Goal: Task Accomplishment & Management: Use online tool/utility

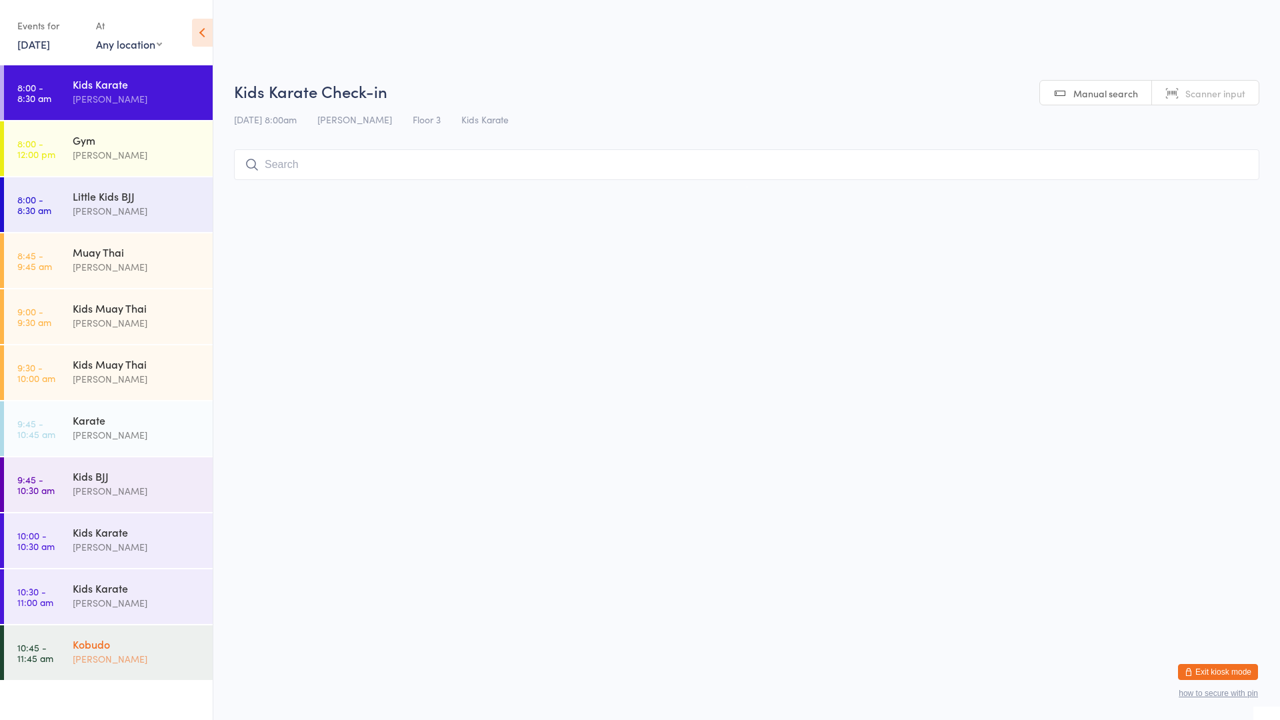
click at [99, 646] on div "Kobudo" at bounding box center [137, 644] width 129 height 15
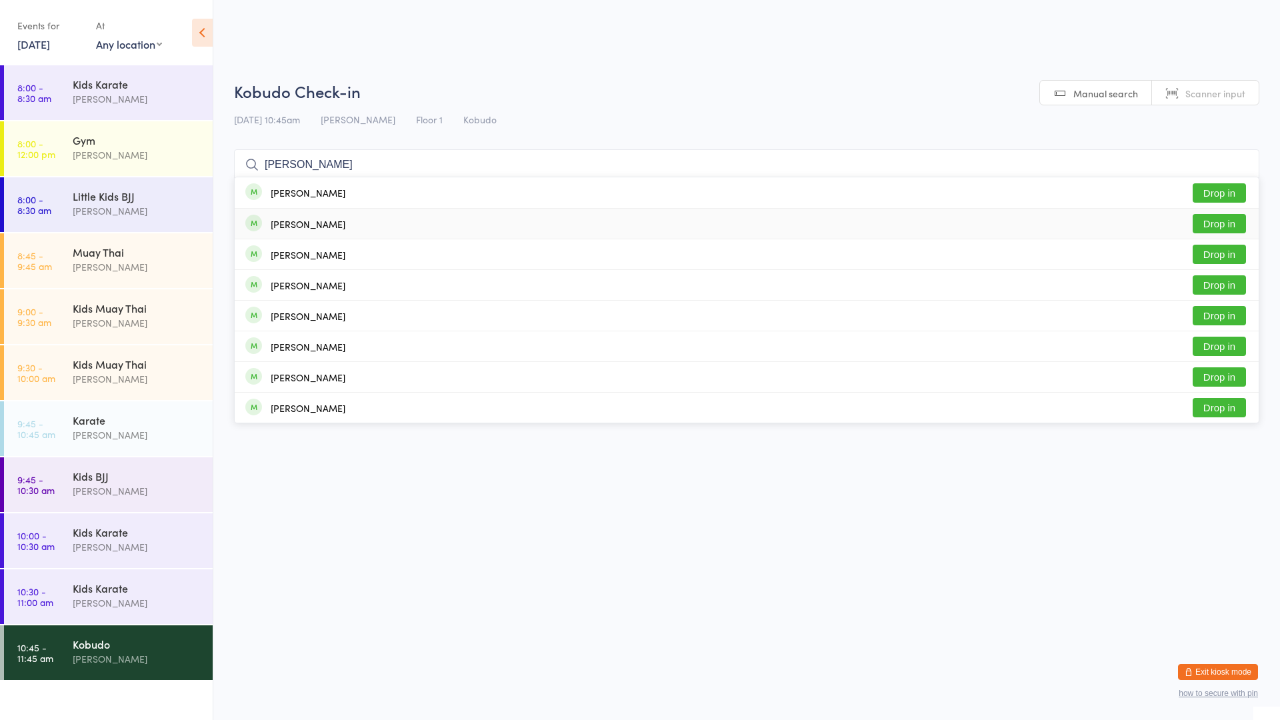
type input "[PERSON_NAME]"
click at [1218, 225] on button "Drop in" at bounding box center [1219, 223] width 53 height 19
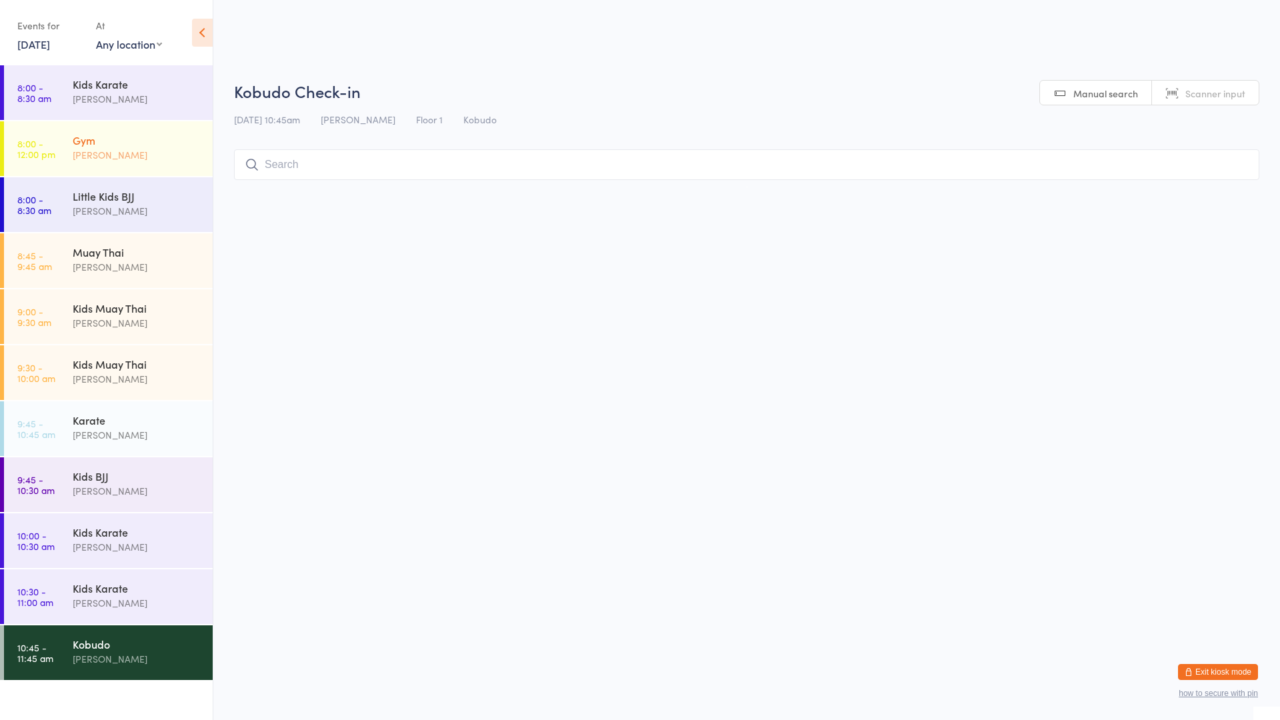
click at [111, 153] on div "[PERSON_NAME]" at bounding box center [137, 154] width 129 height 15
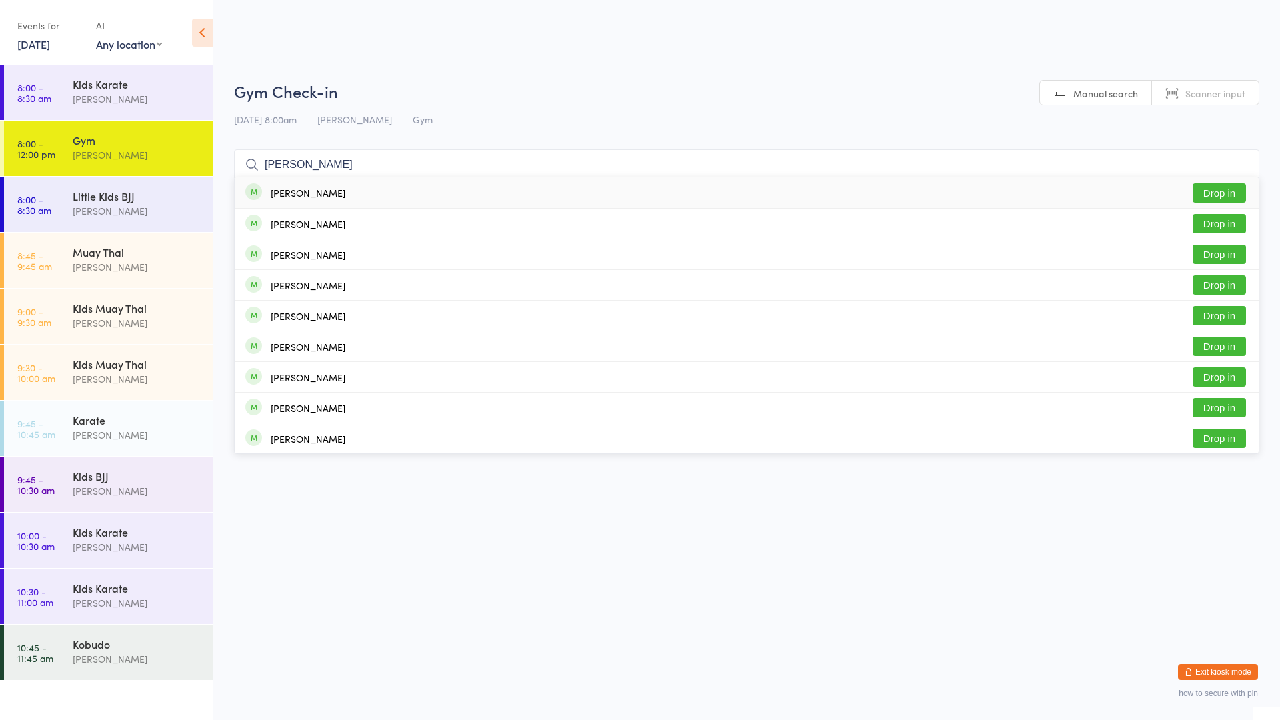
type input "[PERSON_NAME]"
click at [1203, 195] on button "Drop in" at bounding box center [1219, 192] width 53 height 19
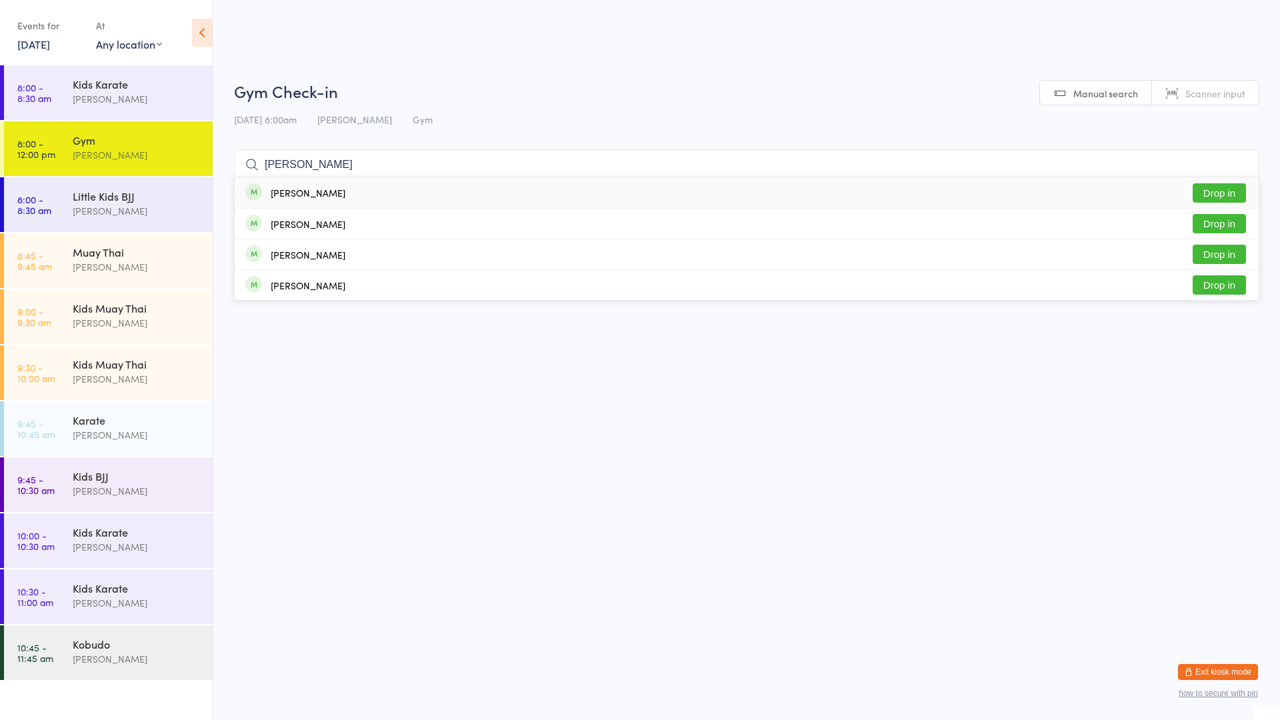
type input "[PERSON_NAME]"
drag, startPoint x: 1229, startPoint y: 192, endPoint x: 1216, endPoint y: 189, distance: 13.1
click at [1225, 192] on button "Drop in" at bounding box center [1219, 192] width 53 height 19
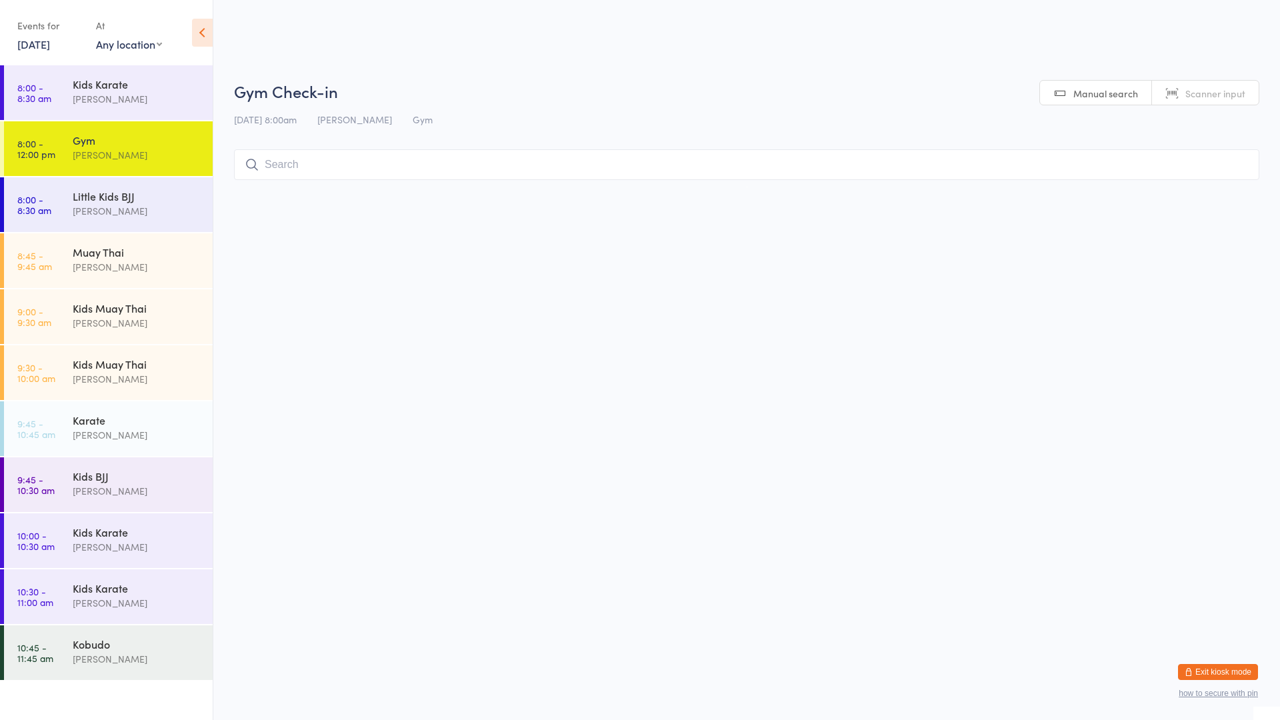
click at [136, 157] on div "[PERSON_NAME]" at bounding box center [137, 154] width 129 height 15
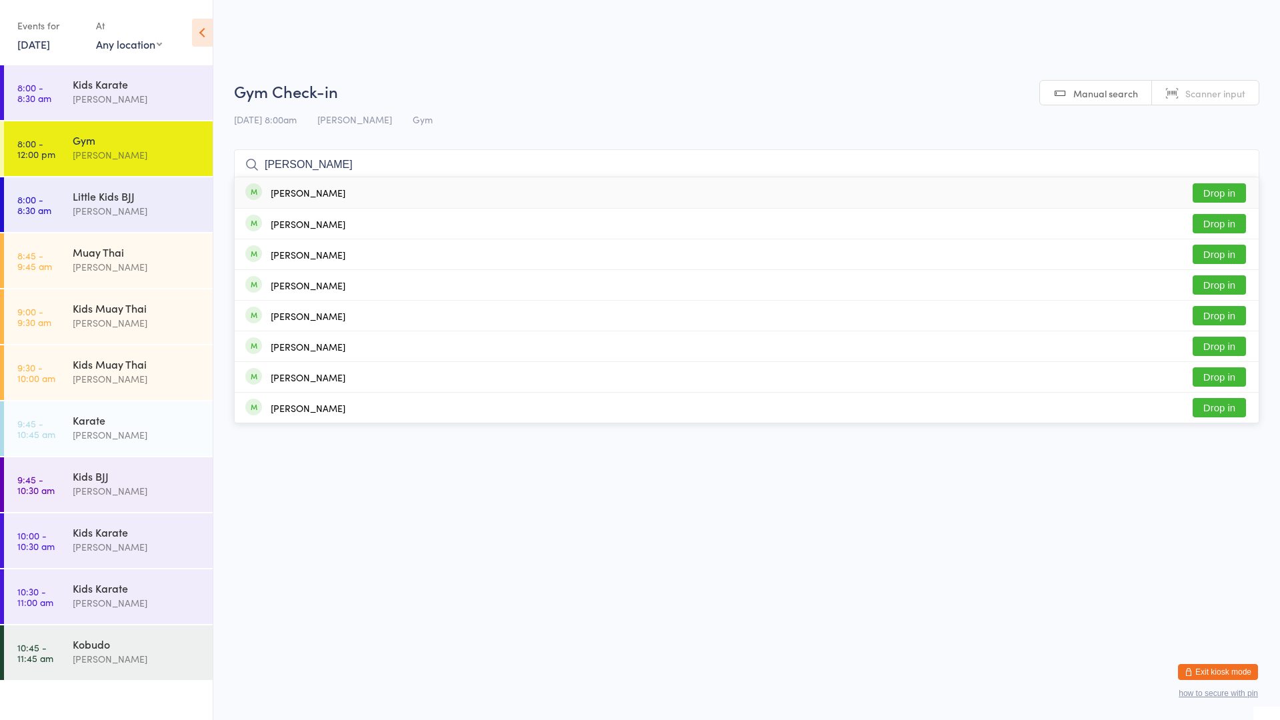
type input "[PERSON_NAME]"
click at [287, 191] on div "[PERSON_NAME]" at bounding box center [308, 192] width 75 height 11
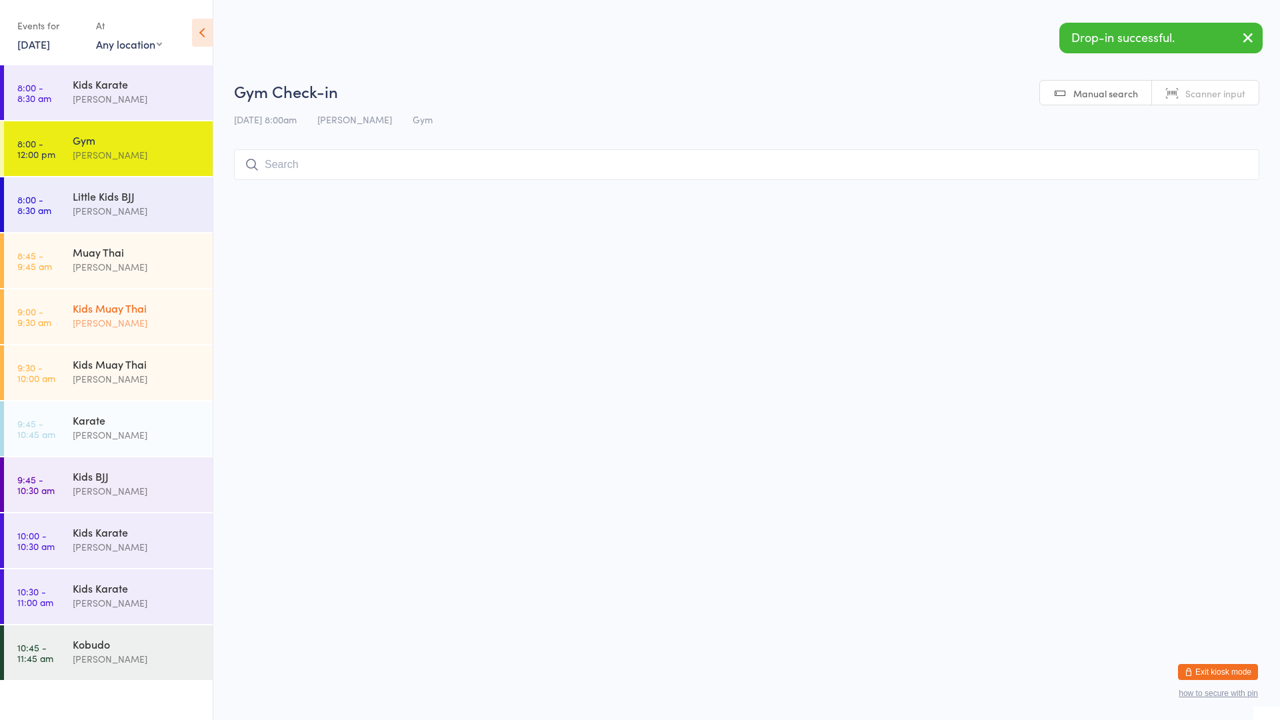
click at [130, 321] on div "[PERSON_NAME]" at bounding box center [137, 322] width 129 height 15
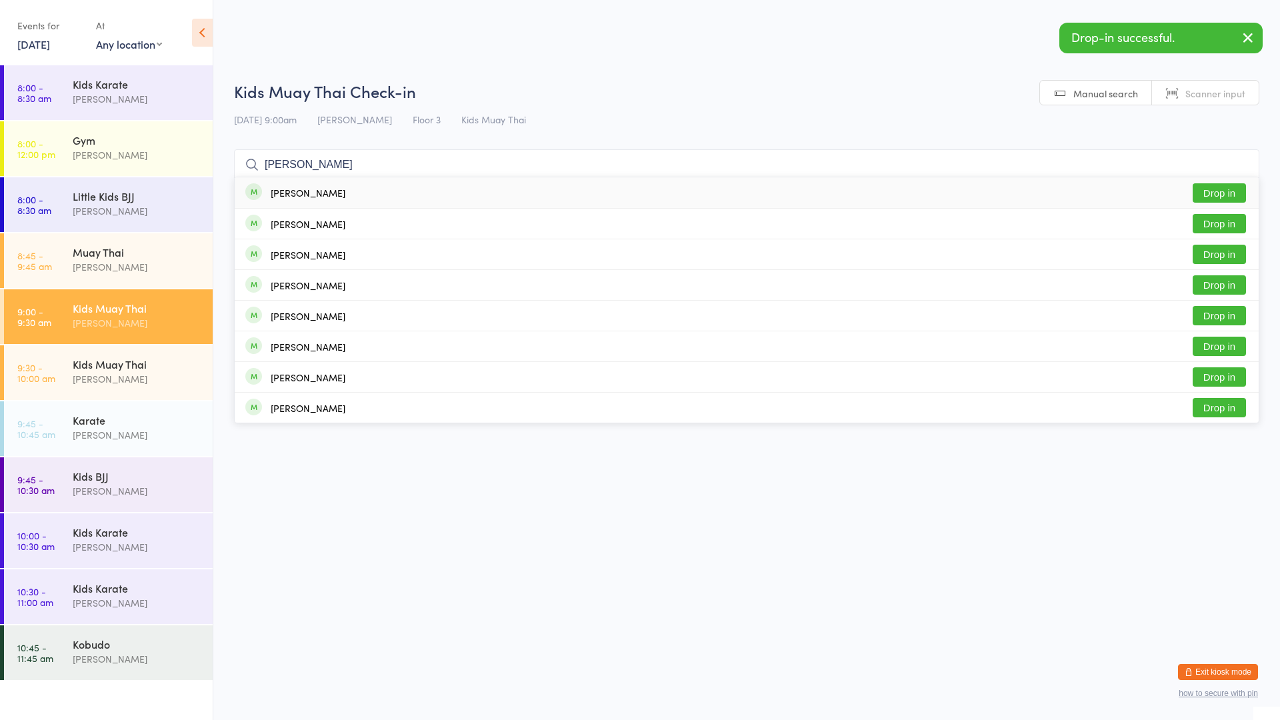
type input "[PERSON_NAME]"
click at [291, 197] on div "[PERSON_NAME]" at bounding box center [308, 192] width 75 height 11
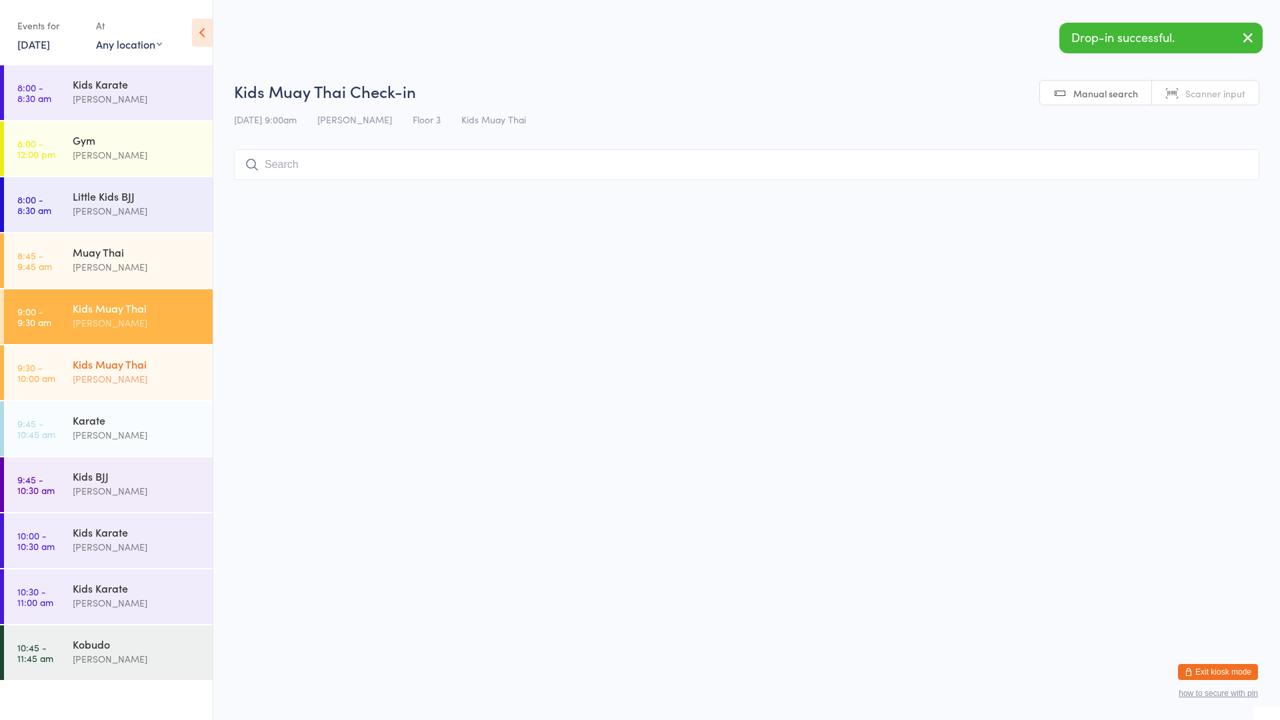
click at [133, 367] on div "Kids Muay Thai" at bounding box center [137, 364] width 129 height 15
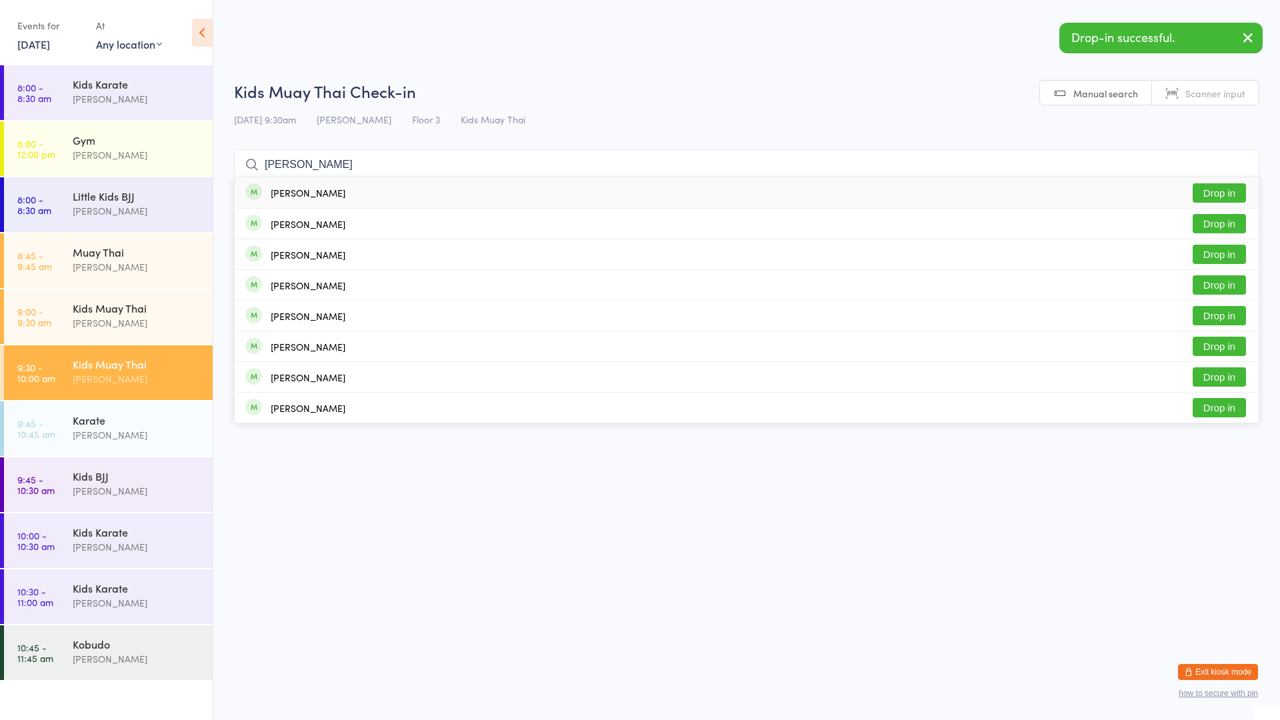
type input "[PERSON_NAME]"
click at [303, 192] on div "[PERSON_NAME]" at bounding box center [308, 192] width 75 height 11
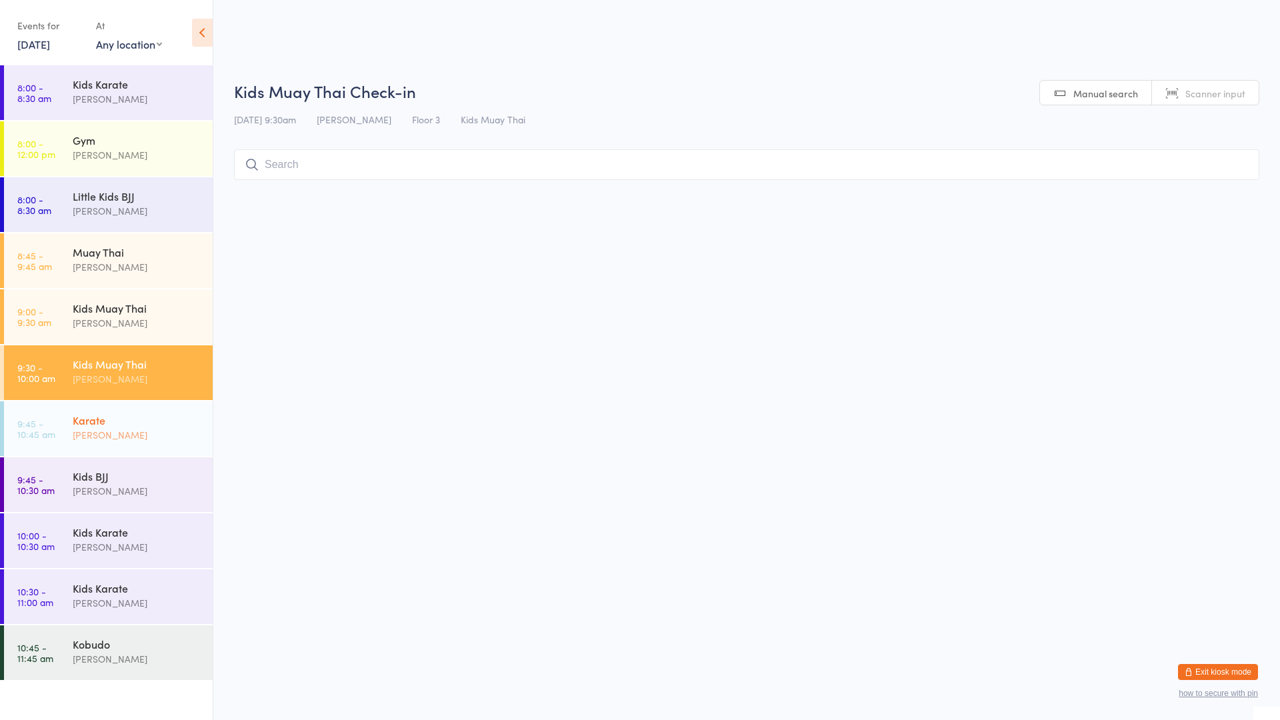
click at [145, 441] on div "Karate [PERSON_NAME]" at bounding box center [143, 427] width 140 height 53
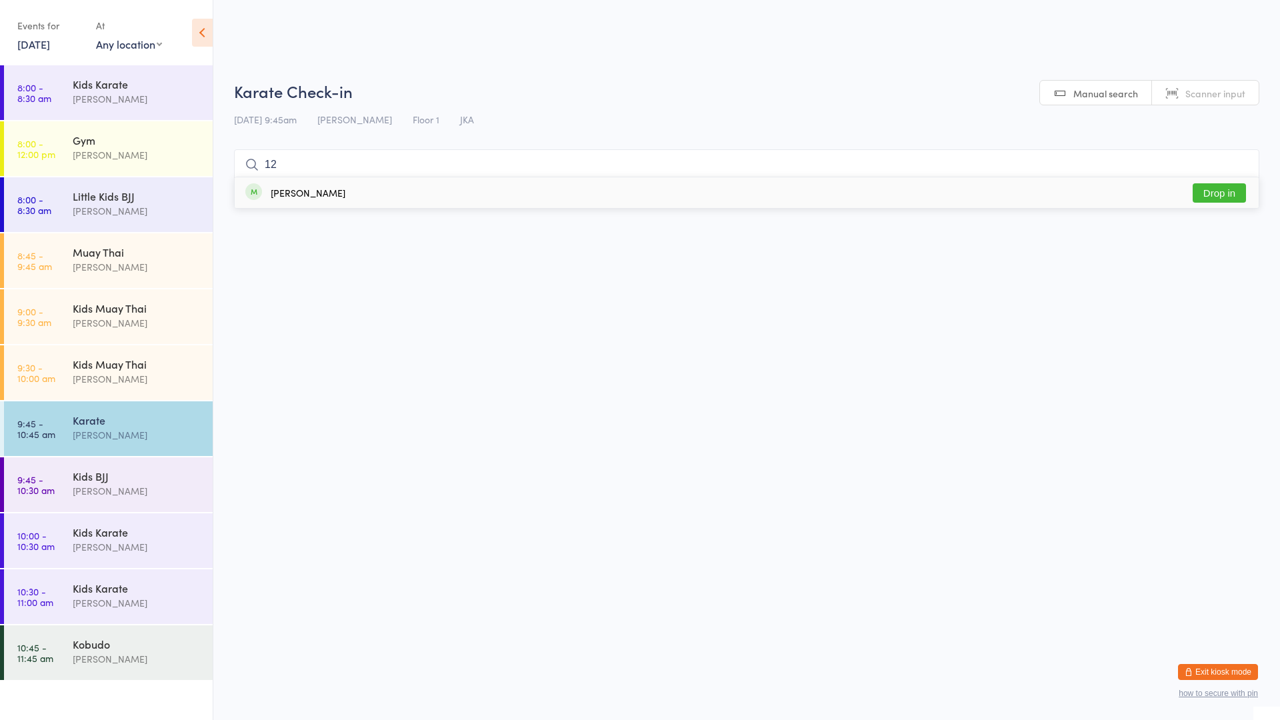
type input "12"
click at [399, 193] on div "[PERSON_NAME] Drop in" at bounding box center [747, 192] width 1024 height 31
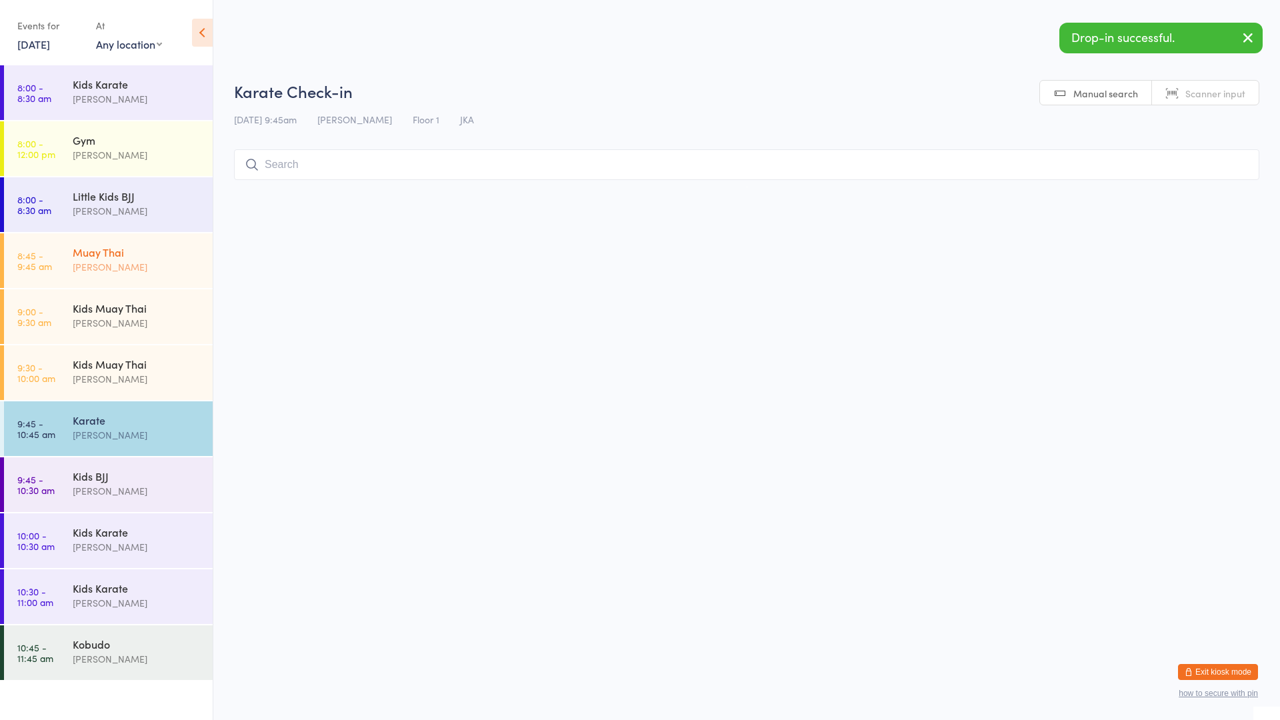
click at [167, 261] on div "[PERSON_NAME]" at bounding box center [137, 266] width 129 height 15
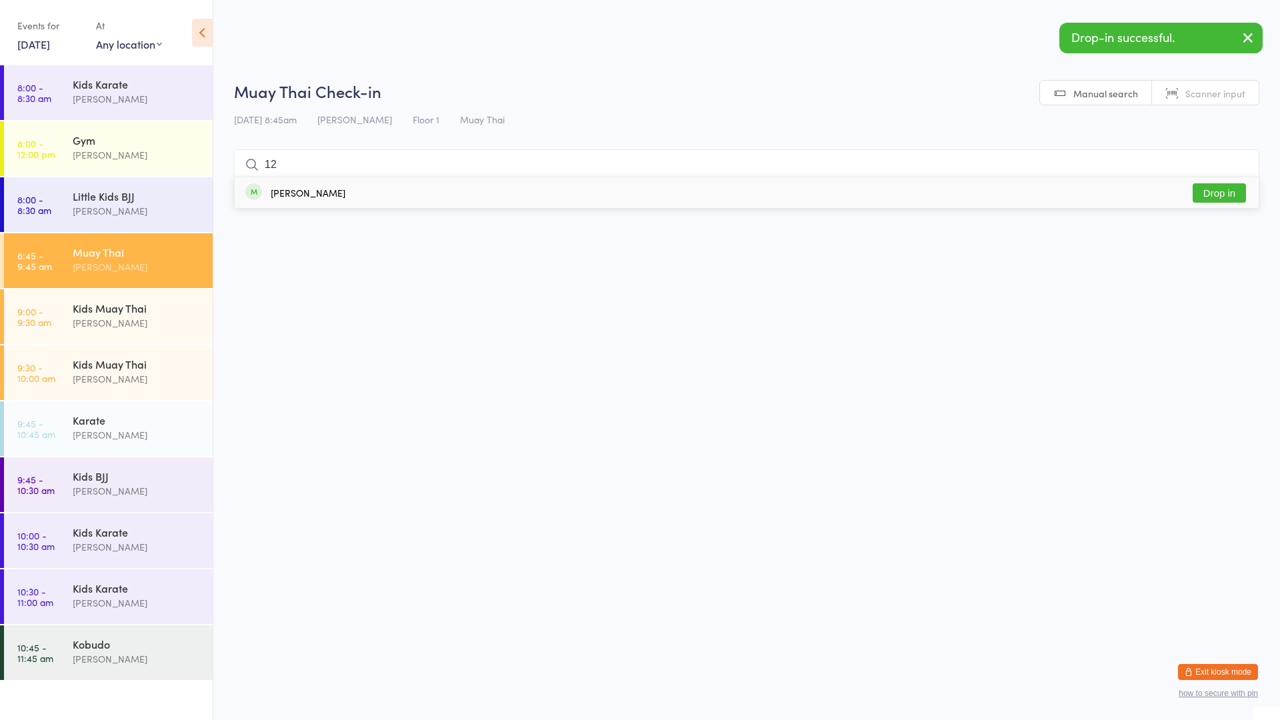
type input "12"
click at [293, 196] on div "[PERSON_NAME]" at bounding box center [308, 192] width 75 height 11
click at [124, 102] on div "[PERSON_NAME]" at bounding box center [137, 98] width 129 height 15
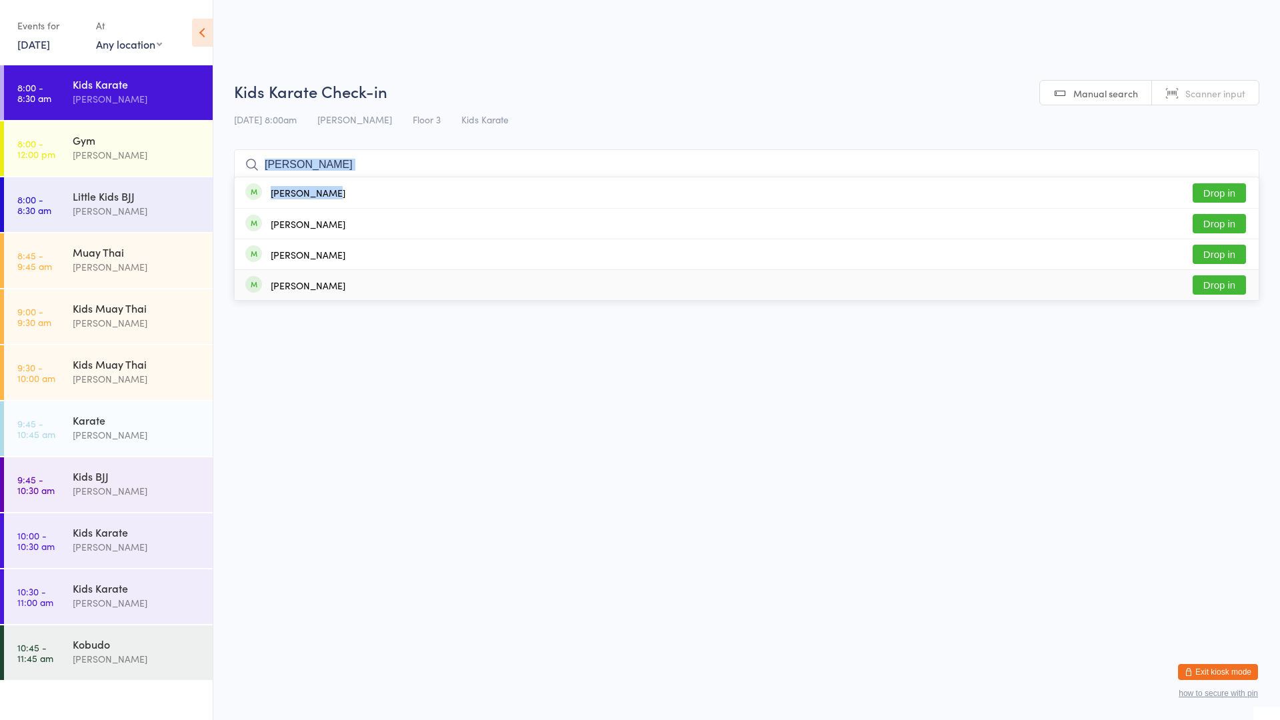
drag, startPoint x: 369, startPoint y: 203, endPoint x: 466, endPoint y: 361, distance: 185.2
click at [456, 350] on html "You have now entered Kiosk Mode. Members will be able to check themselves in us…" at bounding box center [640, 360] width 1280 height 720
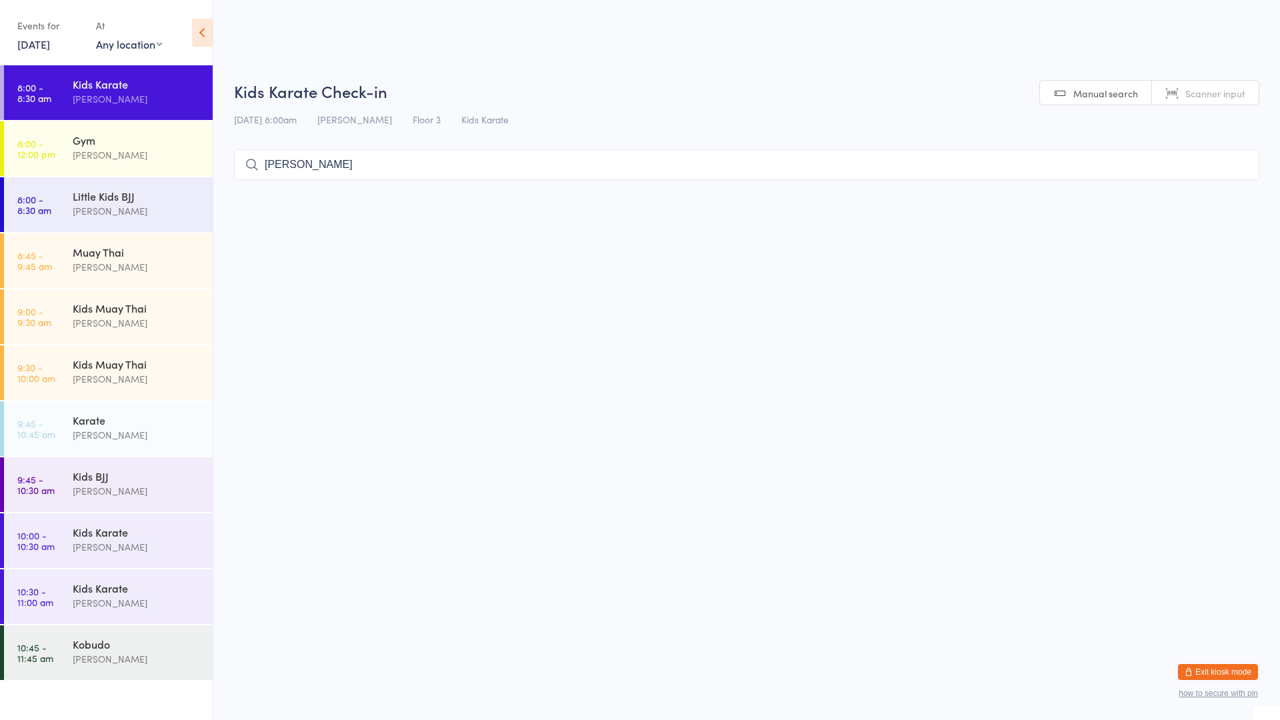
drag, startPoint x: 315, startPoint y: 162, endPoint x: 315, endPoint y: 171, distance: 9.3
click at [315, 171] on input "[PERSON_NAME]" at bounding box center [746, 164] width 1025 height 31
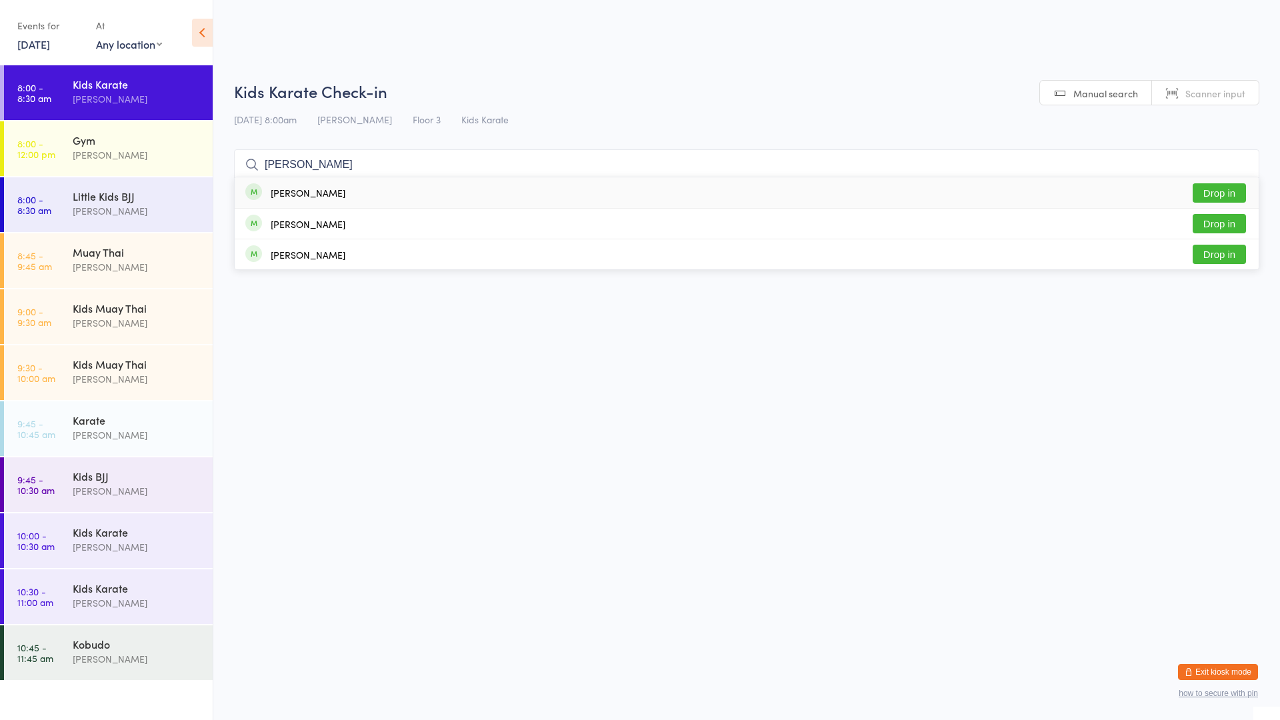
type input "[PERSON_NAME]"
click at [352, 187] on div "[PERSON_NAME] Drop in" at bounding box center [747, 192] width 1024 height 31
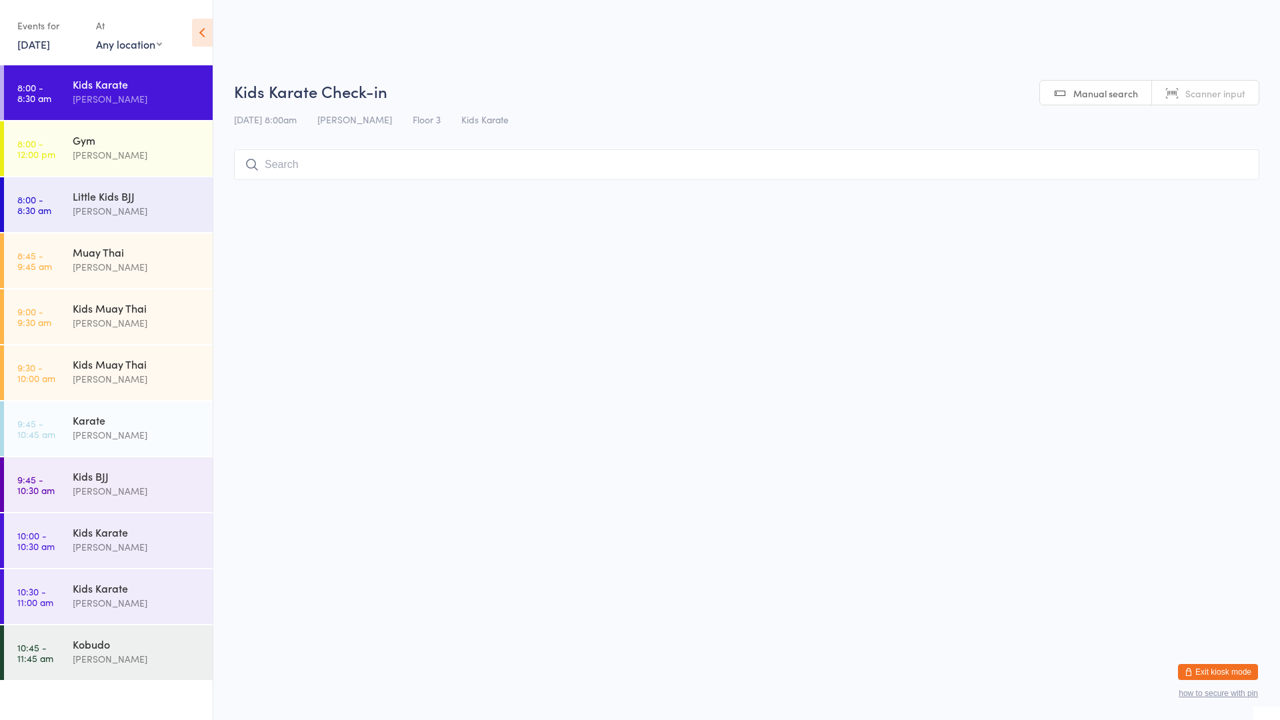
click at [294, 171] on input "search" at bounding box center [746, 164] width 1025 height 31
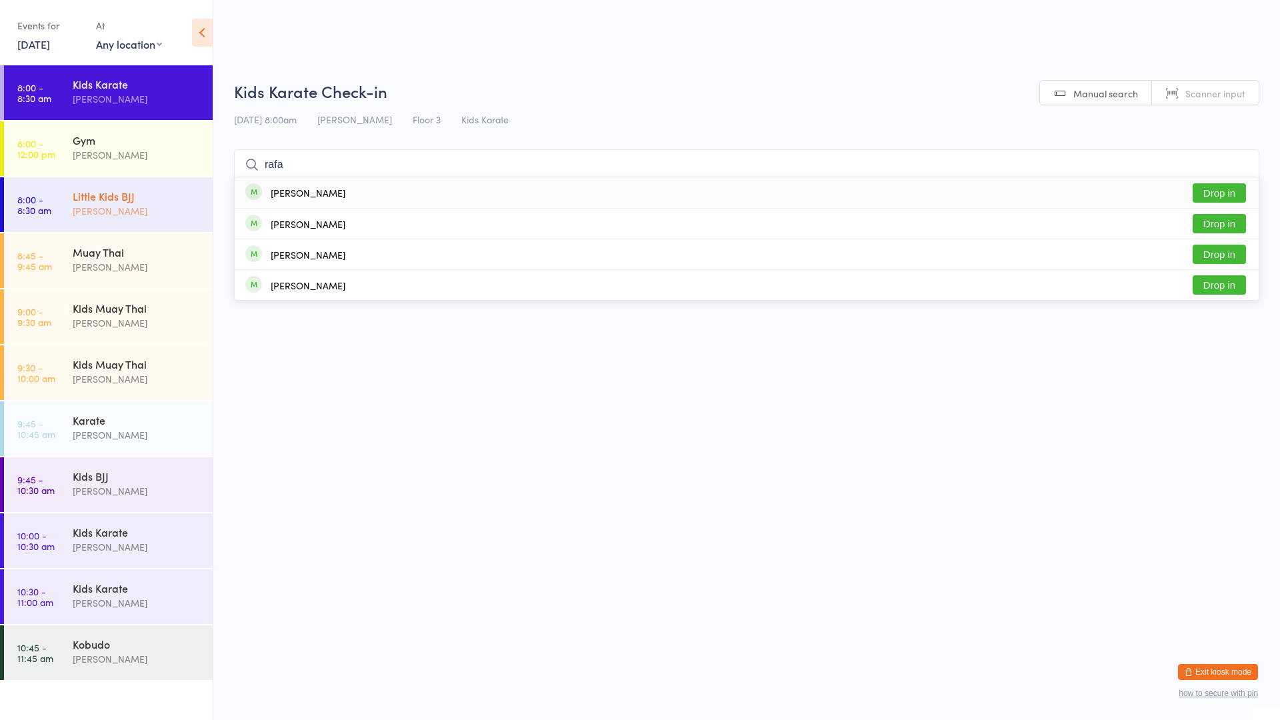
type input "rafa"
click at [135, 201] on div "Little Kids BJJ" at bounding box center [137, 196] width 129 height 15
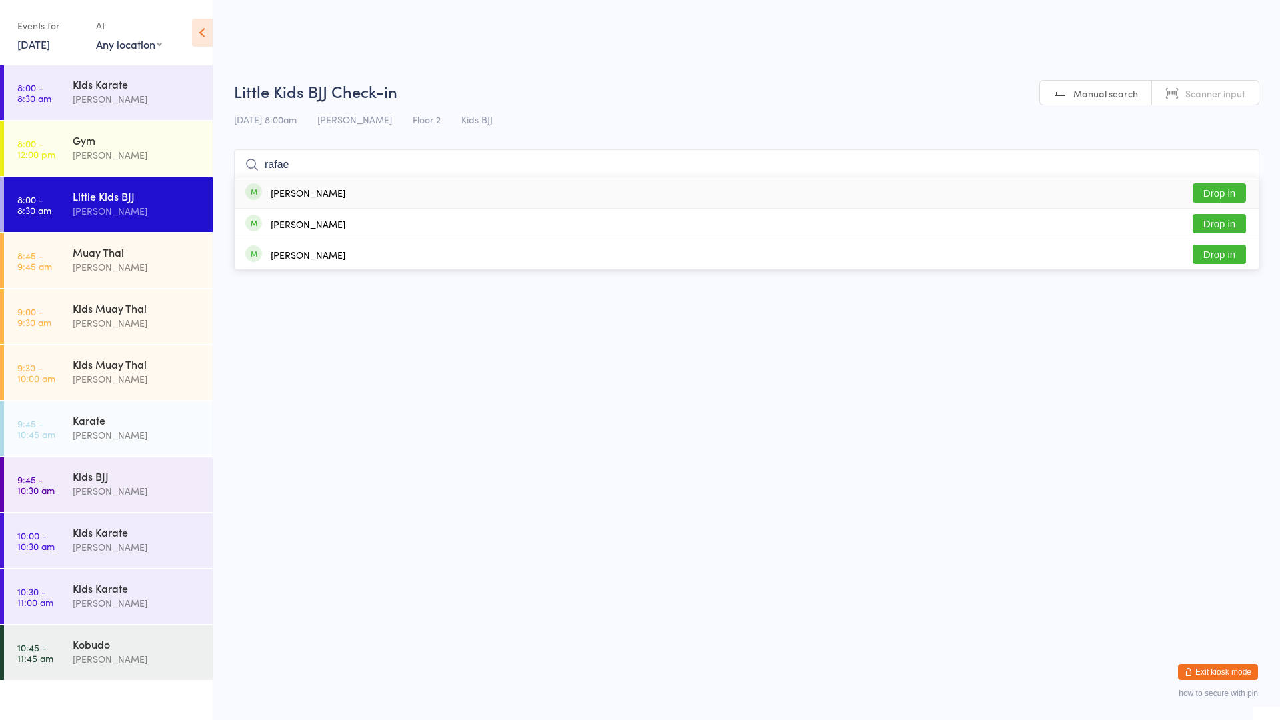
type input "rafae"
click at [1233, 197] on button "Drop in" at bounding box center [1219, 192] width 53 height 19
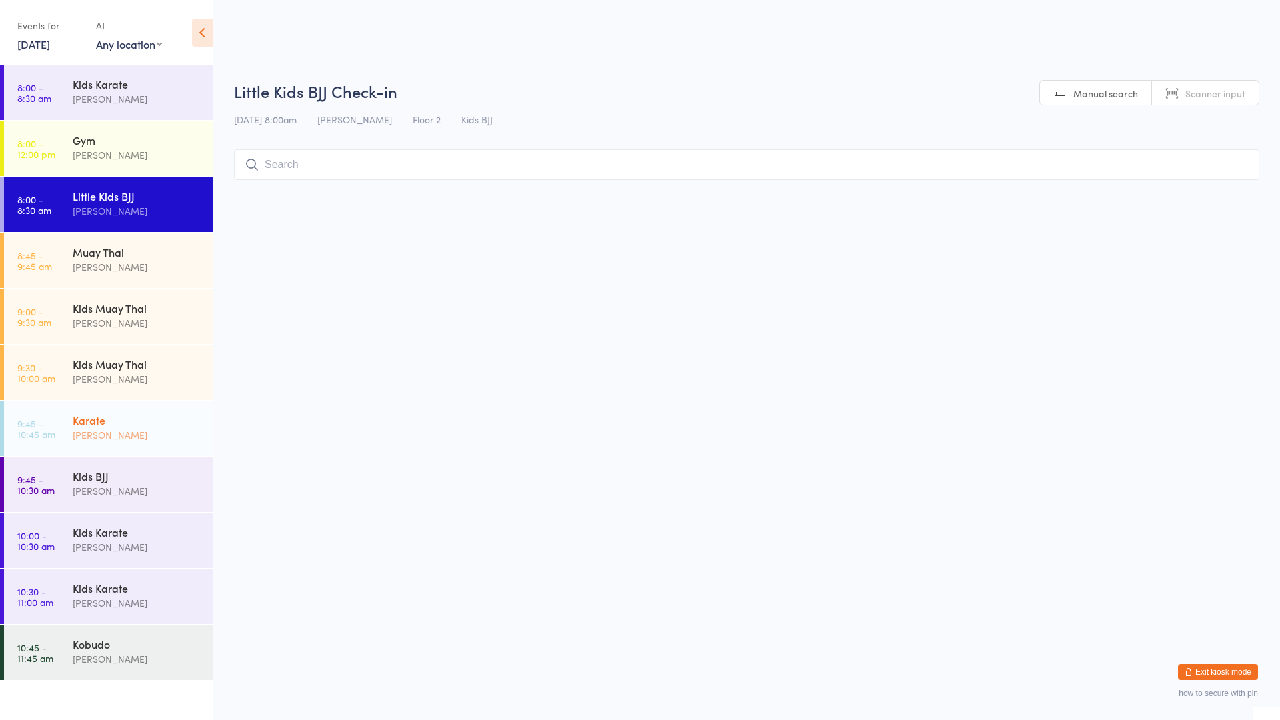
click at [134, 413] on div "Karate" at bounding box center [137, 420] width 129 height 15
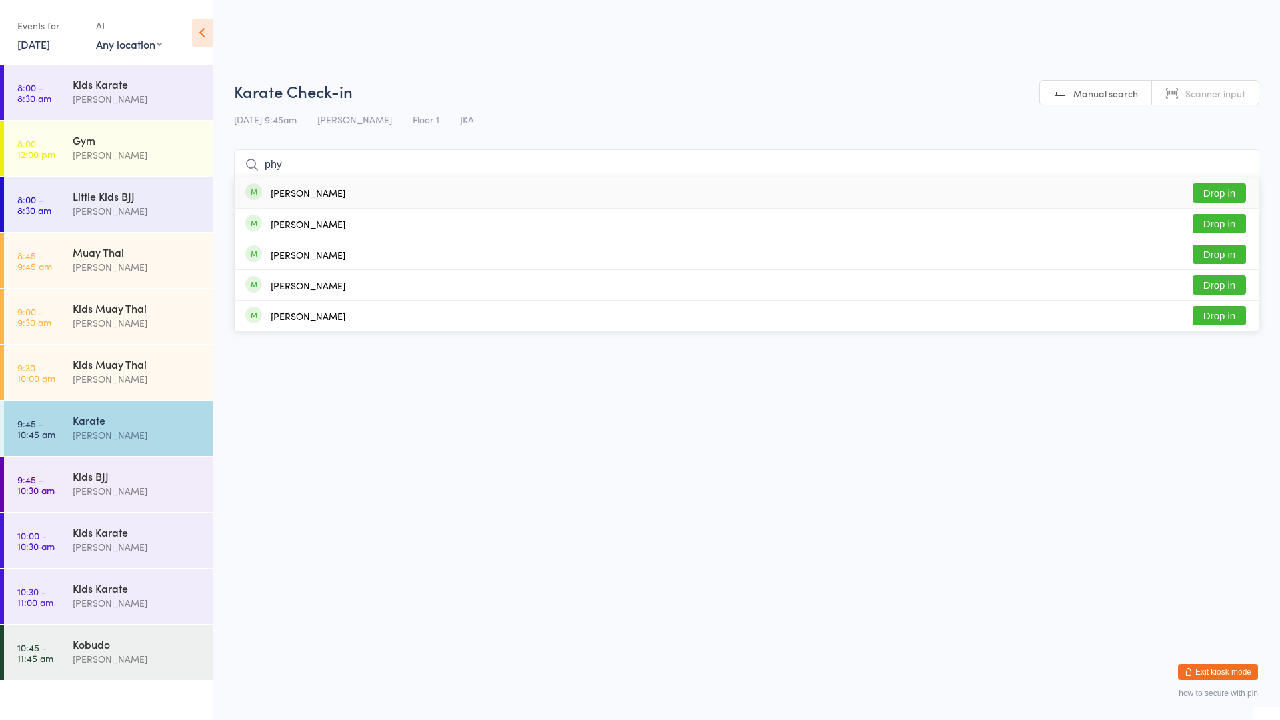
type input "phy"
click at [321, 194] on div "[PERSON_NAME]" at bounding box center [308, 192] width 75 height 11
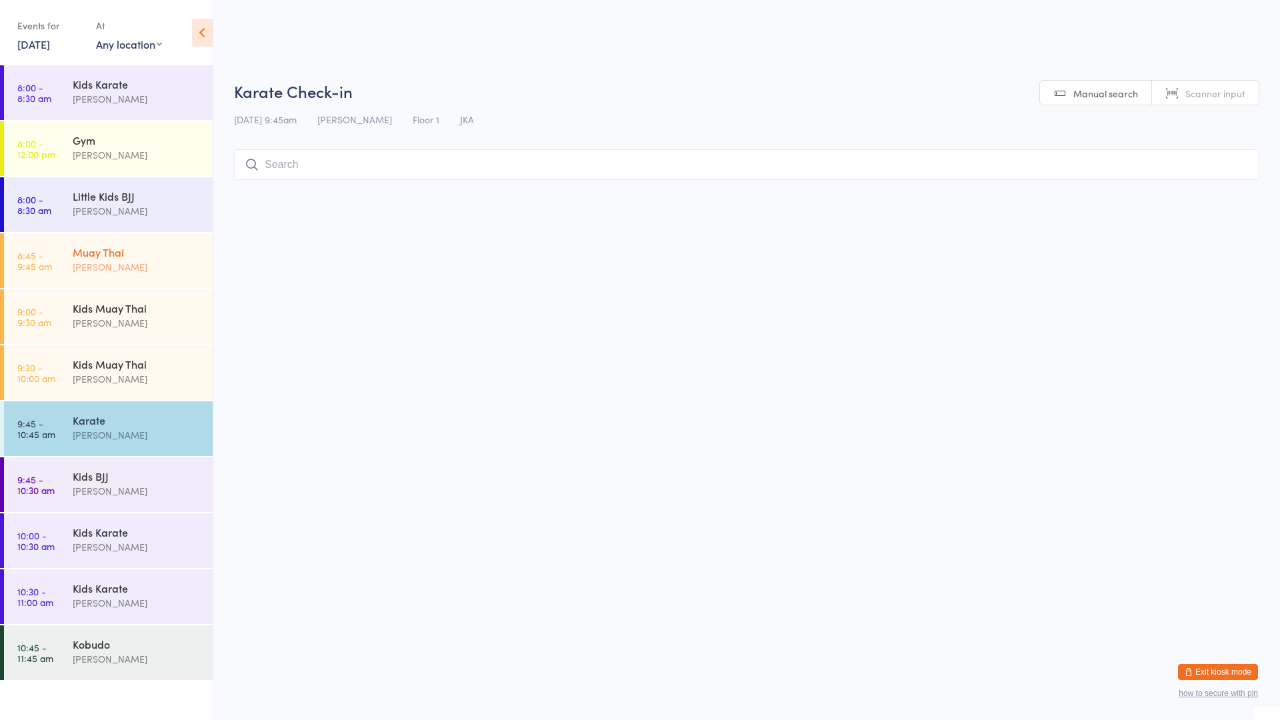
click at [171, 271] on div "[PERSON_NAME]" at bounding box center [137, 266] width 129 height 15
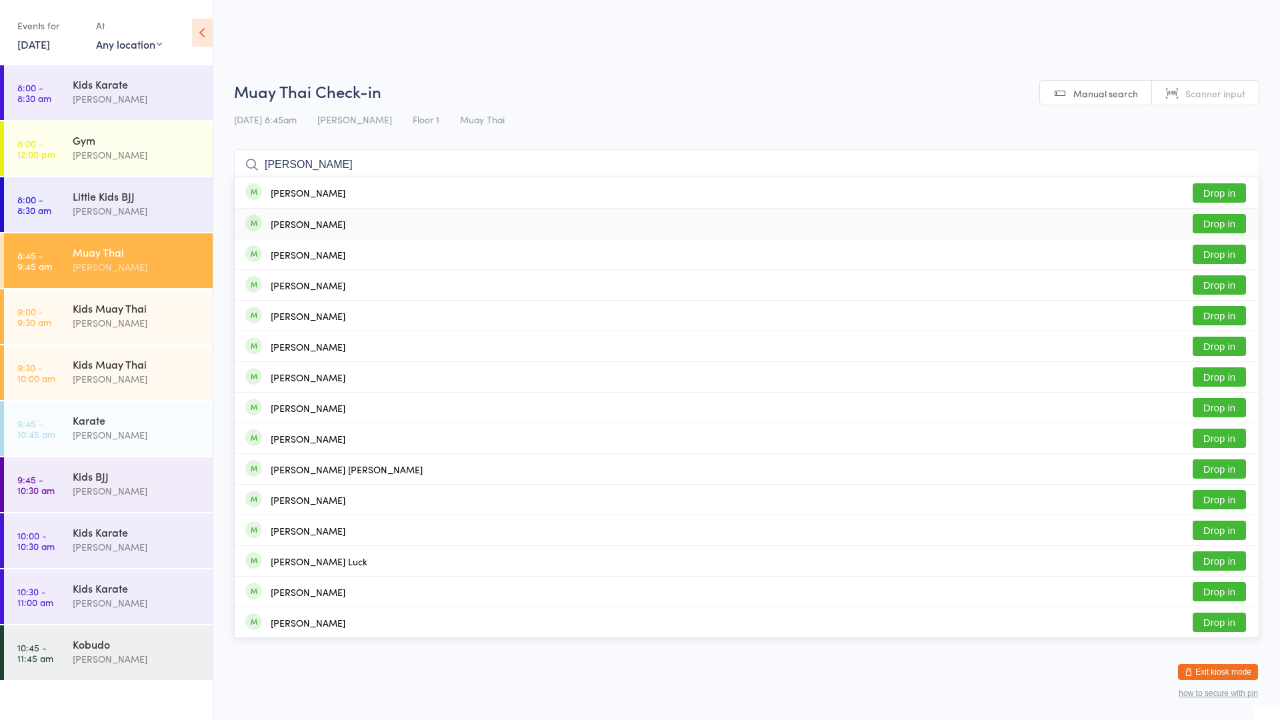
type input "[PERSON_NAME]"
click at [289, 225] on div "[PERSON_NAME]" at bounding box center [308, 224] width 75 height 11
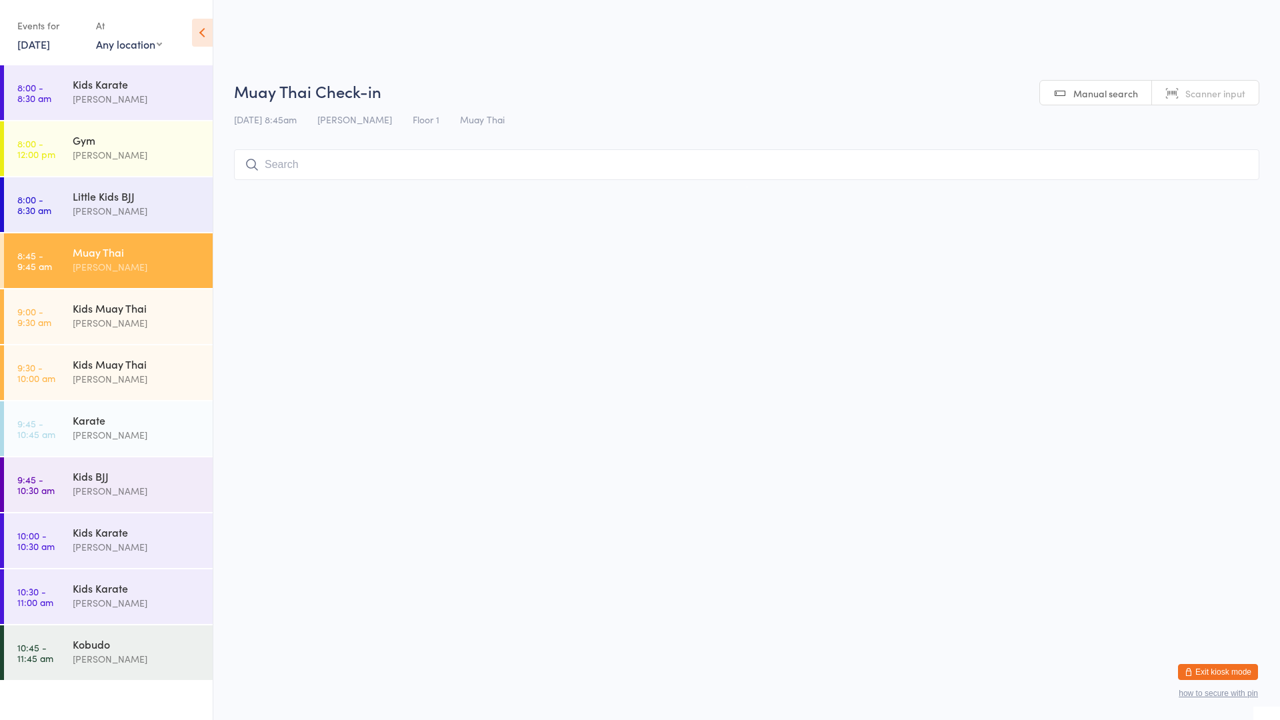
click at [165, 245] on div "Muay Thai" at bounding box center [137, 252] width 129 height 15
click at [317, 165] on input "search" at bounding box center [746, 164] width 1025 height 31
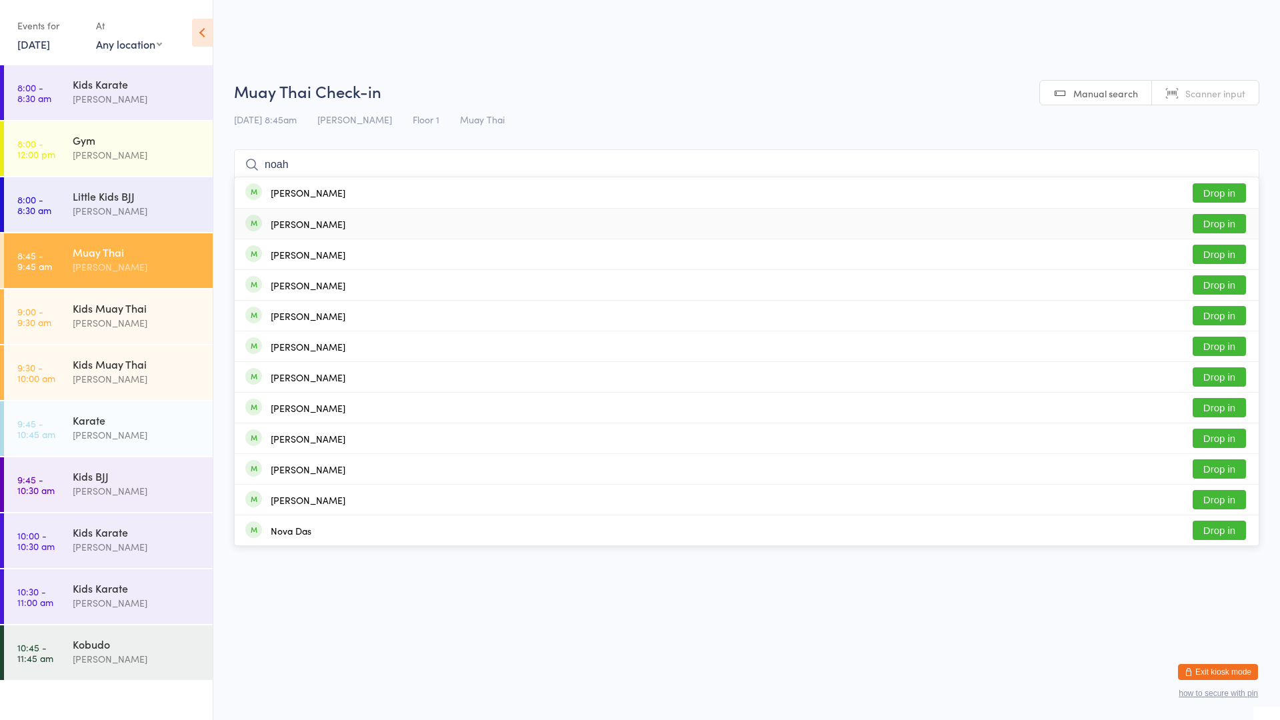
type input "noah"
click at [1201, 224] on button "Drop in" at bounding box center [1219, 223] width 53 height 19
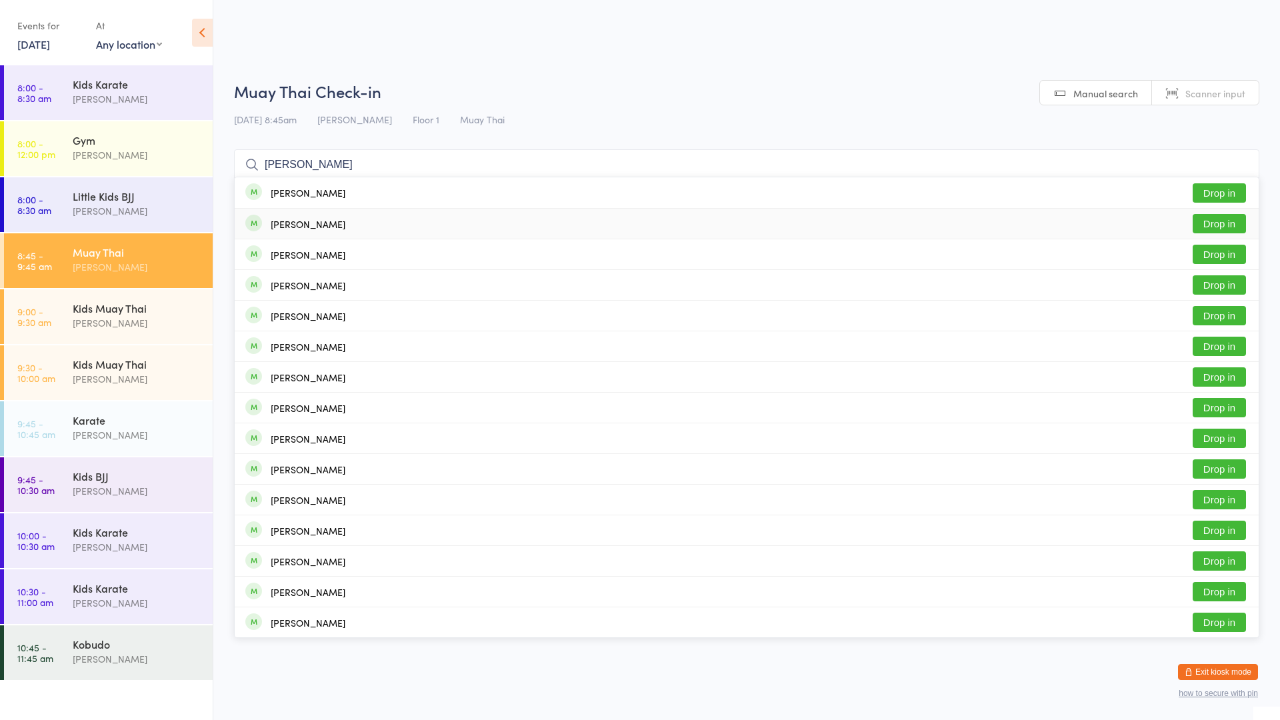
type input "[PERSON_NAME]"
click at [1209, 226] on button "Drop in" at bounding box center [1219, 223] width 53 height 19
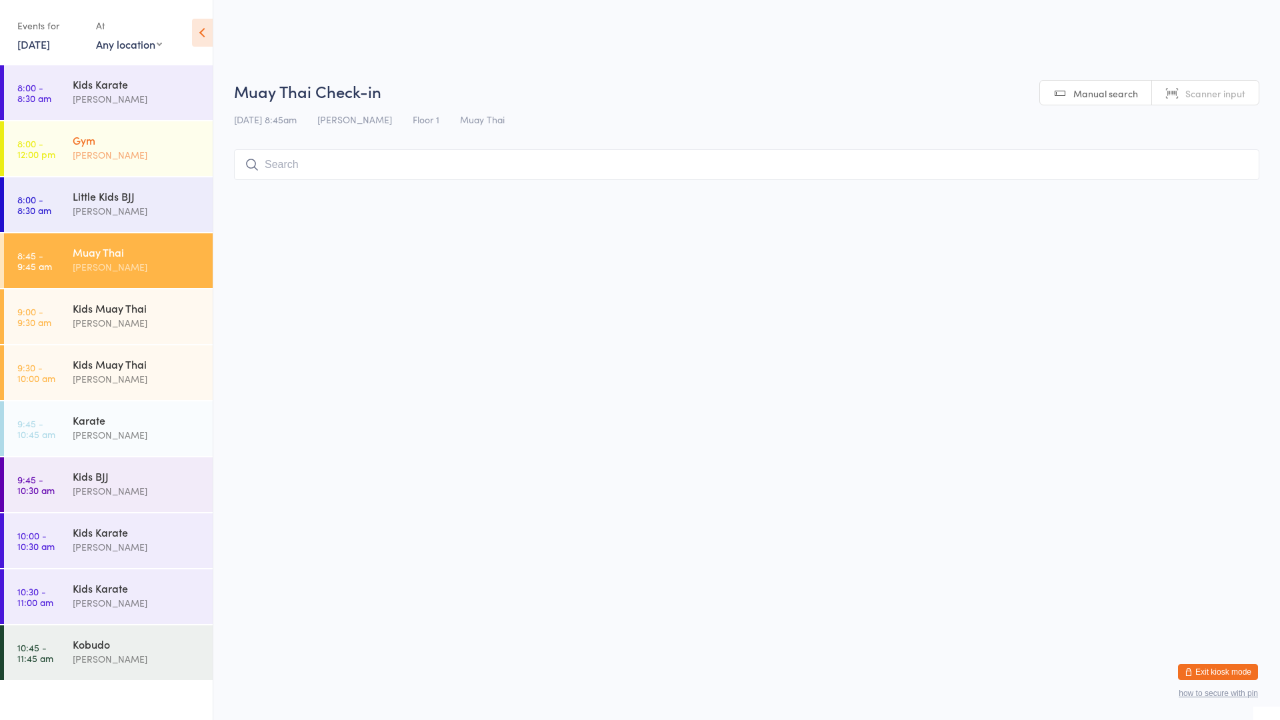
click at [169, 133] on div "Gym" at bounding box center [137, 140] width 129 height 15
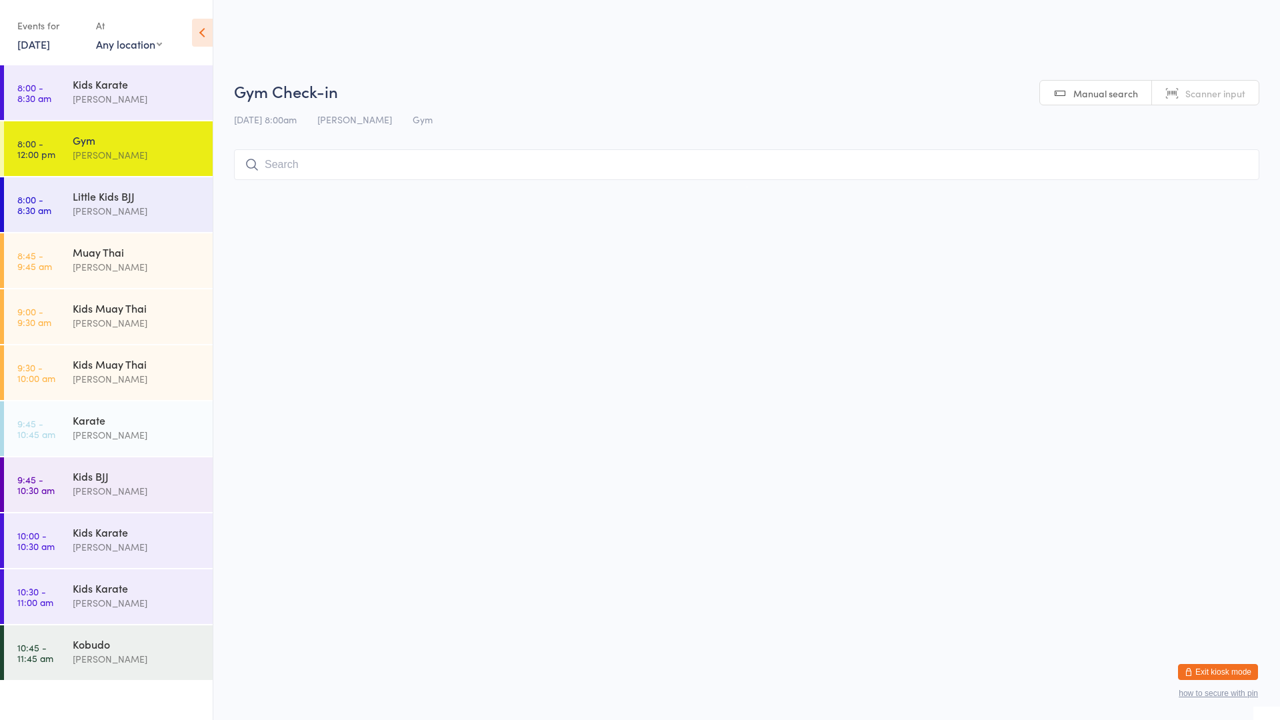
click at [289, 167] on input "search" at bounding box center [746, 164] width 1025 height 31
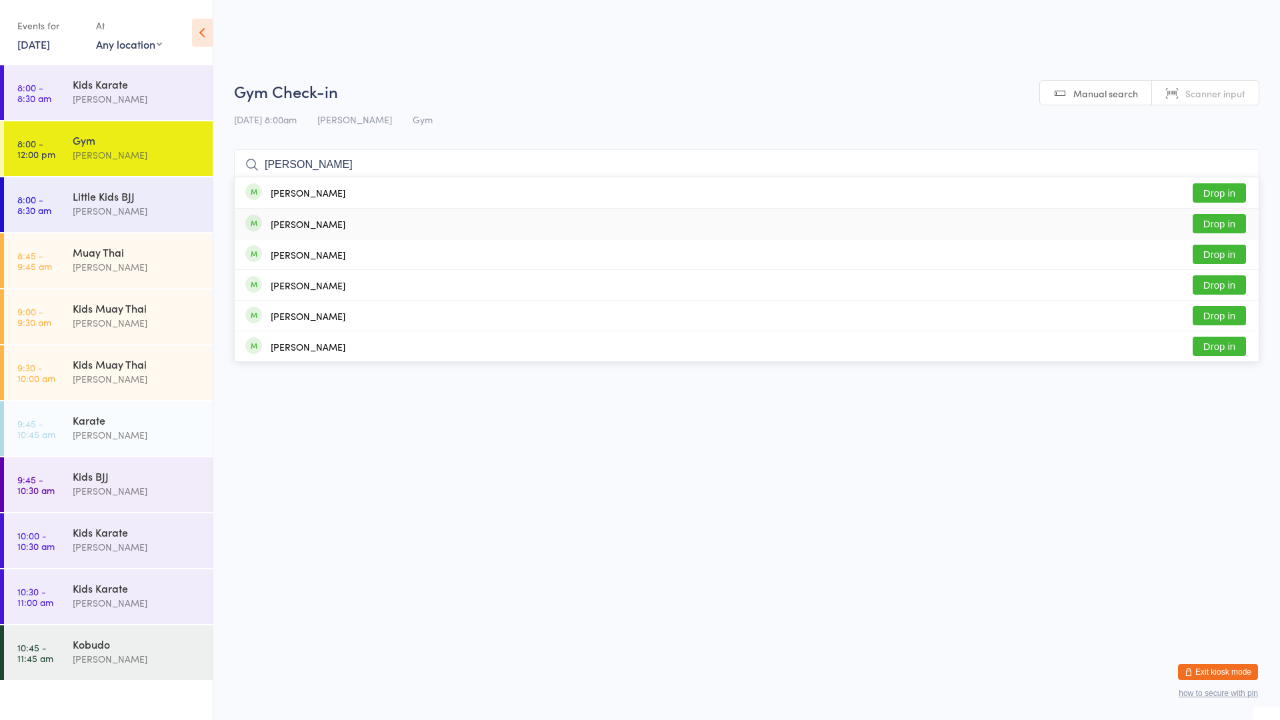
type input "[PERSON_NAME]"
click at [1221, 225] on button "Drop in" at bounding box center [1219, 223] width 53 height 19
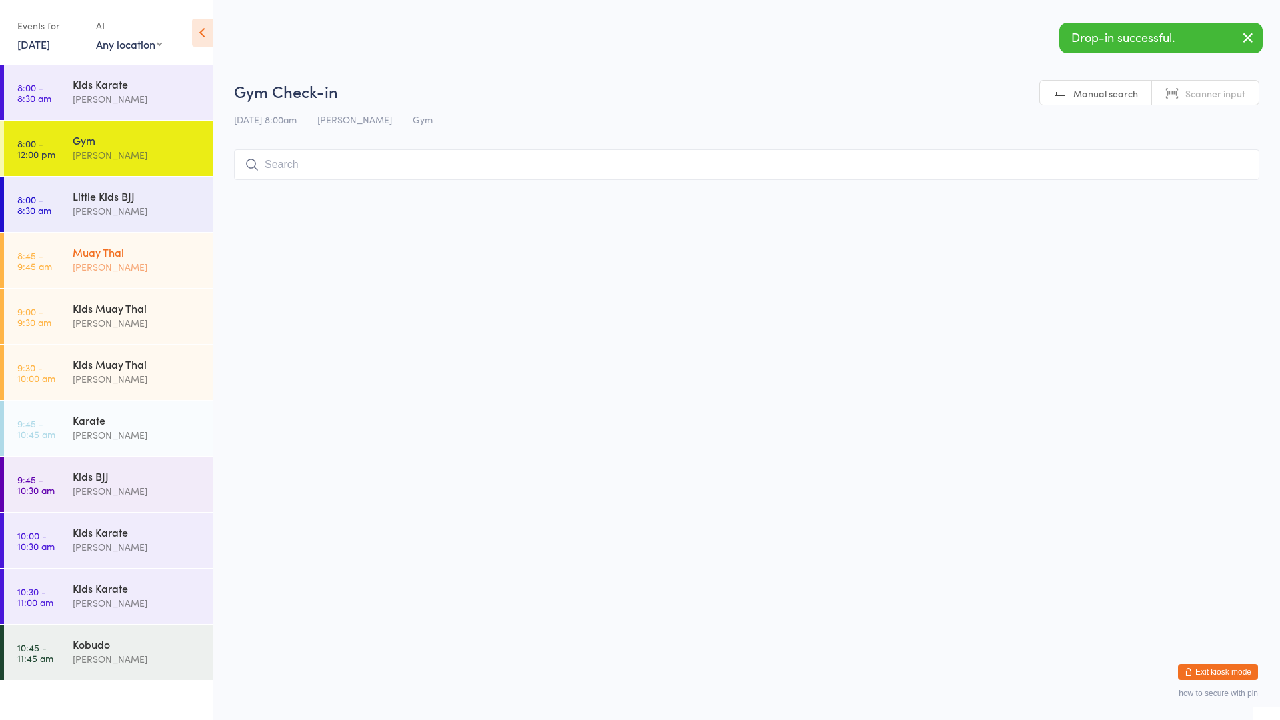
drag, startPoint x: 117, startPoint y: 247, endPoint x: 166, endPoint y: 246, distance: 48.7
click at [119, 247] on div "Muay Thai" at bounding box center [137, 252] width 129 height 15
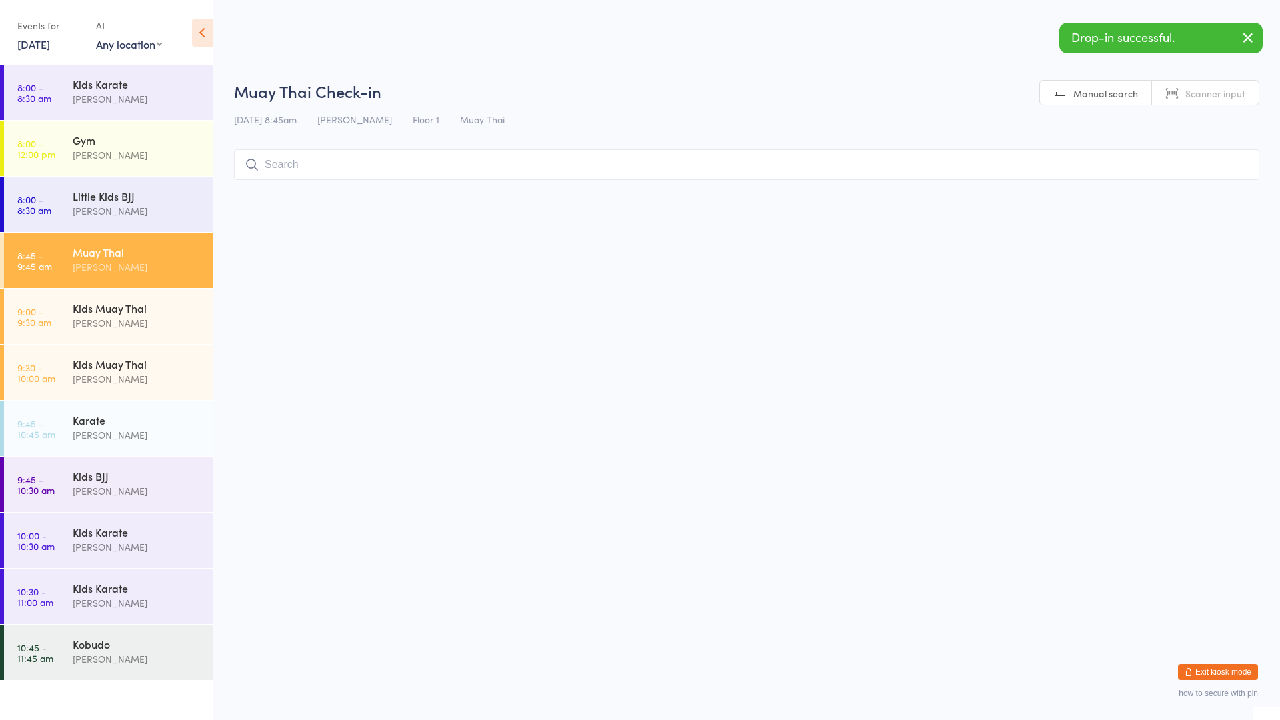
click at [303, 160] on input "search" at bounding box center [746, 164] width 1025 height 31
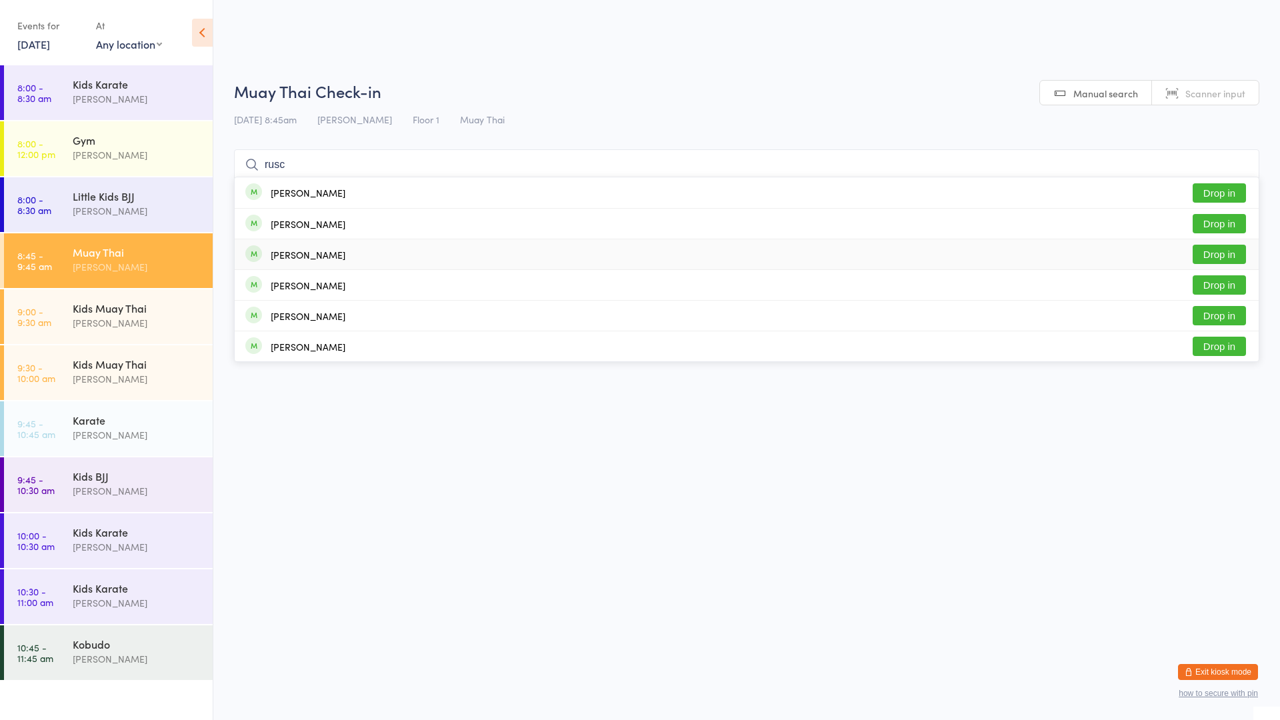
type input "rusc"
click at [325, 257] on div "[PERSON_NAME]" at bounding box center [308, 254] width 75 height 11
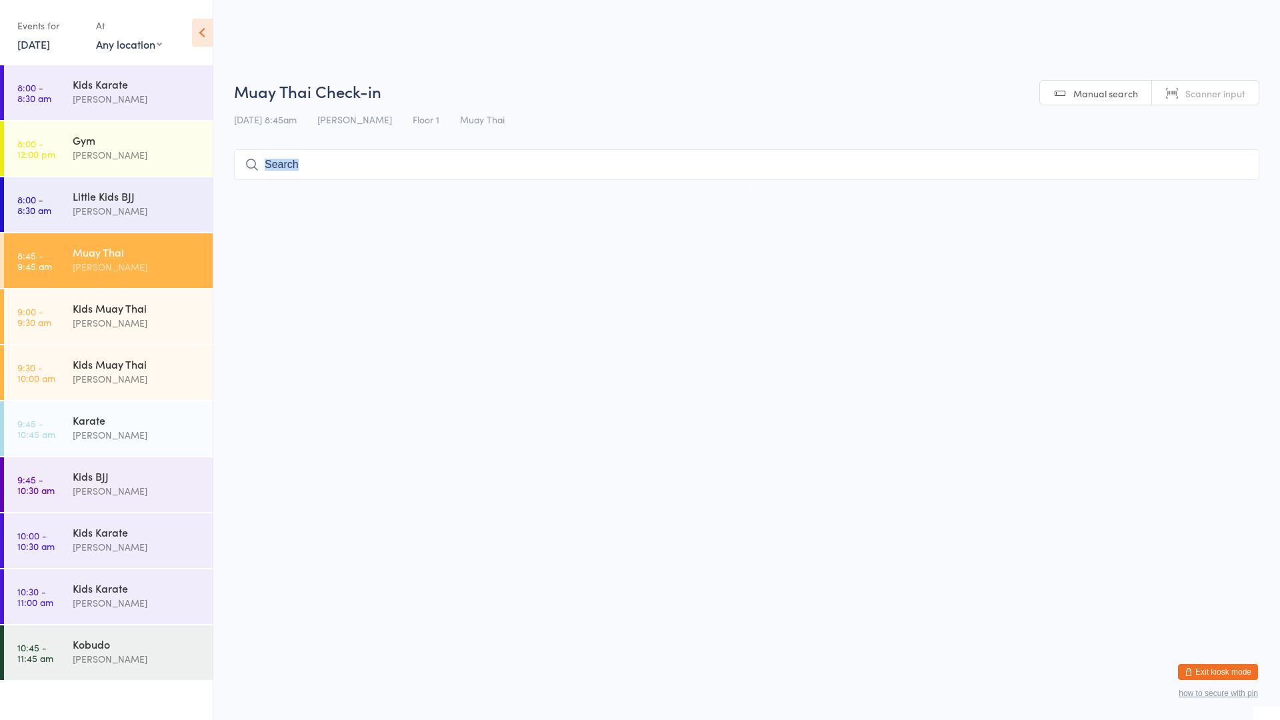
click at [325, 257] on html "You have now entered Kiosk Mode. Members will be able to check themselves in us…" at bounding box center [640, 360] width 1280 height 720
click at [175, 486] on div "[PERSON_NAME]" at bounding box center [137, 490] width 129 height 15
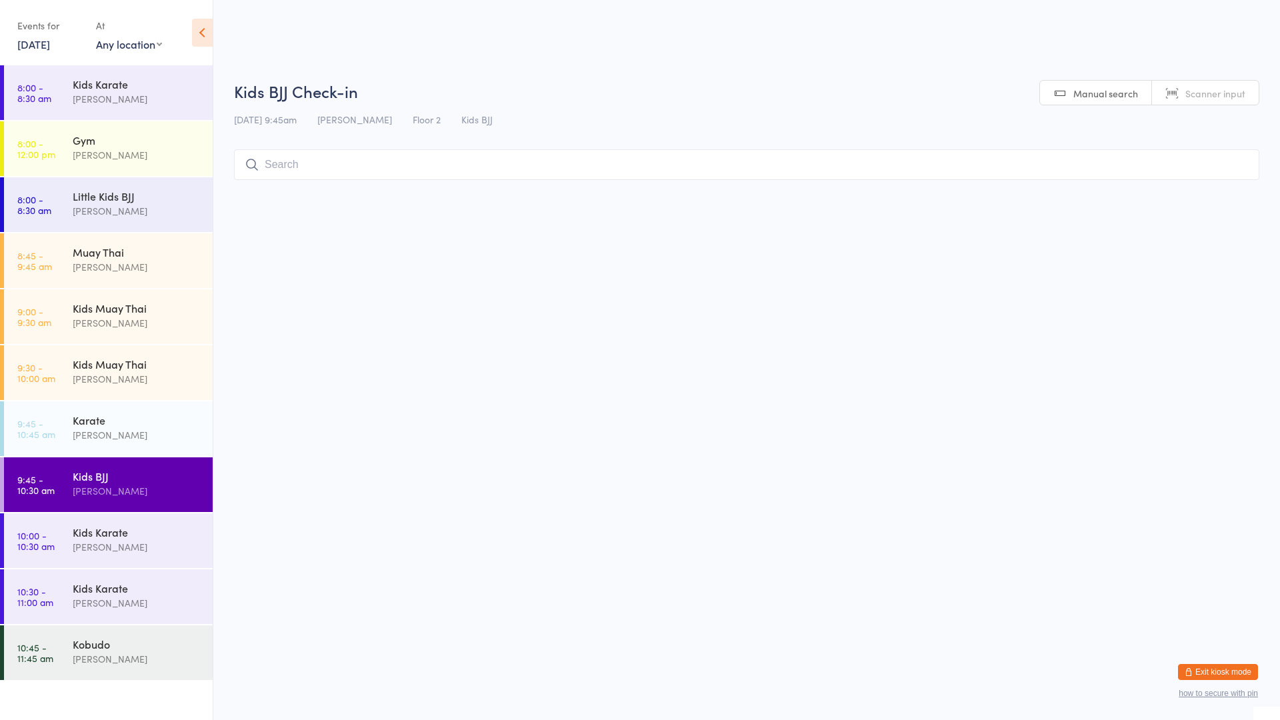
click at [305, 174] on input "search" at bounding box center [746, 164] width 1025 height 31
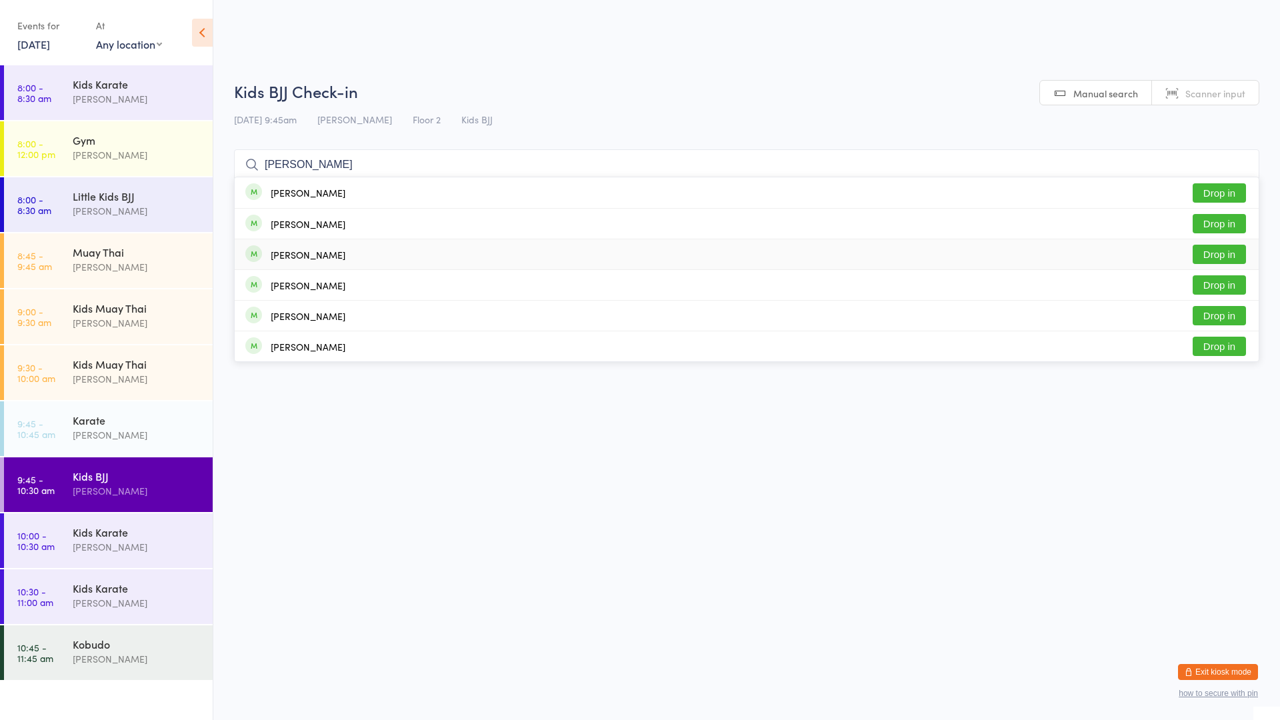
type input "[PERSON_NAME]"
click at [335, 257] on div "[PERSON_NAME]" at bounding box center [308, 254] width 75 height 11
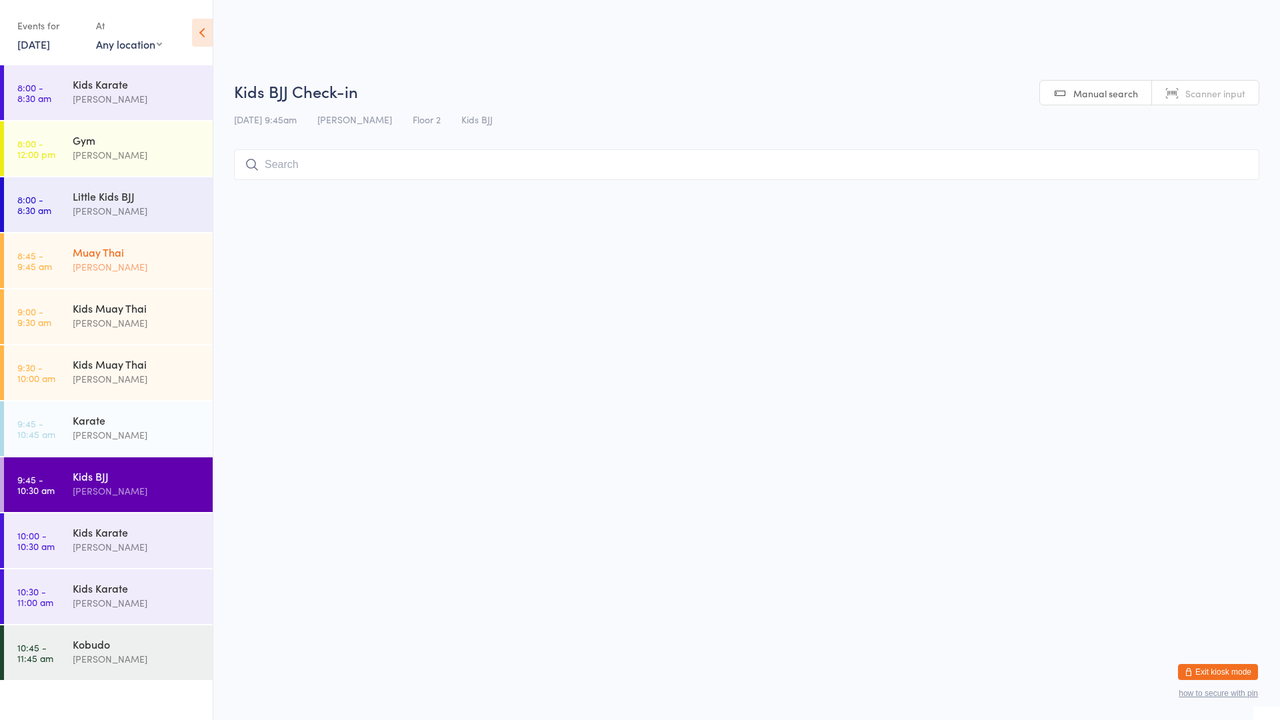
click at [124, 255] on div "Muay Thai" at bounding box center [137, 252] width 129 height 15
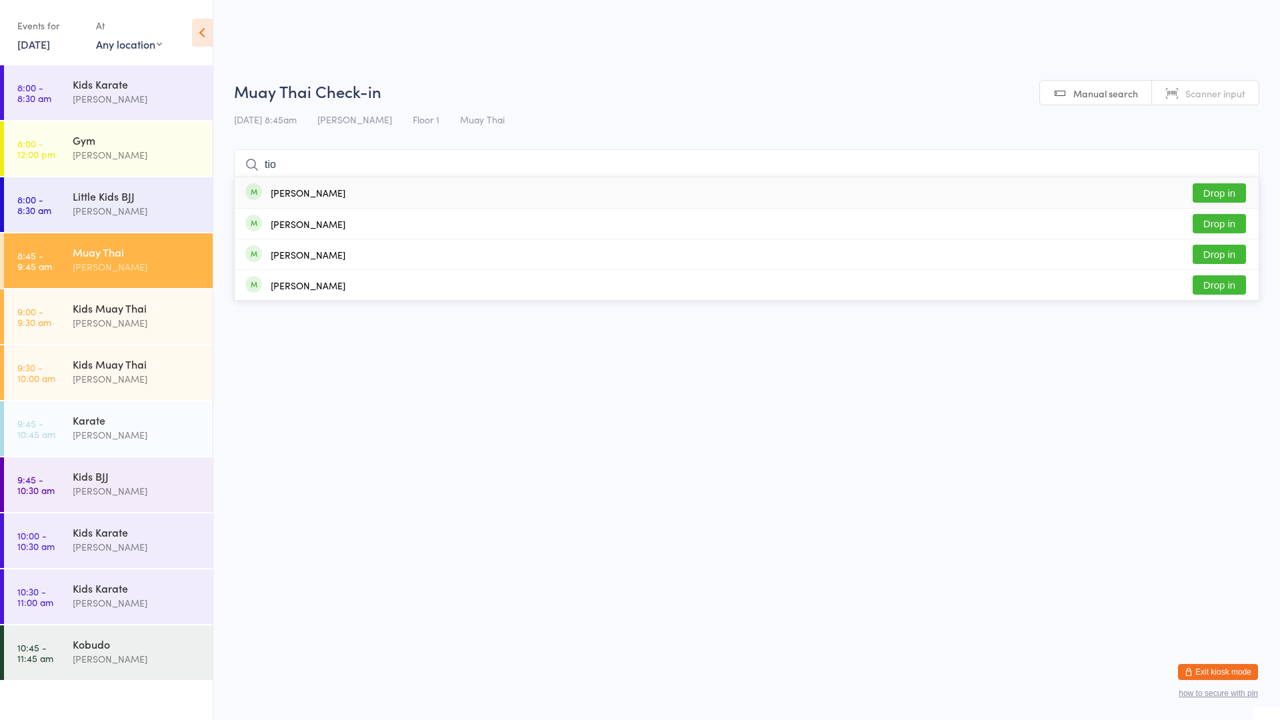
type input "tio"
click at [1213, 186] on button "Drop in" at bounding box center [1219, 192] width 53 height 19
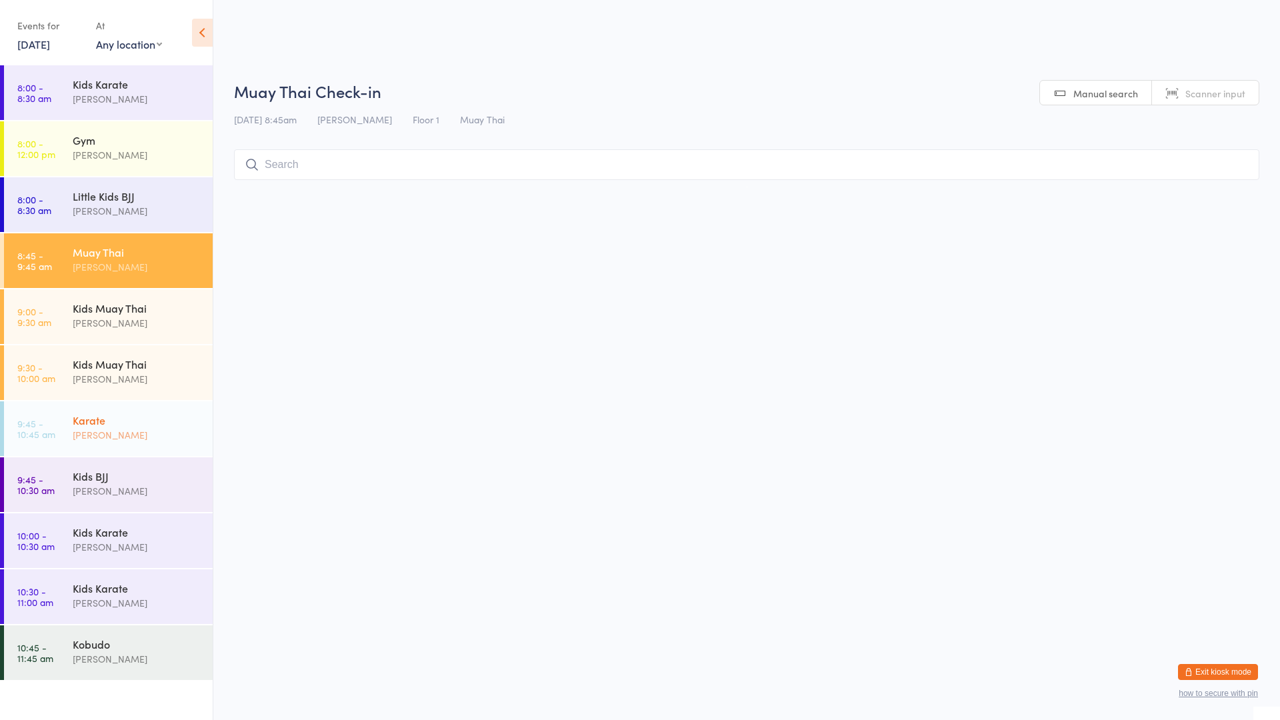
click at [118, 434] on div "[PERSON_NAME]" at bounding box center [137, 434] width 129 height 15
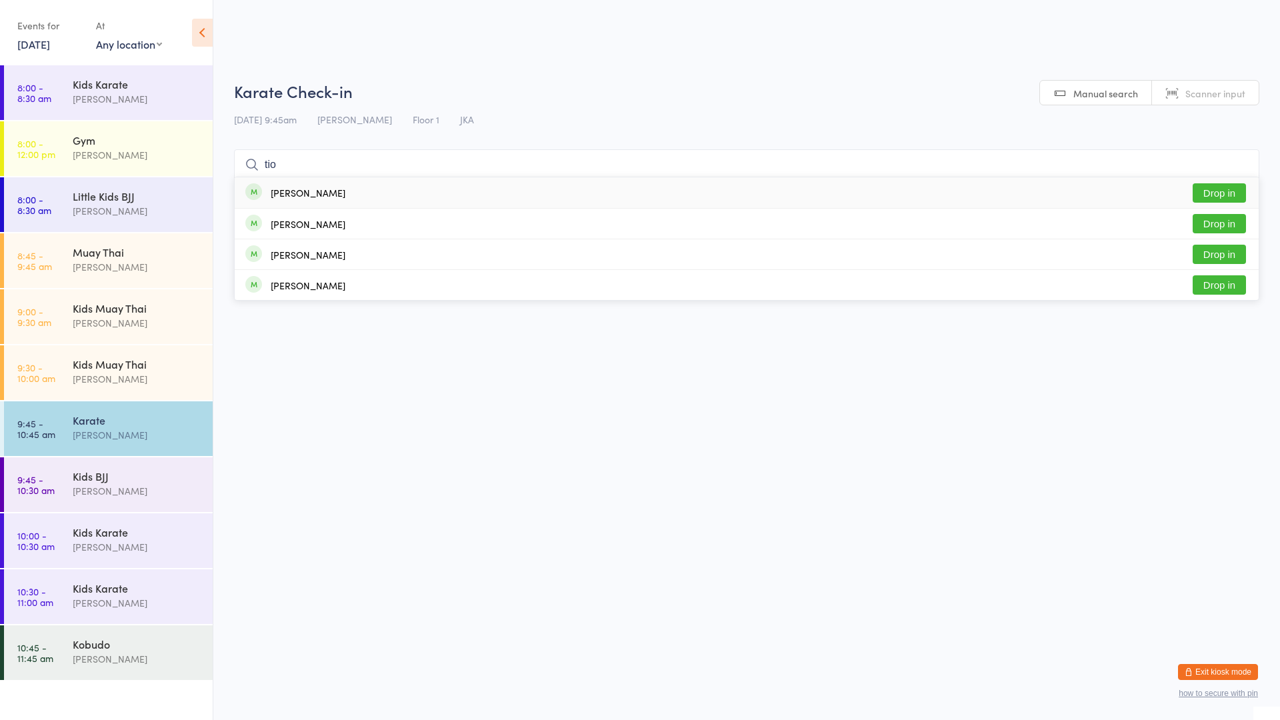
type input "tio"
click at [1219, 191] on button "Drop in" at bounding box center [1219, 192] width 53 height 19
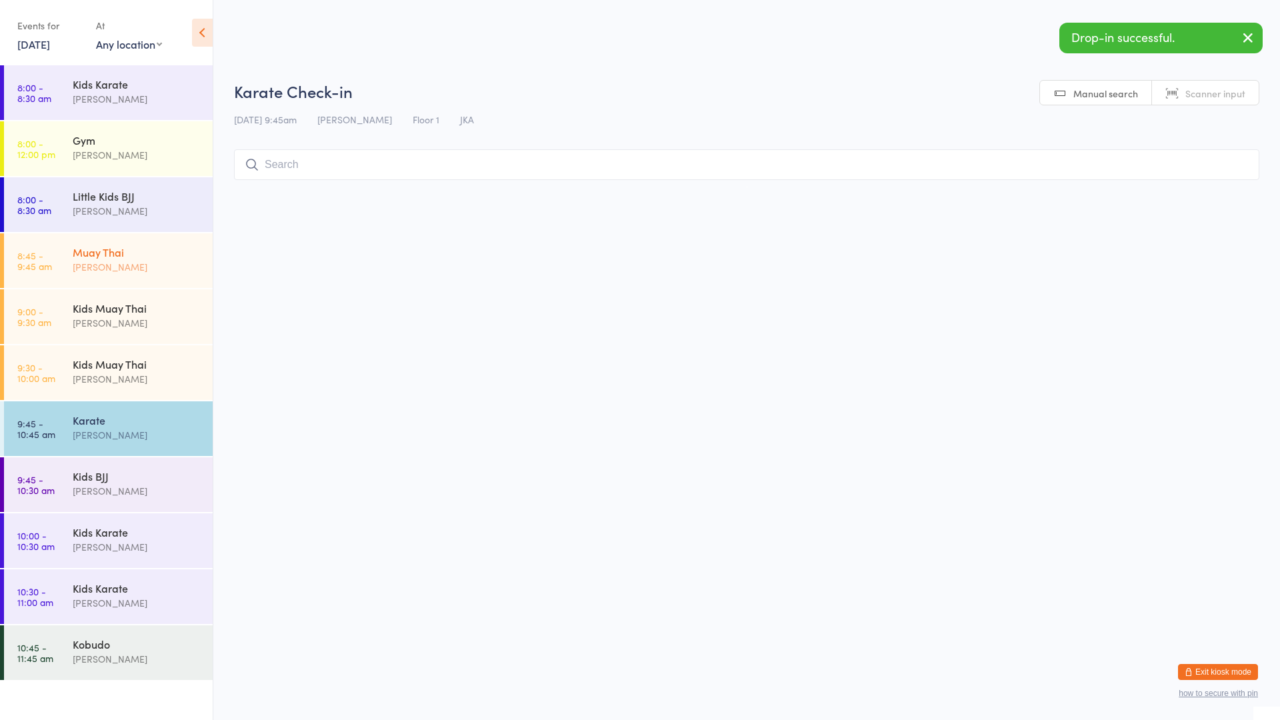
click at [96, 260] on div "[PERSON_NAME]" at bounding box center [137, 266] width 129 height 15
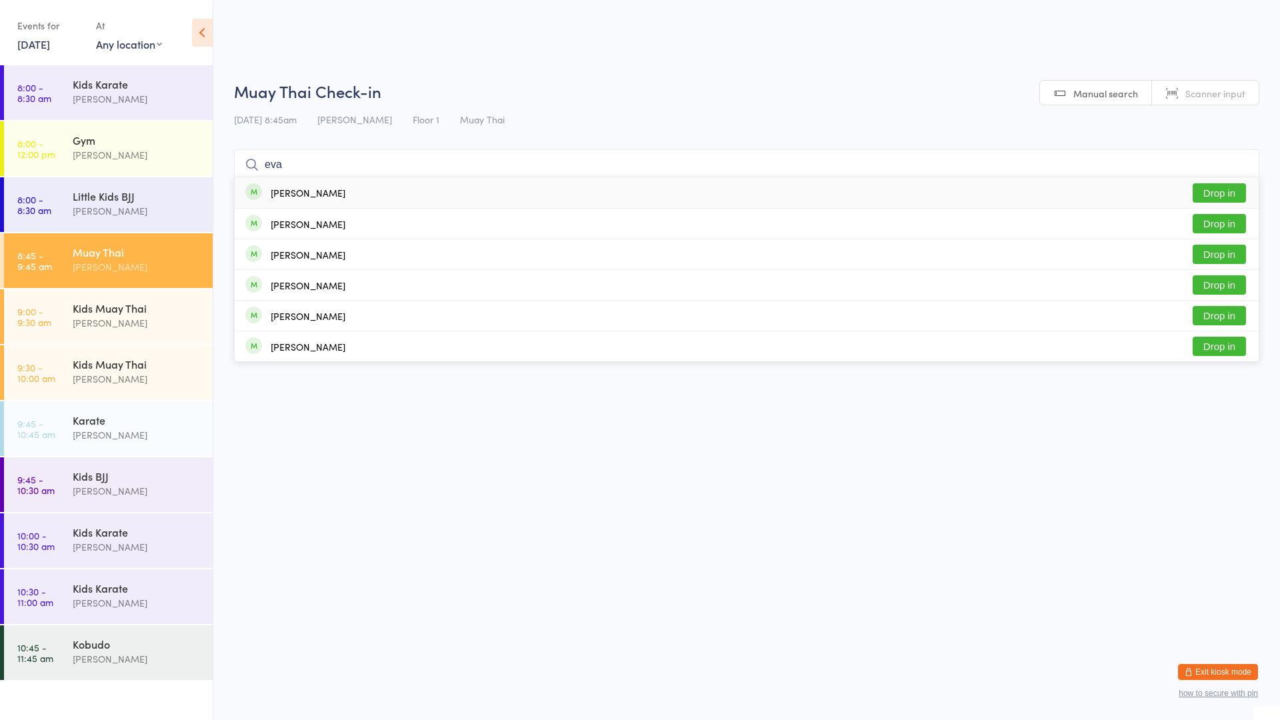
type input "eva"
click at [358, 187] on div "[PERSON_NAME] Drop in" at bounding box center [747, 192] width 1024 height 31
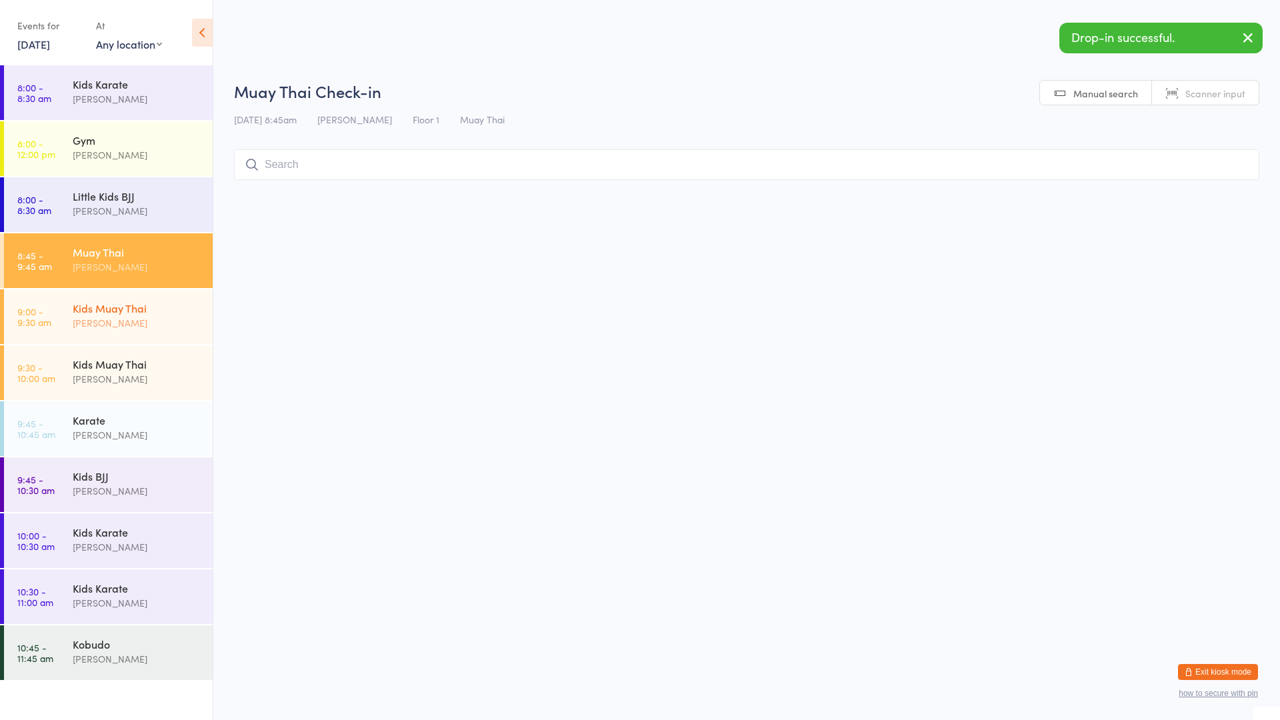
click at [181, 297] on div "Kids Muay [DEMOGRAPHIC_DATA] [PERSON_NAME]" at bounding box center [143, 315] width 140 height 53
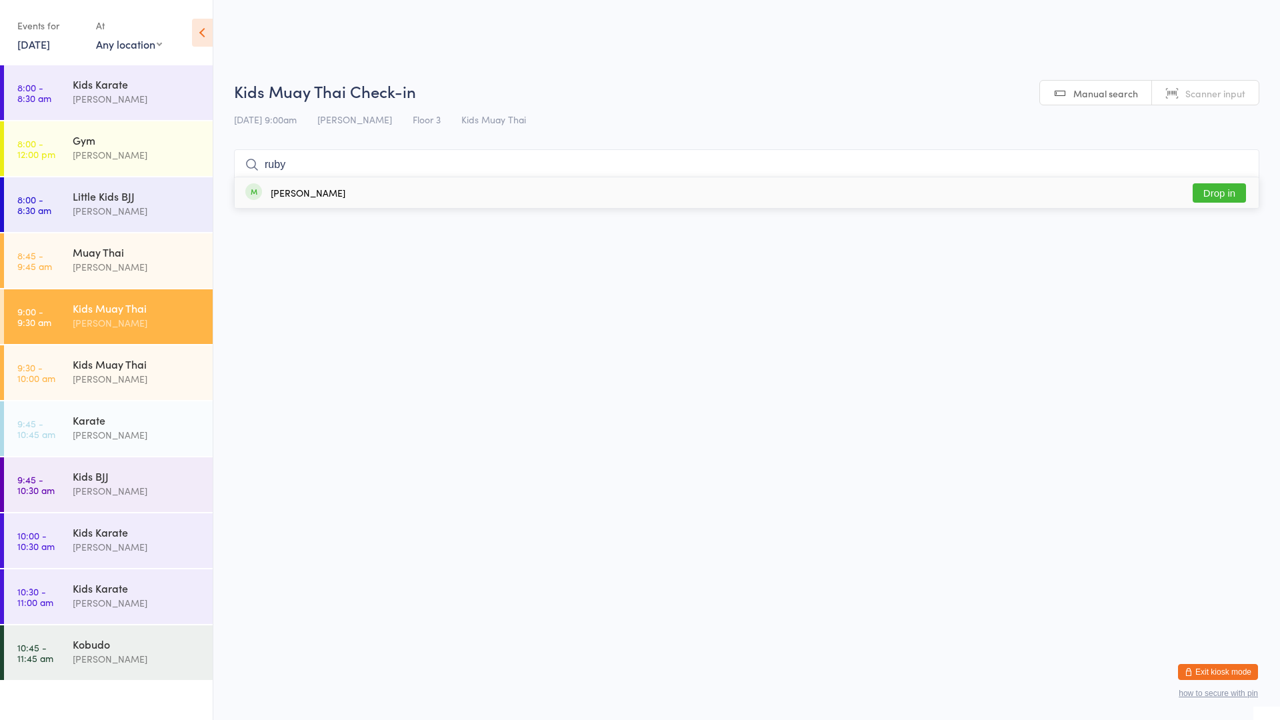
type input "ruby"
click at [393, 201] on div "[PERSON_NAME] Drop in" at bounding box center [747, 192] width 1024 height 31
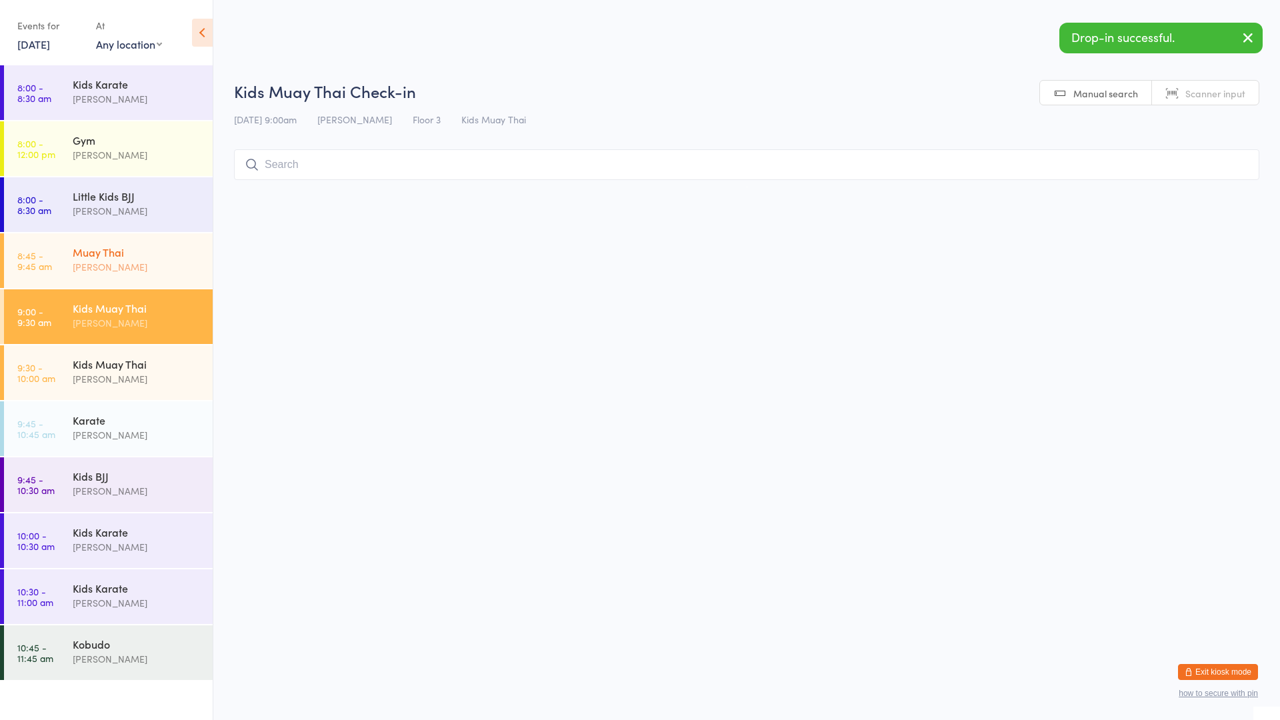
click at [205, 257] on div "Muay Thai [PERSON_NAME]" at bounding box center [143, 259] width 140 height 53
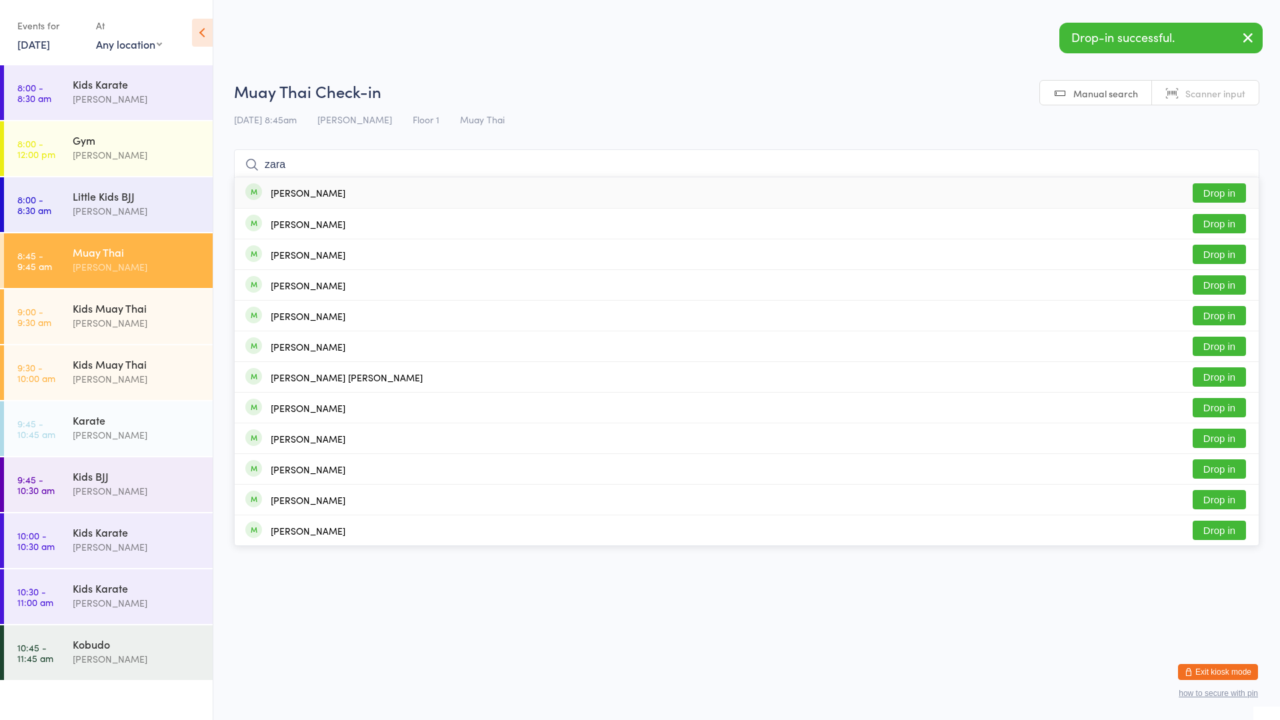
type input "zara"
click at [317, 188] on div "[PERSON_NAME] Drop in" at bounding box center [747, 192] width 1024 height 31
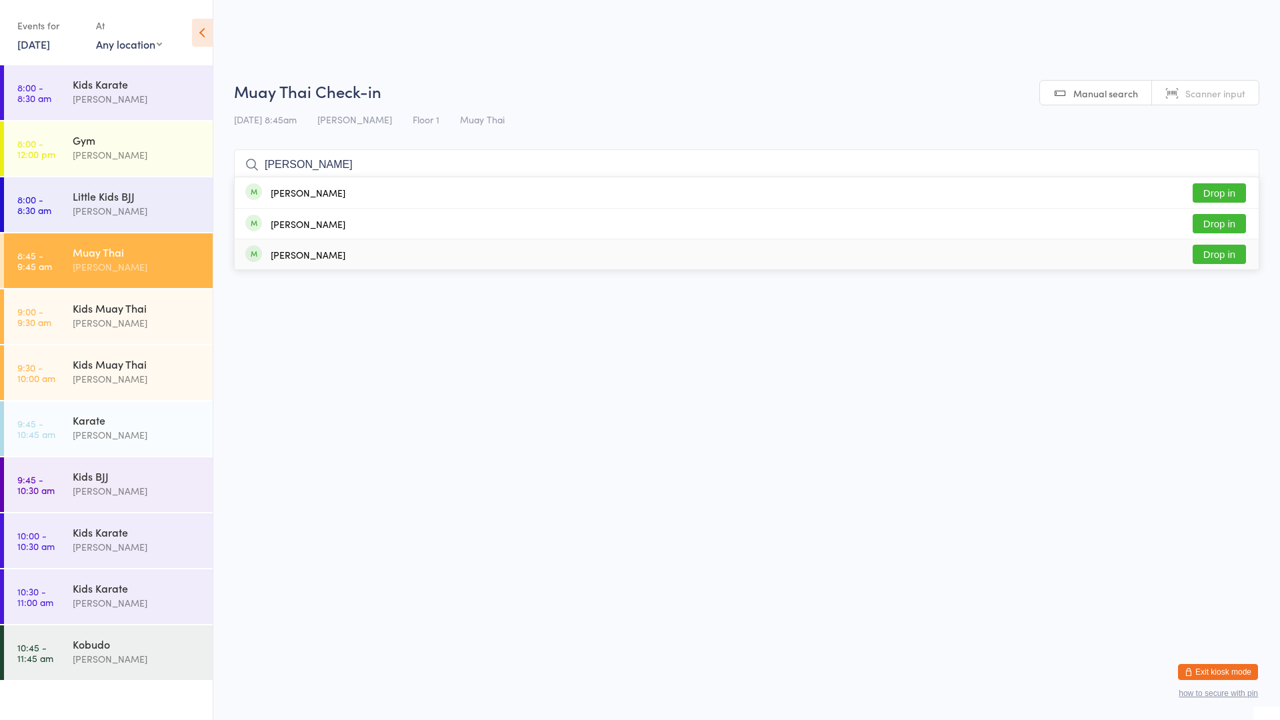
type input "[PERSON_NAME]"
click at [299, 253] on div "[PERSON_NAME]" at bounding box center [308, 254] width 75 height 11
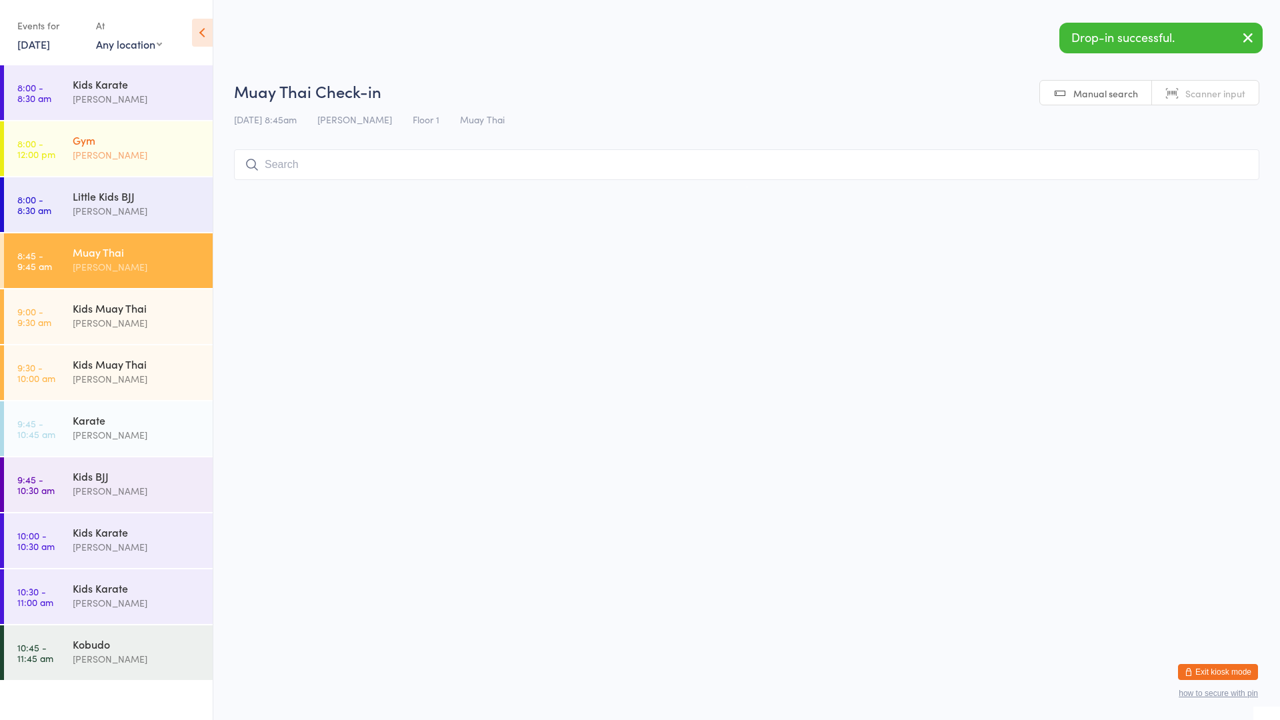
click at [146, 159] on div "[PERSON_NAME]" at bounding box center [137, 154] width 129 height 15
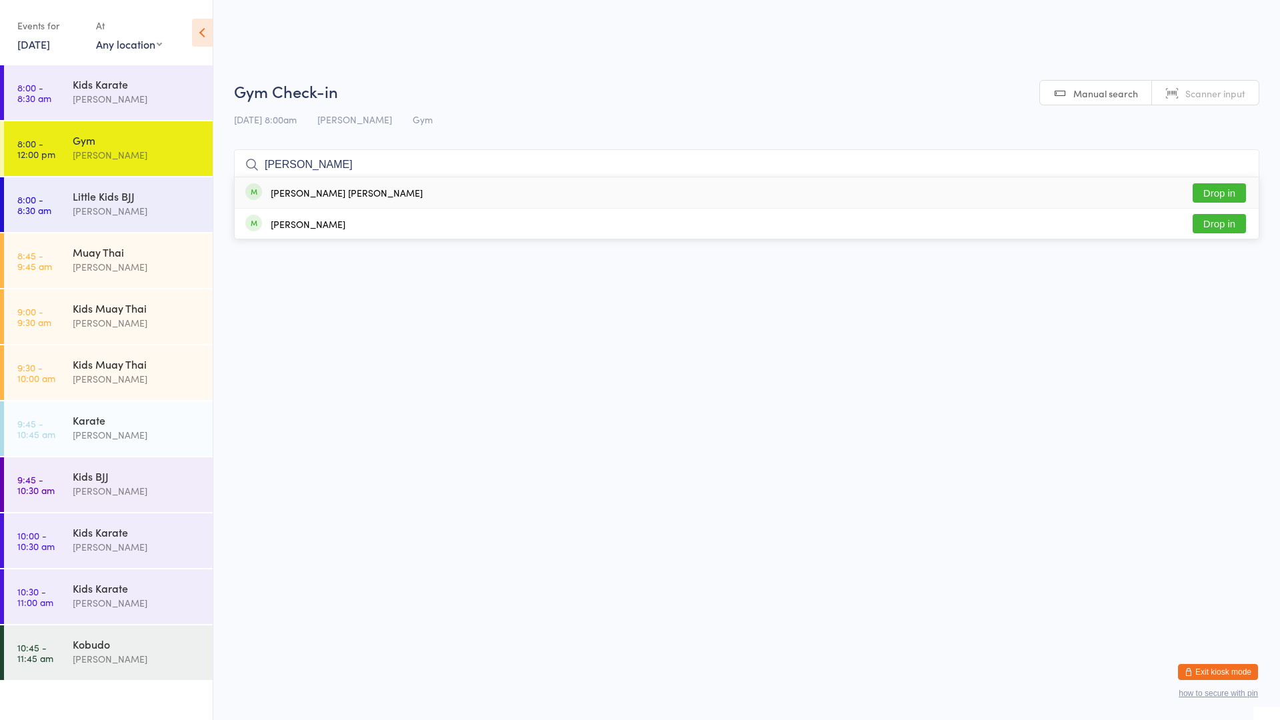
type input "[PERSON_NAME]"
click at [283, 191] on div "[PERSON_NAME] [PERSON_NAME]" at bounding box center [347, 192] width 152 height 11
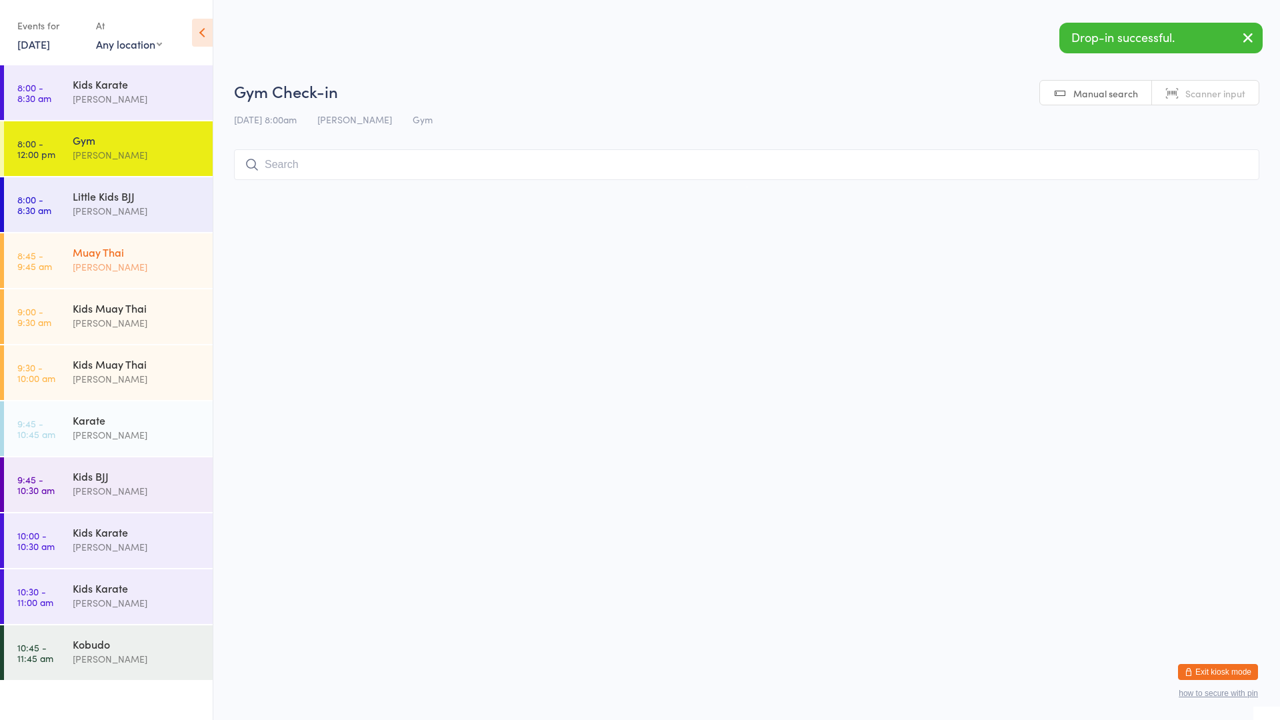
click at [155, 252] on div "Muay Thai" at bounding box center [137, 252] width 129 height 15
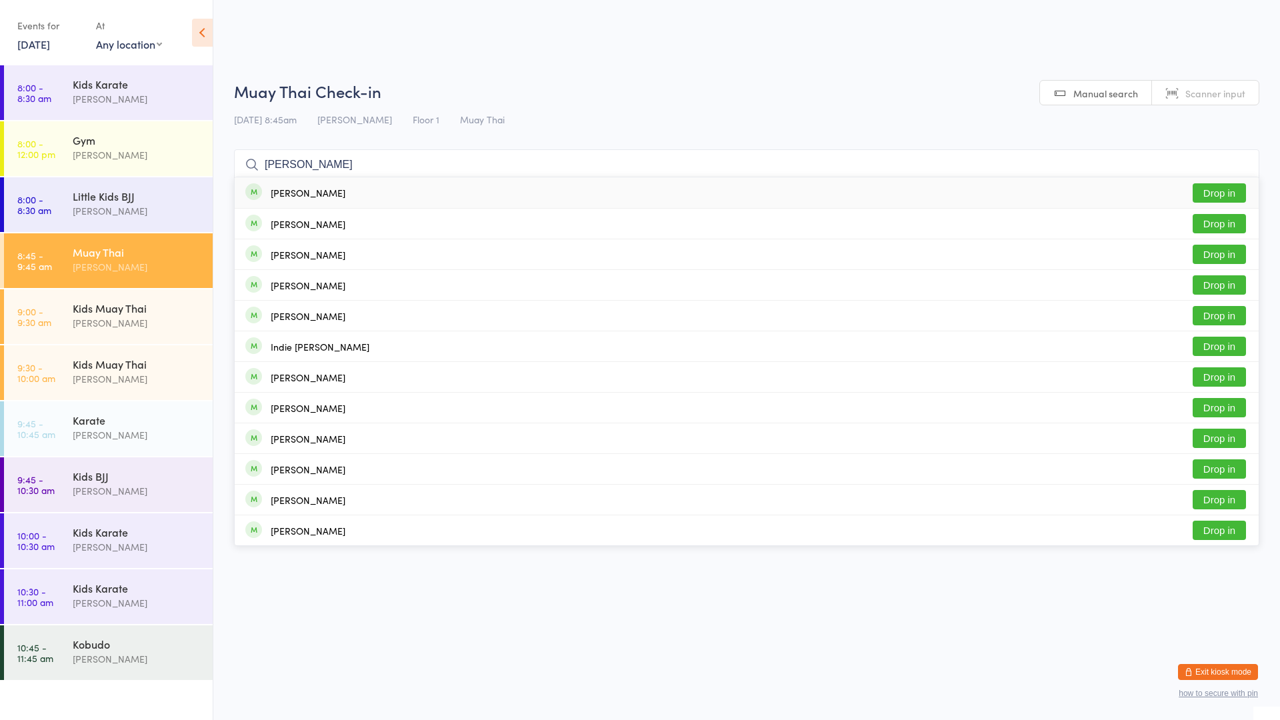
type input "[PERSON_NAME]"
click at [352, 196] on div "[PERSON_NAME] Drop in" at bounding box center [747, 192] width 1024 height 31
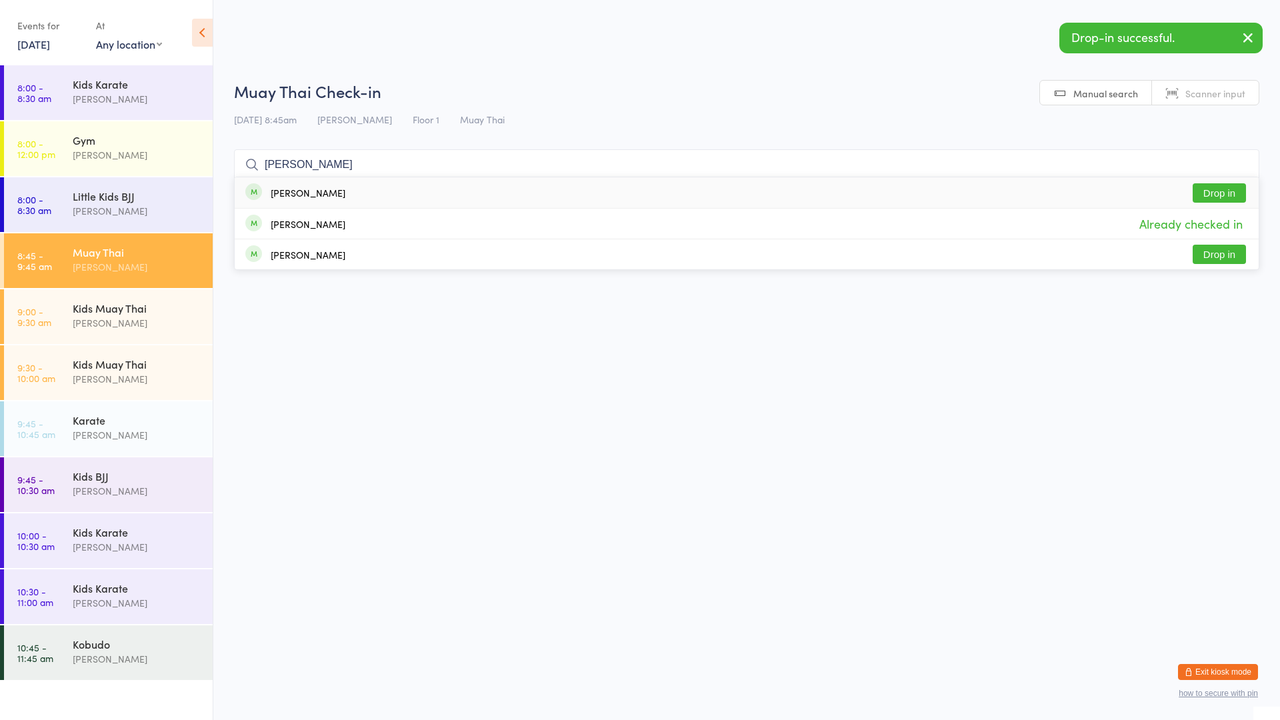
type input "[PERSON_NAME]"
click at [350, 196] on div "[PERSON_NAME] Drop in" at bounding box center [747, 192] width 1024 height 31
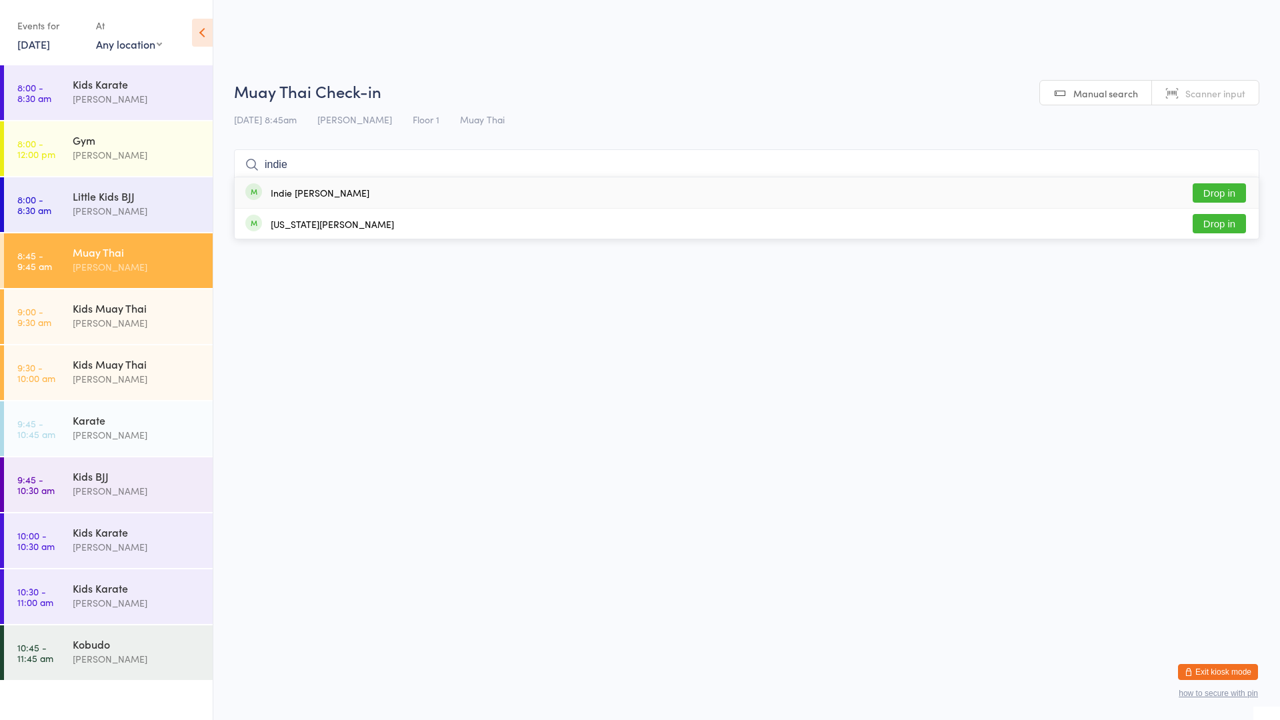
type input "indie"
click at [376, 185] on div "Indie [PERSON_NAME] Drop in" at bounding box center [747, 192] width 1024 height 31
click at [111, 255] on div "Muay Thai" at bounding box center [137, 252] width 129 height 15
drag, startPoint x: 295, startPoint y: 163, endPoint x: 291, endPoint y: 157, distance: 7.6
click at [292, 163] on input "search" at bounding box center [746, 164] width 1025 height 31
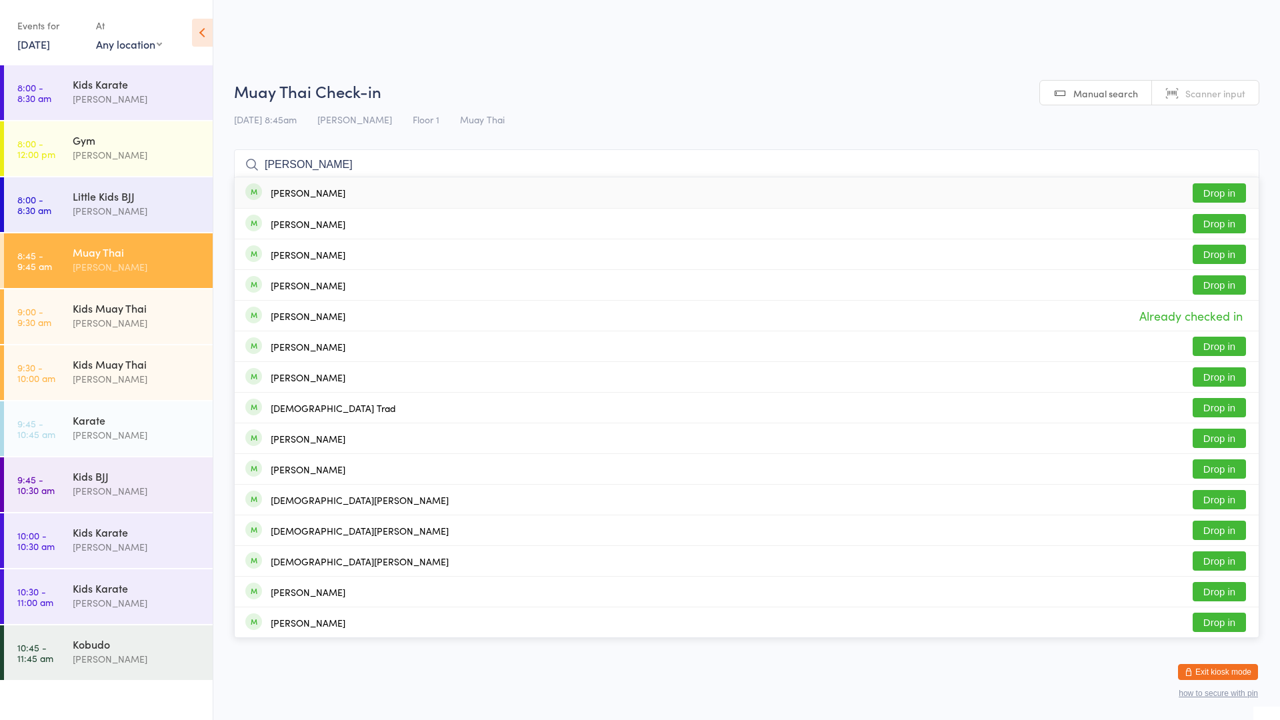
type input "[PERSON_NAME]"
click at [115, 253] on div "Muay Thai" at bounding box center [137, 252] width 129 height 15
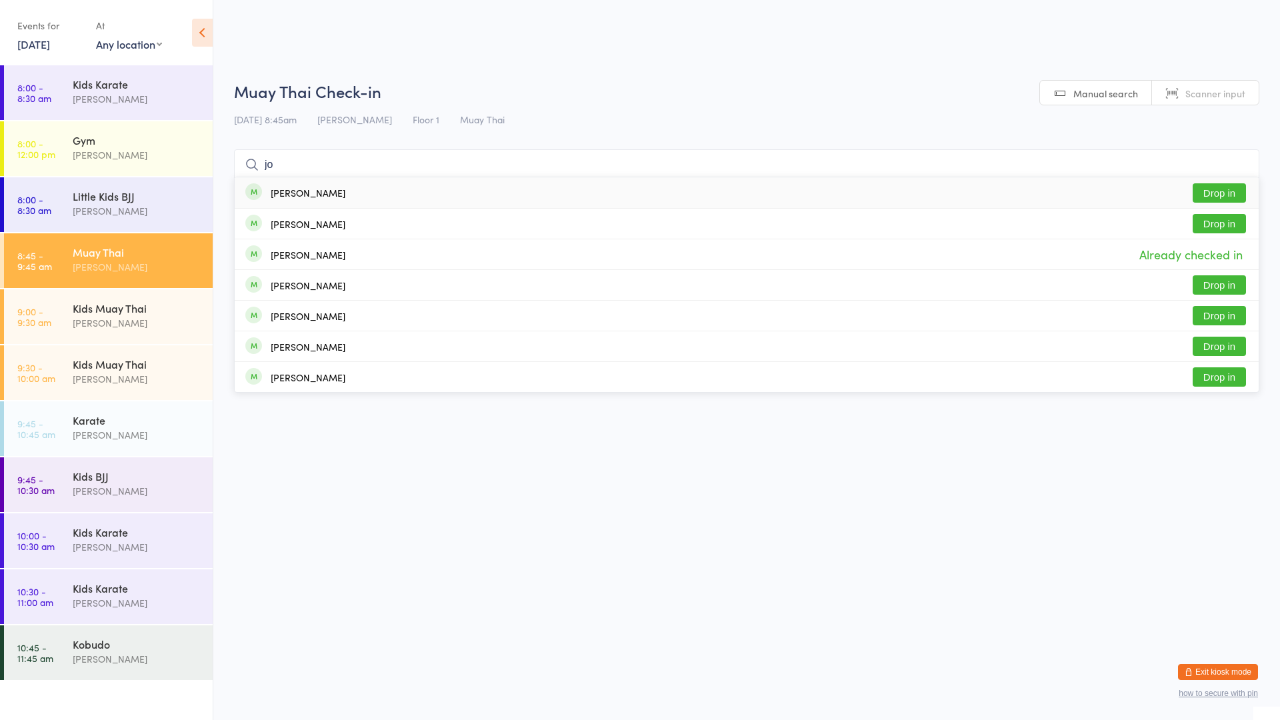
type input "j"
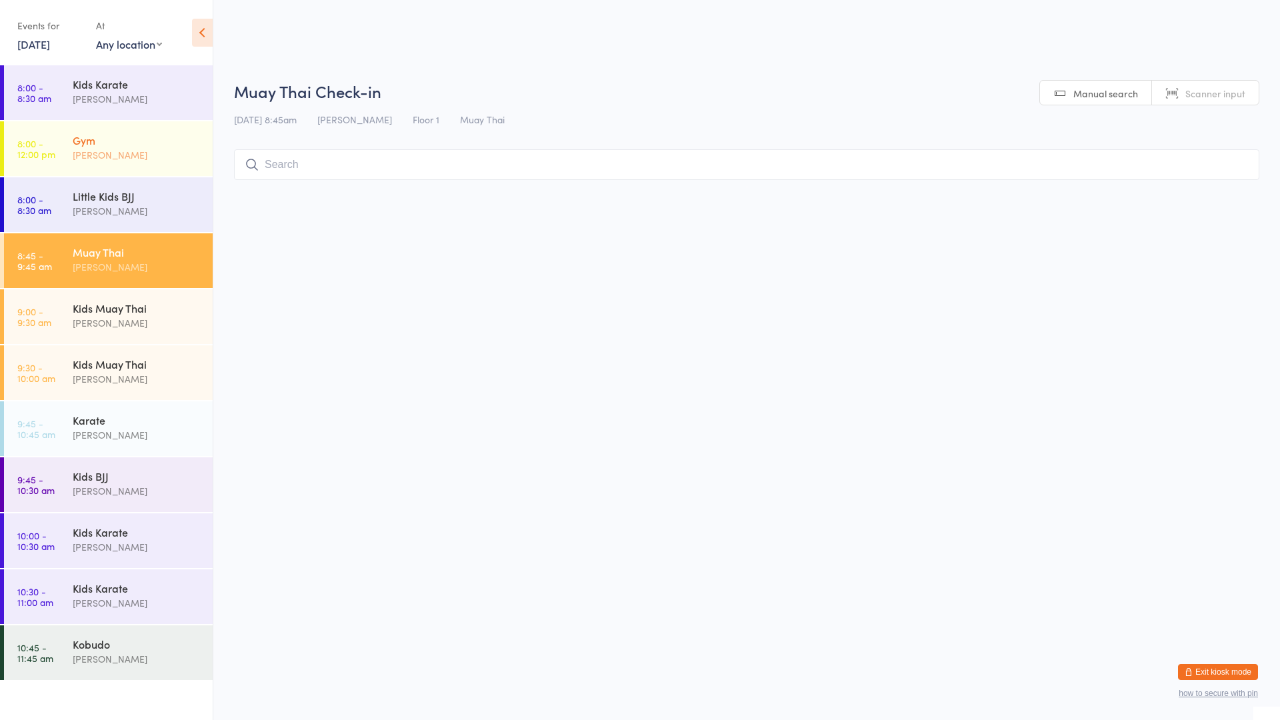
click at [182, 134] on div "Gym" at bounding box center [137, 140] width 129 height 15
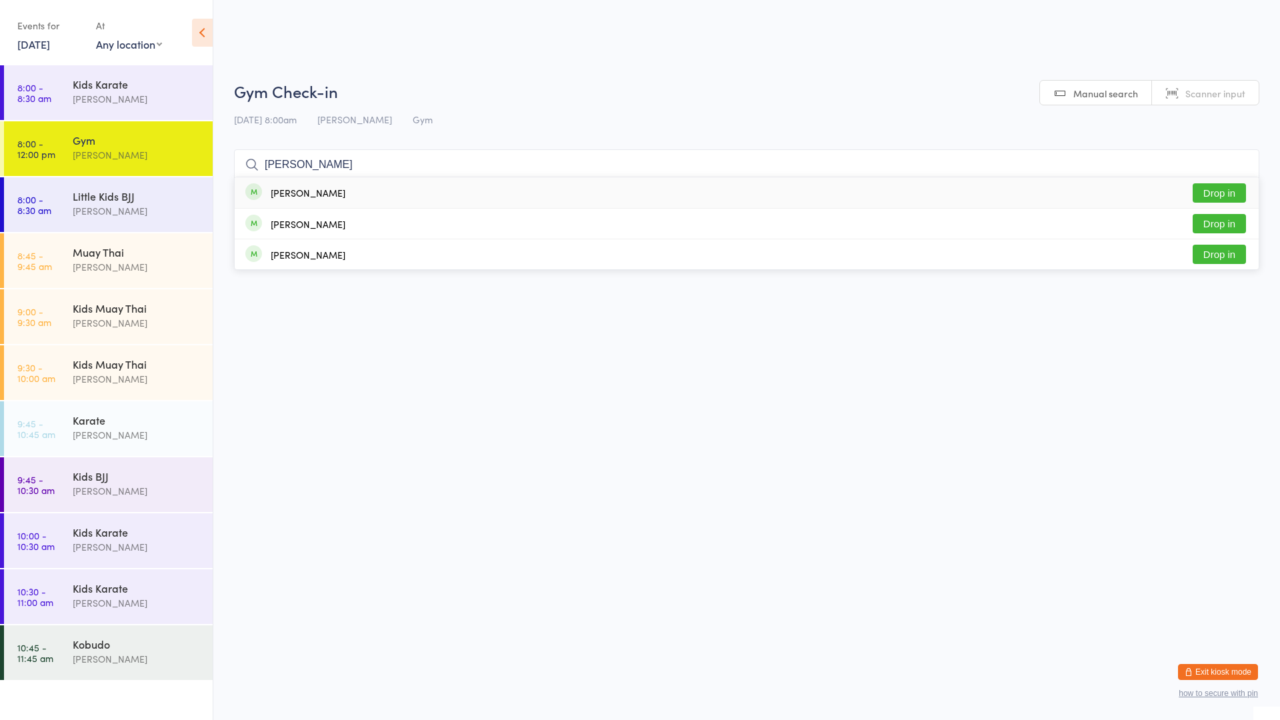
type input "[PERSON_NAME]"
click at [303, 192] on div "[PERSON_NAME]" at bounding box center [308, 192] width 75 height 11
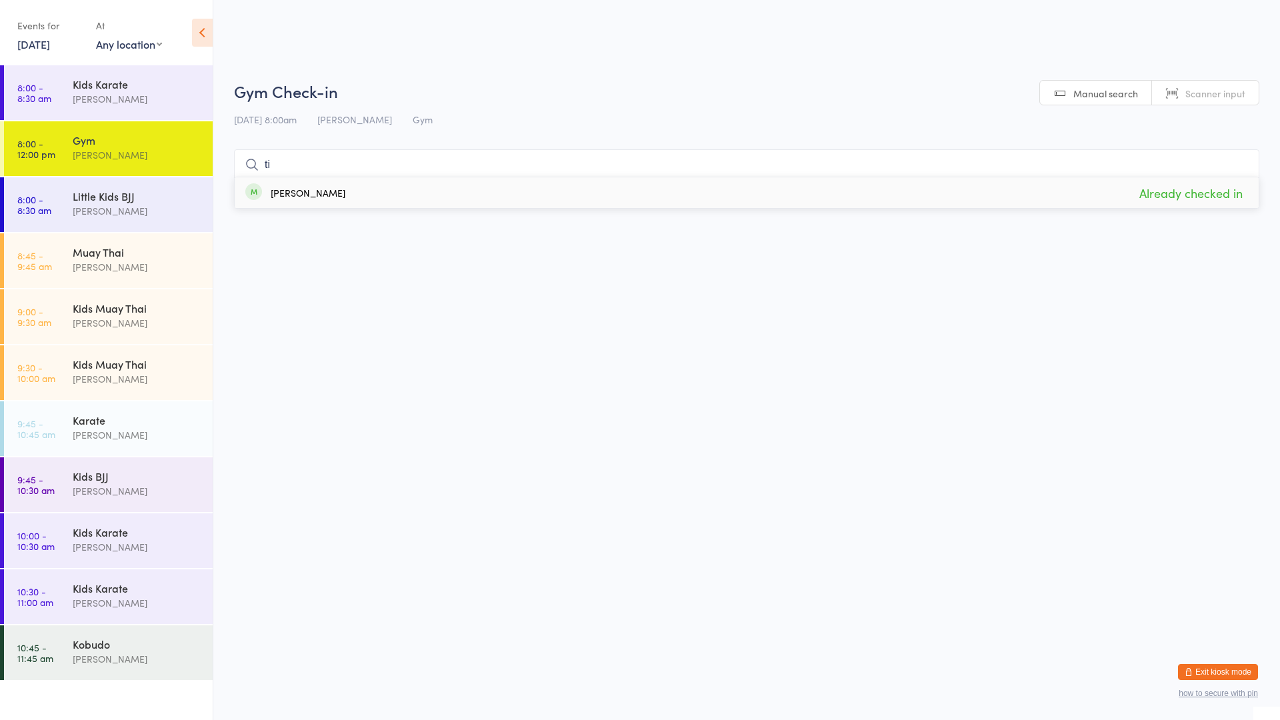
type input "t"
click at [151, 254] on div "Muay Thai" at bounding box center [137, 252] width 129 height 15
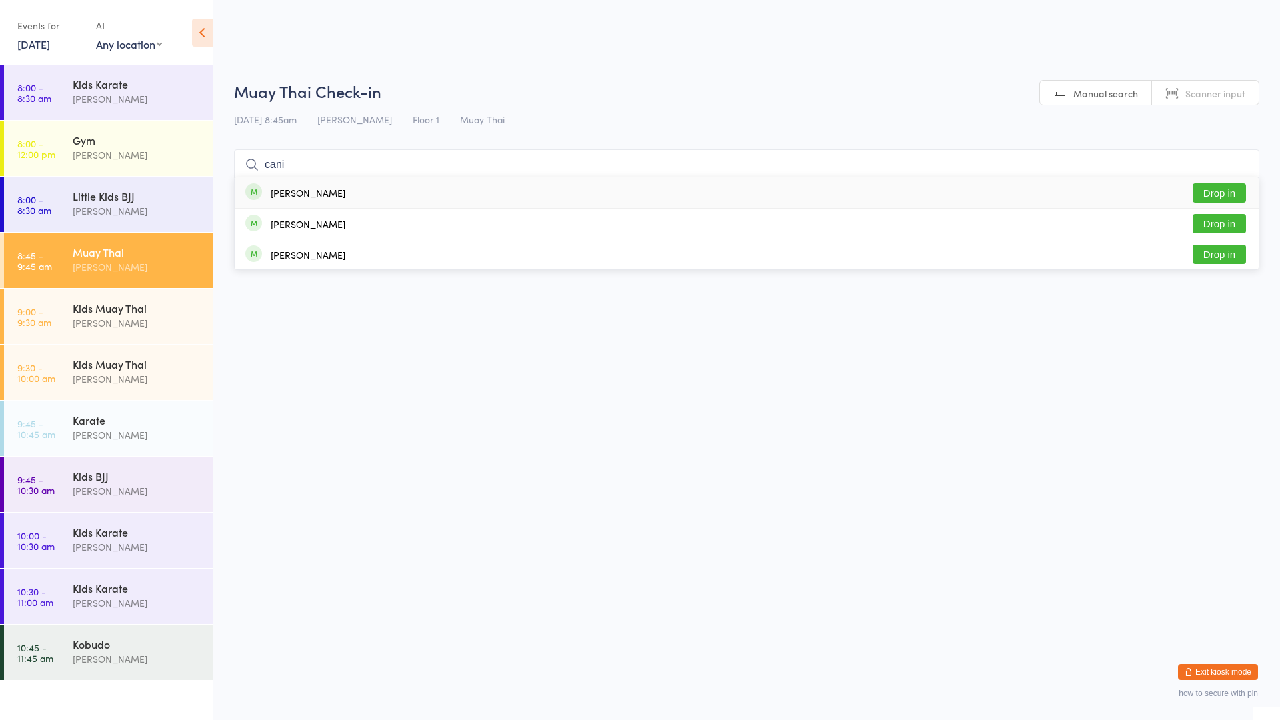
type input "cani"
click at [1213, 189] on button "Drop in" at bounding box center [1219, 192] width 53 height 19
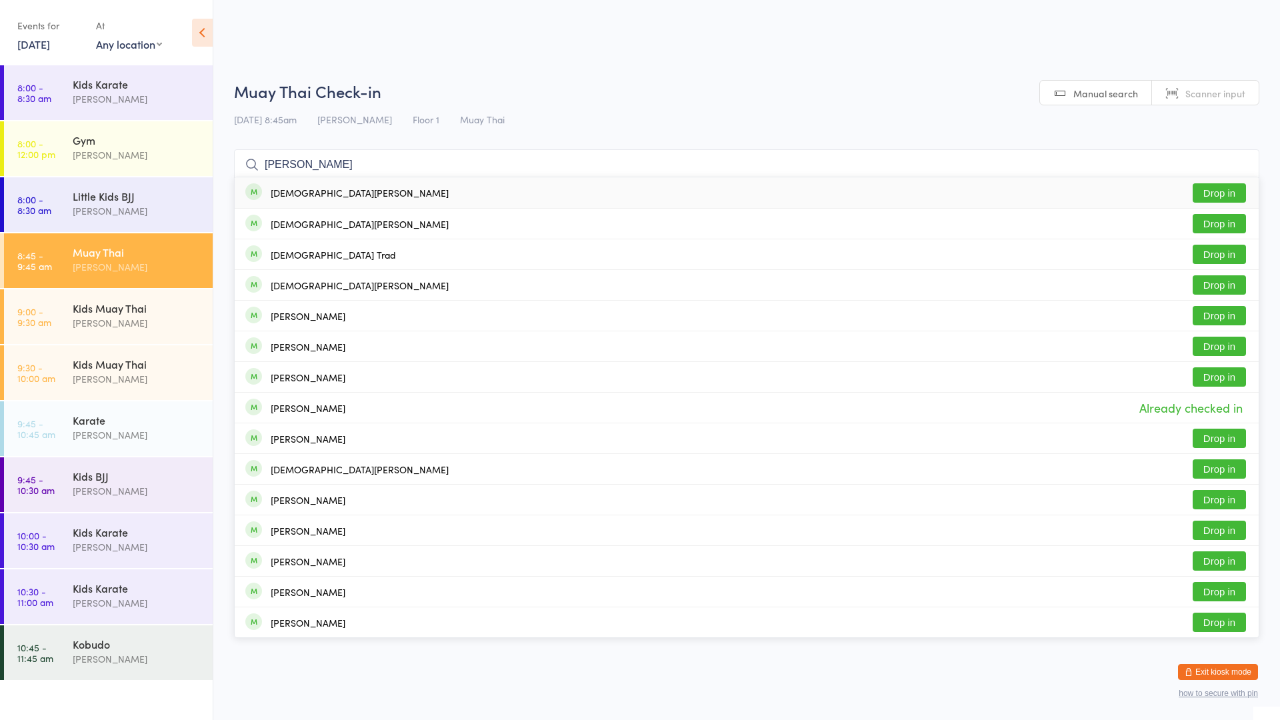
type input "[PERSON_NAME]"
click at [1226, 192] on button "Drop in" at bounding box center [1219, 192] width 53 height 19
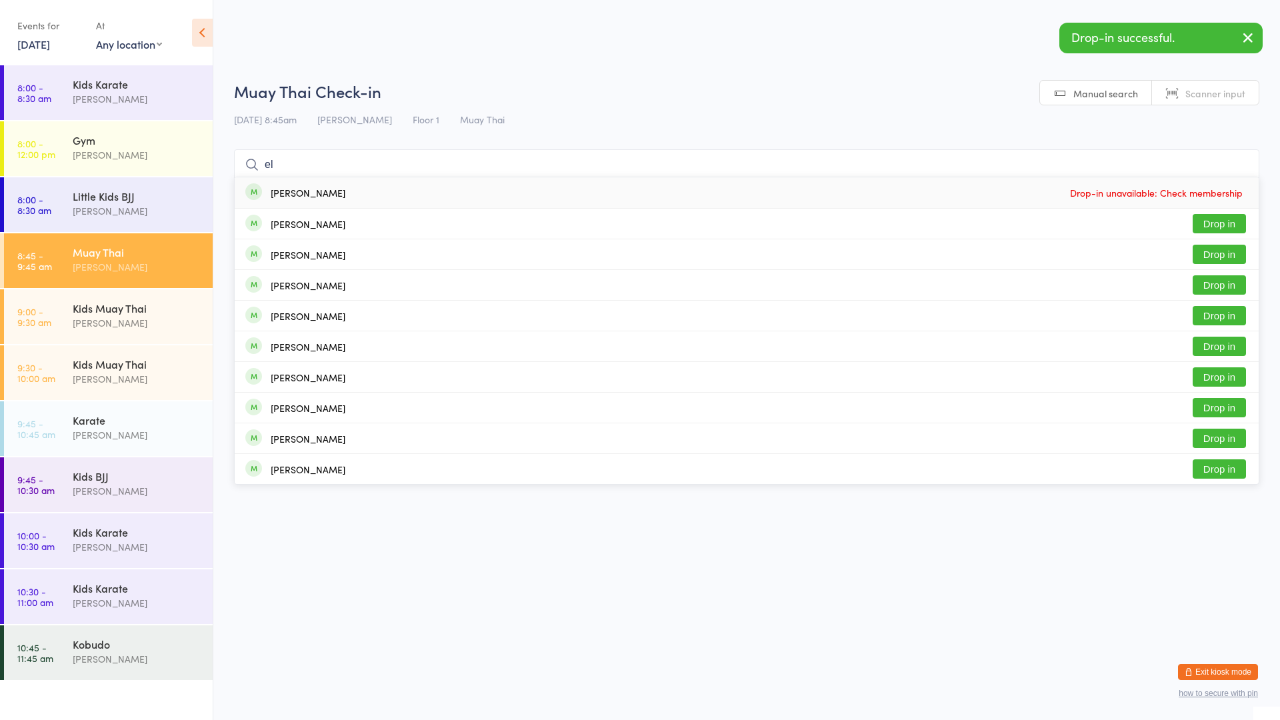
type input "e"
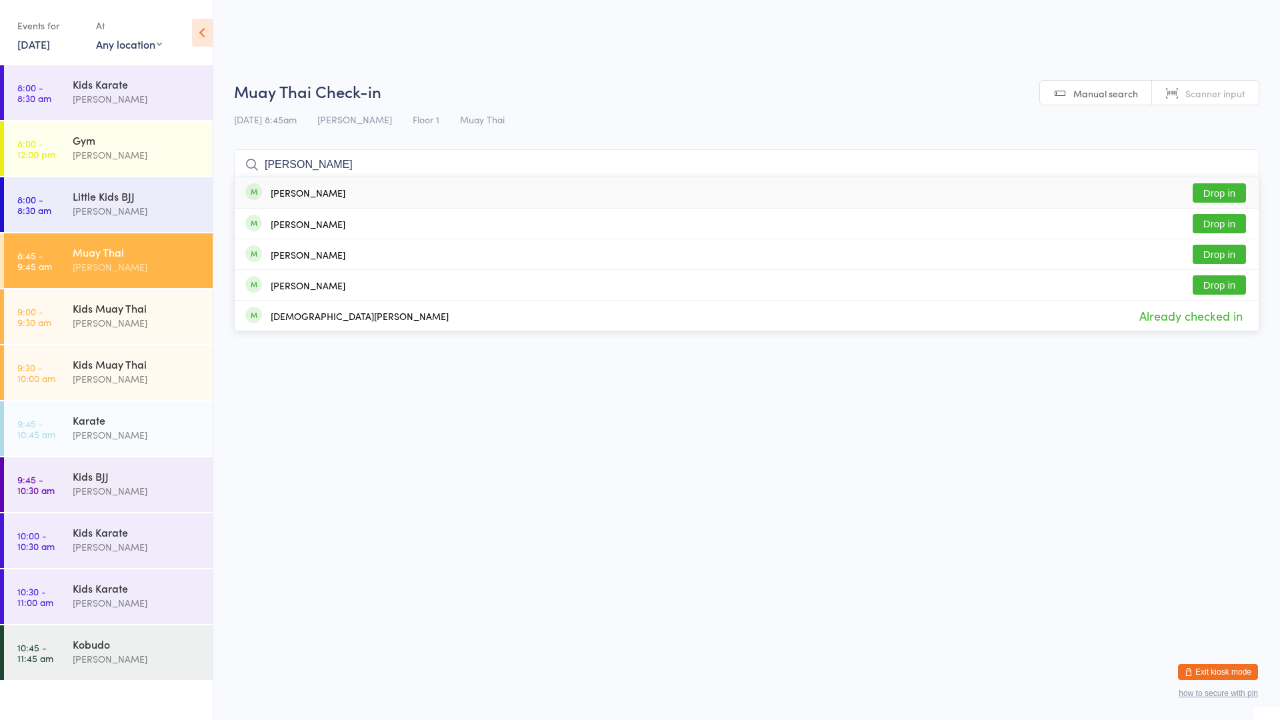
type input "[PERSON_NAME]"
drag, startPoint x: 1196, startPoint y: 182, endPoint x: 881, endPoint y: 96, distance: 326.2
click at [881, 96] on h2 "Muay Thai Check-in" at bounding box center [746, 91] width 1025 height 22
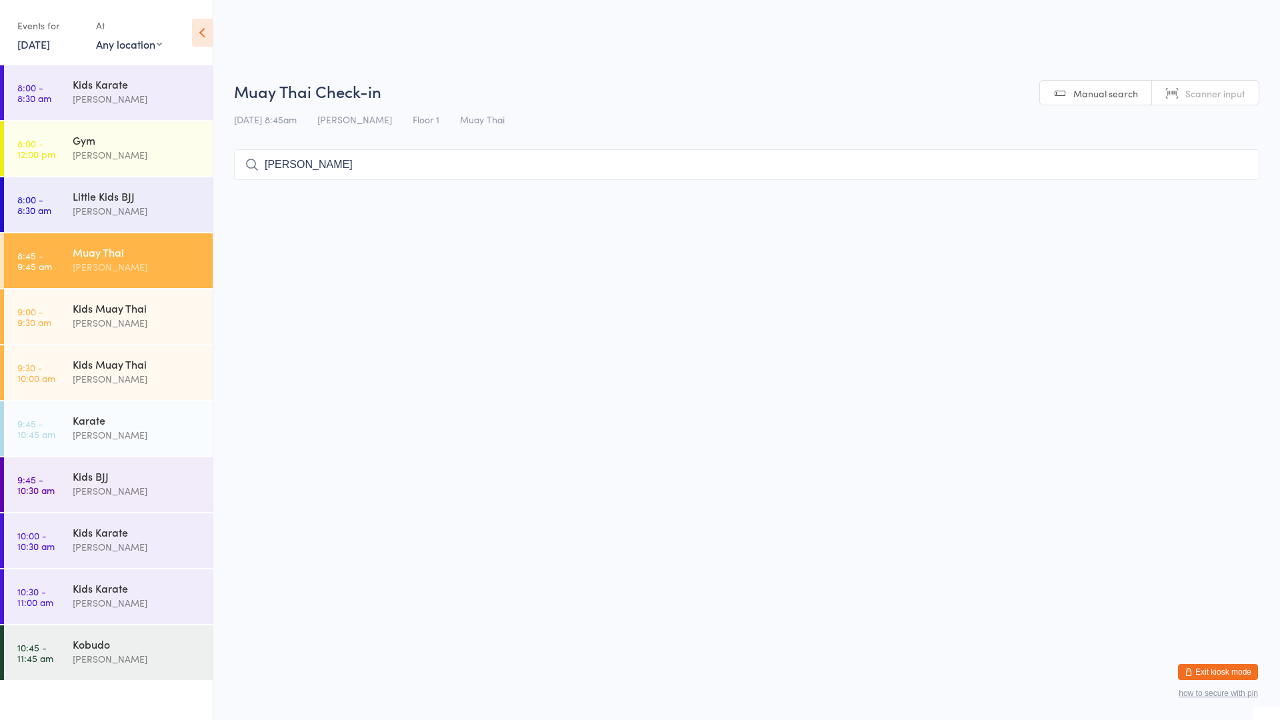
click at [531, 171] on input "[PERSON_NAME]" at bounding box center [746, 164] width 1025 height 31
drag, startPoint x: 1228, startPoint y: 161, endPoint x: 1244, endPoint y: 165, distance: 16.5
click at [1231, 160] on input "[PERSON_NAME]" at bounding box center [746, 164] width 1025 height 31
drag, startPoint x: 1233, startPoint y: 165, endPoint x: 1240, endPoint y: 165, distance: 7.4
click at [1236, 165] on input "[PERSON_NAME]" at bounding box center [746, 164] width 1025 height 31
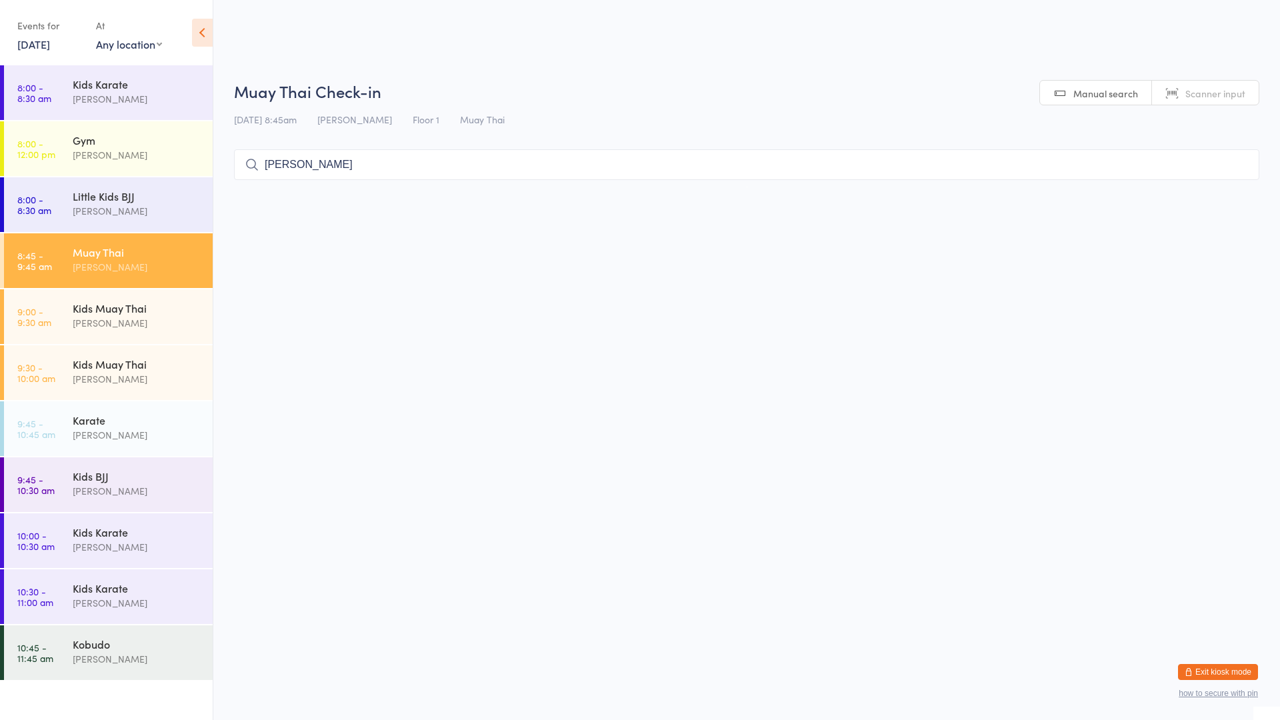
click at [1237, 167] on input "[PERSON_NAME]" at bounding box center [746, 164] width 1025 height 31
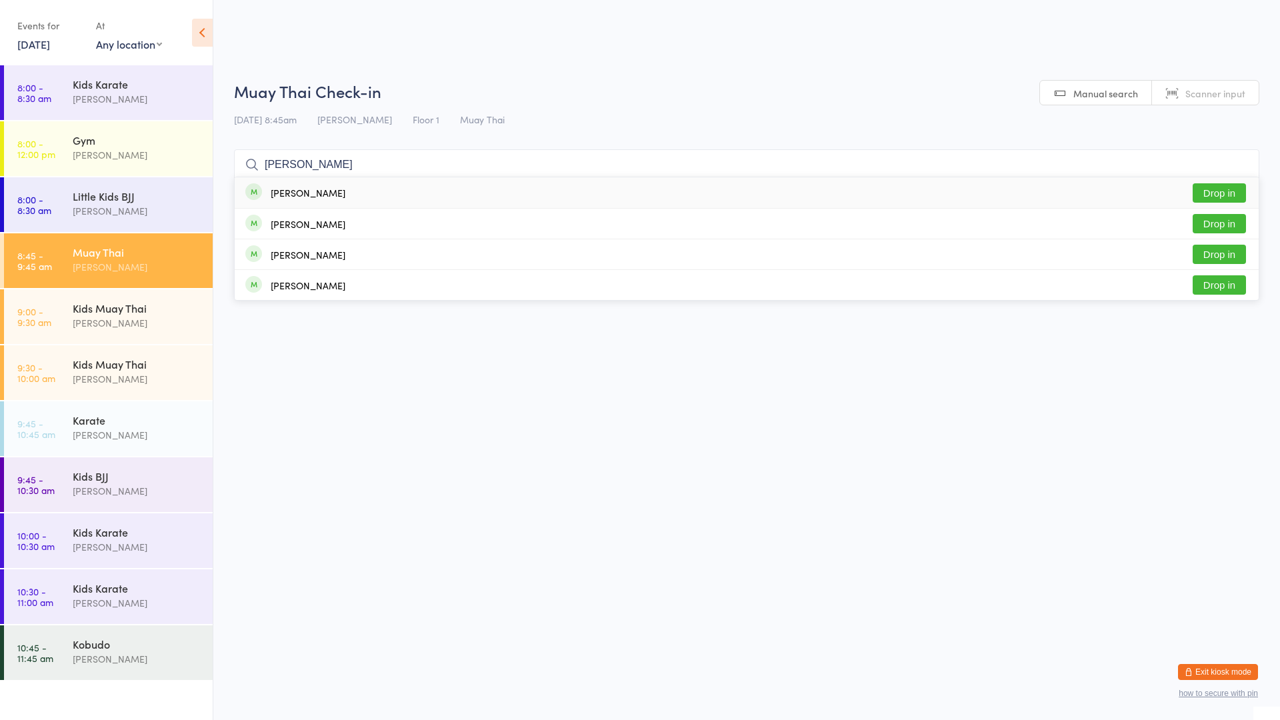
type input "[PERSON_NAME]"
click at [793, 194] on div "[PERSON_NAME] Drop in" at bounding box center [747, 192] width 1024 height 31
type input "[PERSON_NAME]"
click at [291, 190] on div "[PERSON_NAME]" at bounding box center [308, 192] width 75 height 11
drag, startPoint x: 469, startPoint y: 165, endPoint x: 510, endPoint y: 362, distance: 200.8
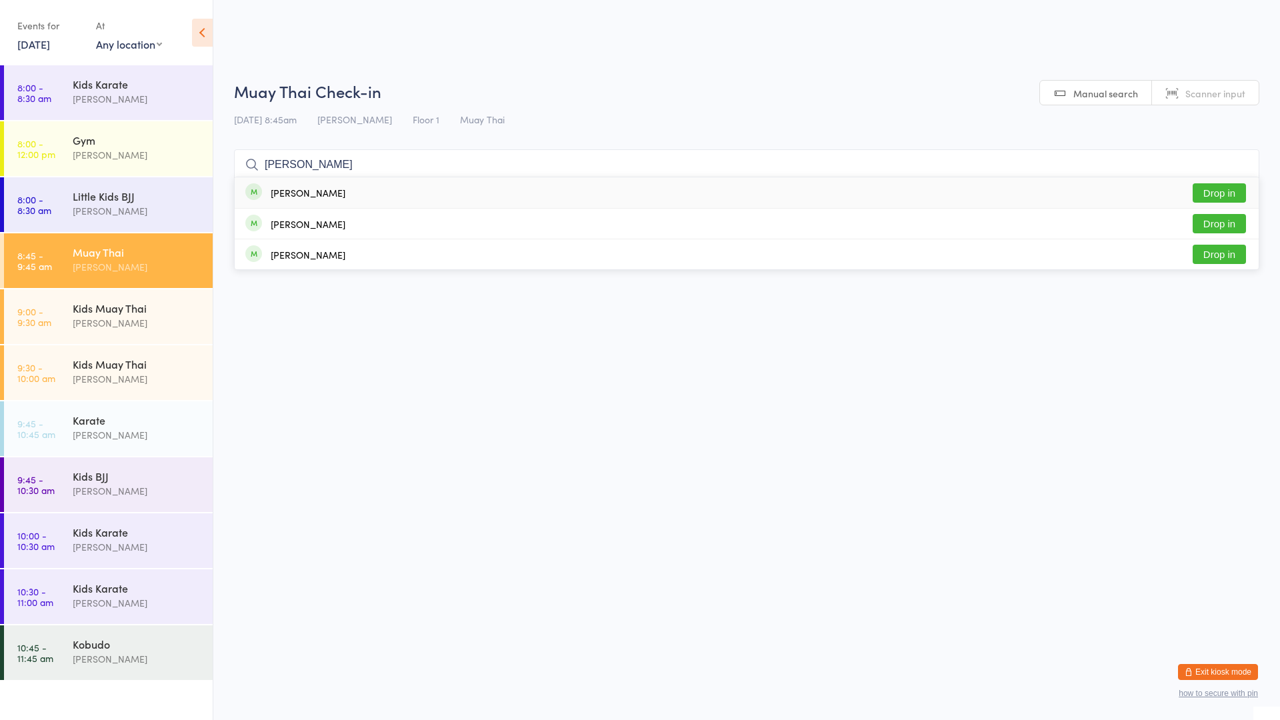
click at [510, 362] on html "You have now entered Kiosk Mode. Members will be able to check themselves in us…" at bounding box center [640, 360] width 1280 height 720
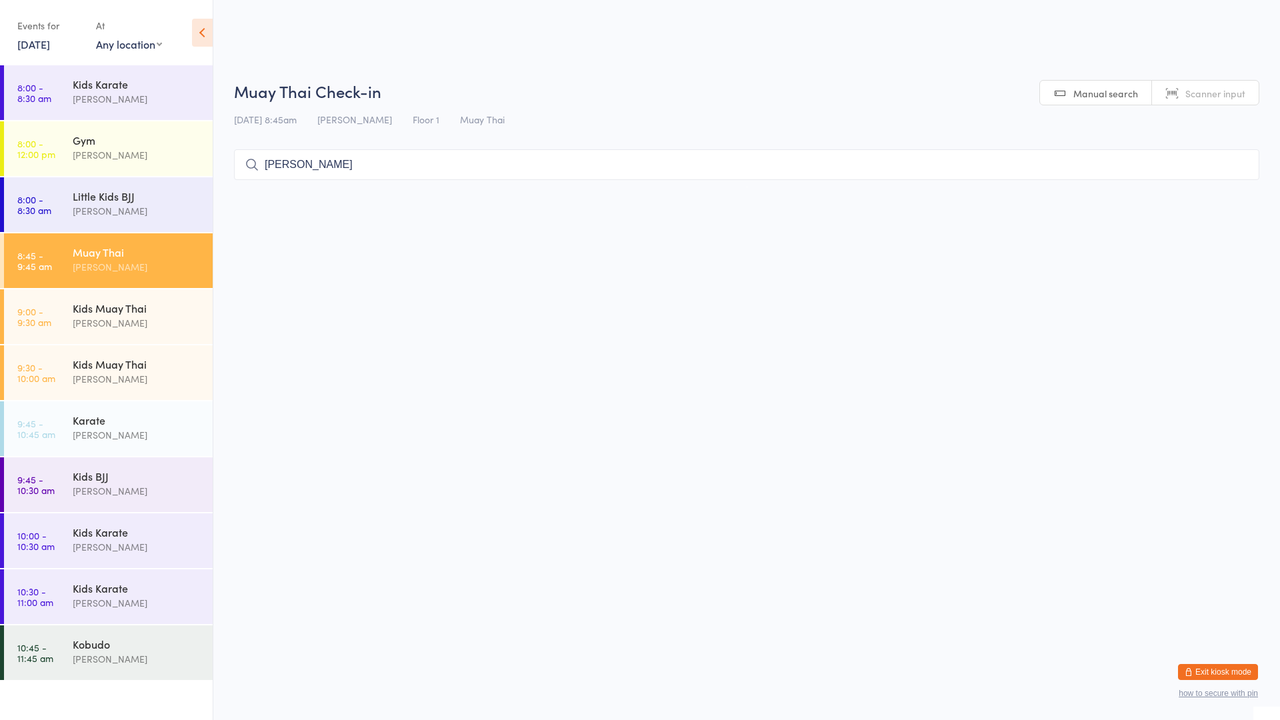
click at [598, 163] on input "[PERSON_NAME]" at bounding box center [746, 164] width 1025 height 31
click at [245, 166] on icon at bounding box center [252, 164] width 15 height 15
click at [253, 165] on icon at bounding box center [252, 164] width 15 height 15
click at [297, 165] on input "[PERSON_NAME]" at bounding box center [746, 164] width 1025 height 31
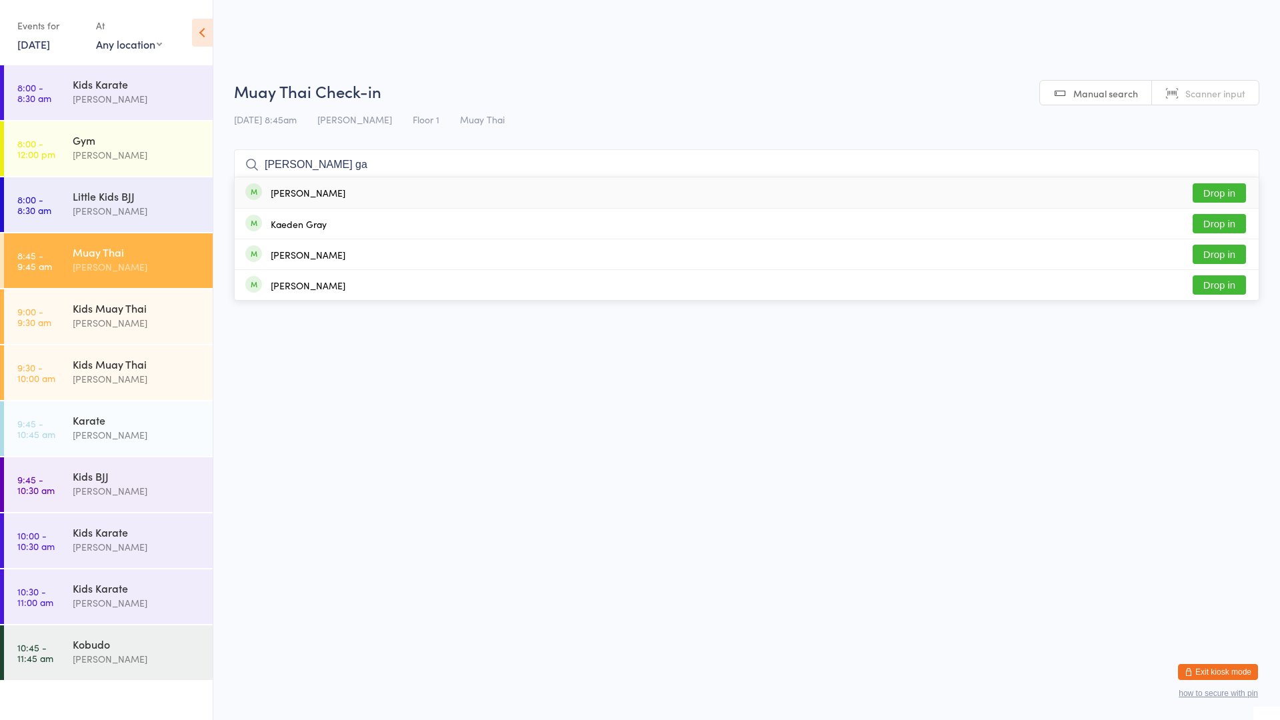
type input "[PERSON_NAME] ga"
click at [1221, 185] on button "Drop in" at bounding box center [1219, 192] width 53 height 19
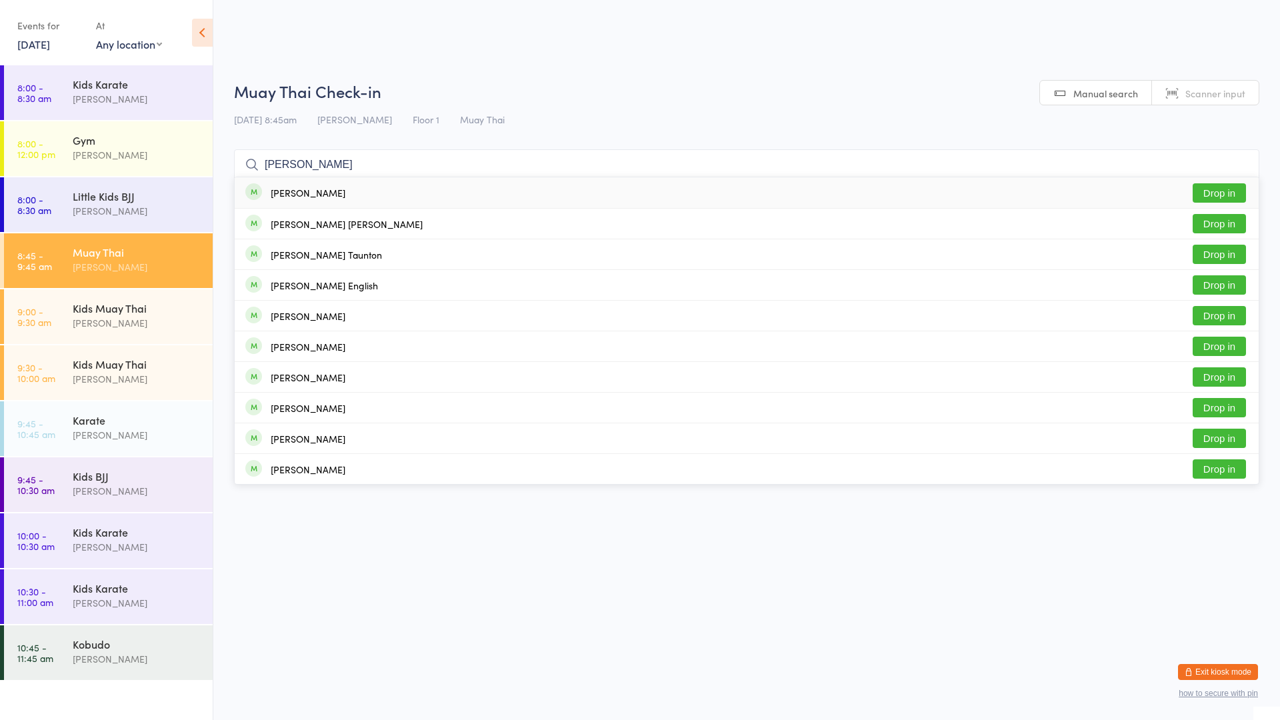
type input "[PERSON_NAME]"
click at [1200, 188] on button "Drop in" at bounding box center [1219, 192] width 53 height 19
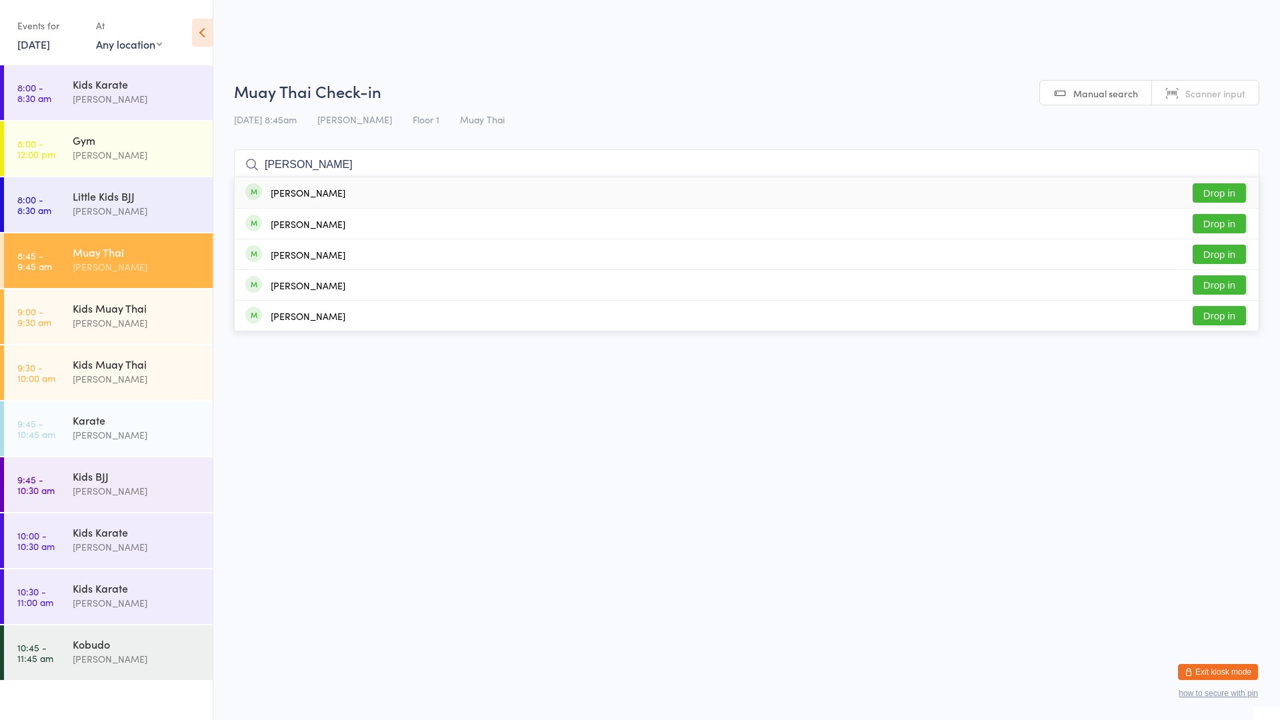
type input "[PERSON_NAME]"
click at [1207, 191] on button "Drop in" at bounding box center [1219, 192] width 53 height 19
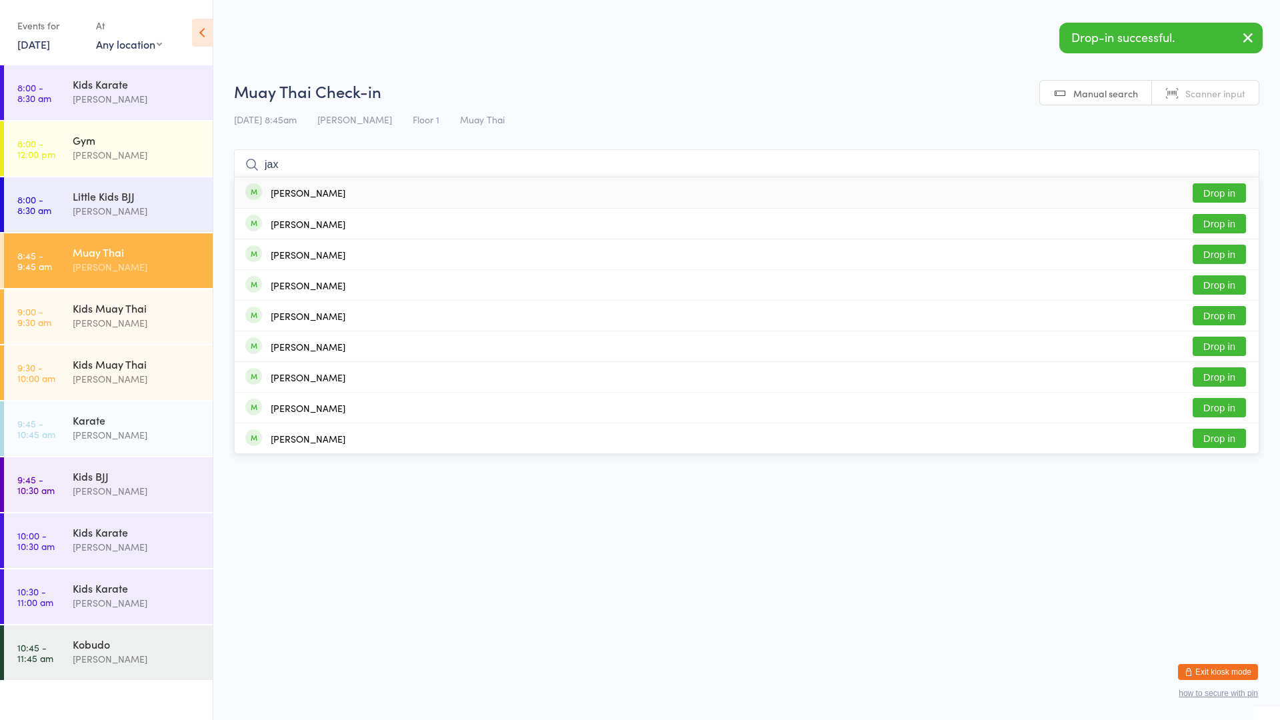
type input "jax"
click at [1228, 195] on button "Drop in" at bounding box center [1219, 192] width 53 height 19
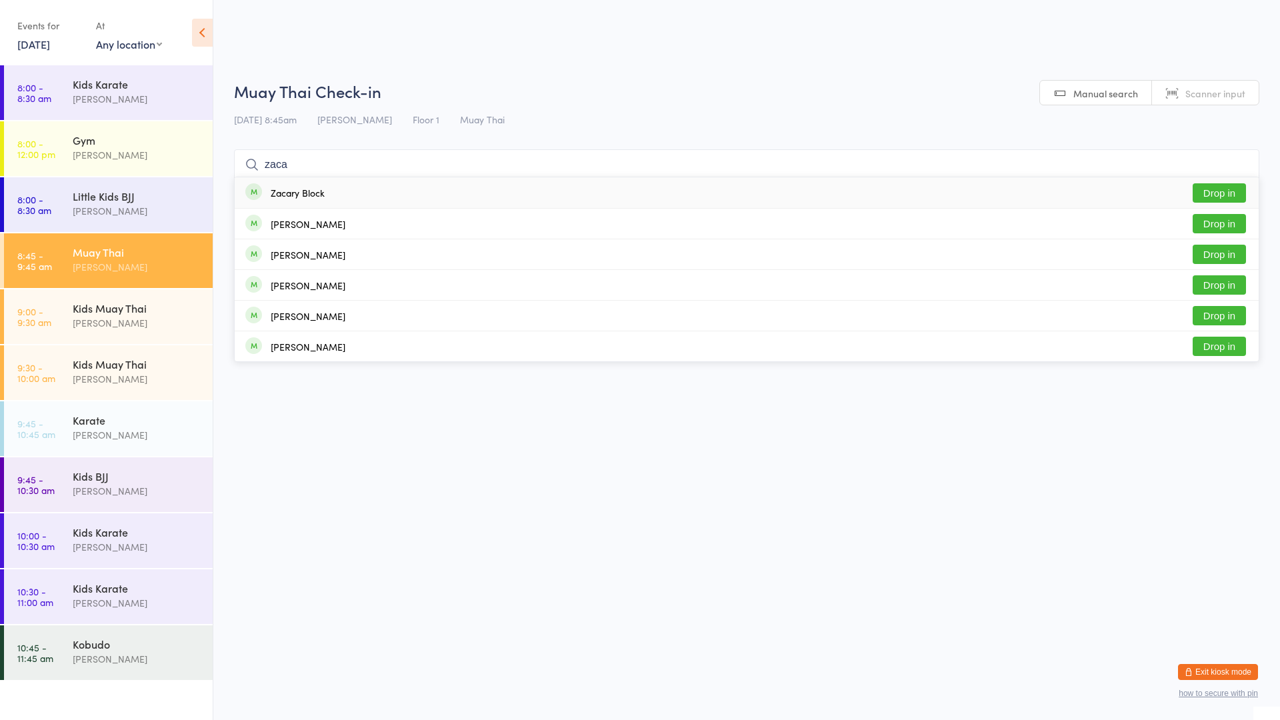
type input "zaca"
click at [381, 191] on div "Zacary Block Drop in" at bounding box center [747, 192] width 1024 height 31
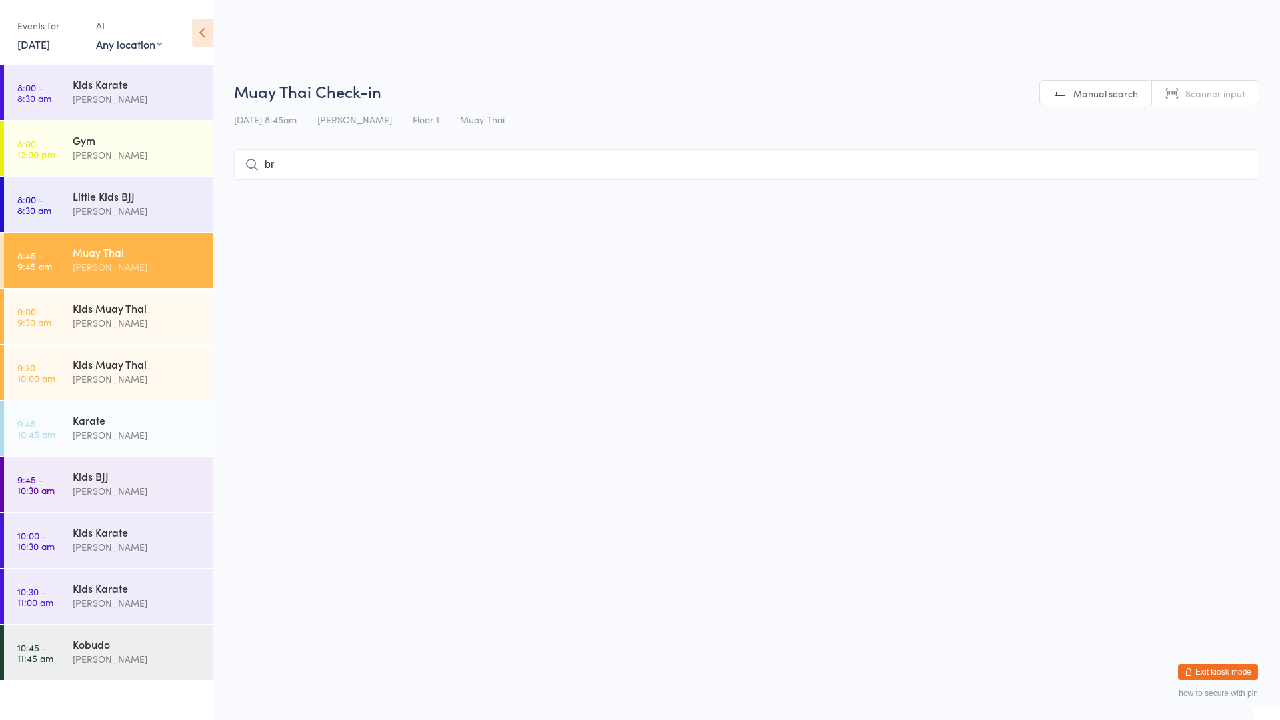
type input "b"
type input "h"
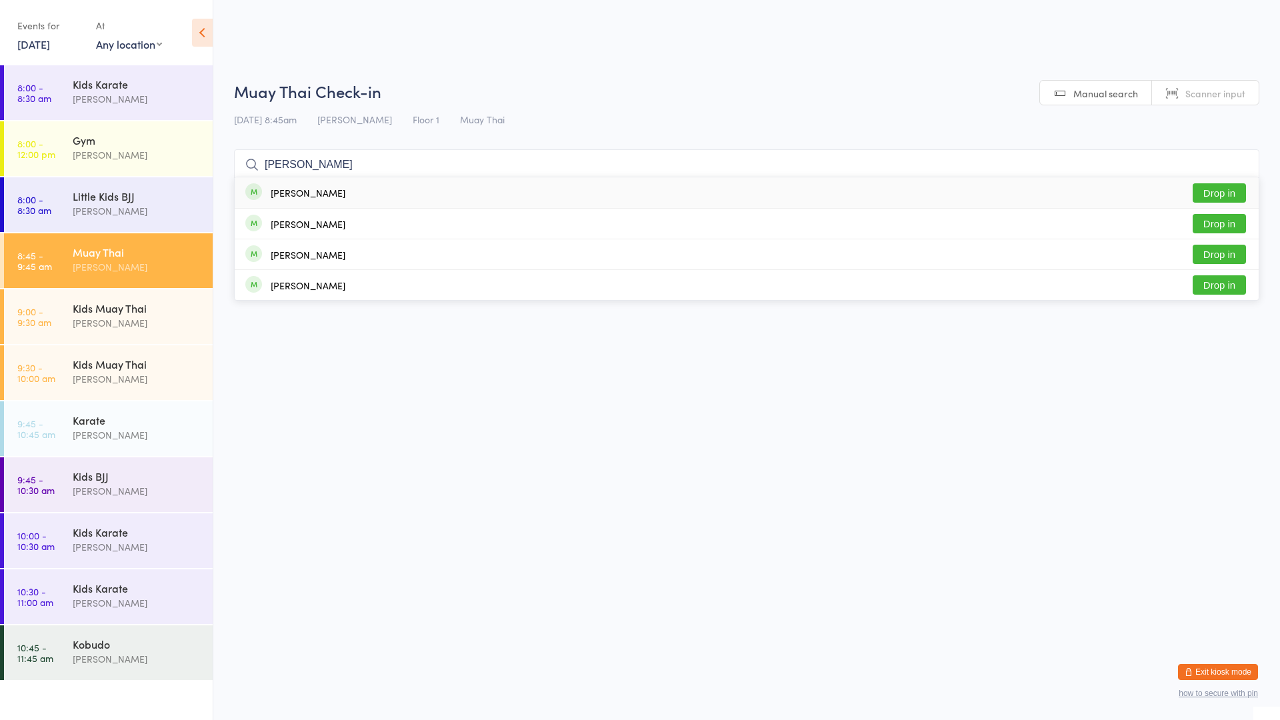
type input "[PERSON_NAME]"
click at [553, 193] on div "[PERSON_NAME] Drop in" at bounding box center [747, 192] width 1024 height 31
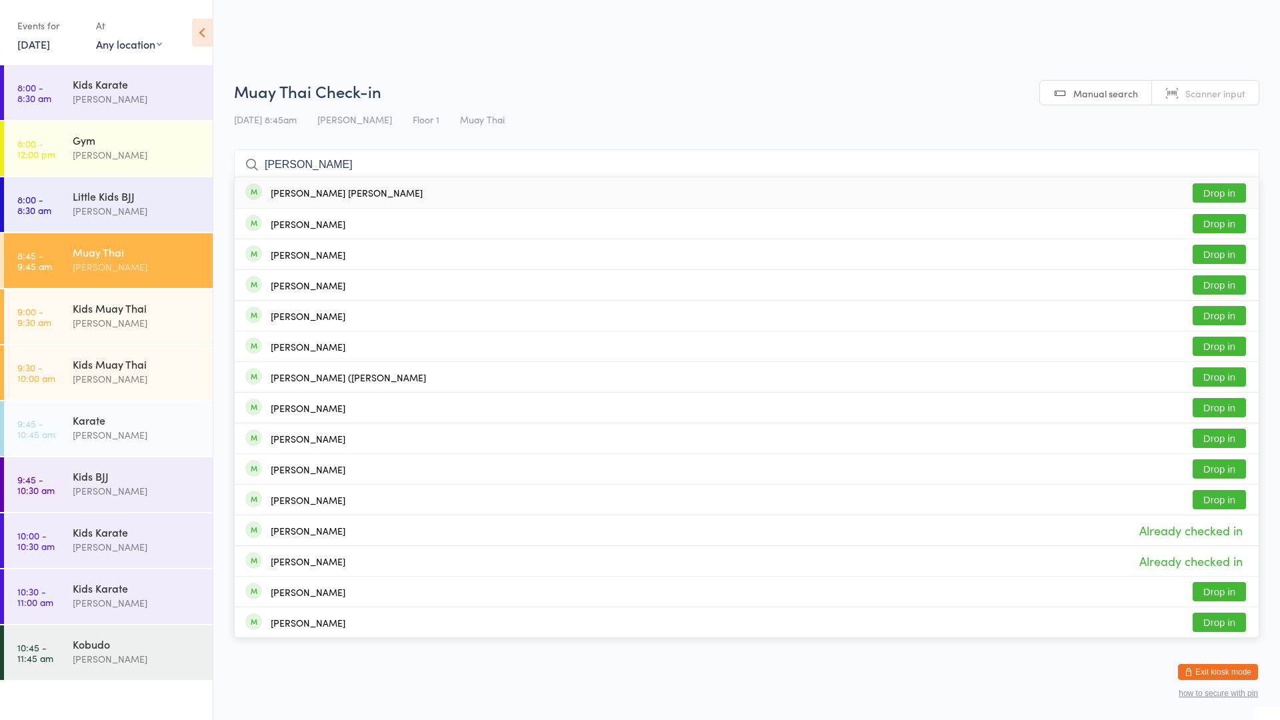
type input "[PERSON_NAME]"
click at [503, 193] on div "[PERSON_NAME] [PERSON_NAME] Drop in" at bounding box center [747, 192] width 1024 height 31
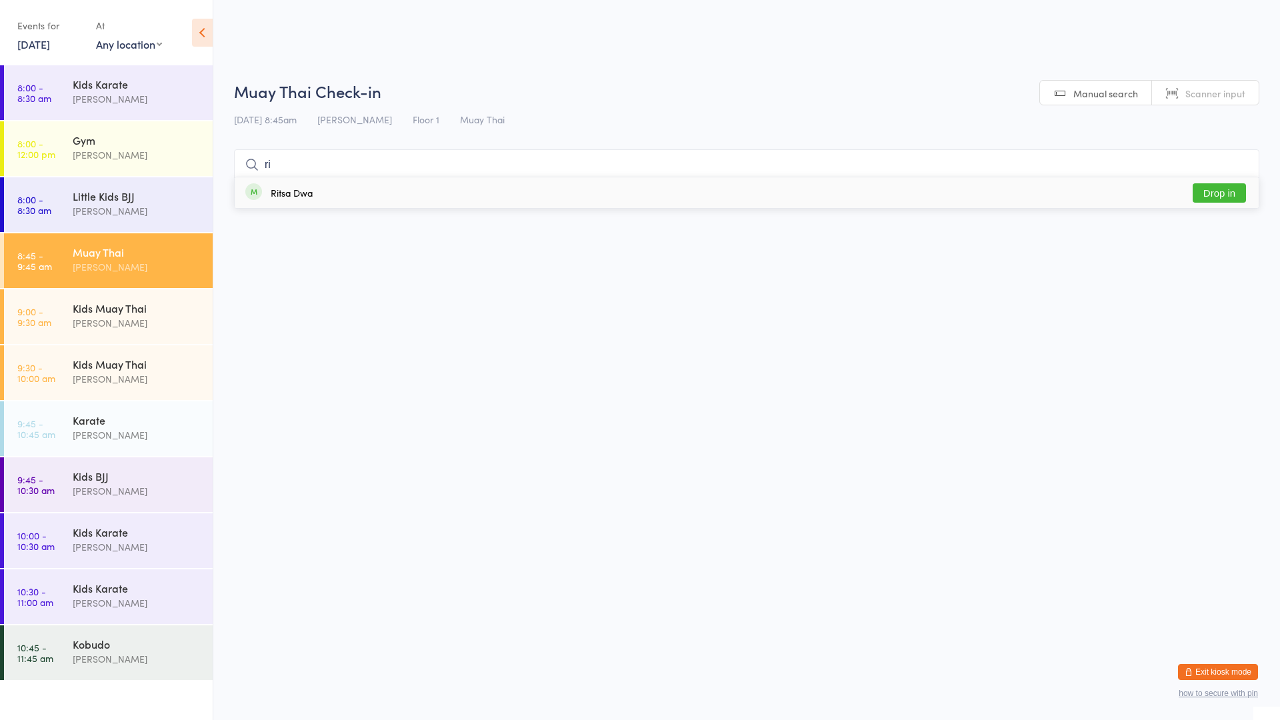
type input "r"
type input "s"
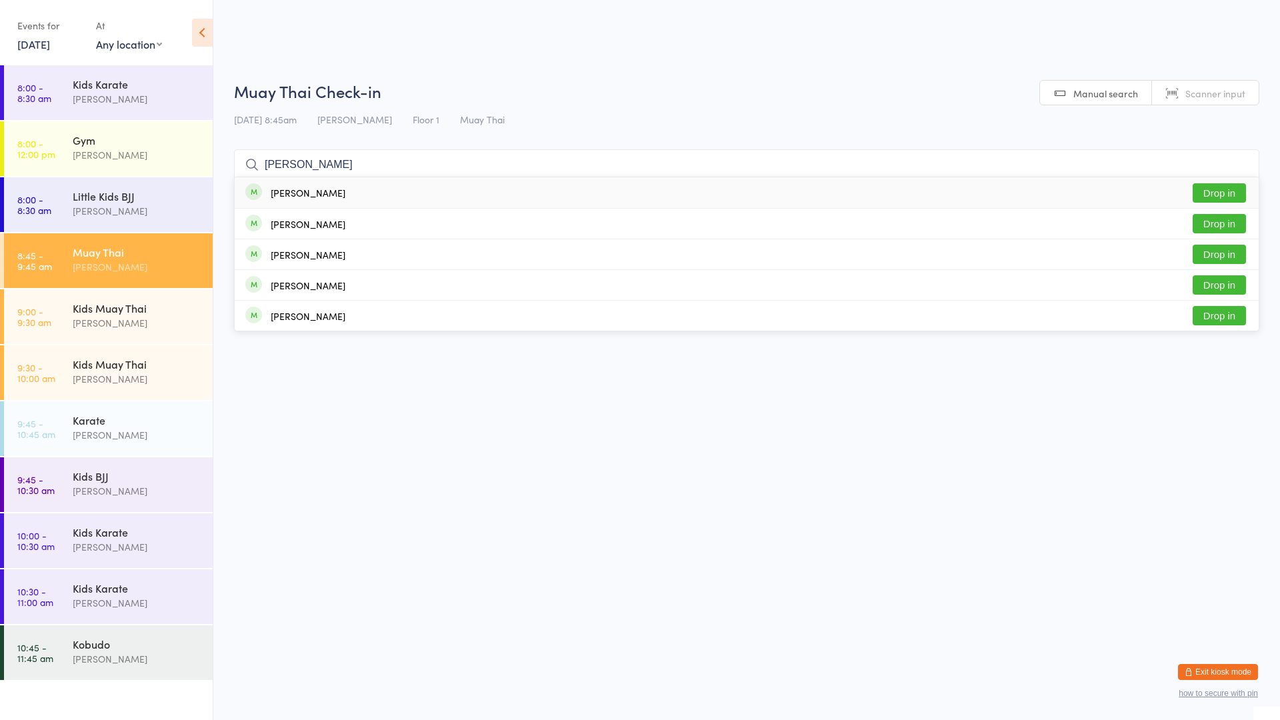
type input "[PERSON_NAME]"
drag, startPoint x: 639, startPoint y: 187, endPoint x: 663, endPoint y: 186, distance: 24.0
click at [655, 189] on div "[PERSON_NAME] Drop in" at bounding box center [747, 192] width 1024 height 31
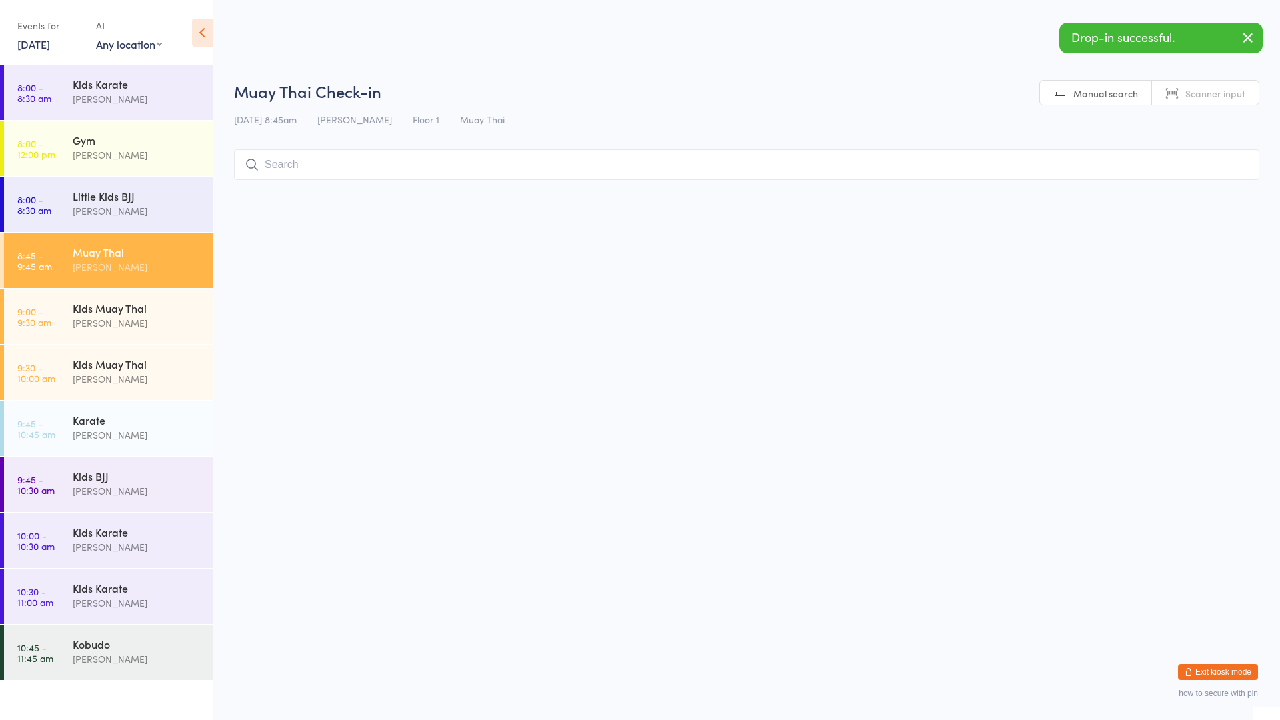
click at [679, 182] on div "Muay Thai Check-in [DATE] 8:45am [PERSON_NAME] Floor 1 Muay Thai Manual search …" at bounding box center [746, 133] width 1025 height 107
click at [689, 175] on input "search" at bounding box center [746, 164] width 1025 height 31
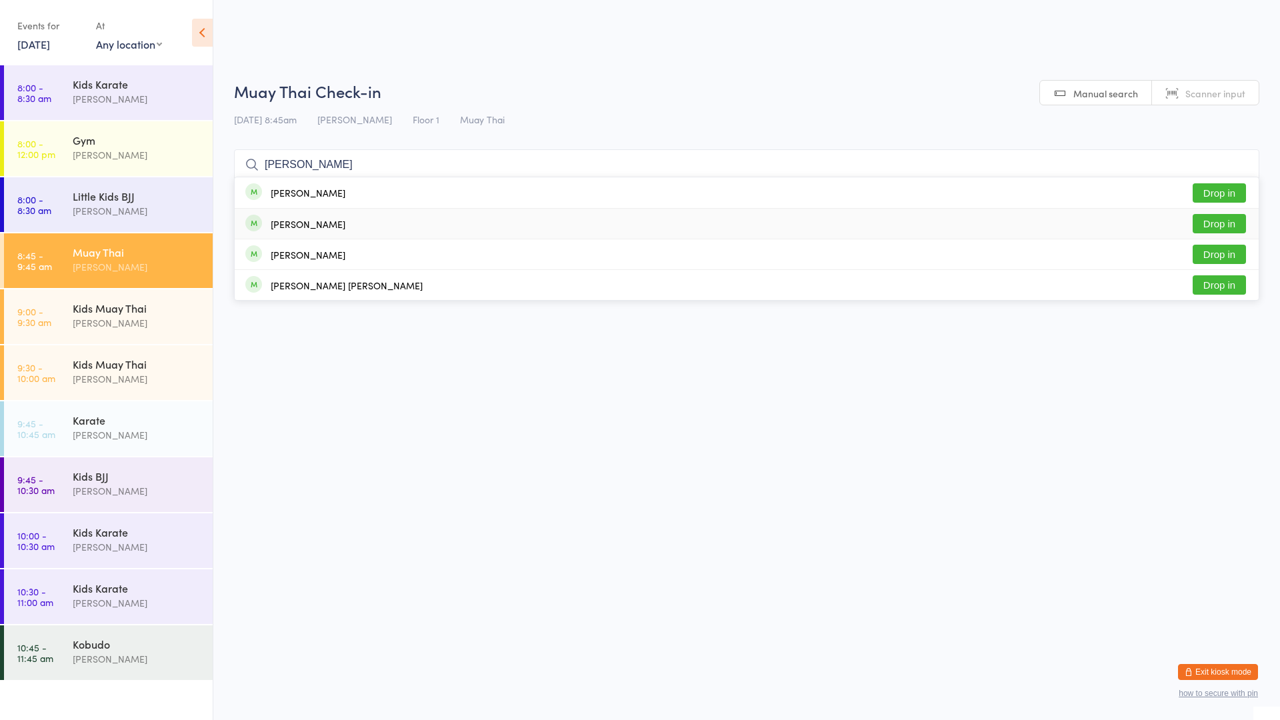
type input "[PERSON_NAME]"
click at [622, 221] on div "[PERSON_NAME] Drop in" at bounding box center [747, 224] width 1024 height 30
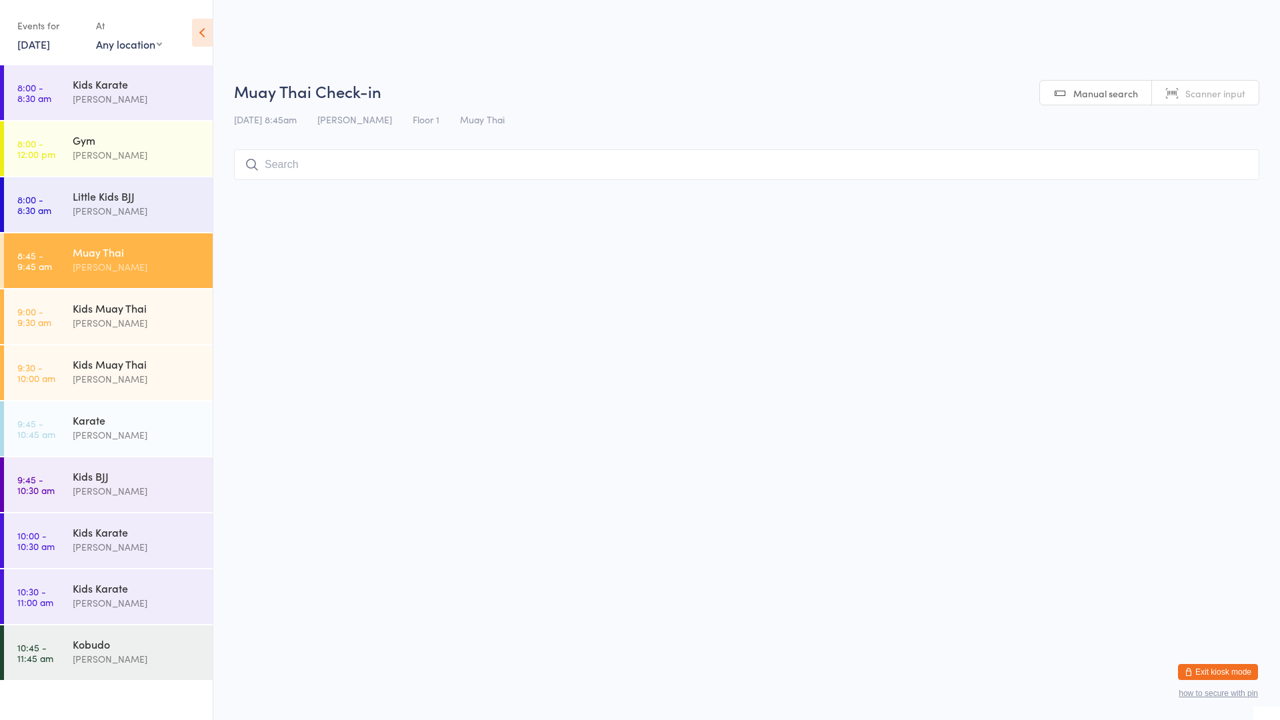
drag, startPoint x: 291, startPoint y: 168, endPoint x: 281, endPoint y: 167, distance: 10.0
click at [289, 168] on input "search" at bounding box center [746, 164] width 1025 height 31
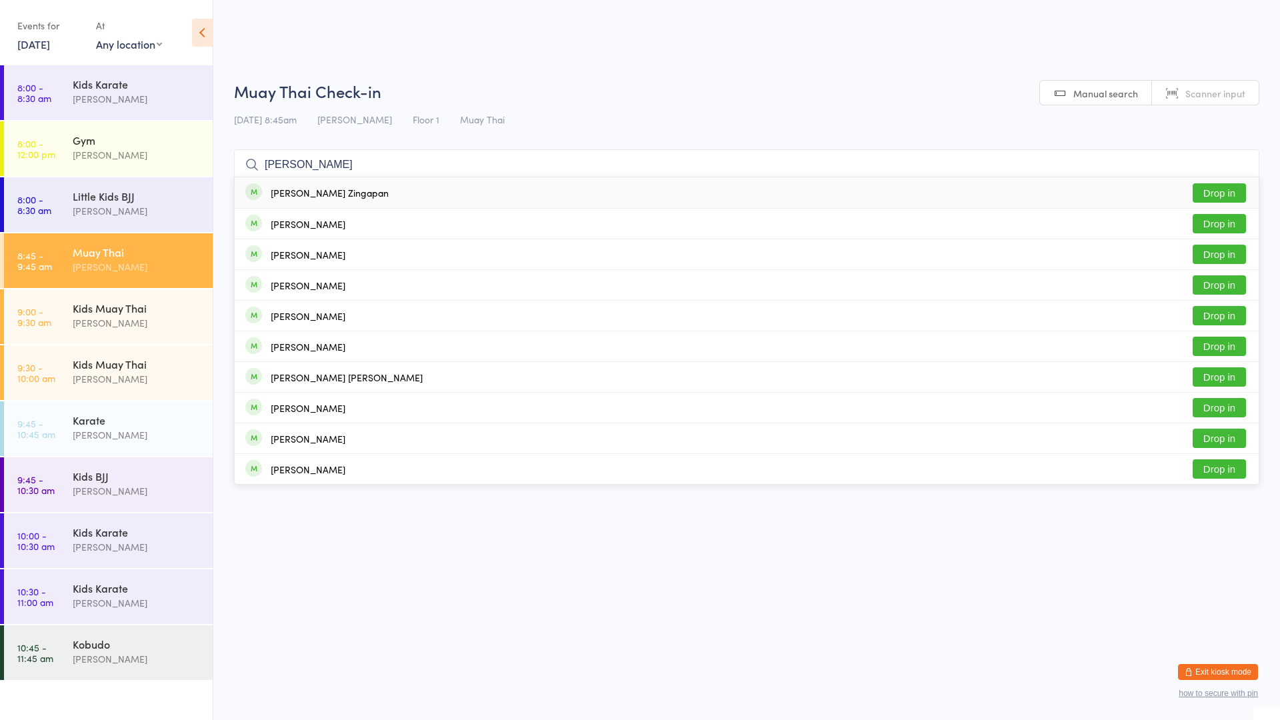
type input "[PERSON_NAME]"
click at [331, 189] on div "[PERSON_NAME] Zingapan" at bounding box center [330, 192] width 118 height 11
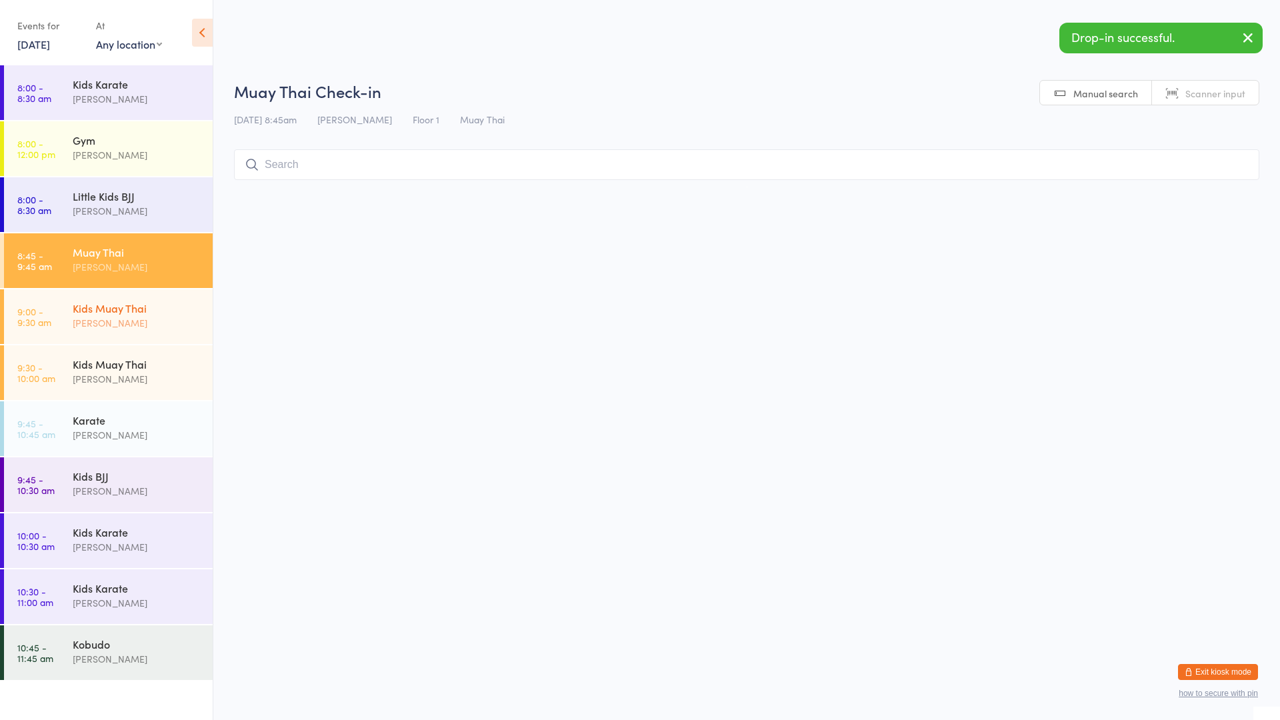
click at [105, 310] on div "Kids Muay Thai" at bounding box center [137, 308] width 129 height 15
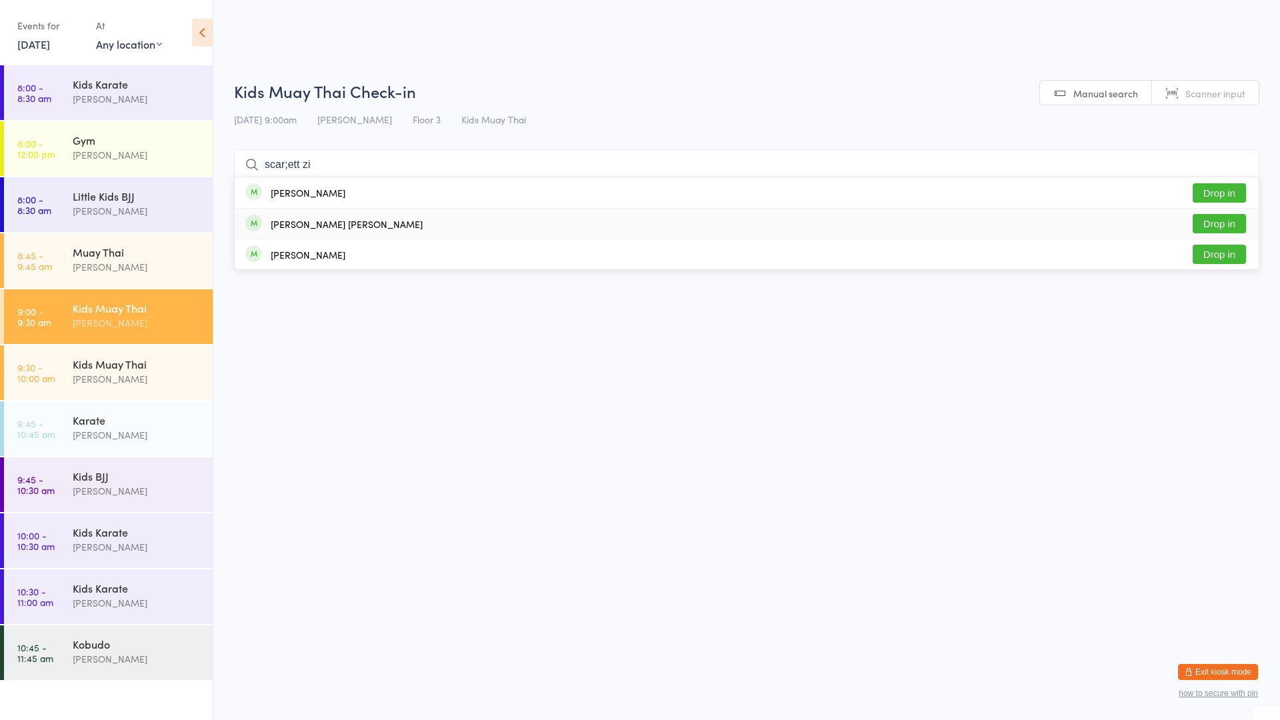
type input "scar;ett zi"
click at [291, 225] on div "[PERSON_NAME] [PERSON_NAME]" at bounding box center [347, 224] width 152 height 11
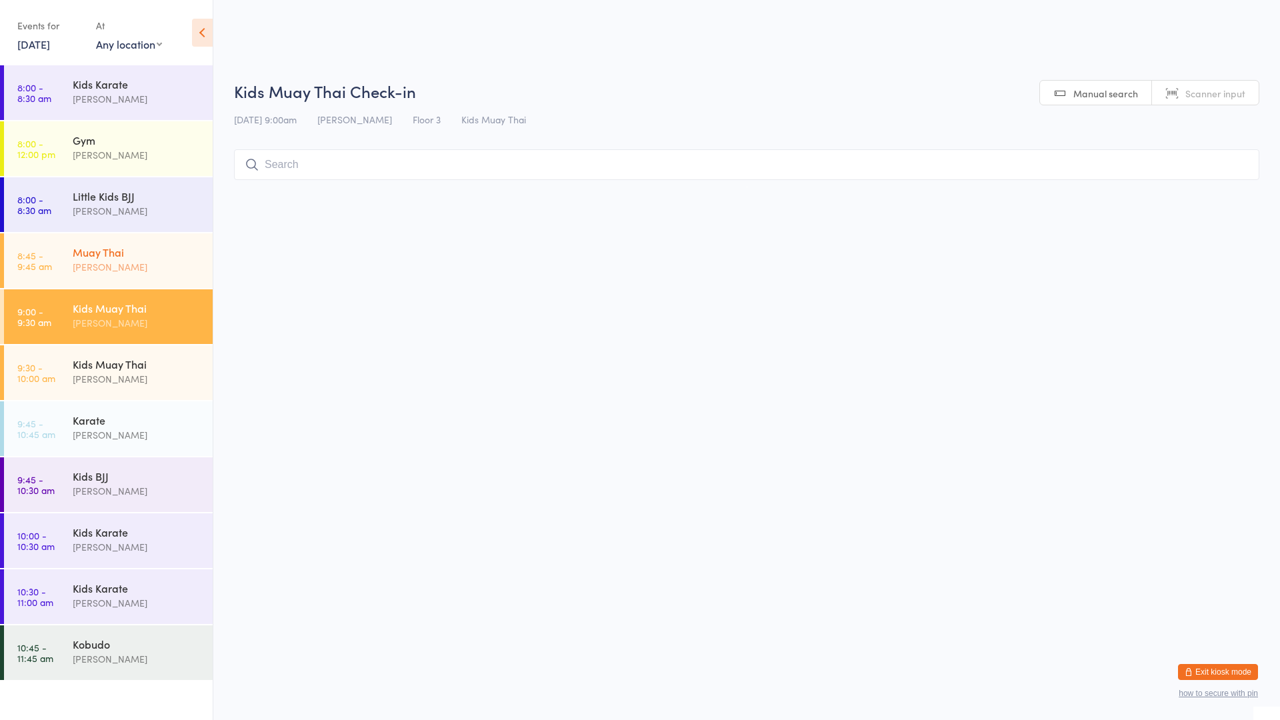
click at [154, 261] on div "[PERSON_NAME]" at bounding box center [137, 266] width 129 height 15
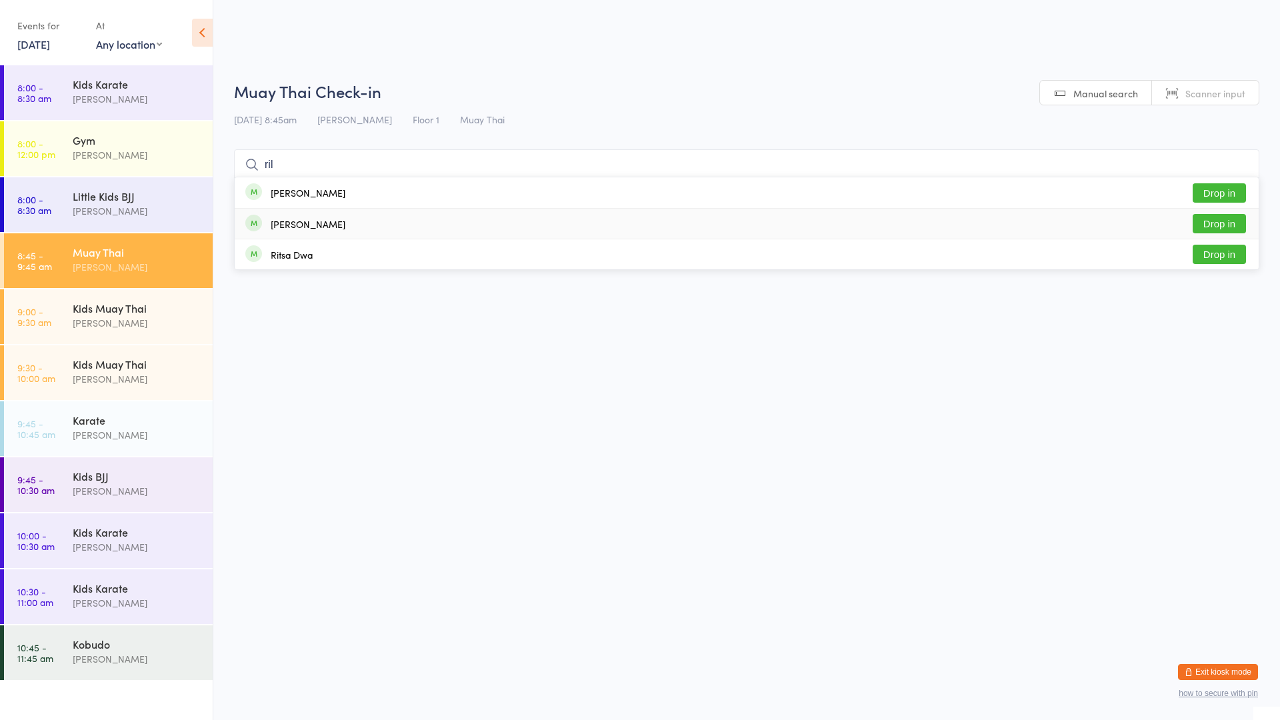
type input "ril"
click at [267, 229] on div "[PERSON_NAME]" at bounding box center [295, 224] width 100 height 15
type input "emi"
click at [353, 196] on div "[PERSON_NAME] Drop in" at bounding box center [747, 192] width 1024 height 31
click at [111, 265] on div "[PERSON_NAME]" at bounding box center [137, 266] width 129 height 15
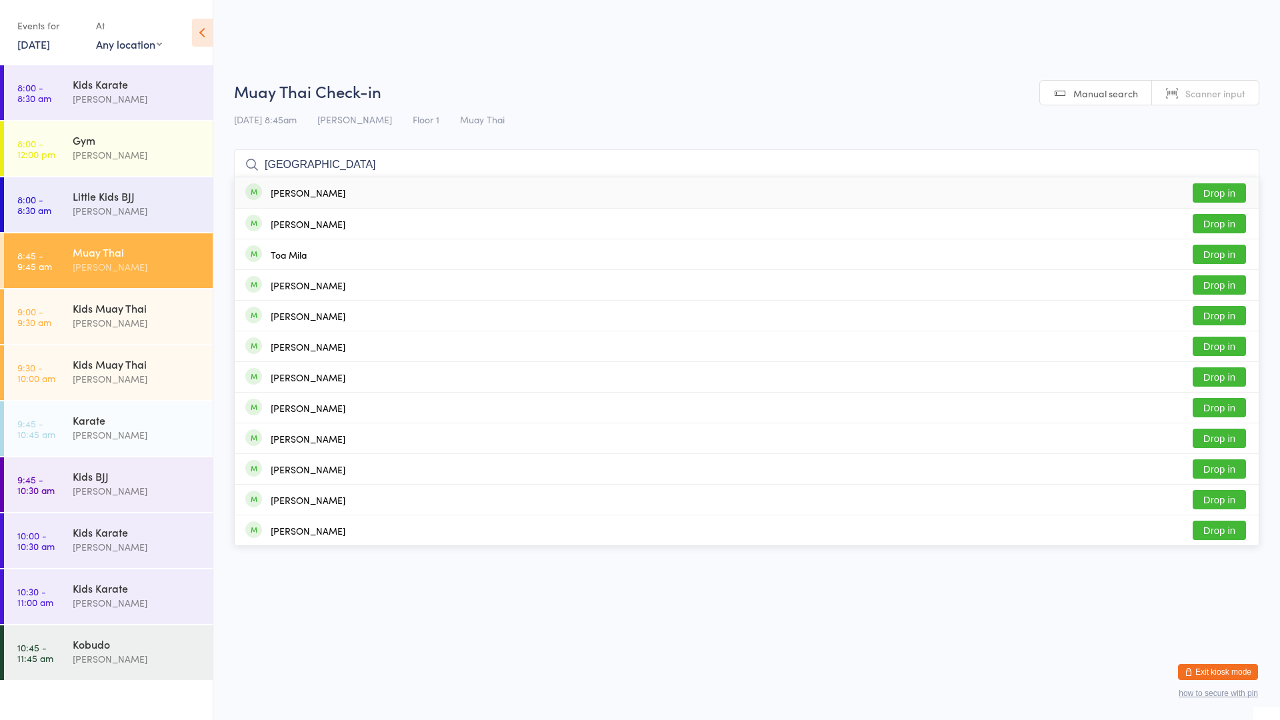
type input "[GEOGRAPHIC_DATA]"
click at [1205, 187] on button "Drop in" at bounding box center [1219, 192] width 53 height 19
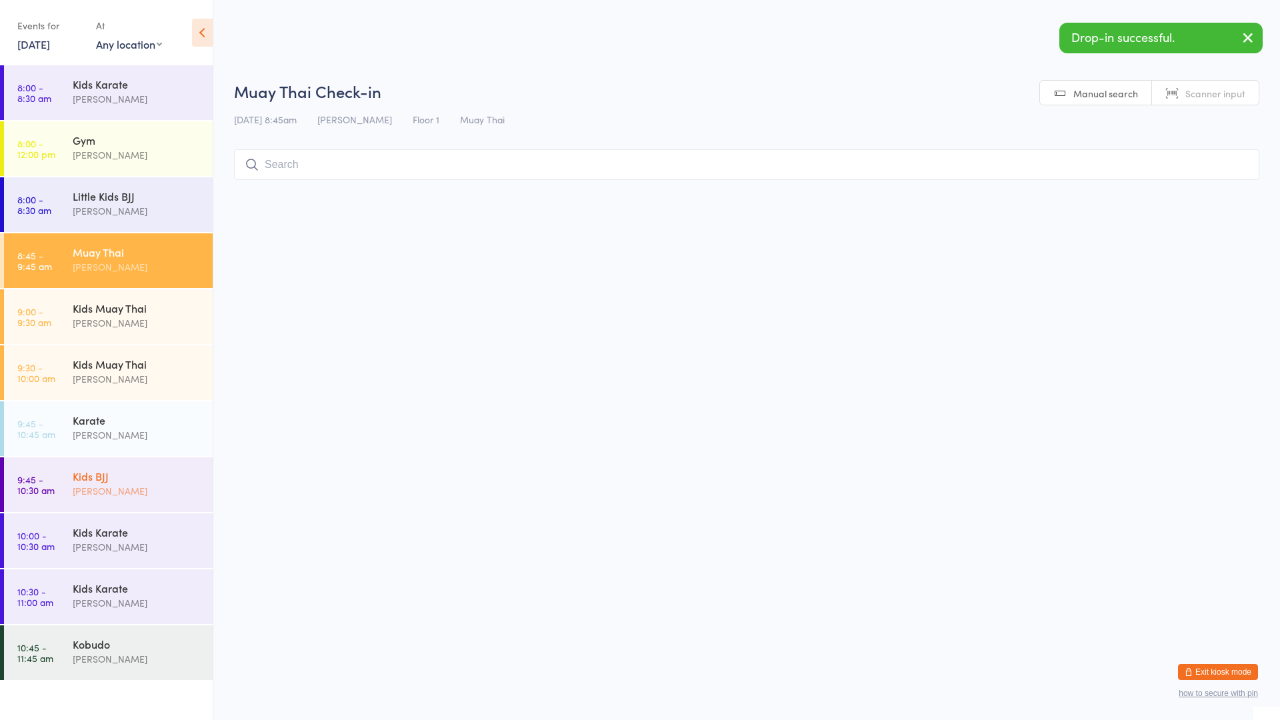
click at [116, 470] on div "Kids BJJ" at bounding box center [137, 476] width 129 height 15
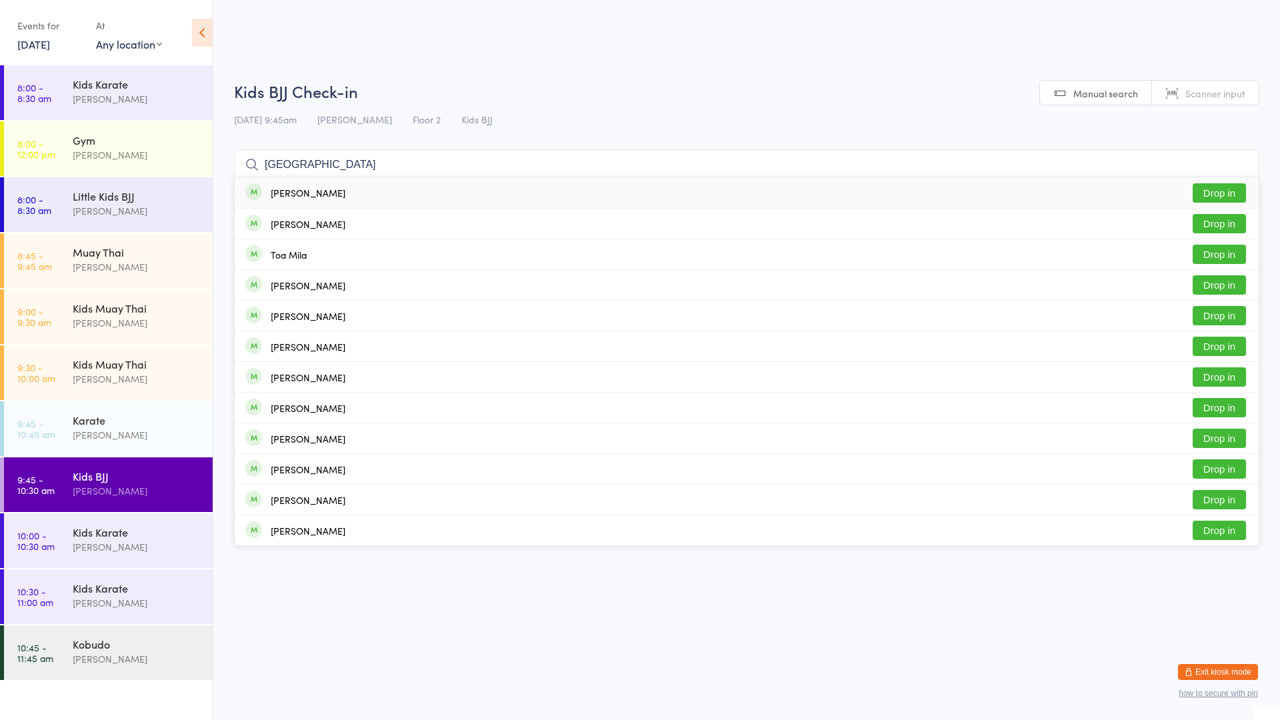
type input "[GEOGRAPHIC_DATA]"
click at [1208, 195] on button "Drop in" at bounding box center [1219, 192] width 53 height 19
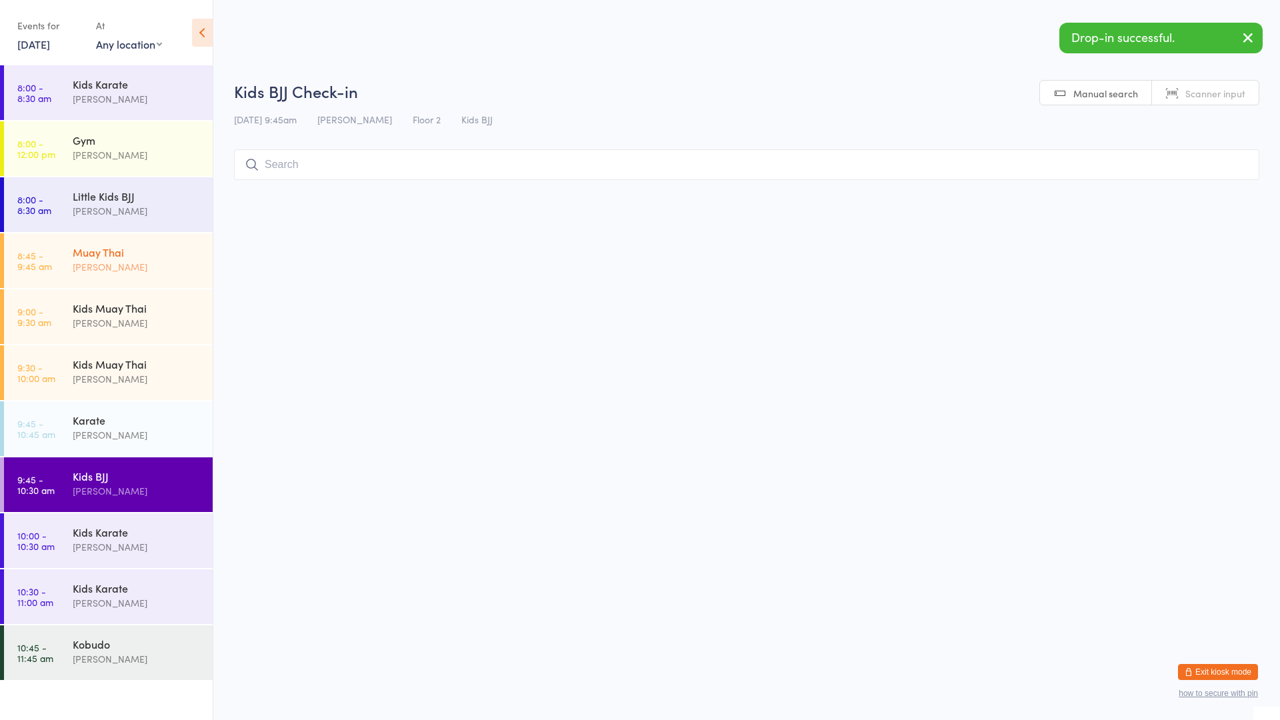
click at [106, 267] on div "[PERSON_NAME]" at bounding box center [137, 266] width 129 height 15
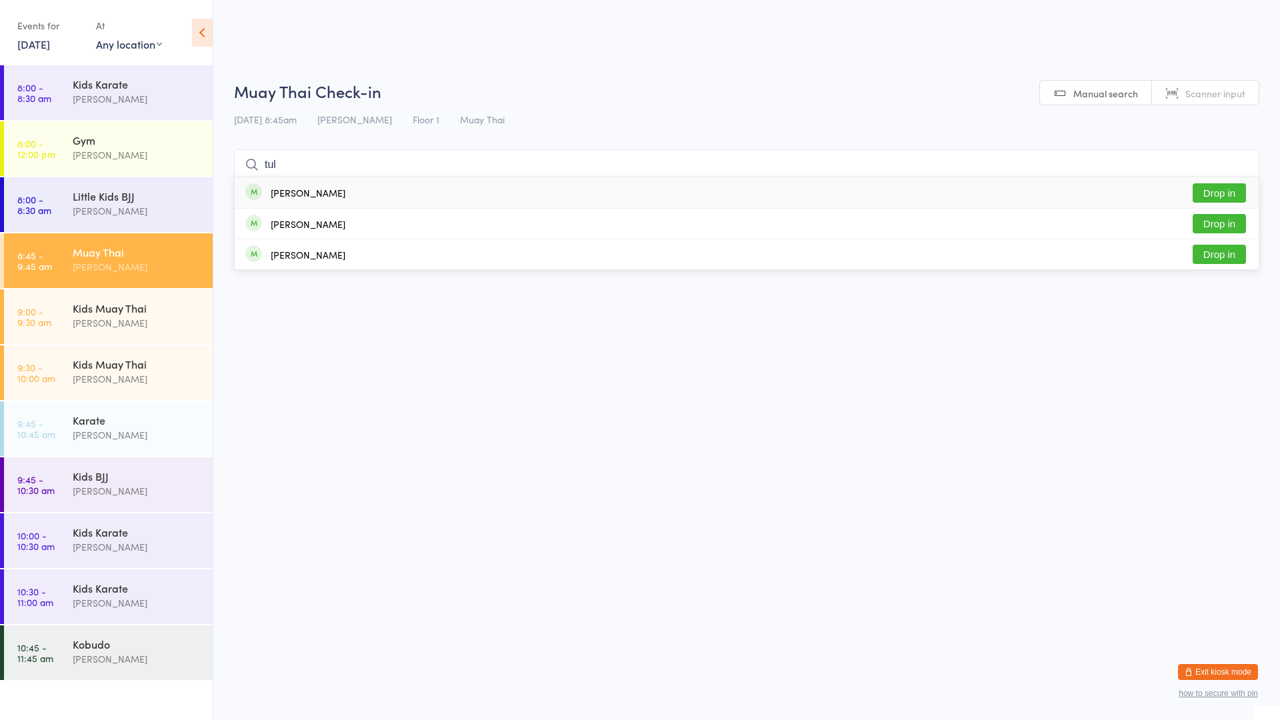
type input "tul"
drag, startPoint x: 1211, startPoint y: 189, endPoint x: 1203, endPoint y: 190, distance: 8.0
click at [1207, 190] on button "Drop in" at bounding box center [1219, 192] width 53 height 19
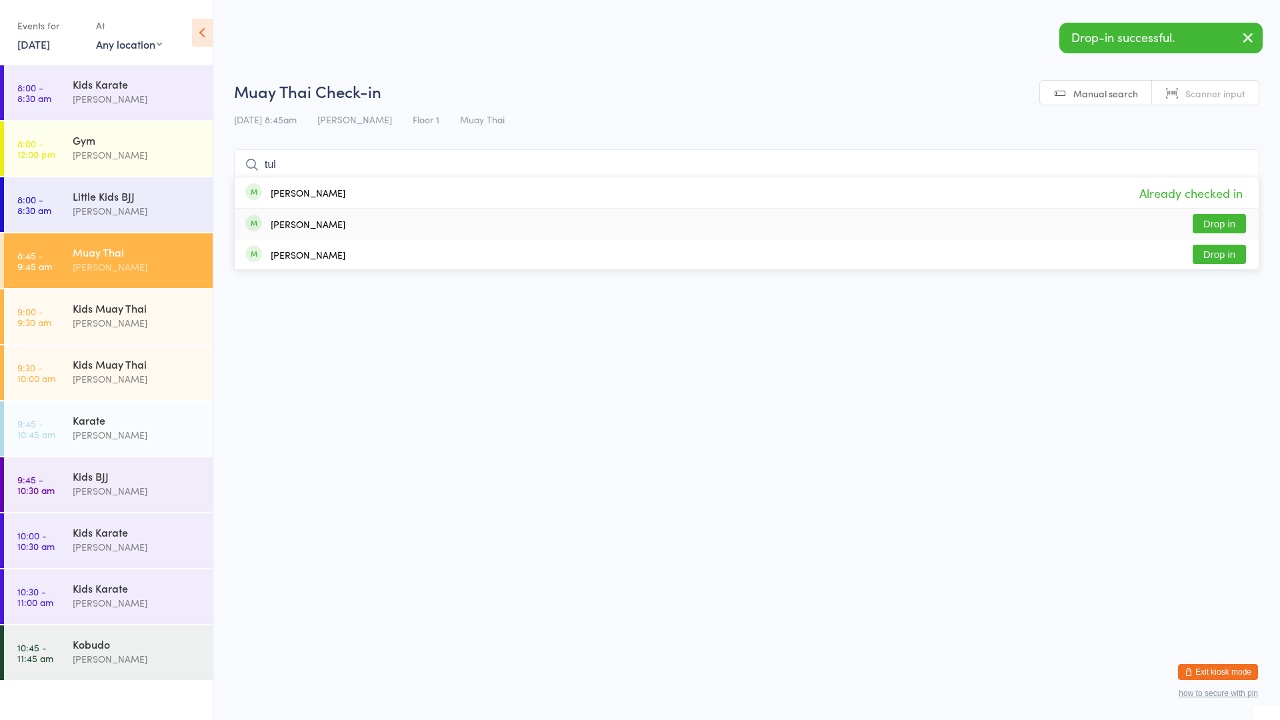
type input "tul"
click at [1209, 216] on button "Drop in" at bounding box center [1219, 223] width 53 height 19
type input "tul"
click at [1237, 257] on button "Drop in" at bounding box center [1219, 254] width 53 height 19
type input "t"
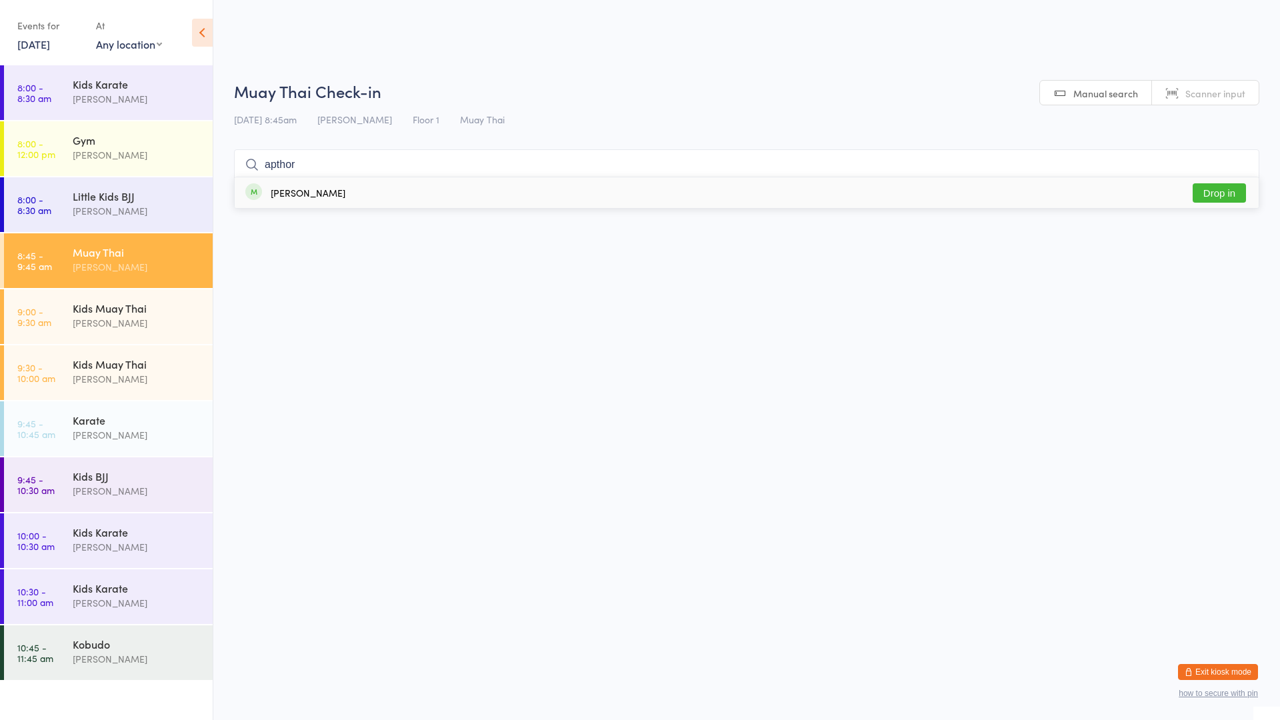
type input "apthor"
click at [1220, 193] on button "Drop in" at bounding box center [1219, 192] width 53 height 19
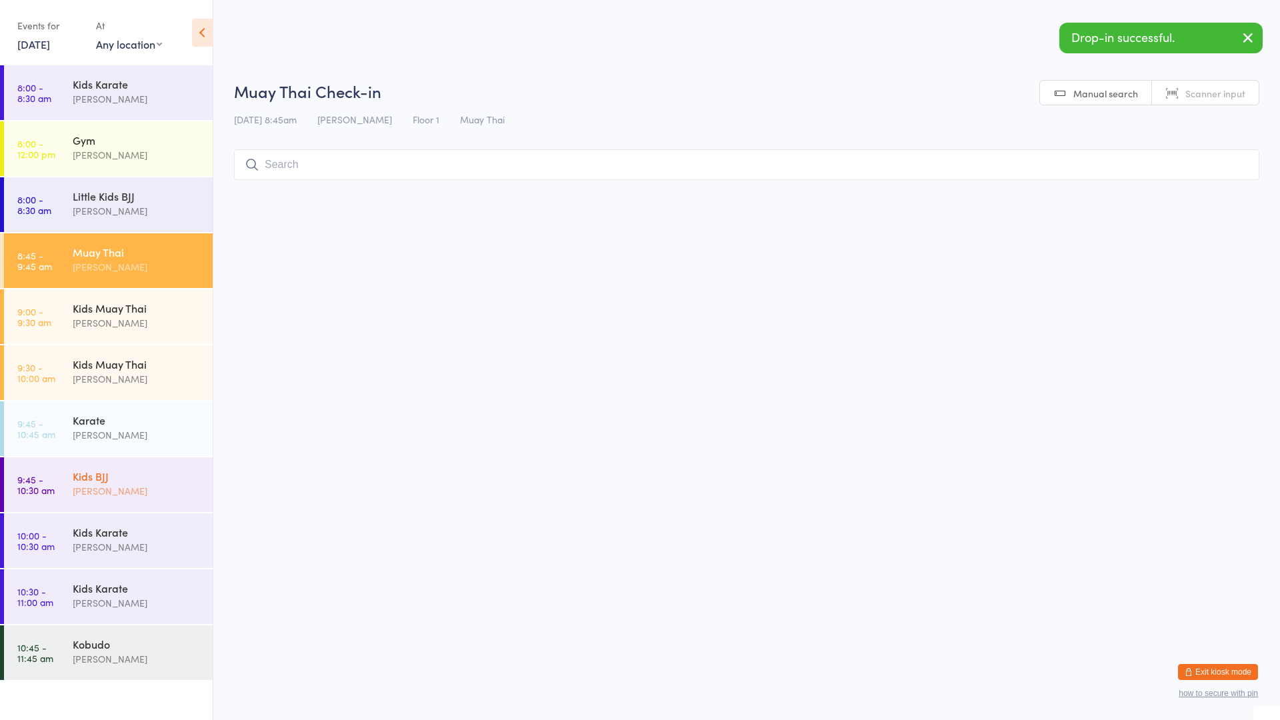
click at [151, 476] on div "Kids BJJ" at bounding box center [137, 476] width 129 height 15
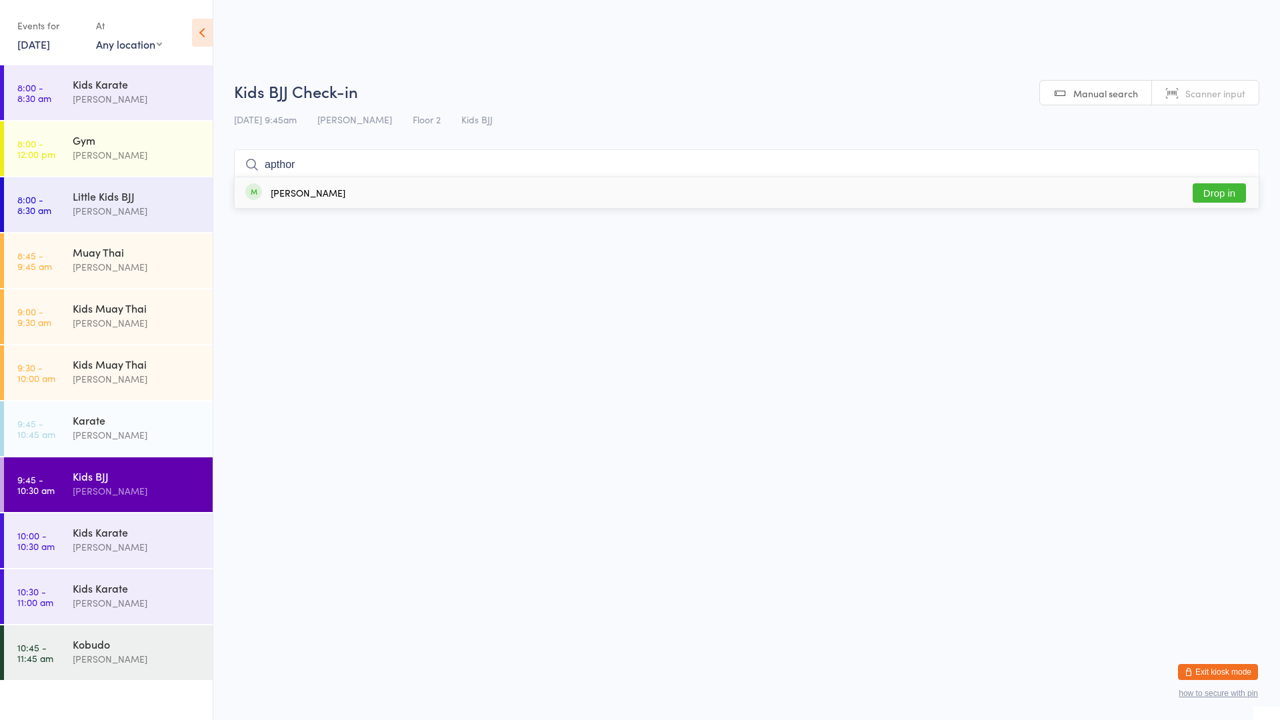
type input "apthor"
click at [1215, 189] on button "Drop in" at bounding box center [1219, 192] width 53 height 19
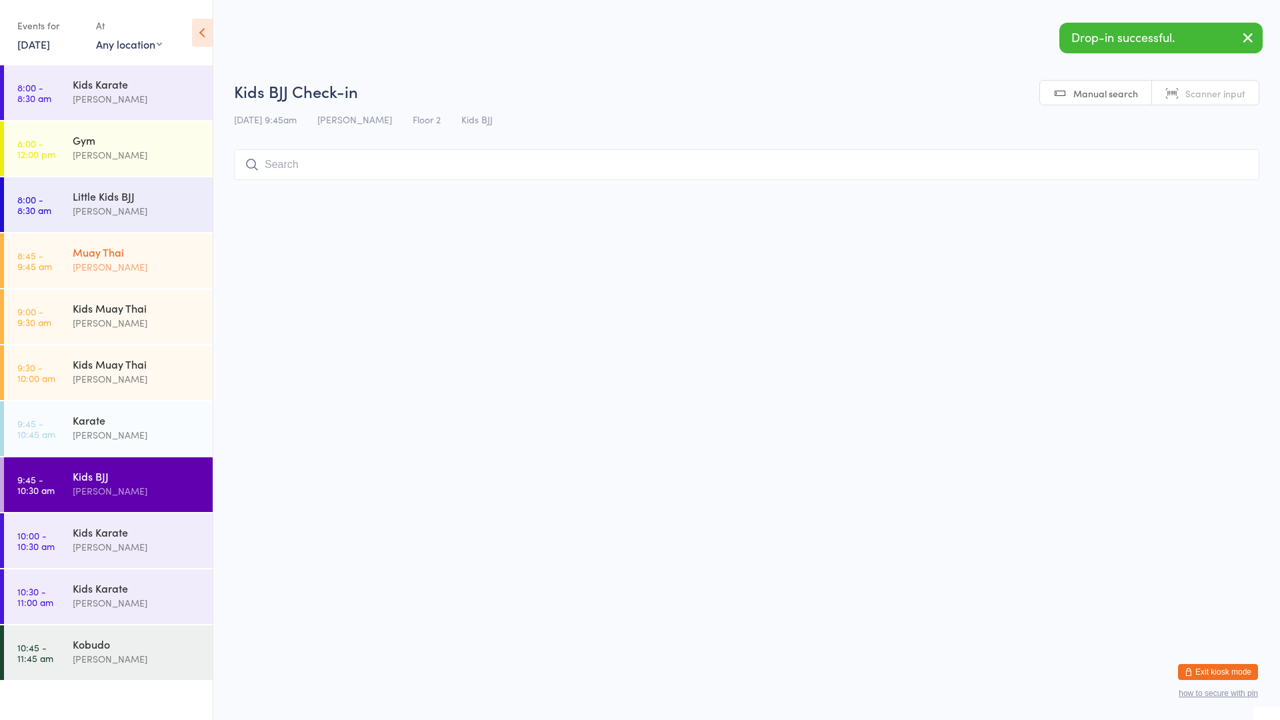
click at [136, 247] on div "Muay Thai" at bounding box center [137, 252] width 129 height 15
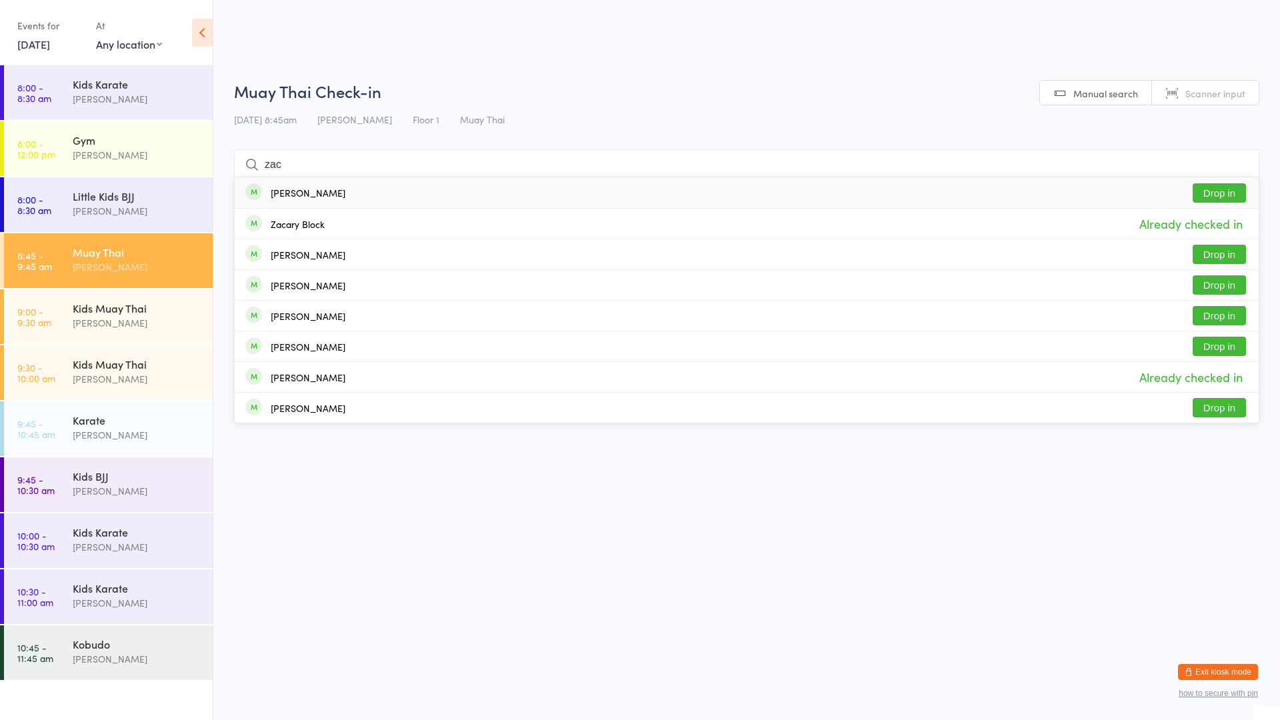
type input "zac"
click at [1196, 190] on button "Drop in" at bounding box center [1219, 192] width 53 height 19
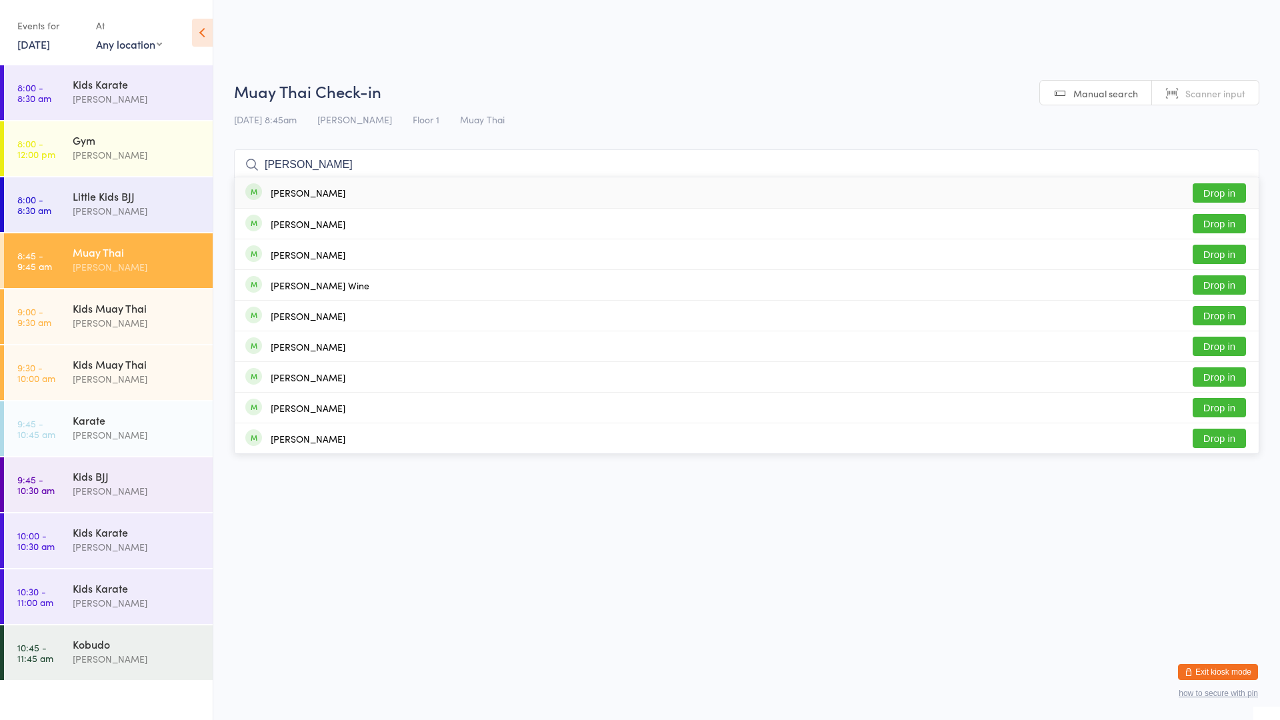
type input "[PERSON_NAME]"
click at [799, 185] on div "[PERSON_NAME] Best Drop in" at bounding box center [747, 192] width 1024 height 31
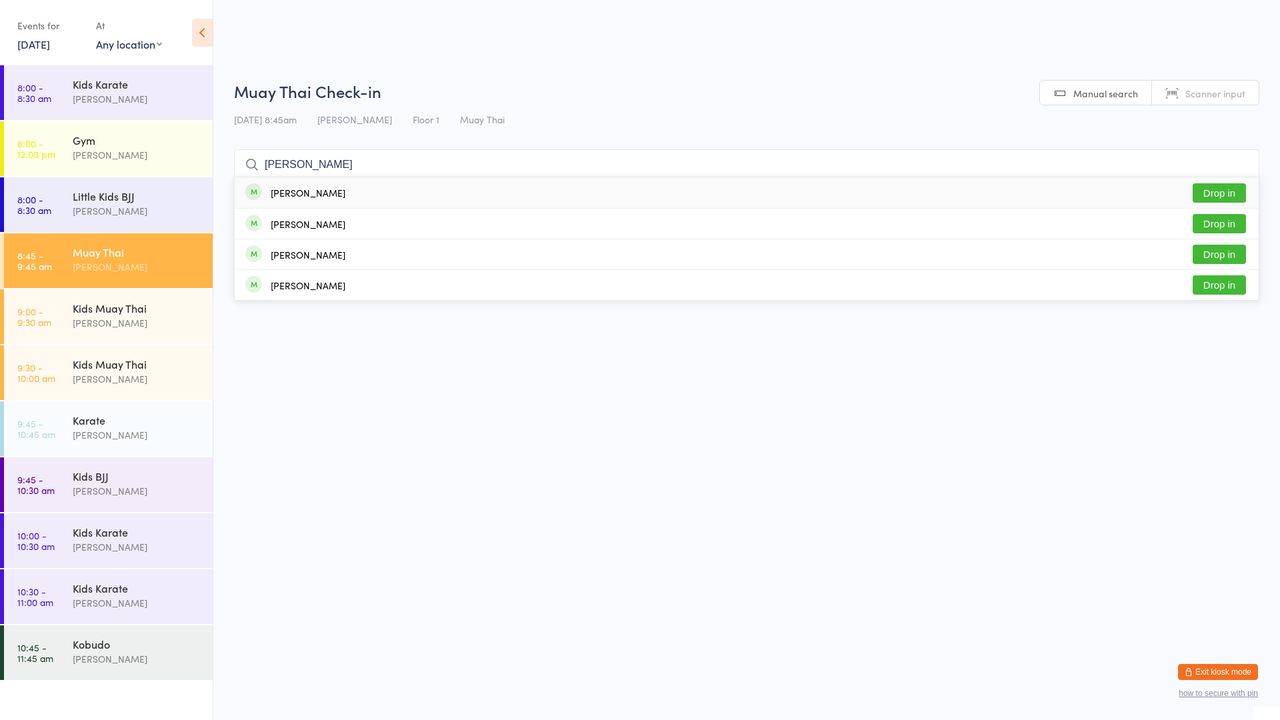
type input "[PERSON_NAME]"
click at [318, 196] on div "[PERSON_NAME]" at bounding box center [308, 192] width 75 height 11
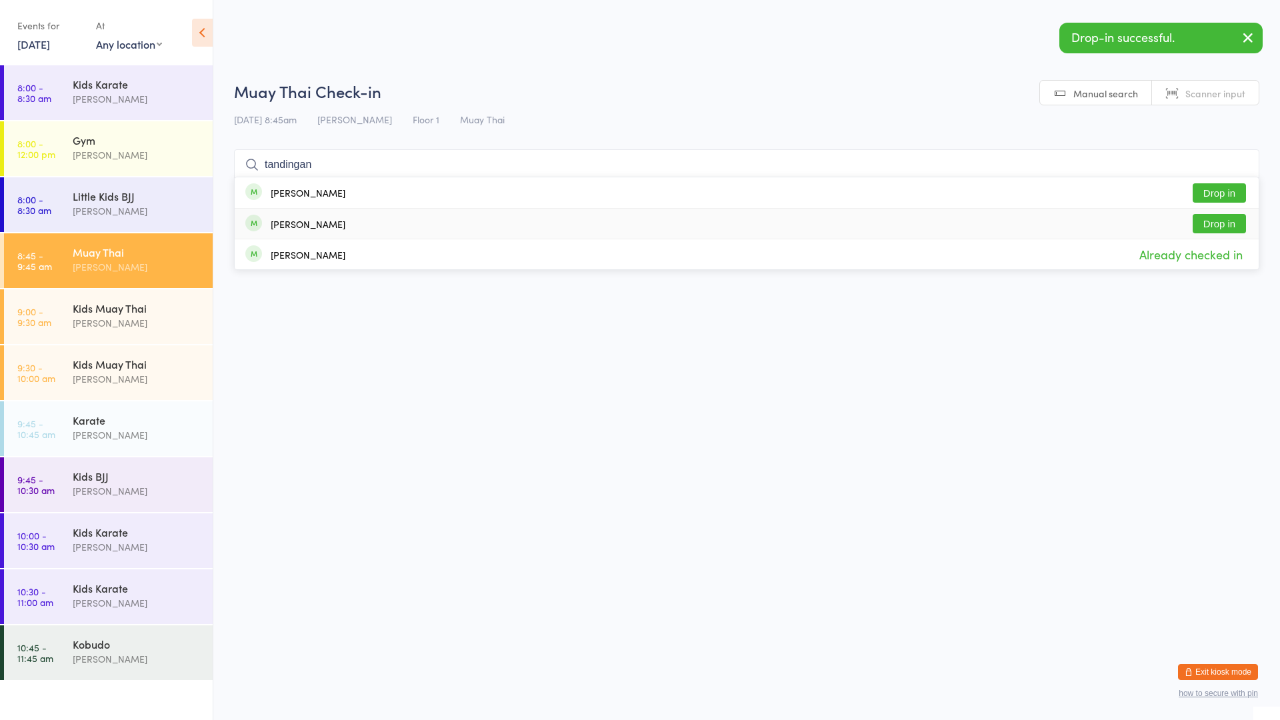
type input "tandingan"
click at [322, 217] on div "[PERSON_NAME]" at bounding box center [295, 224] width 100 height 15
type input "tandingan"
click at [313, 195] on div "[PERSON_NAME]" at bounding box center [308, 192] width 75 height 11
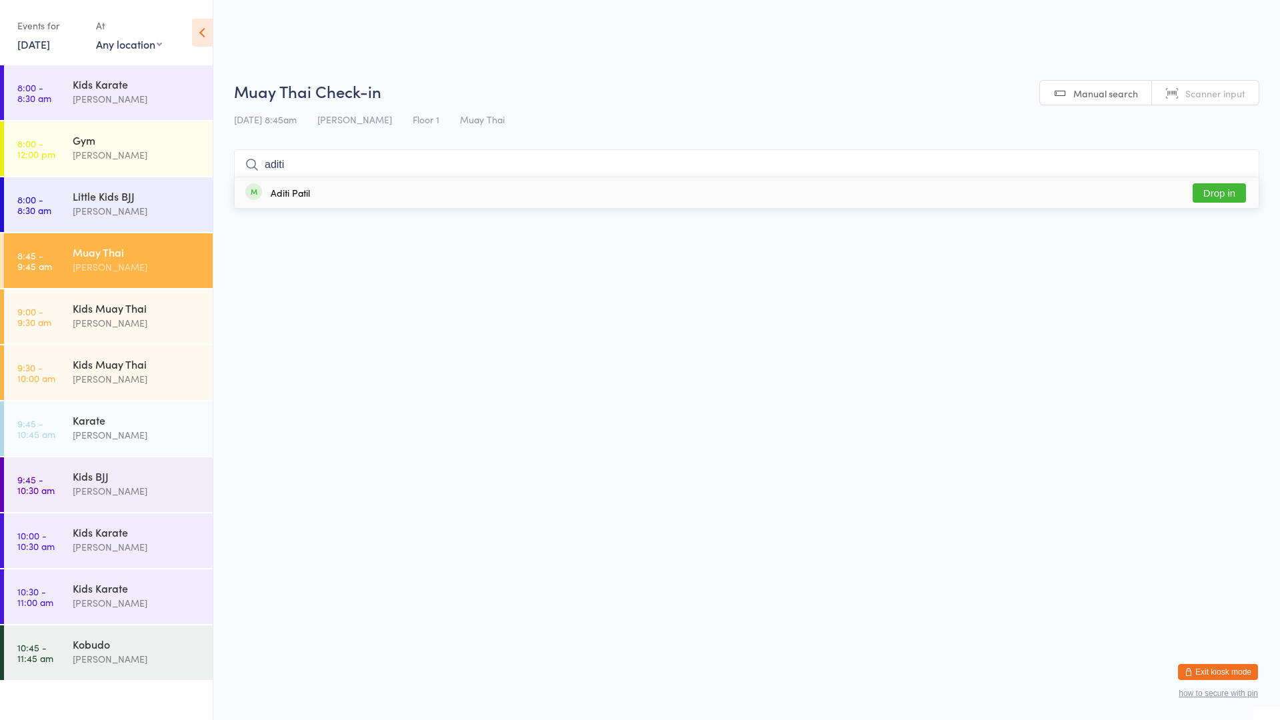
type input "aditi"
click at [527, 195] on div "Aditi Patil Drop in" at bounding box center [747, 192] width 1024 height 31
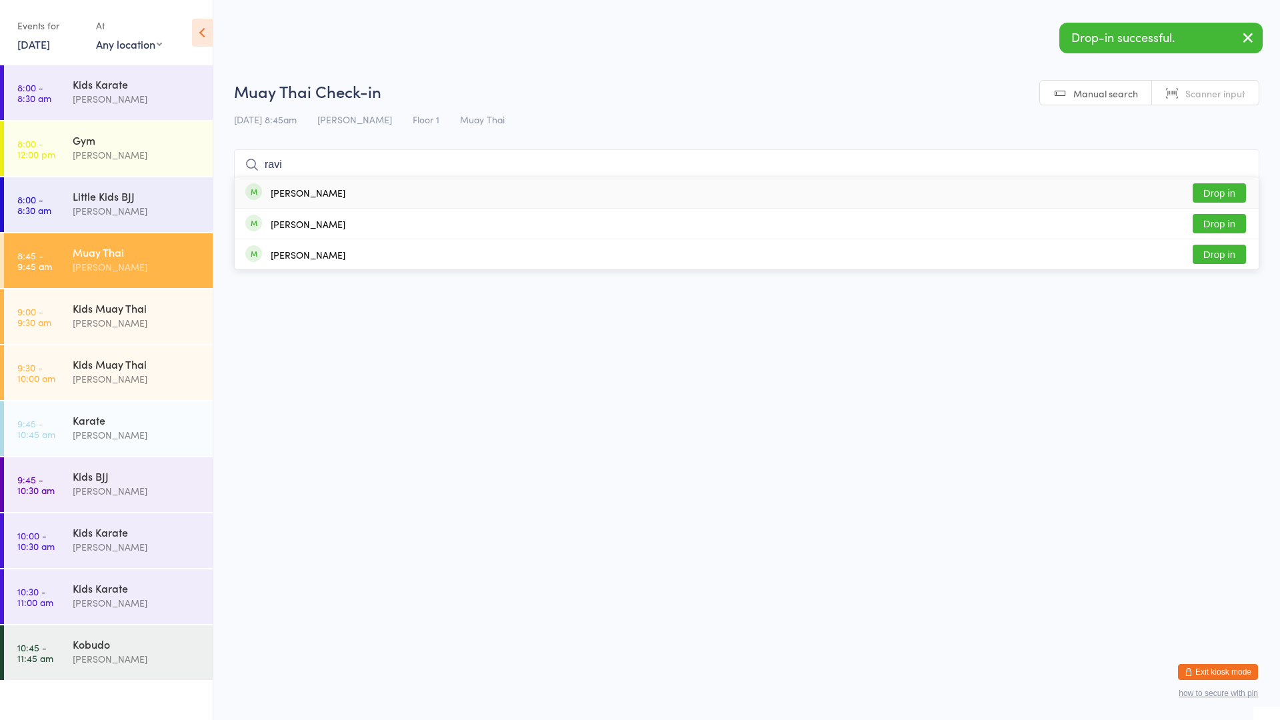
type input "ravi"
click at [531, 196] on div "[PERSON_NAME] Drop in" at bounding box center [747, 192] width 1024 height 31
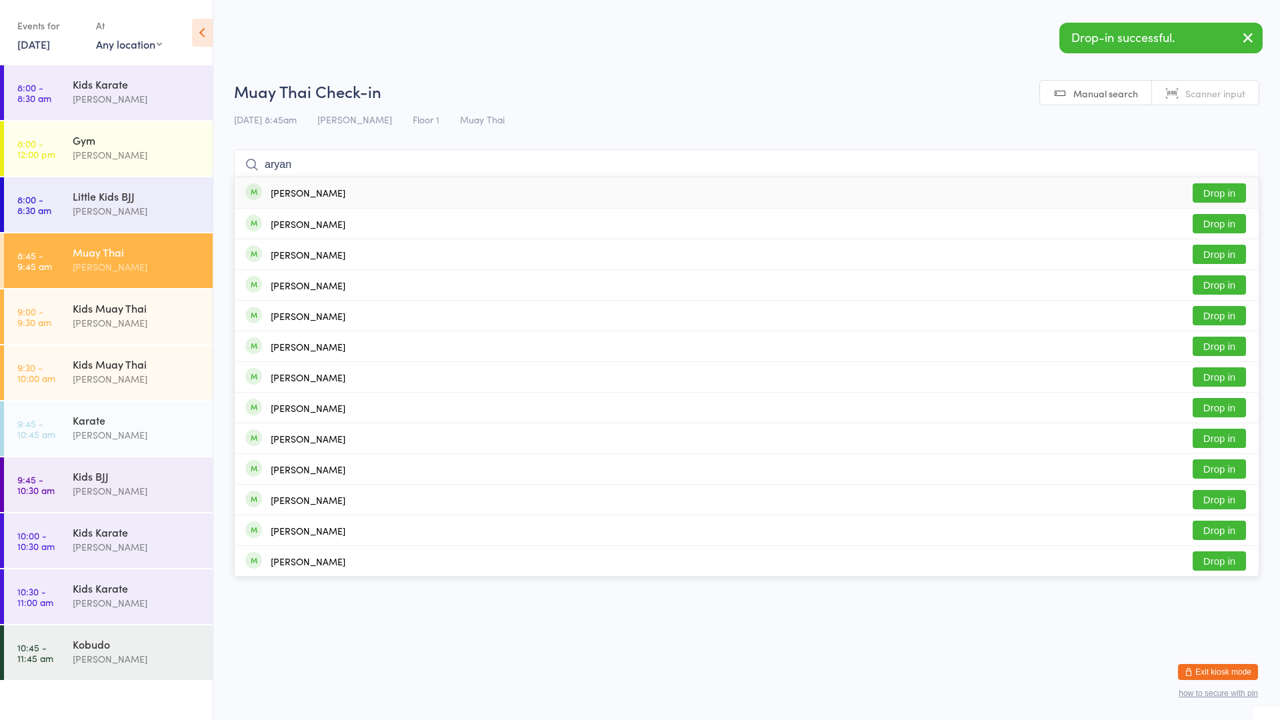
type input "aryan"
drag, startPoint x: 521, startPoint y: 181, endPoint x: 513, endPoint y: 189, distance: 11.4
click at [519, 183] on div "[PERSON_NAME] Drop in" at bounding box center [747, 192] width 1024 height 31
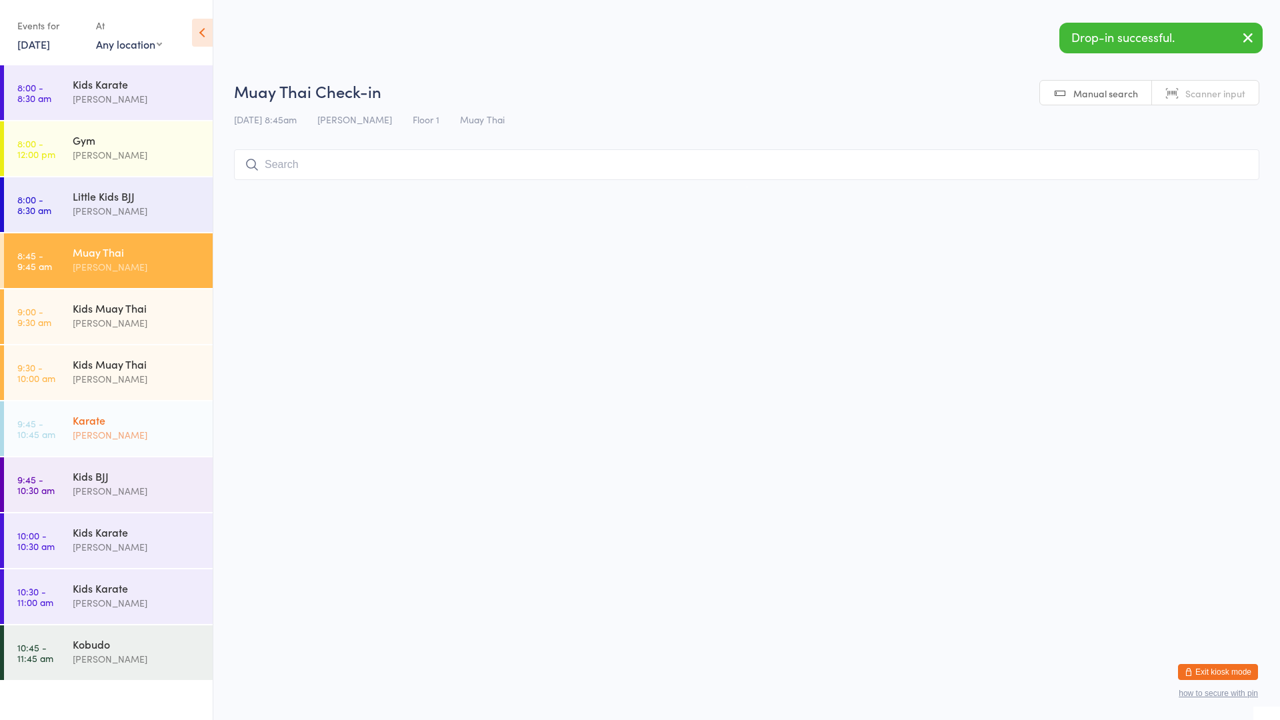
click at [177, 423] on div "Karate" at bounding box center [137, 420] width 129 height 15
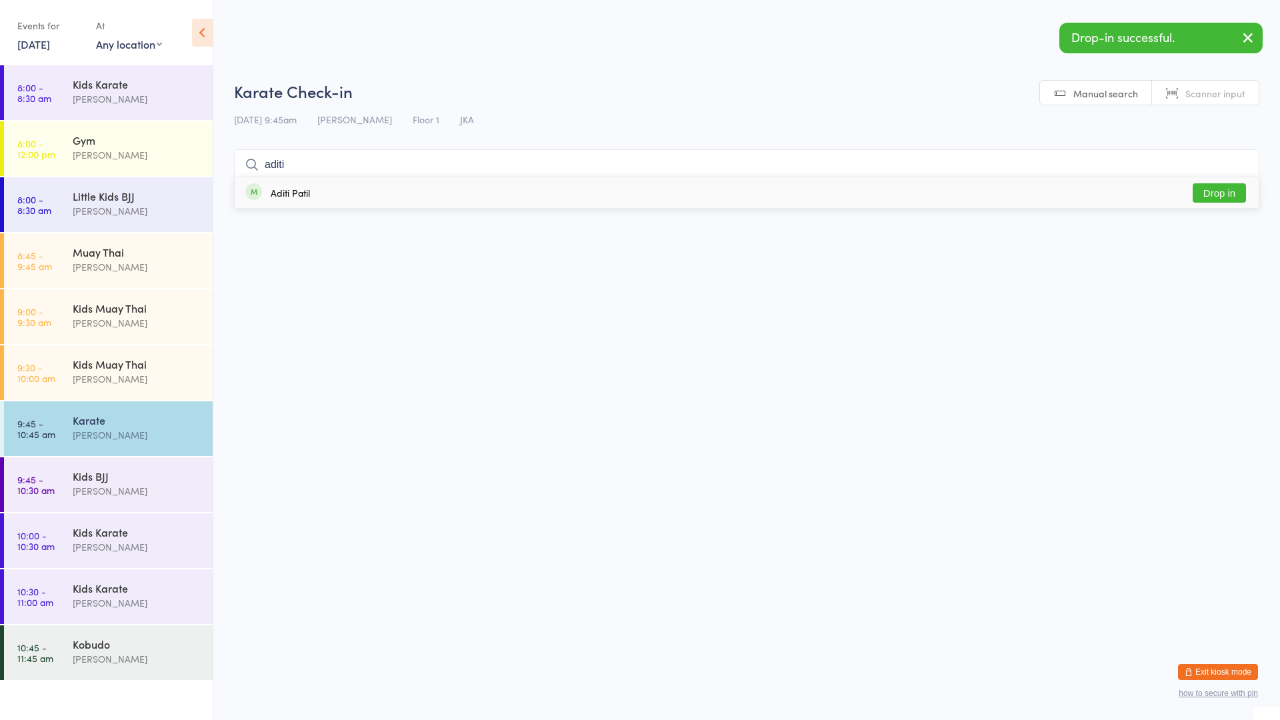
type input "aditi"
click at [506, 191] on div "Aditi Patil Drop in" at bounding box center [747, 192] width 1024 height 31
type input "ravi"
click at [506, 191] on div "[PERSON_NAME] Drop in" at bounding box center [747, 192] width 1024 height 31
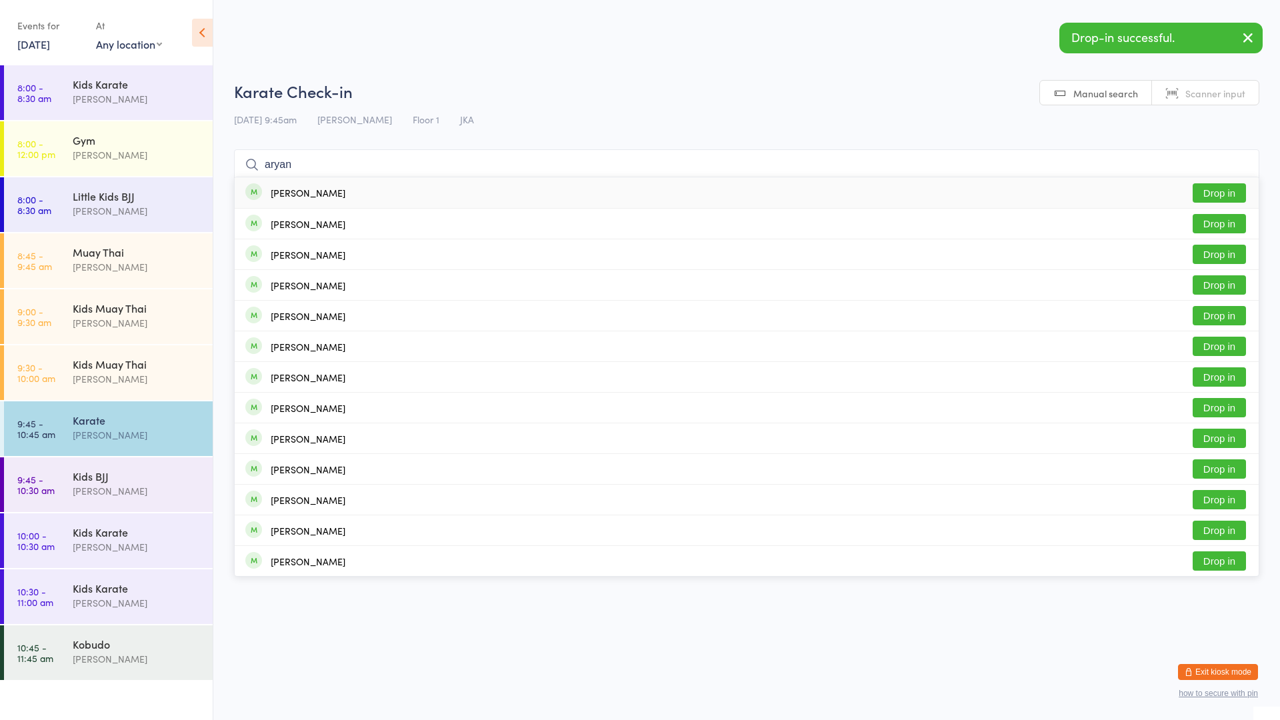
type input "aryan"
click at [506, 191] on div "[PERSON_NAME] Drop in" at bounding box center [747, 192] width 1024 height 31
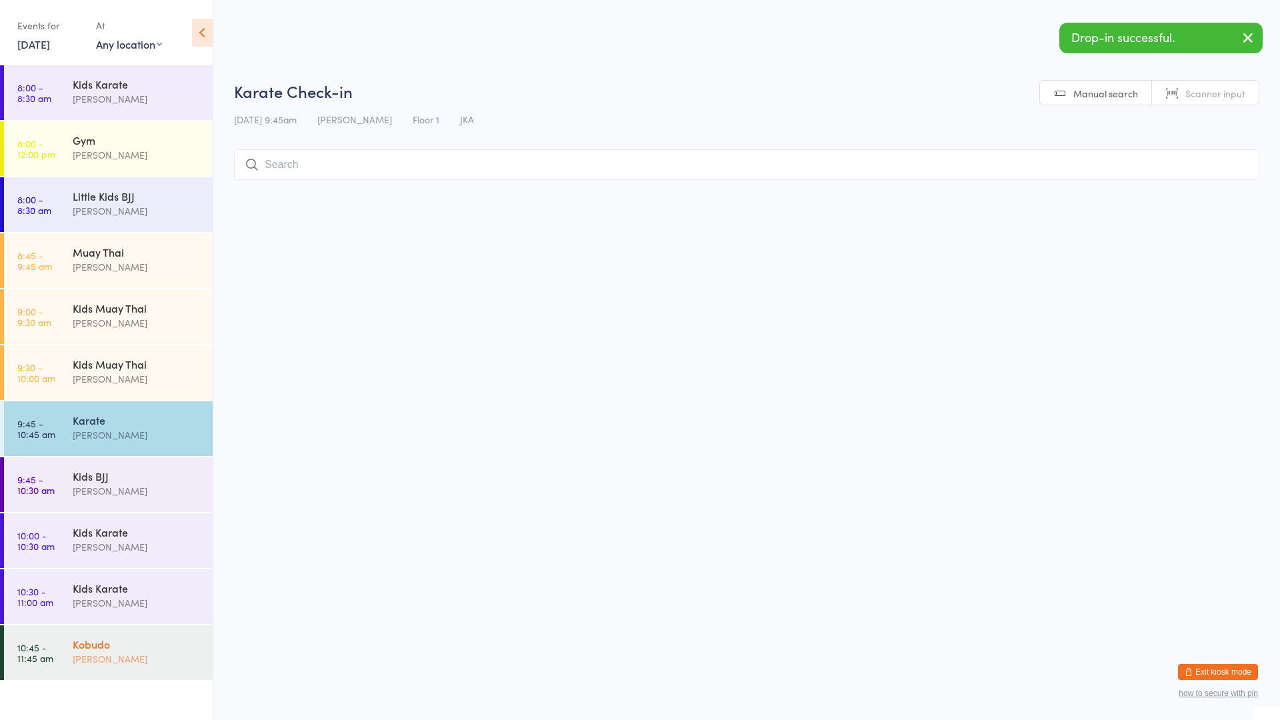
click at [131, 644] on div "Kobudo" at bounding box center [137, 644] width 129 height 15
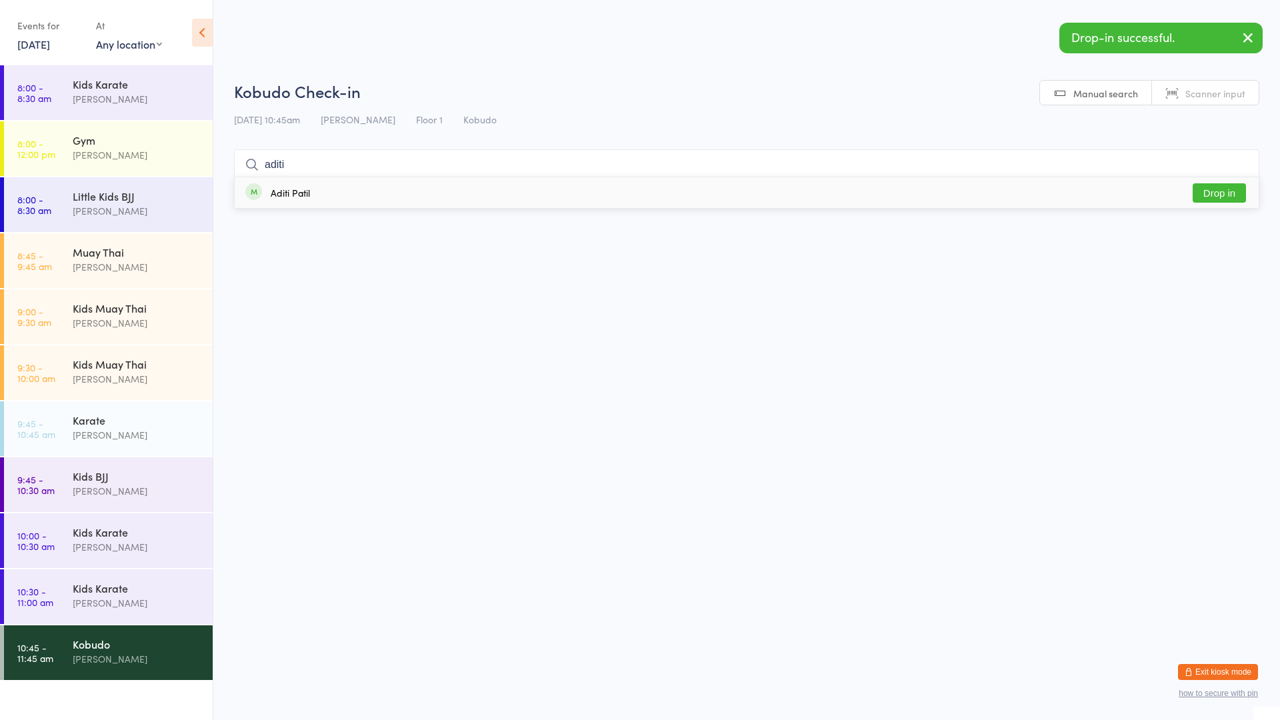
type input "aditi"
click at [332, 182] on div "Aditi Patil Drop in" at bounding box center [747, 192] width 1024 height 31
type input "ravi"
click at [332, 182] on div "[PERSON_NAME] Drop in" at bounding box center [747, 192] width 1024 height 31
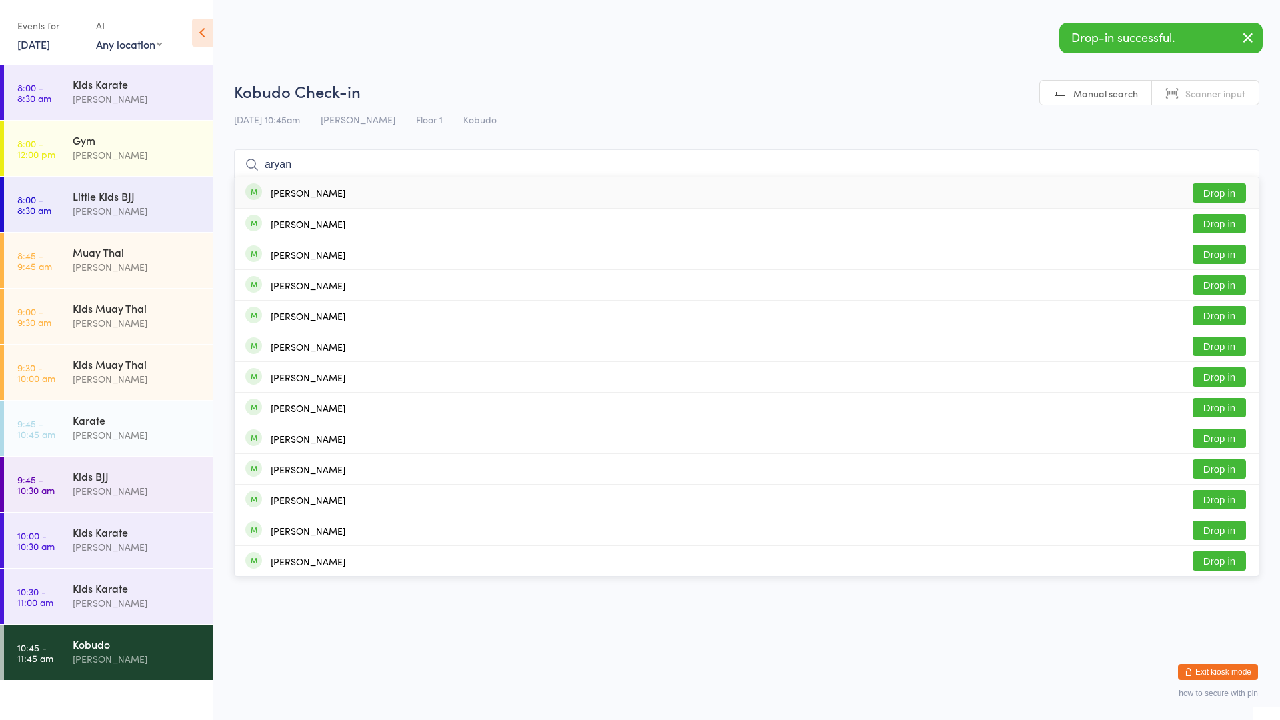
type input "aryan"
click at [332, 182] on div "[PERSON_NAME] Drop in" at bounding box center [747, 192] width 1024 height 31
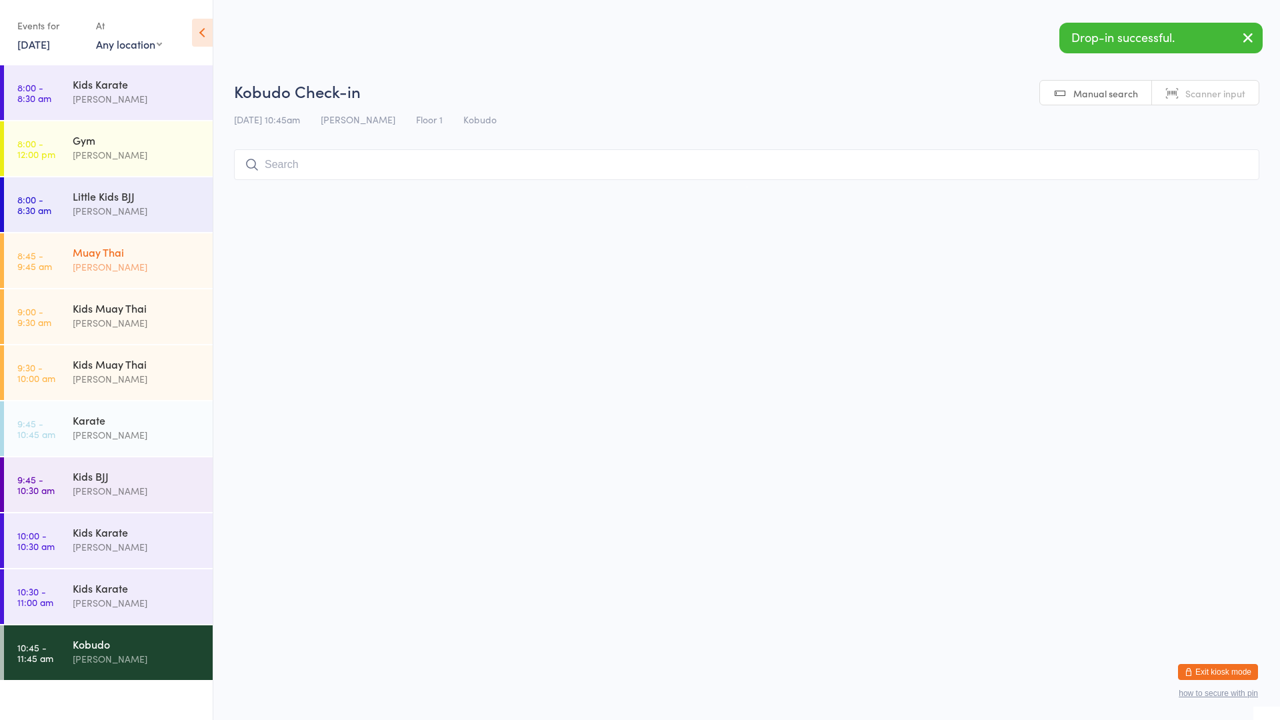
click at [107, 258] on div "Muay Thai" at bounding box center [137, 252] width 129 height 15
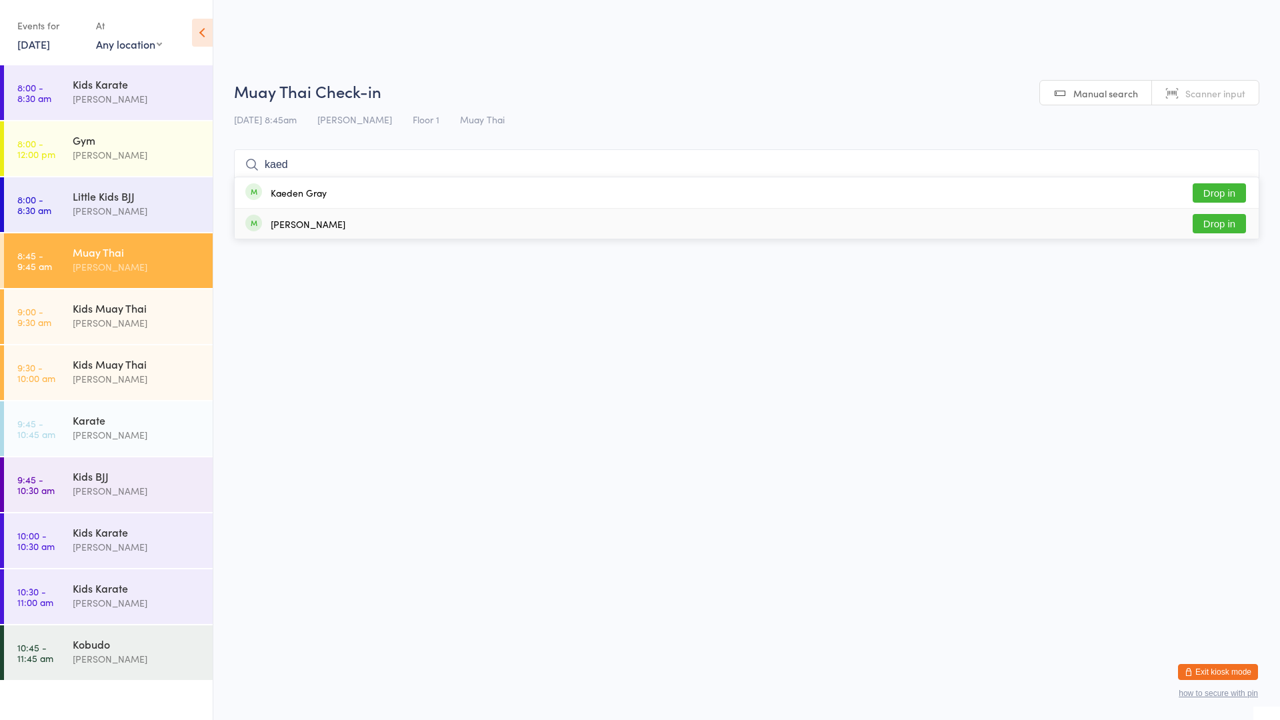
type input "kaed"
click at [307, 195] on div "Kaeden Gray" at bounding box center [299, 192] width 56 height 11
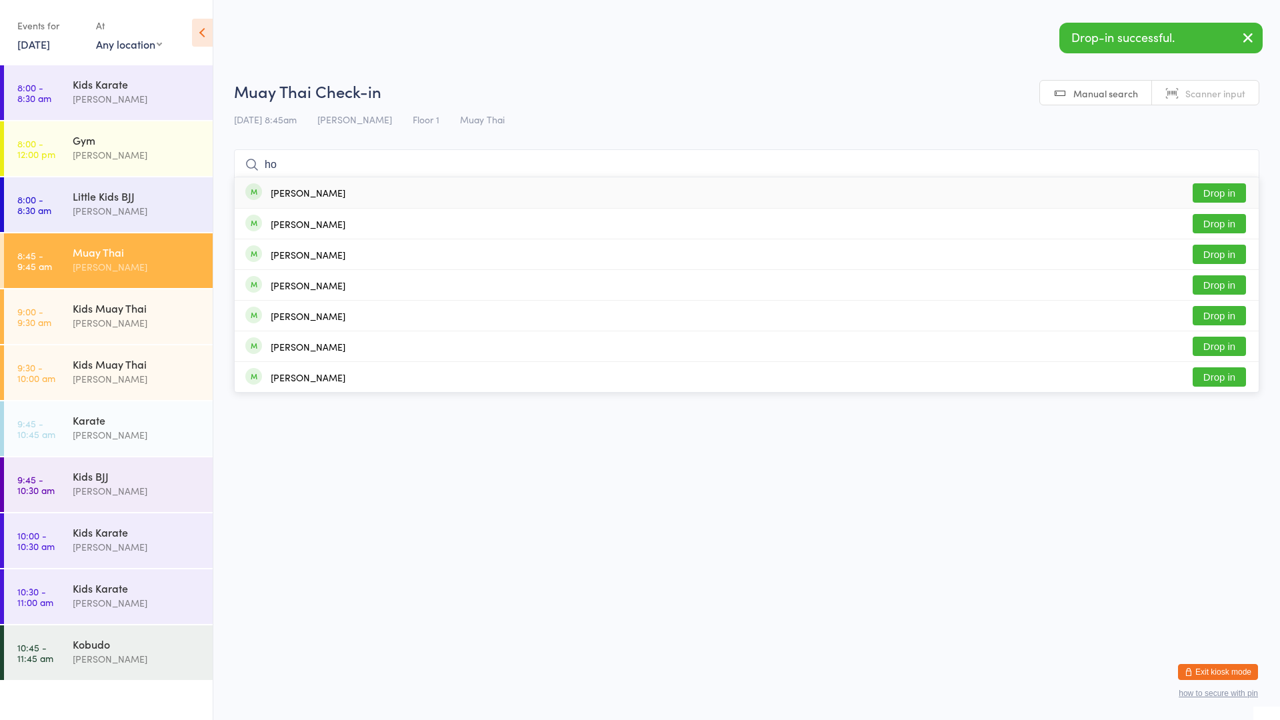
type input "ho"
click at [276, 198] on div "[PERSON_NAME]" at bounding box center [308, 192] width 75 height 11
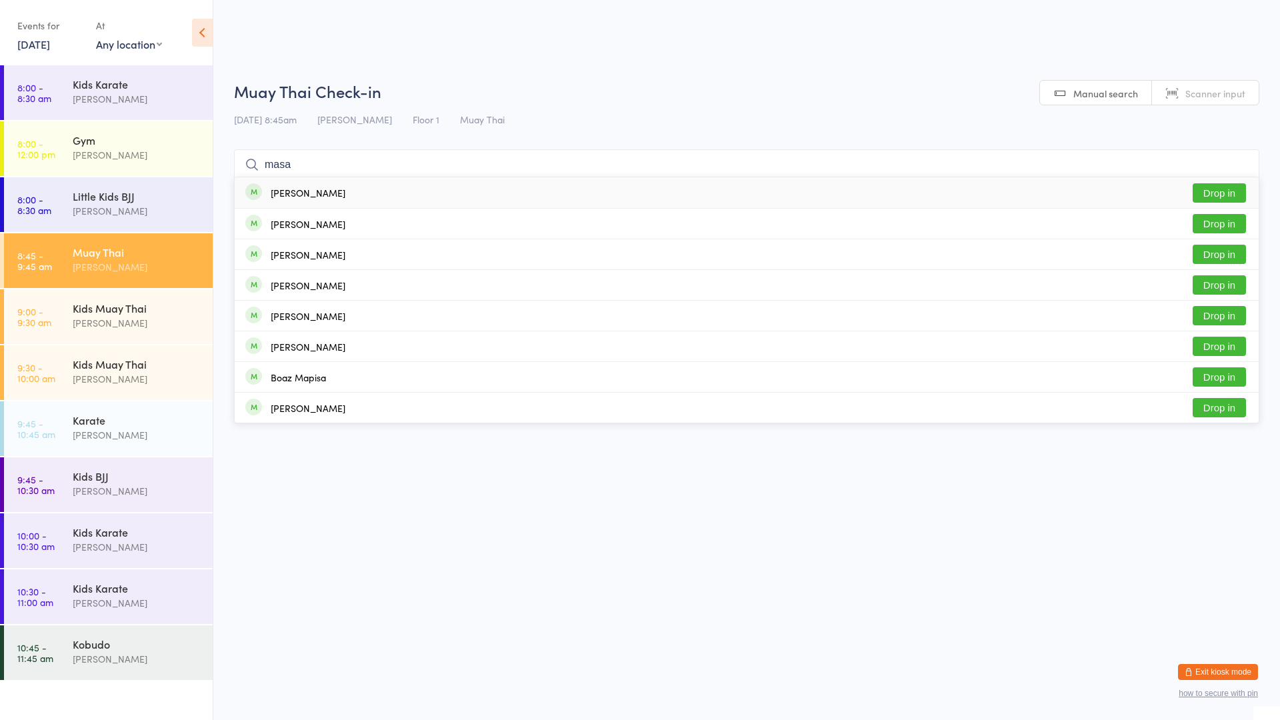
type input "masa"
click at [1215, 192] on button "Drop in" at bounding box center [1219, 192] width 53 height 19
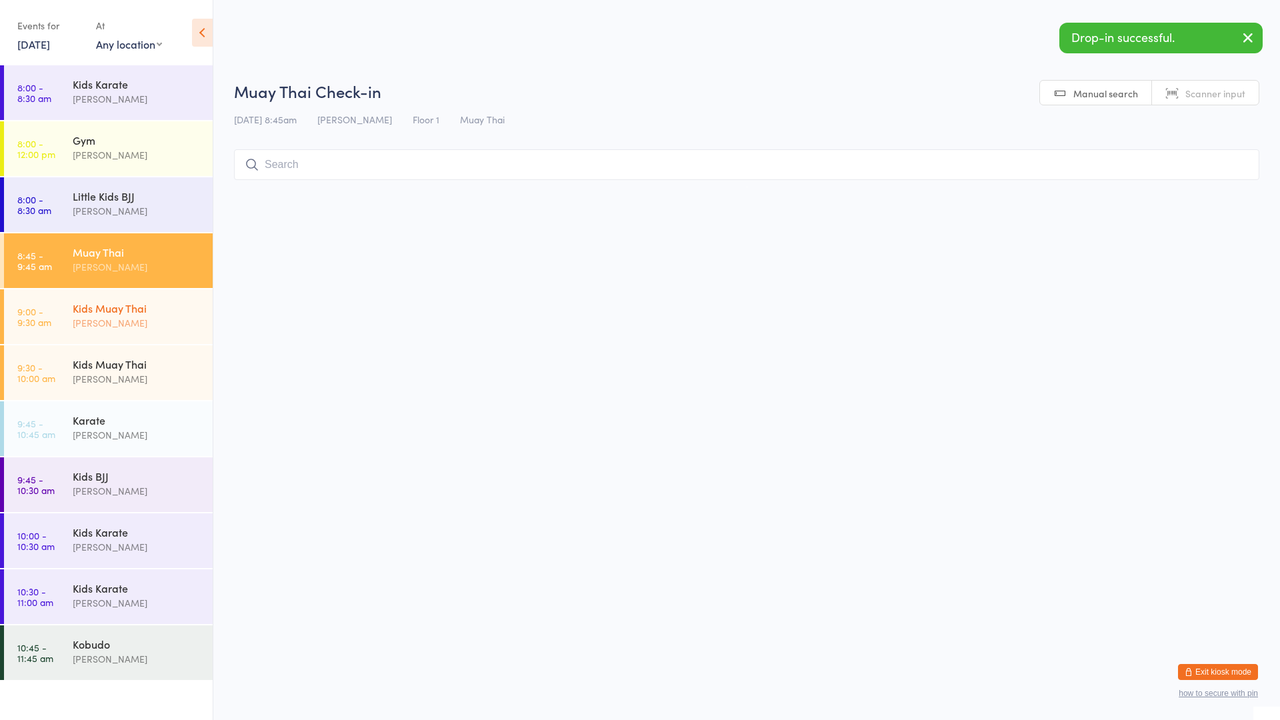
click at [159, 314] on div "Kids Muay Thai" at bounding box center [137, 308] width 129 height 15
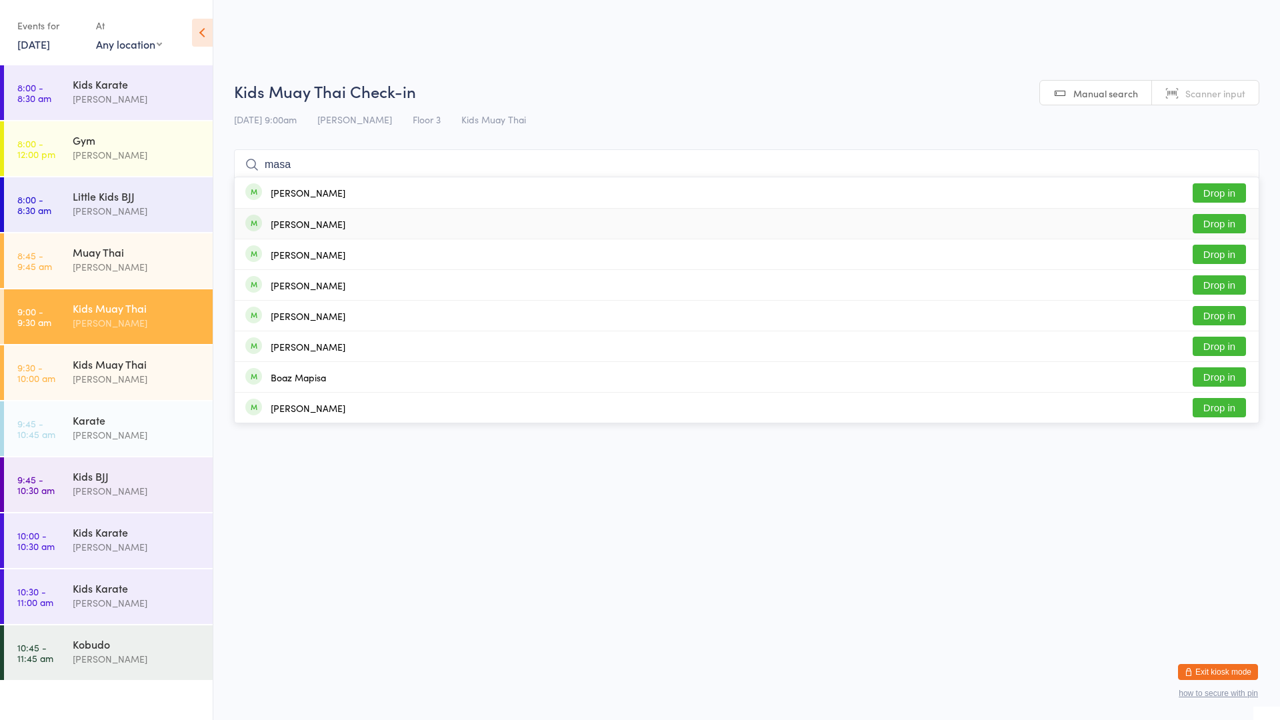
type input "masa"
click at [1197, 223] on button "Drop in" at bounding box center [1219, 223] width 53 height 19
type input "sim"
click at [149, 239] on div "Muay Thai [PERSON_NAME]" at bounding box center [143, 259] width 140 height 53
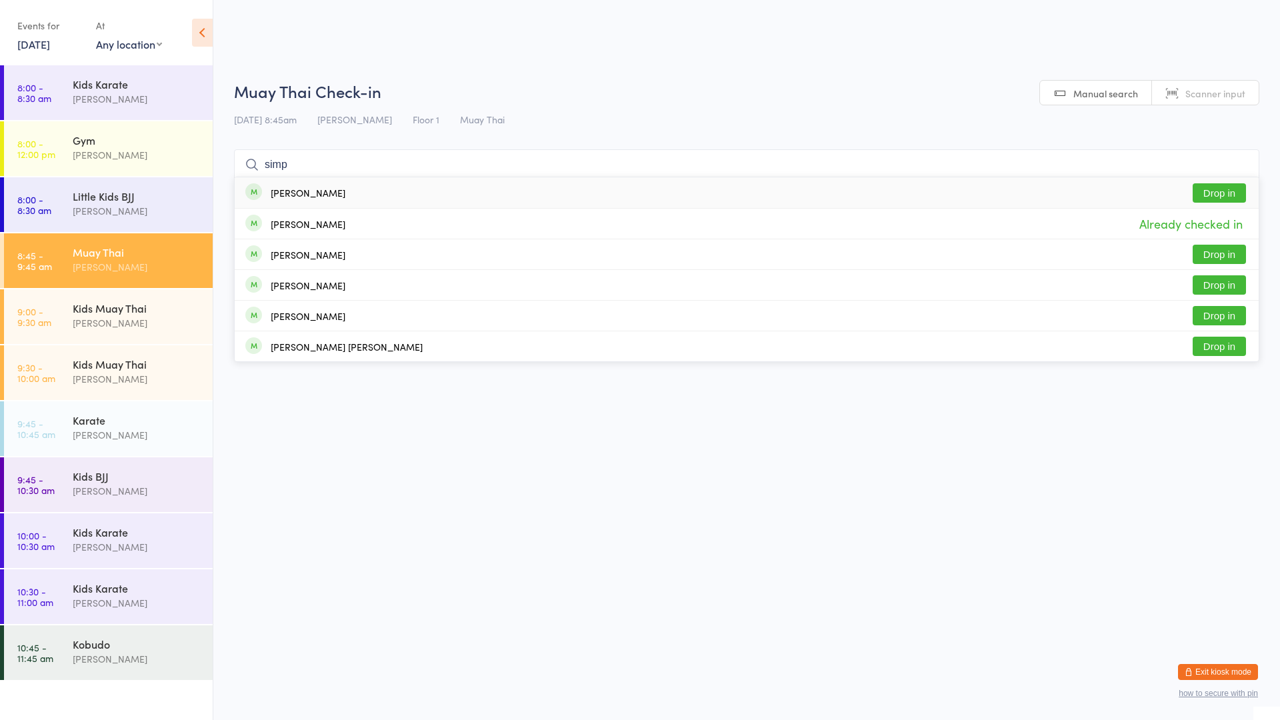
type input "simp"
click at [1199, 197] on button "Drop in" at bounding box center [1219, 192] width 53 height 19
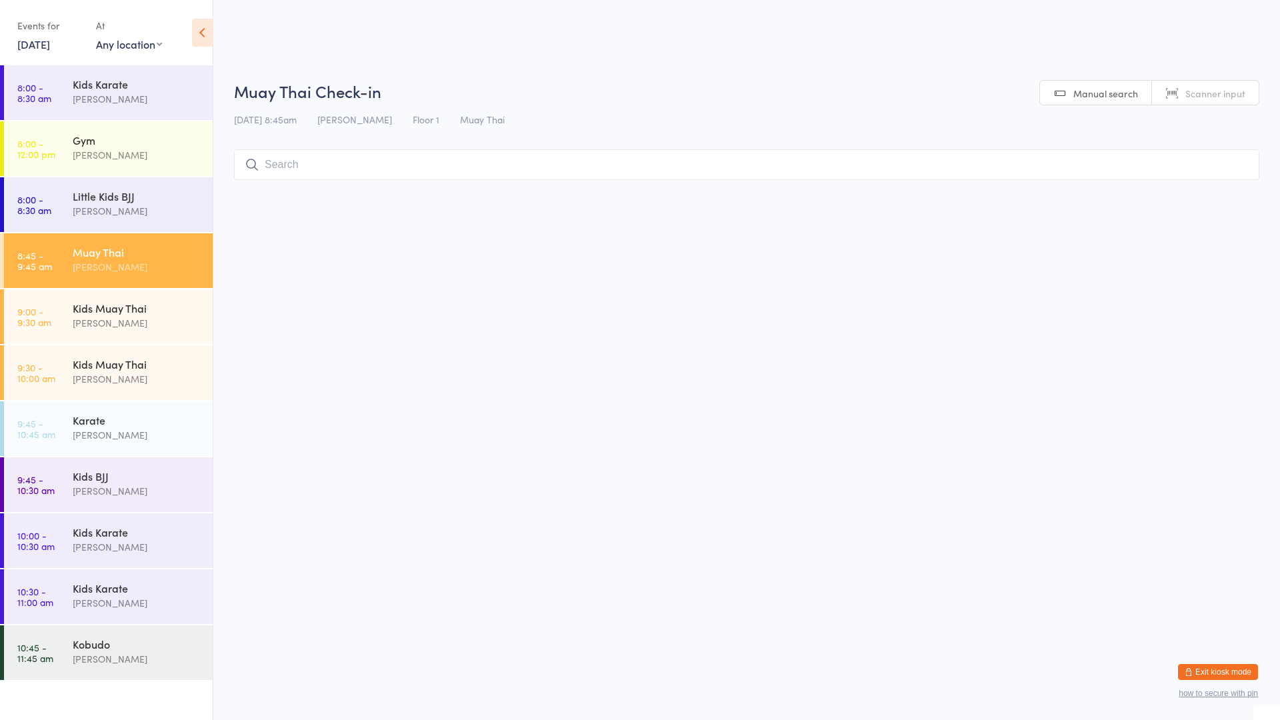
click at [110, 259] on div "Muay Thai" at bounding box center [137, 252] width 129 height 15
click at [317, 158] on input "search" at bounding box center [746, 164] width 1025 height 31
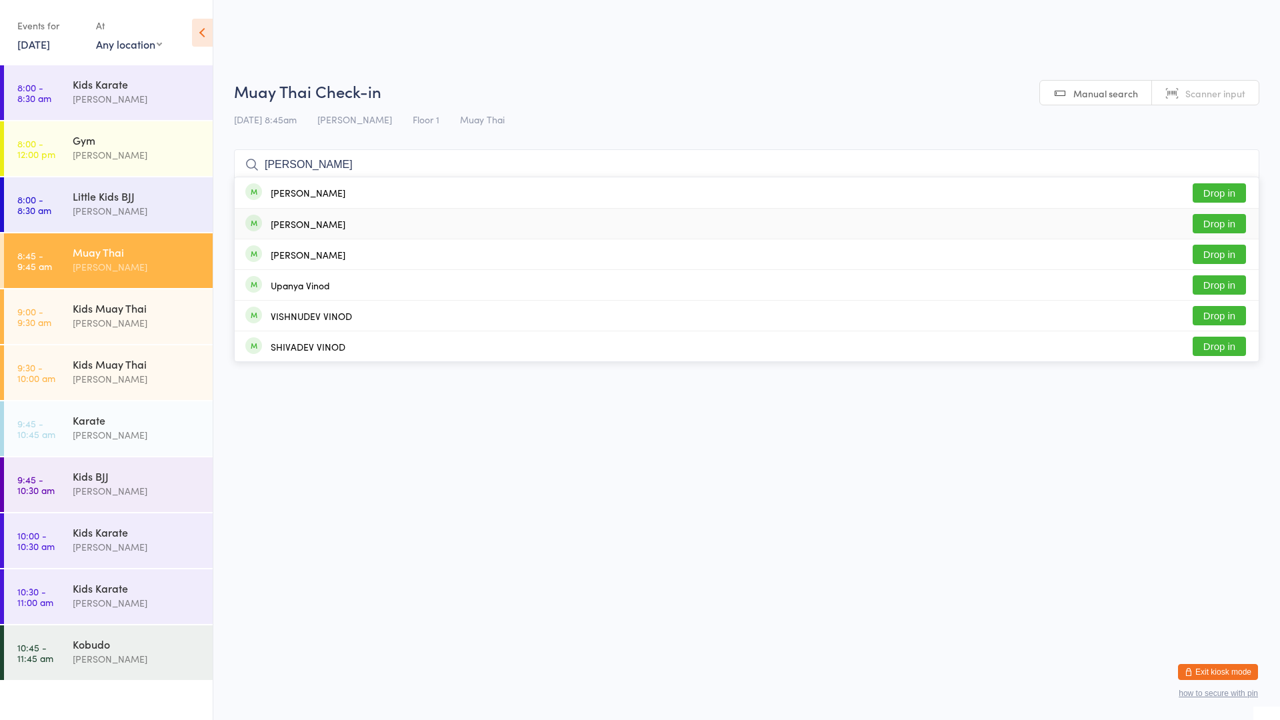
type input "[PERSON_NAME]"
click at [313, 219] on div "[PERSON_NAME]" at bounding box center [308, 224] width 75 height 11
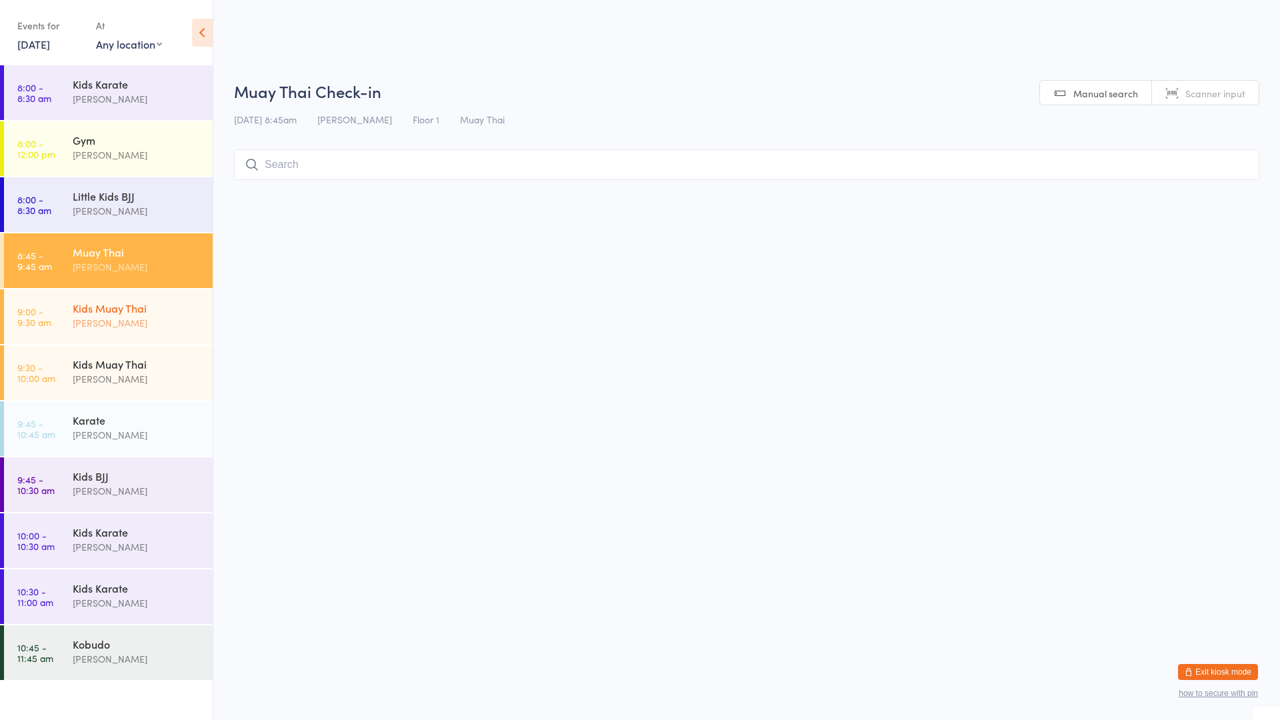
click at [113, 308] on div "Kids Muay Thai" at bounding box center [137, 308] width 129 height 15
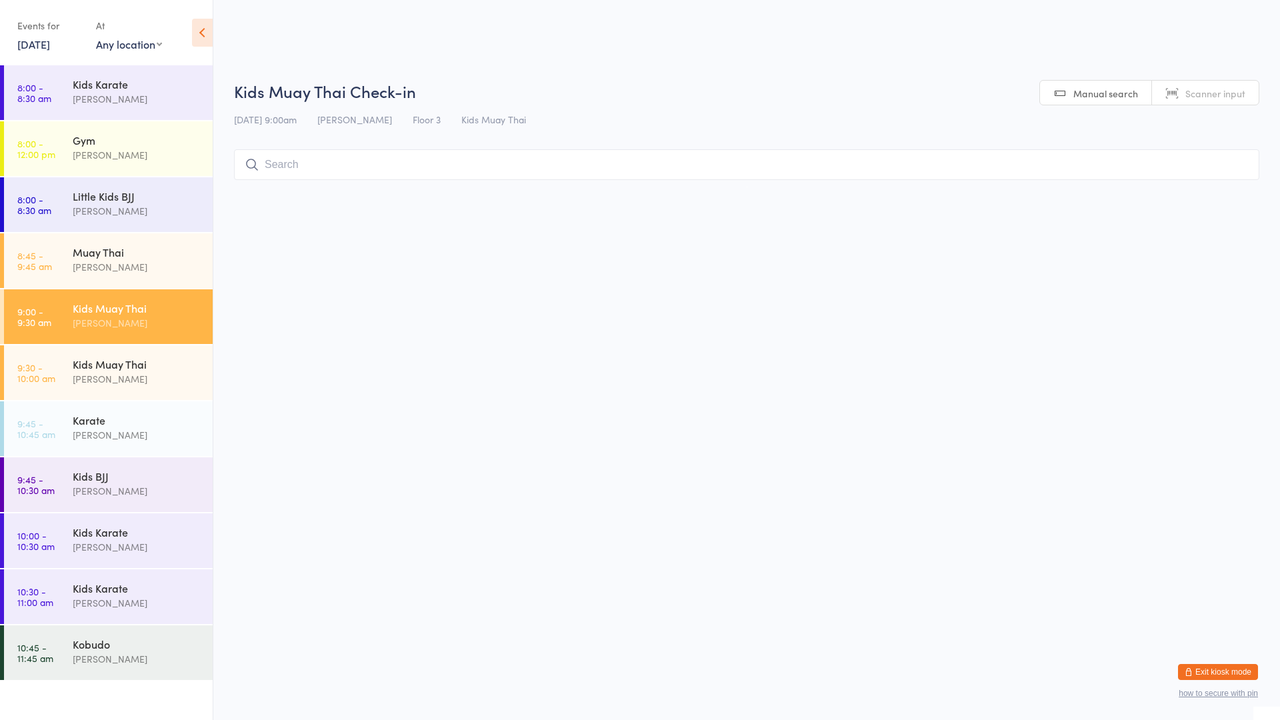
click at [289, 165] on input "search" at bounding box center [746, 164] width 1025 height 31
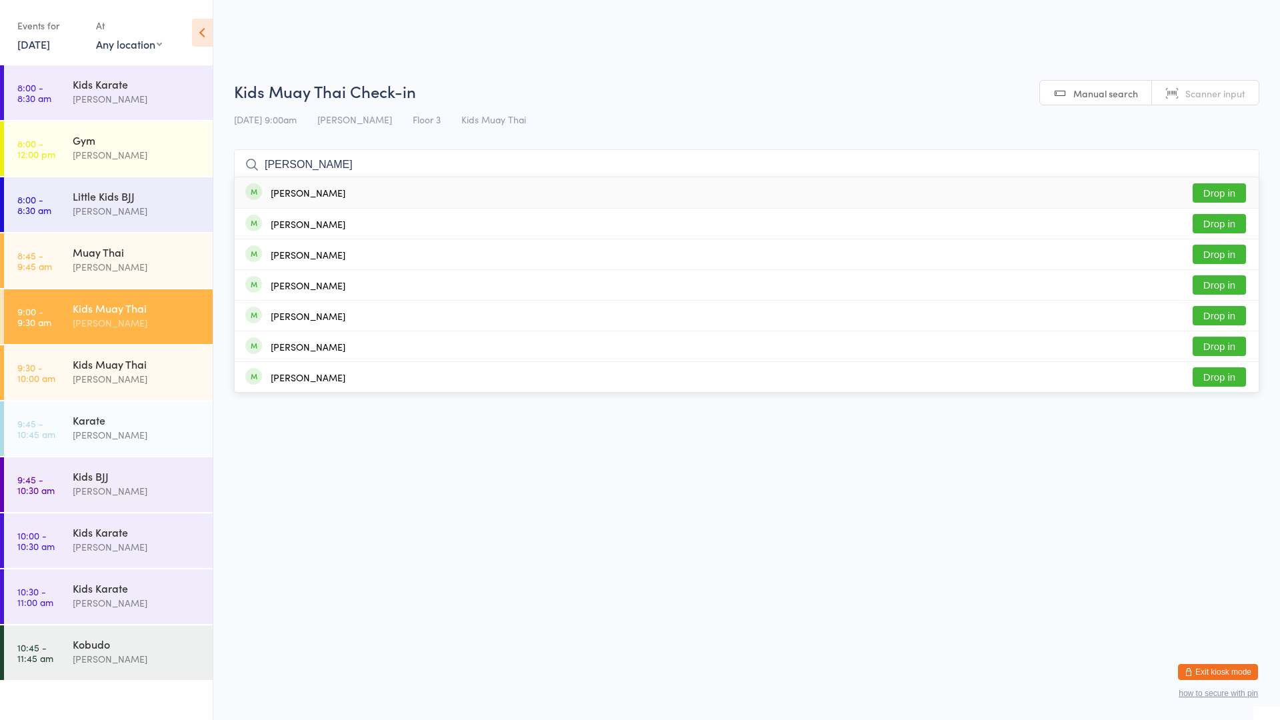
type input "[PERSON_NAME]"
click at [1222, 195] on button "Drop in" at bounding box center [1219, 192] width 53 height 19
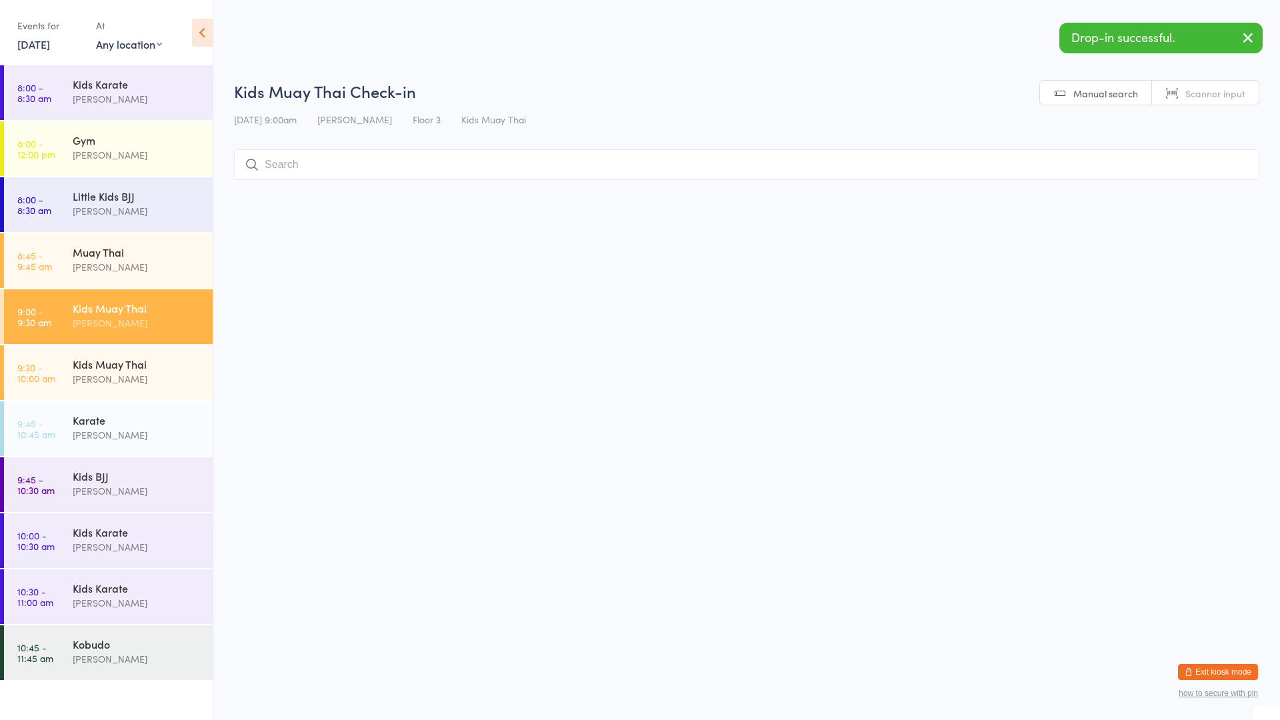
click at [573, 165] on input "search" at bounding box center [746, 164] width 1025 height 31
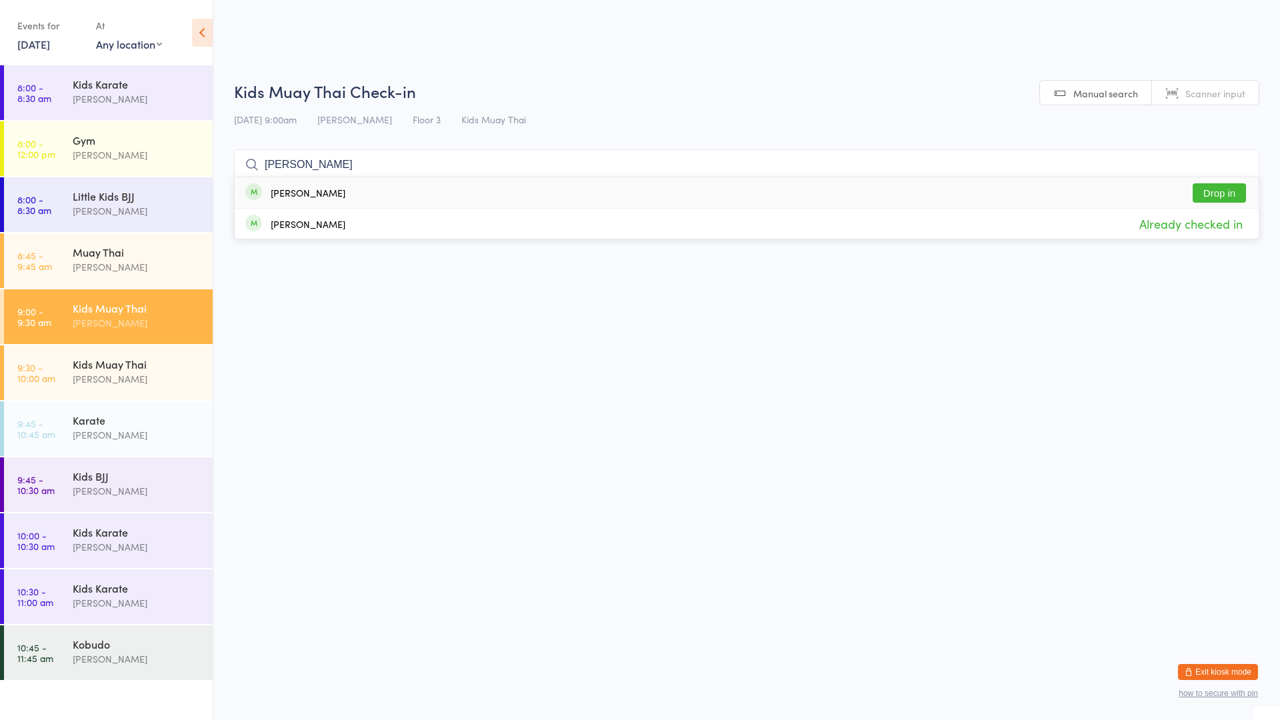
type input "[PERSON_NAME]"
click at [1211, 194] on button "Drop in" at bounding box center [1219, 192] width 53 height 19
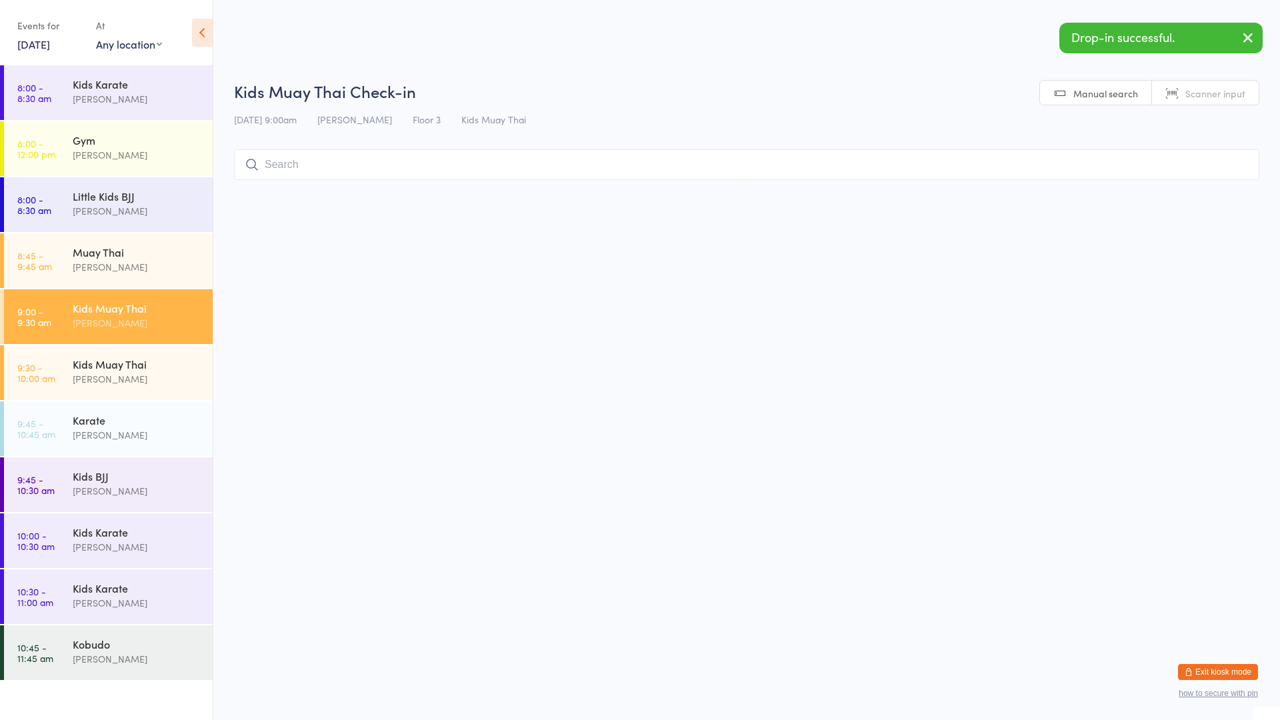
click at [309, 161] on input "search" at bounding box center [746, 164] width 1025 height 31
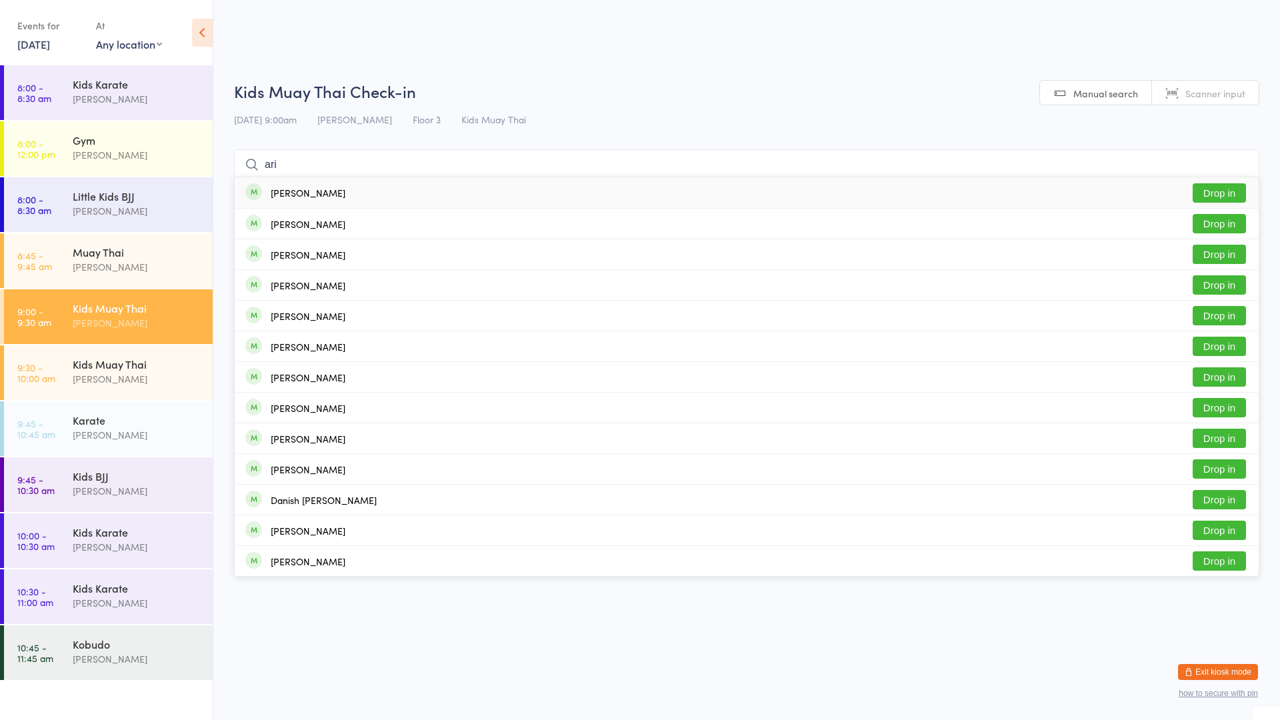
type input "ari"
click at [1218, 189] on button "Drop in" at bounding box center [1219, 192] width 53 height 19
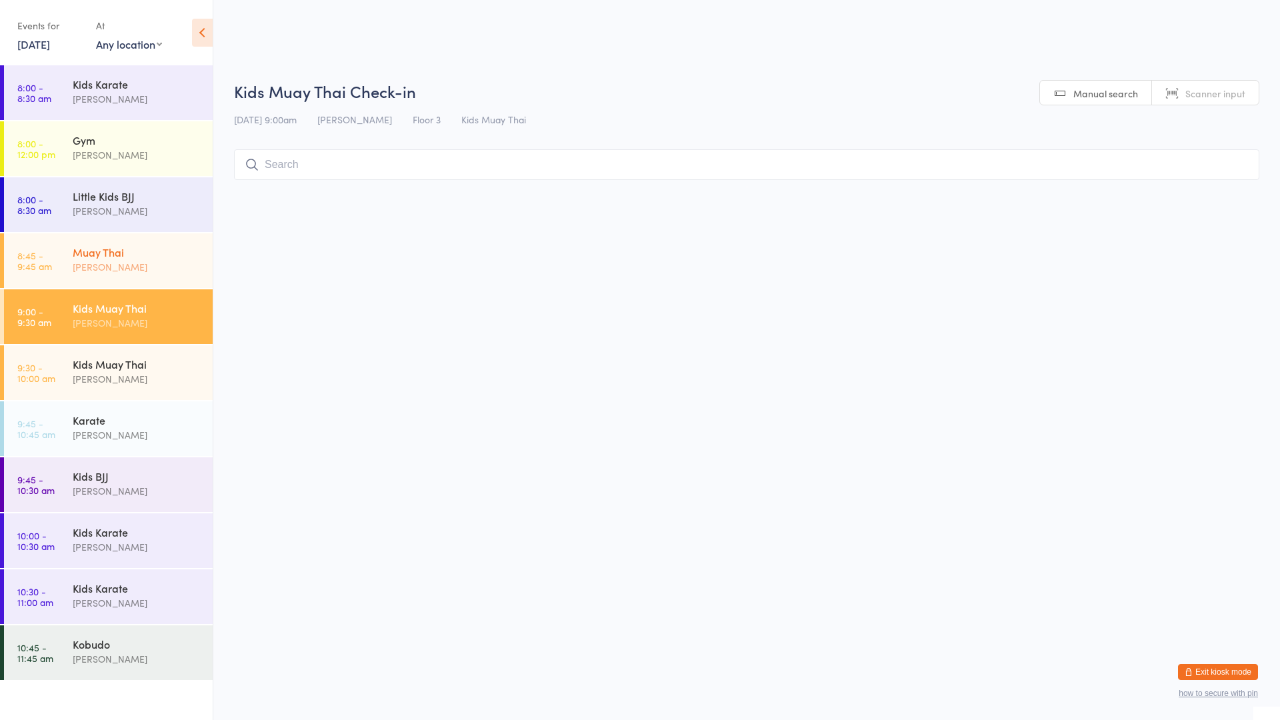
click at [186, 271] on div "[PERSON_NAME]" at bounding box center [137, 266] width 129 height 15
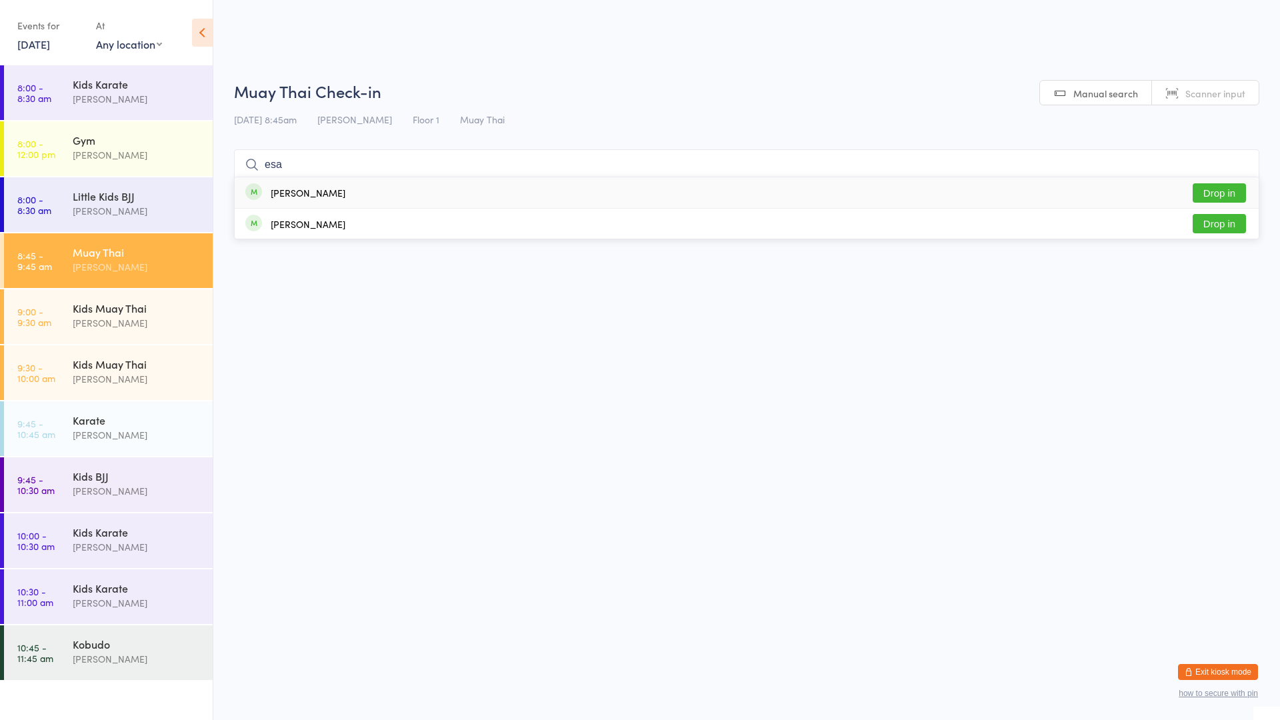
type input "esa"
click at [1225, 189] on button "Drop in" at bounding box center [1219, 192] width 53 height 19
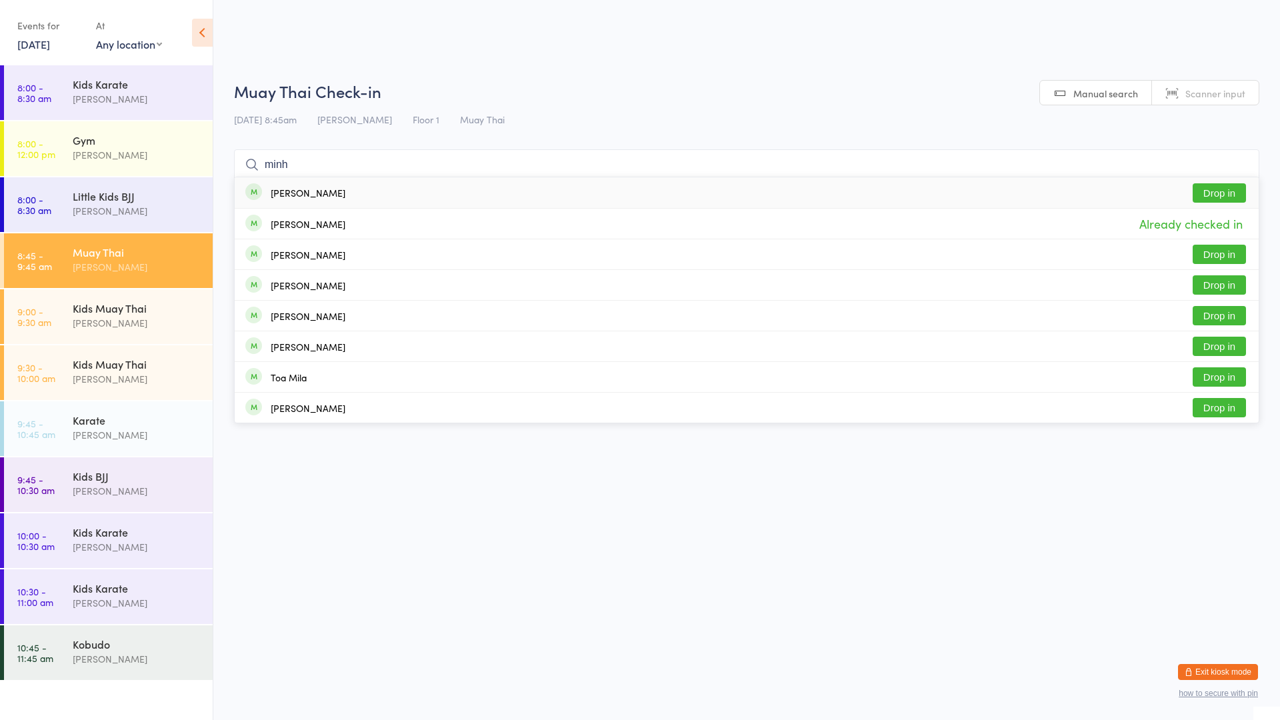
type input "minh"
click at [1215, 191] on button "Drop in" at bounding box center [1219, 192] width 53 height 19
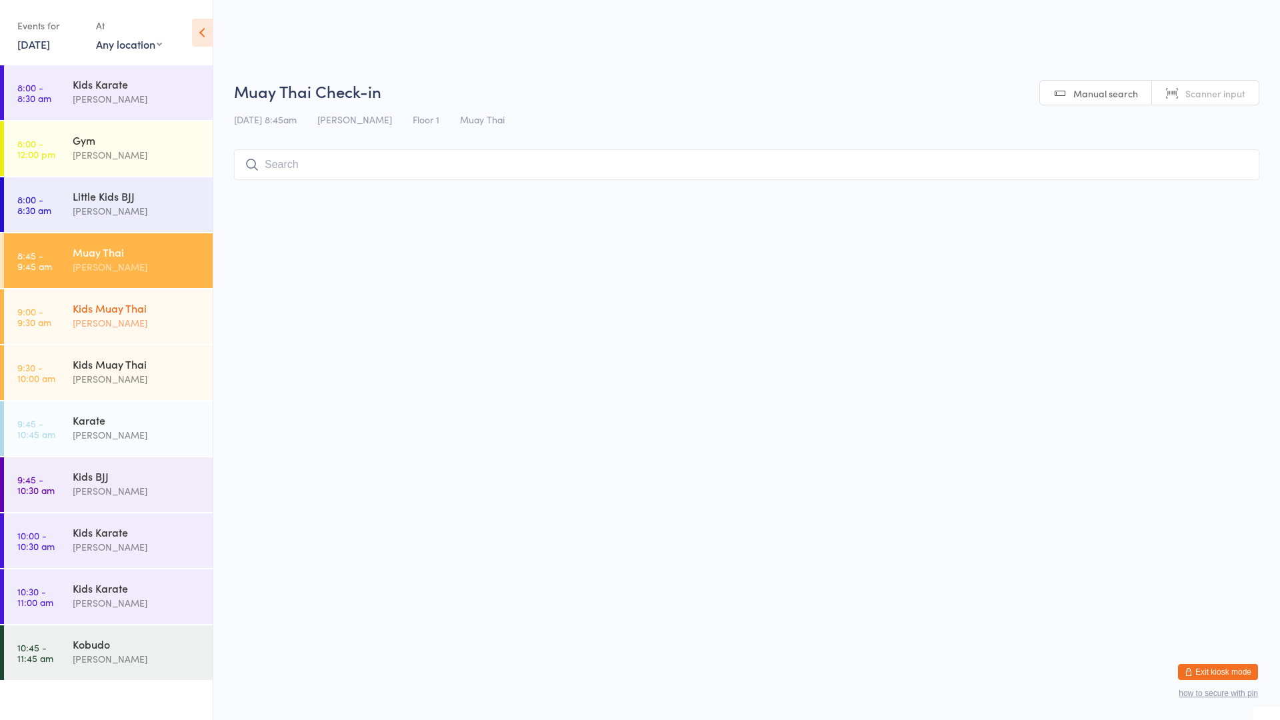
click at [120, 310] on div "Kids Muay Thai" at bounding box center [137, 308] width 129 height 15
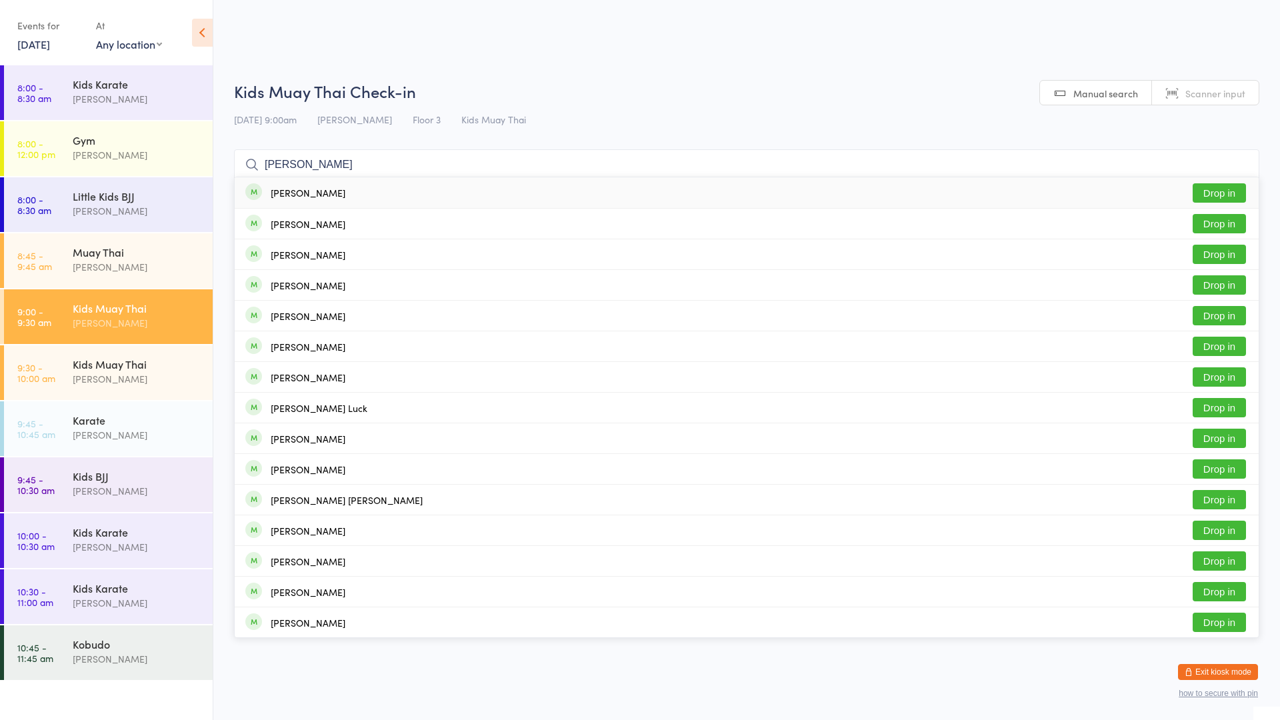
type input "[PERSON_NAME]"
click at [1223, 189] on button "Drop in" at bounding box center [1219, 192] width 53 height 19
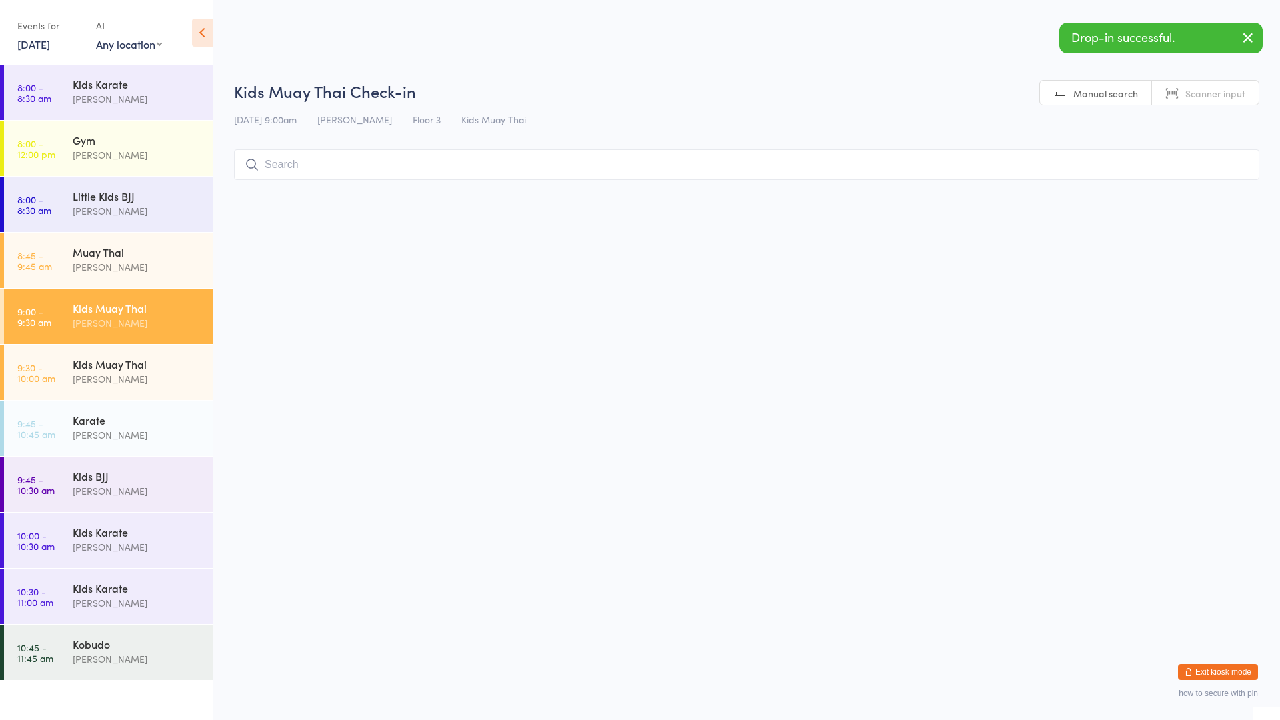
click at [1032, 140] on div "Kids Muay Thai Check-in [DATE] 9:00am [PERSON_NAME] Floor 3 Kids Muay Thai Manu…" at bounding box center [746, 133] width 1025 height 107
click at [453, 154] on input "search" at bounding box center [746, 164] width 1025 height 31
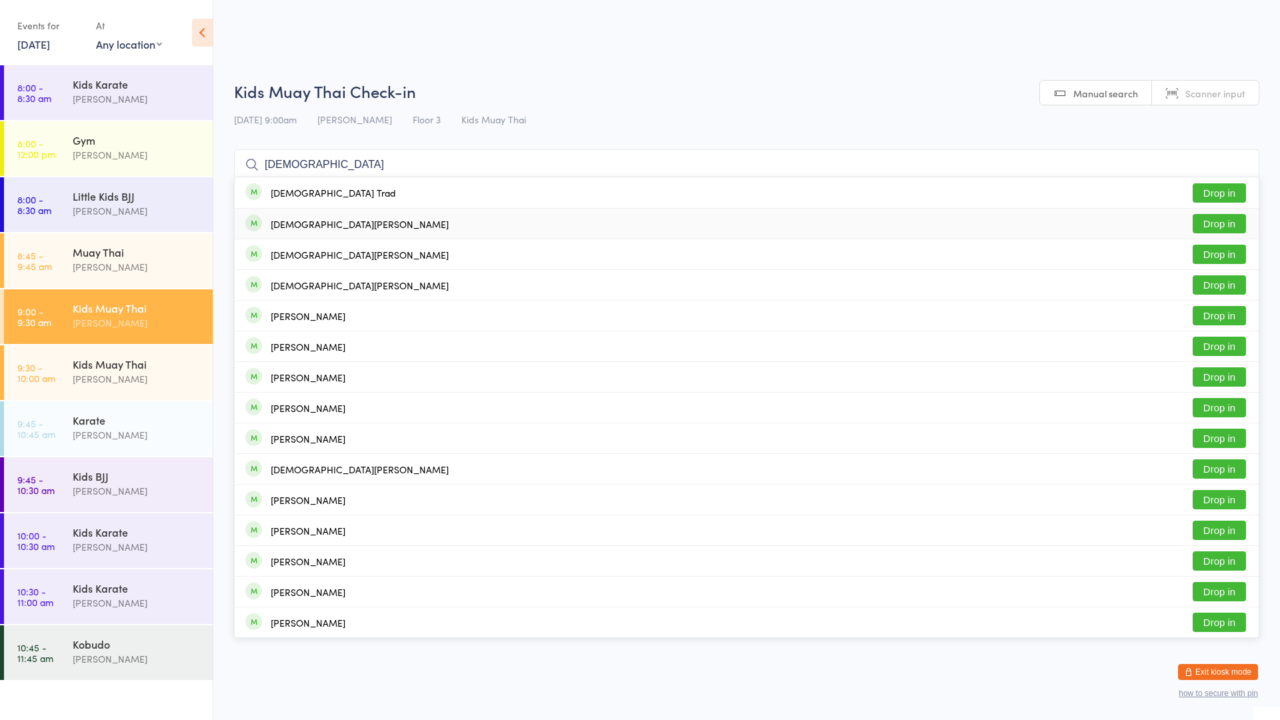
type input "[DEMOGRAPHIC_DATA]"
click at [1225, 189] on button "Drop in" at bounding box center [1219, 192] width 53 height 19
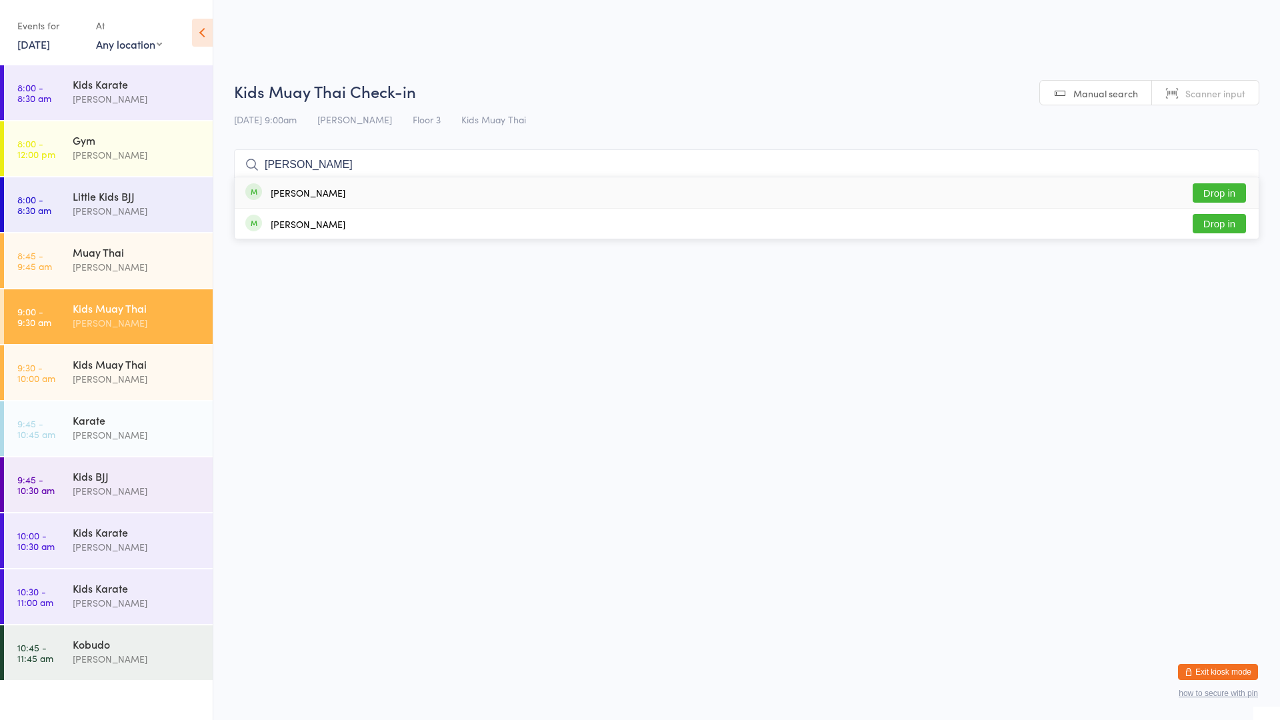
type input "[PERSON_NAME]"
click at [393, 190] on div "[PERSON_NAME] Drop in" at bounding box center [747, 192] width 1024 height 31
click at [130, 258] on div "Muay Thai" at bounding box center [137, 252] width 129 height 15
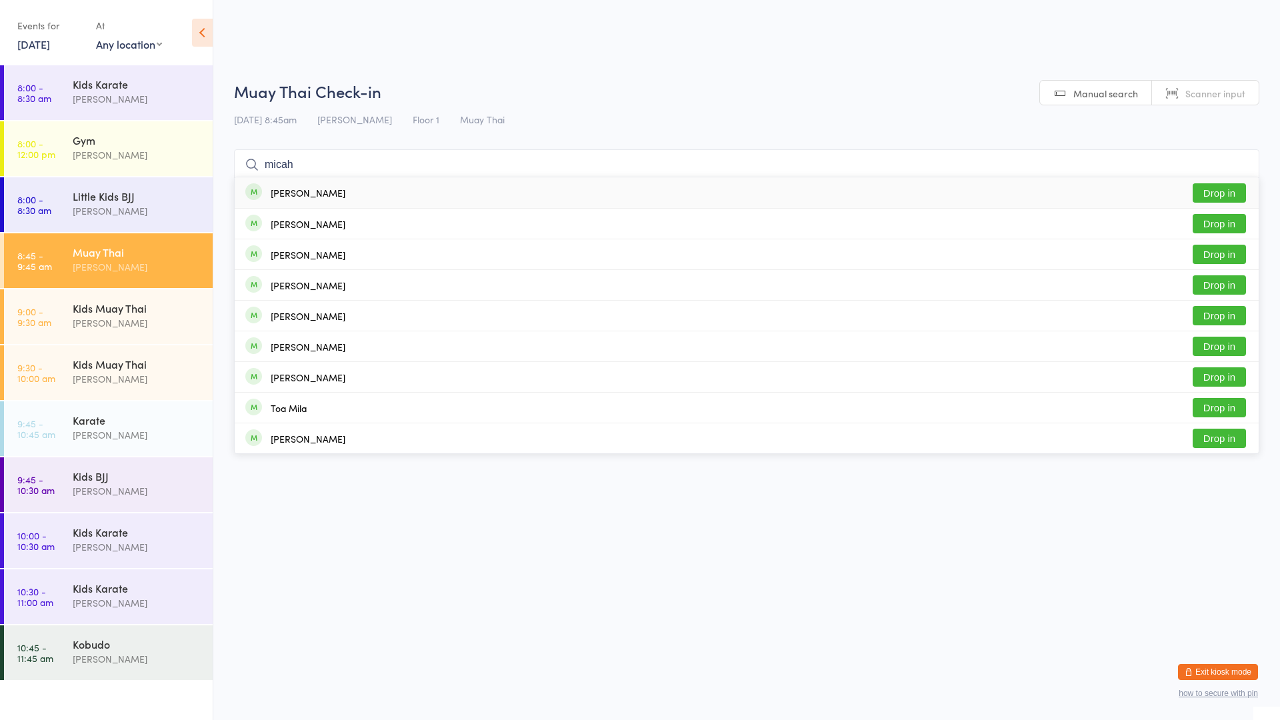
type input "micah"
click at [1207, 188] on button "Drop in" at bounding box center [1219, 192] width 53 height 19
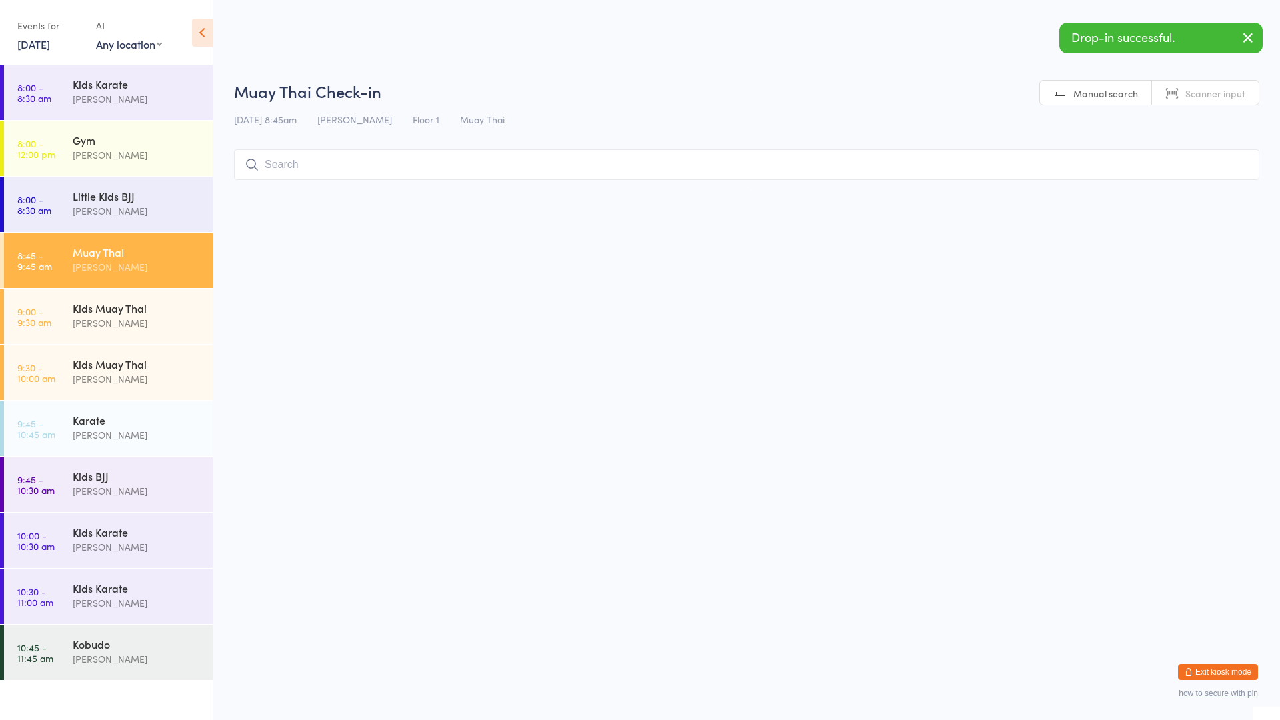
click at [396, 167] on input "search" at bounding box center [746, 164] width 1025 height 31
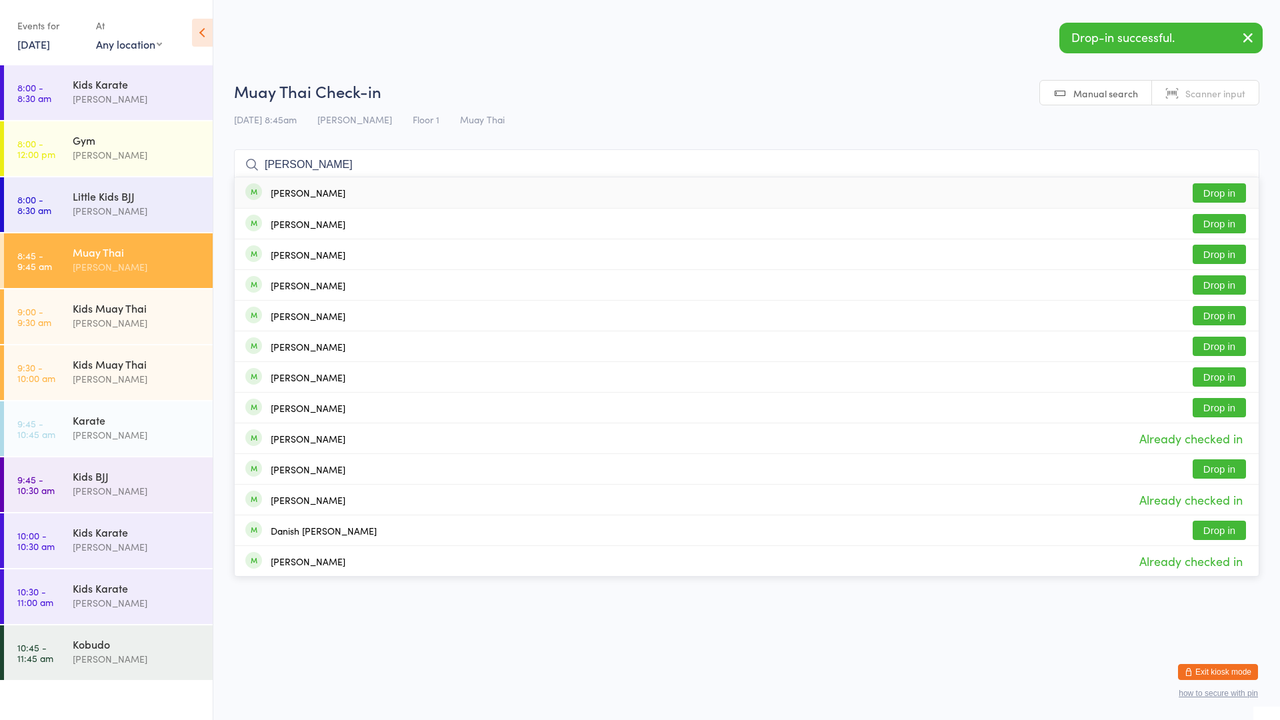
type input "[PERSON_NAME]"
click at [1217, 187] on button "Drop in" at bounding box center [1219, 192] width 53 height 19
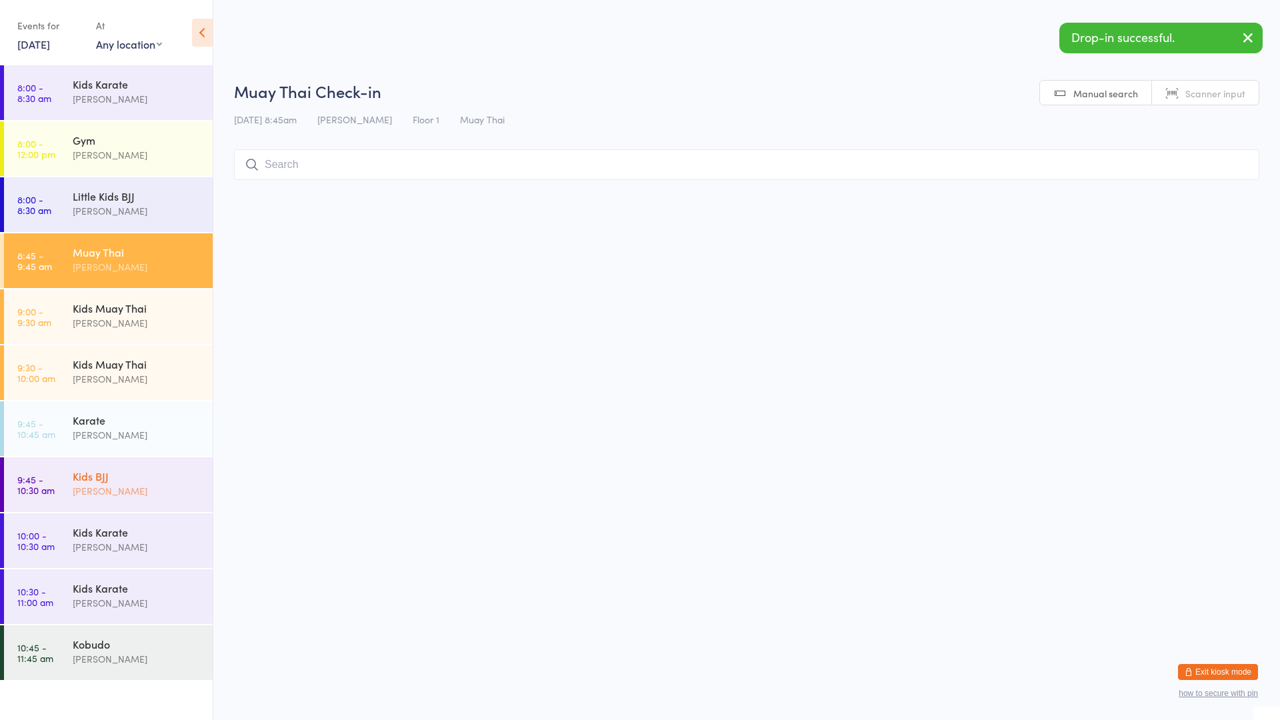
click at [90, 477] on div "Kids BJJ" at bounding box center [137, 476] width 129 height 15
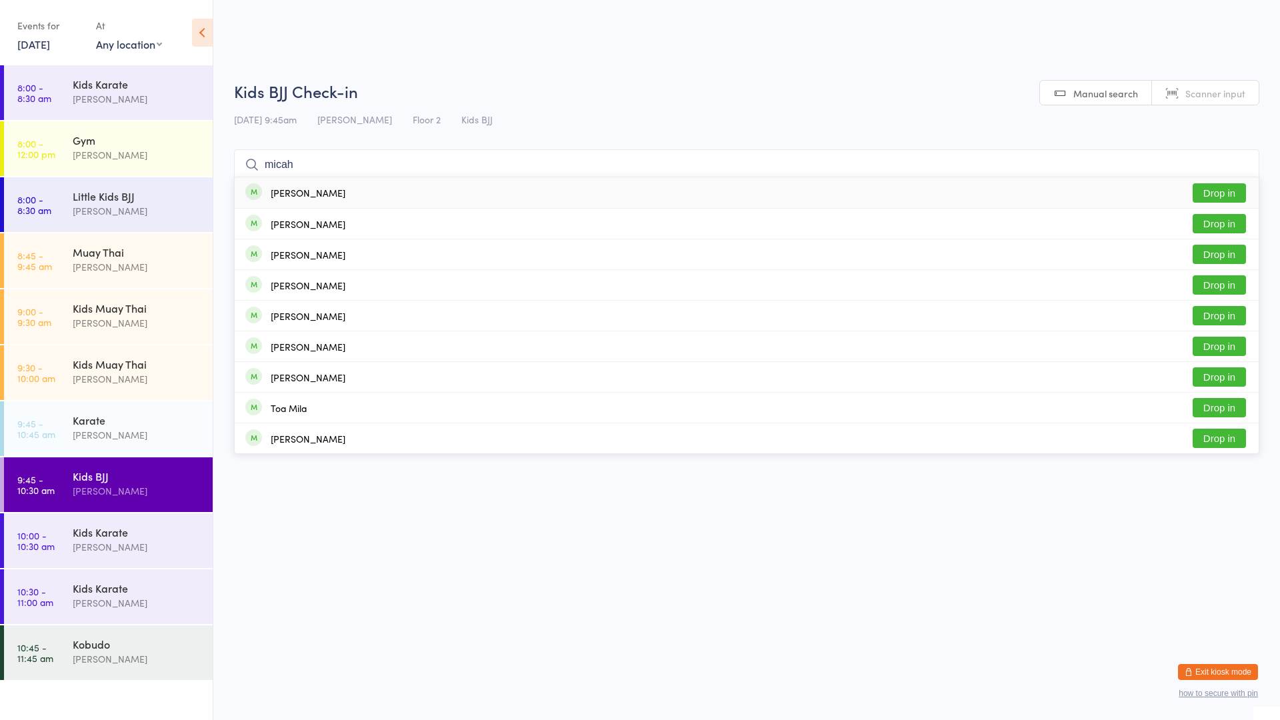
type input "micah"
click at [1206, 189] on button "Drop in" at bounding box center [1219, 192] width 53 height 19
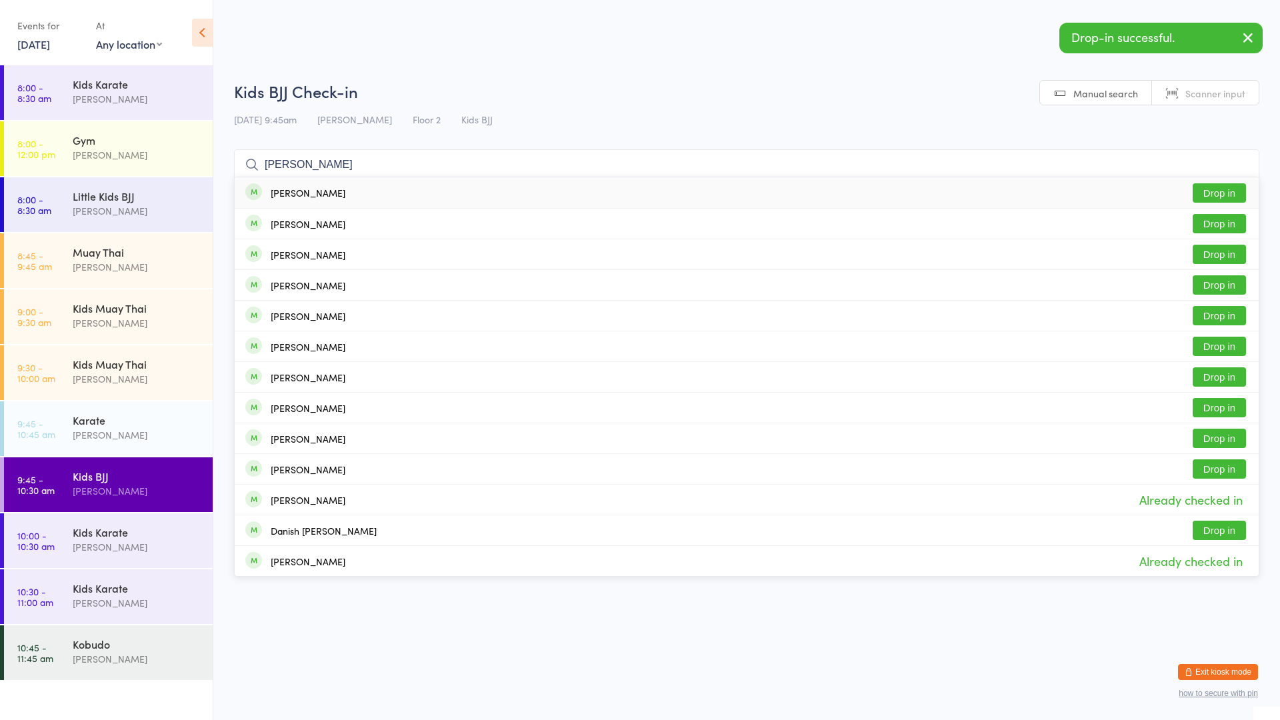
type input "[PERSON_NAME]"
click at [1236, 193] on button "Drop in" at bounding box center [1219, 192] width 53 height 19
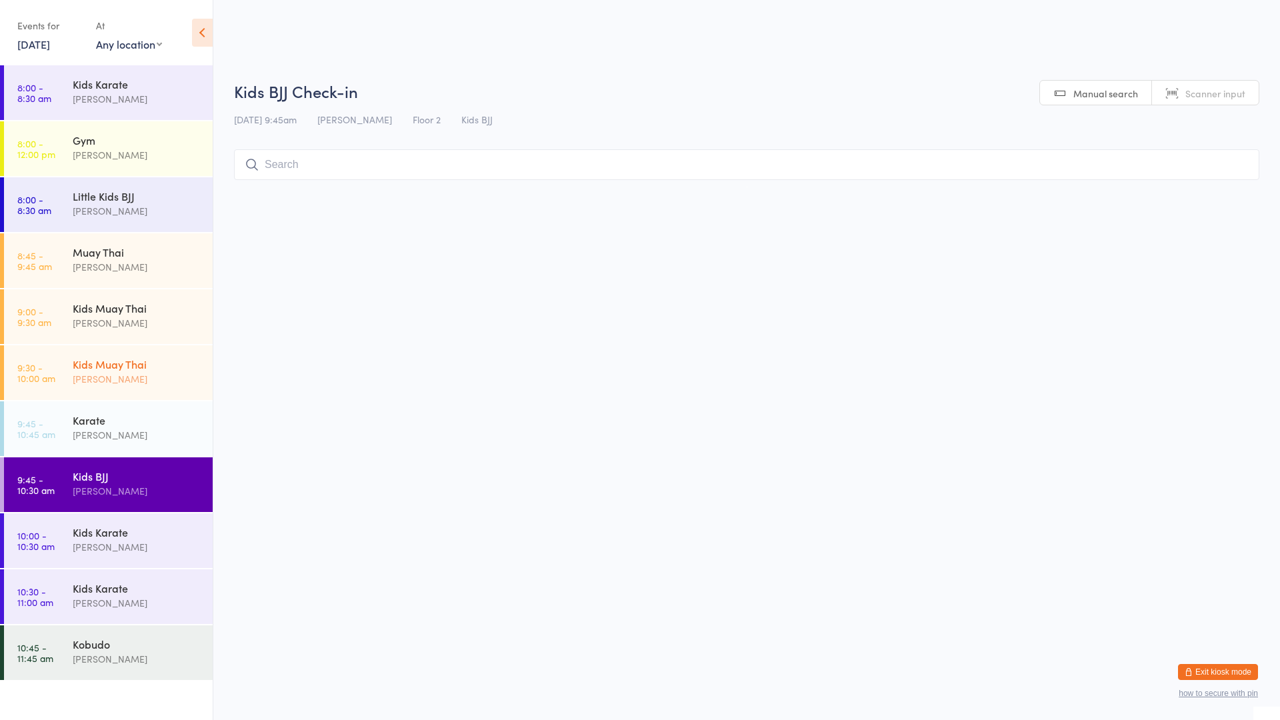
click at [137, 363] on div "Kids Muay Thai" at bounding box center [137, 364] width 129 height 15
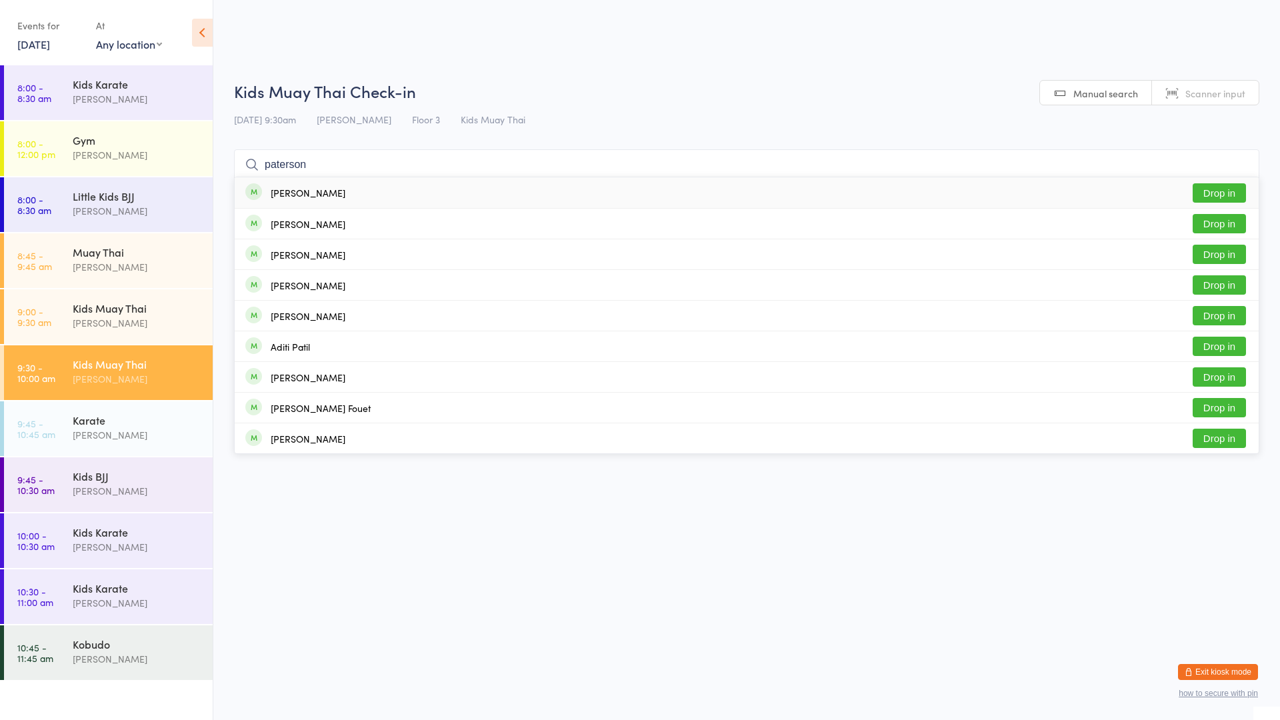
type input "paterson"
click at [317, 198] on div "[PERSON_NAME]" at bounding box center [308, 192] width 75 height 11
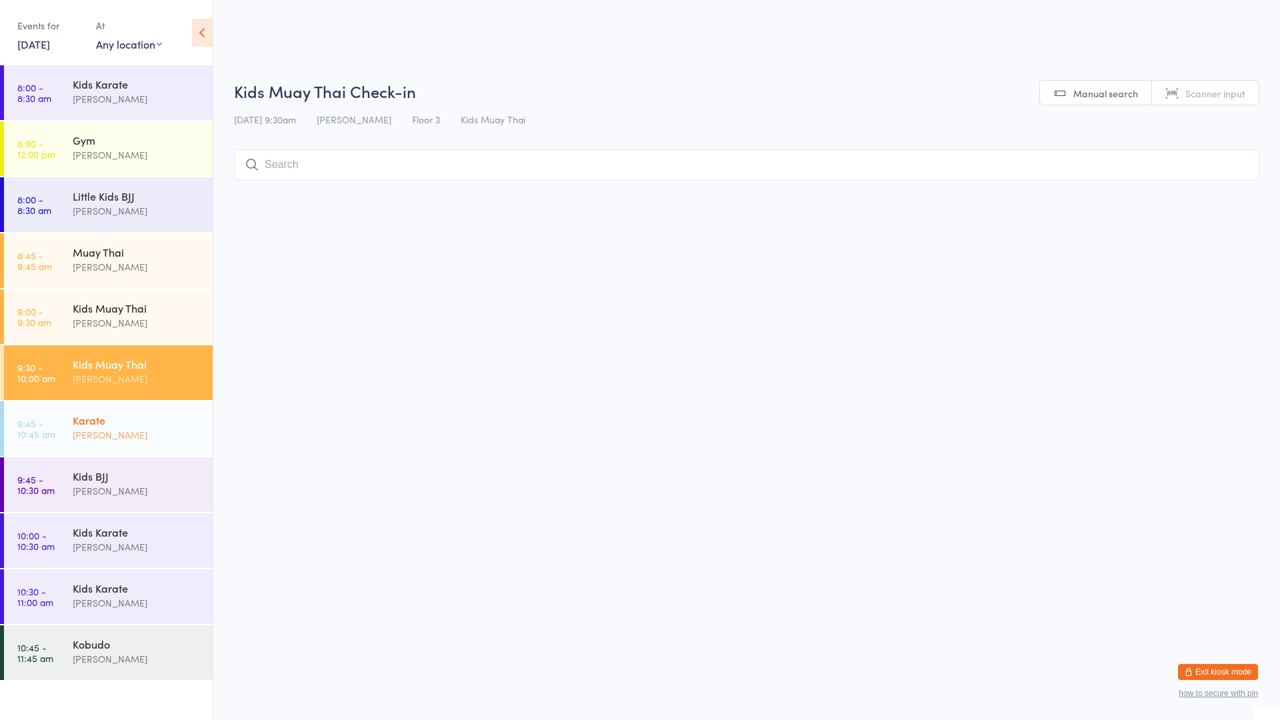
click at [100, 430] on div "[PERSON_NAME]" at bounding box center [137, 434] width 129 height 15
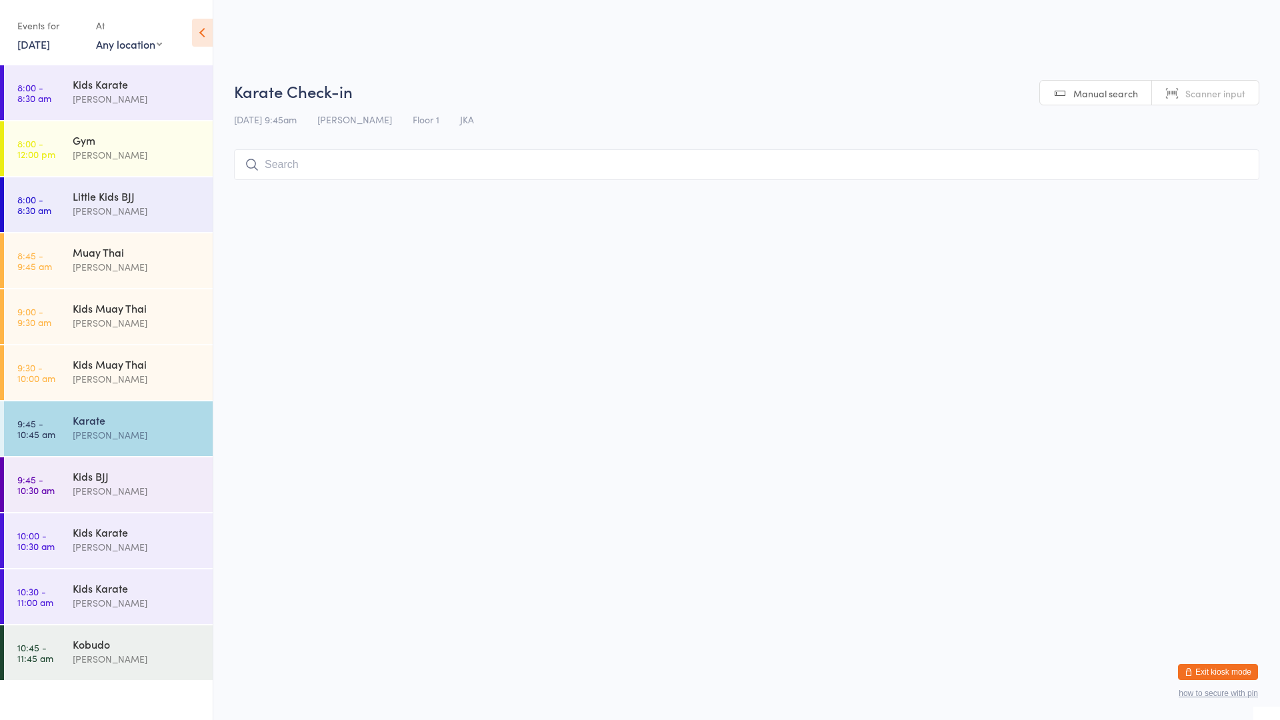
click at [275, 170] on input "search" at bounding box center [746, 164] width 1025 height 31
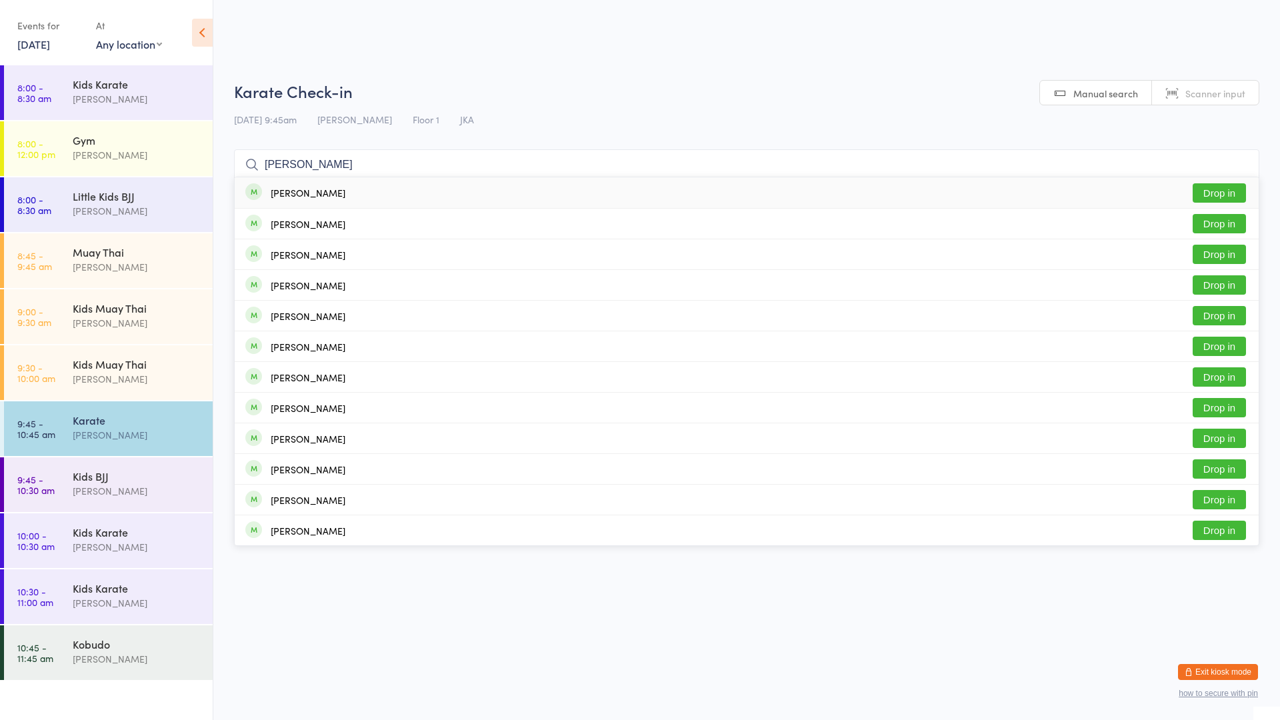
type input "[PERSON_NAME]"
click at [1215, 187] on button "Drop in" at bounding box center [1219, 192] width 53 height 19
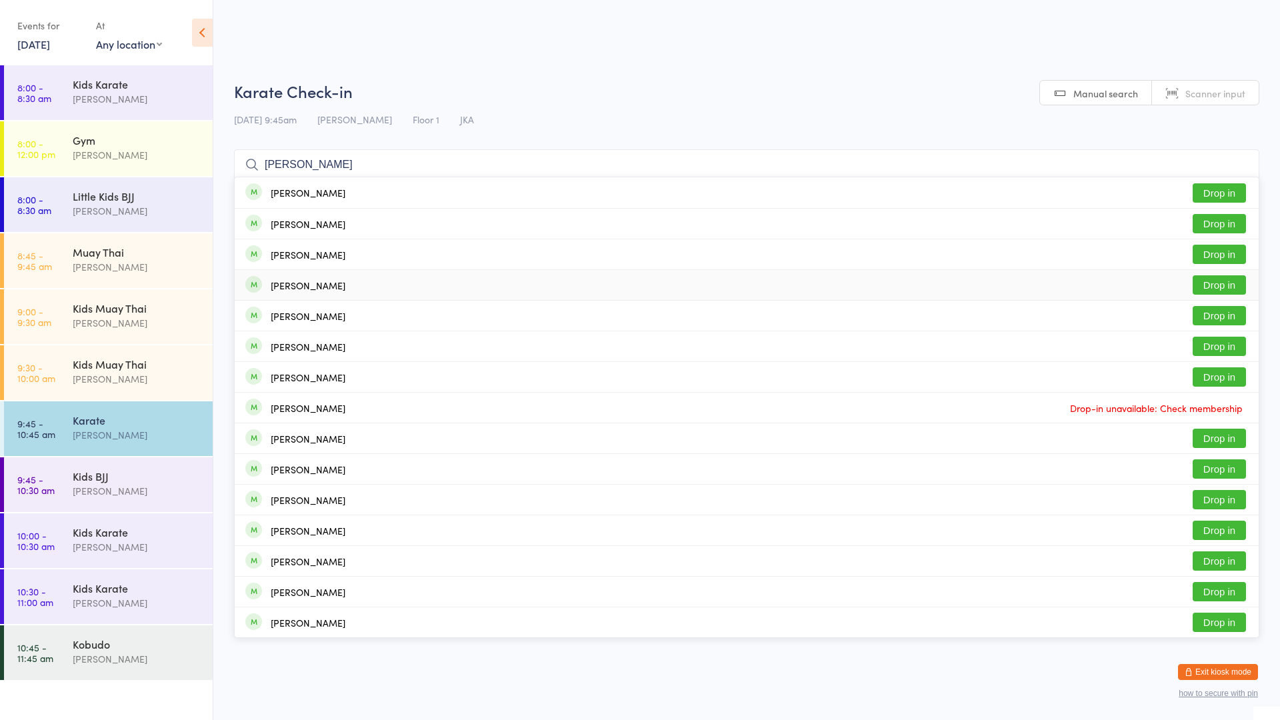
type input "[PERSON_NAME]"
click at [1218, 285] on button "Drop in" at bounding box center [1219, 284] width 53 height 19
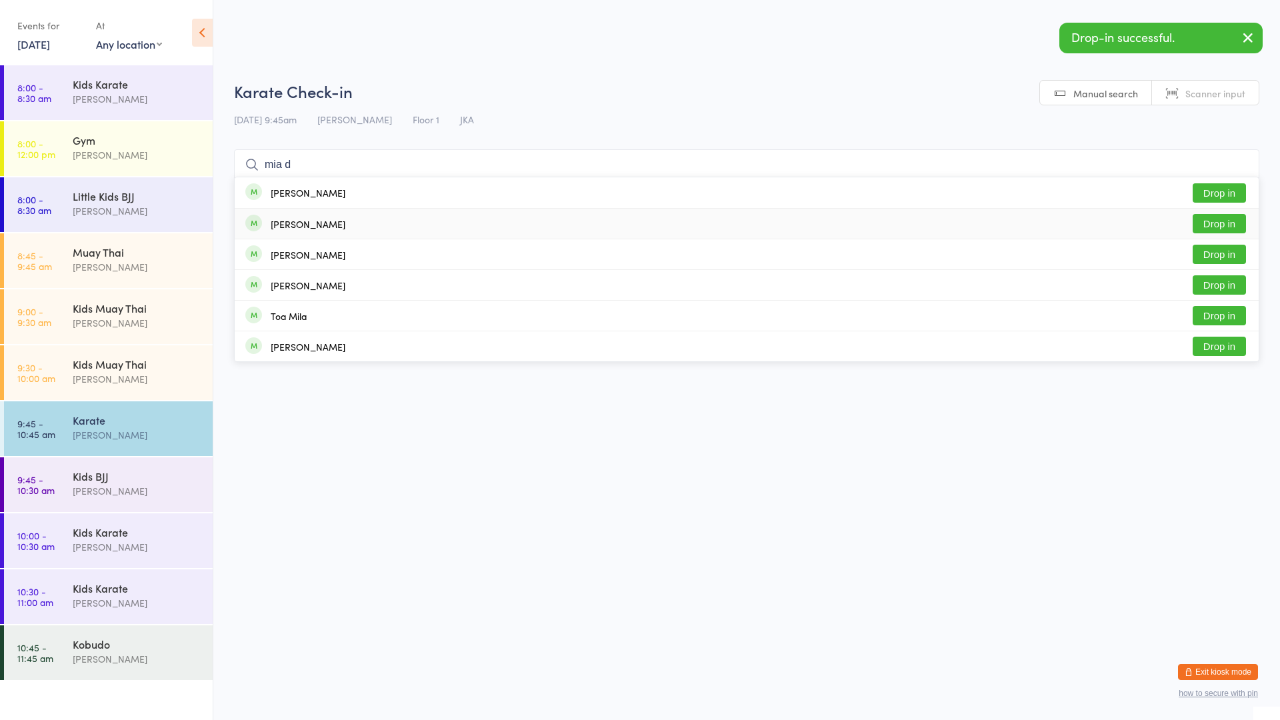
type input "mia d"
click at [1222, 228] on button "Drop in" at bounding box center [1219, 223] width 53 height 19
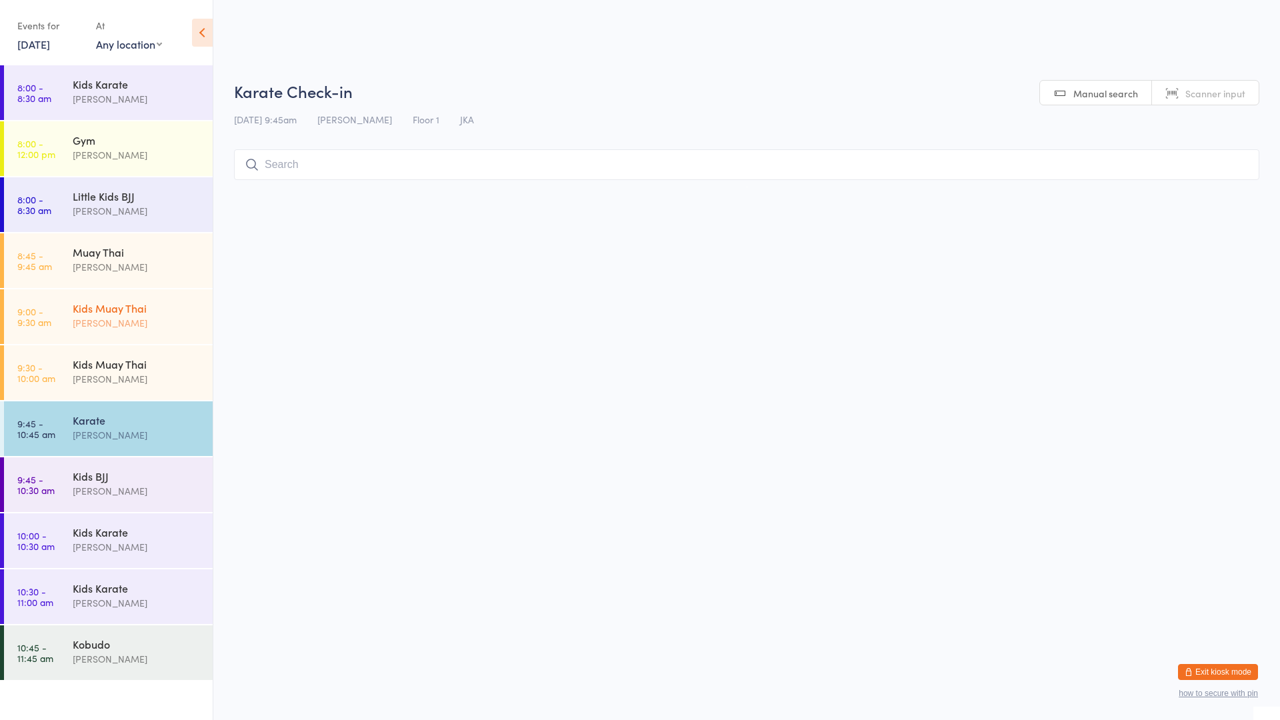
click at [109, 327] on div "[PERSON_NAME]" at bounding box center [137, 322] width 129 height 15
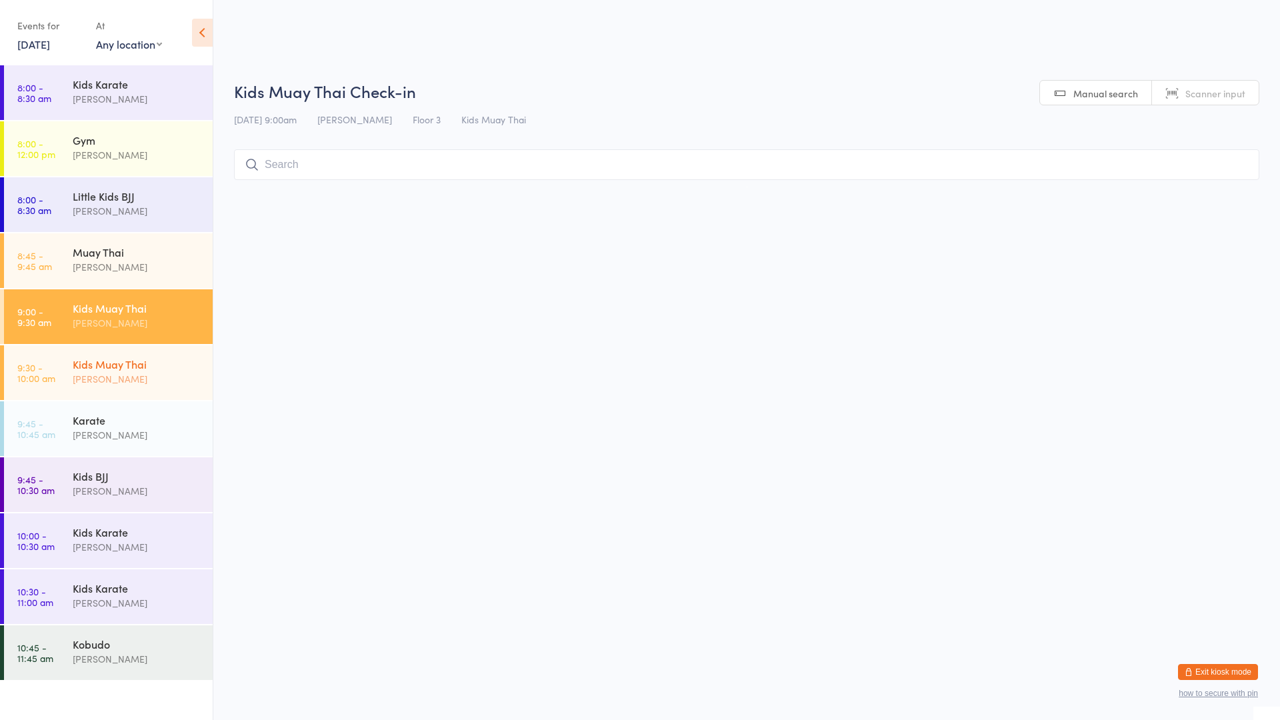
click at [109, 366] on div "Kids Muay Thai" at bounding box center [137, 364] width 129 height 15
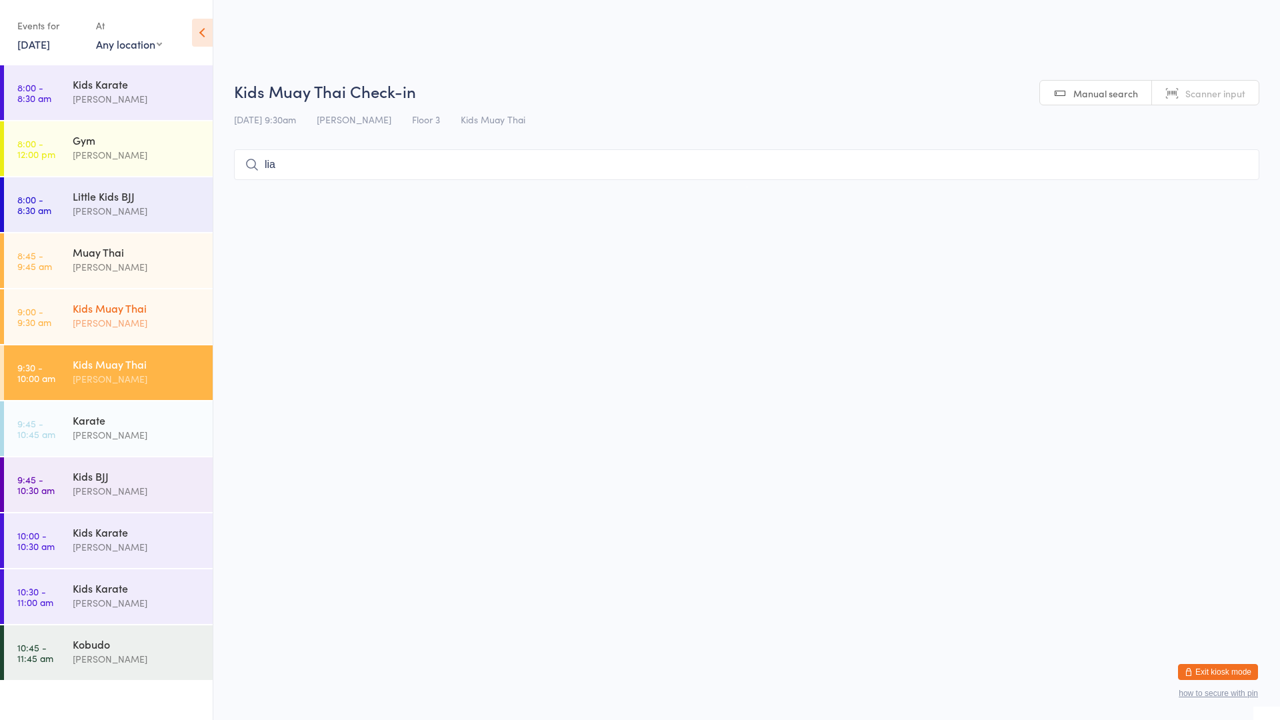
type input "[PERSON_NAME]"
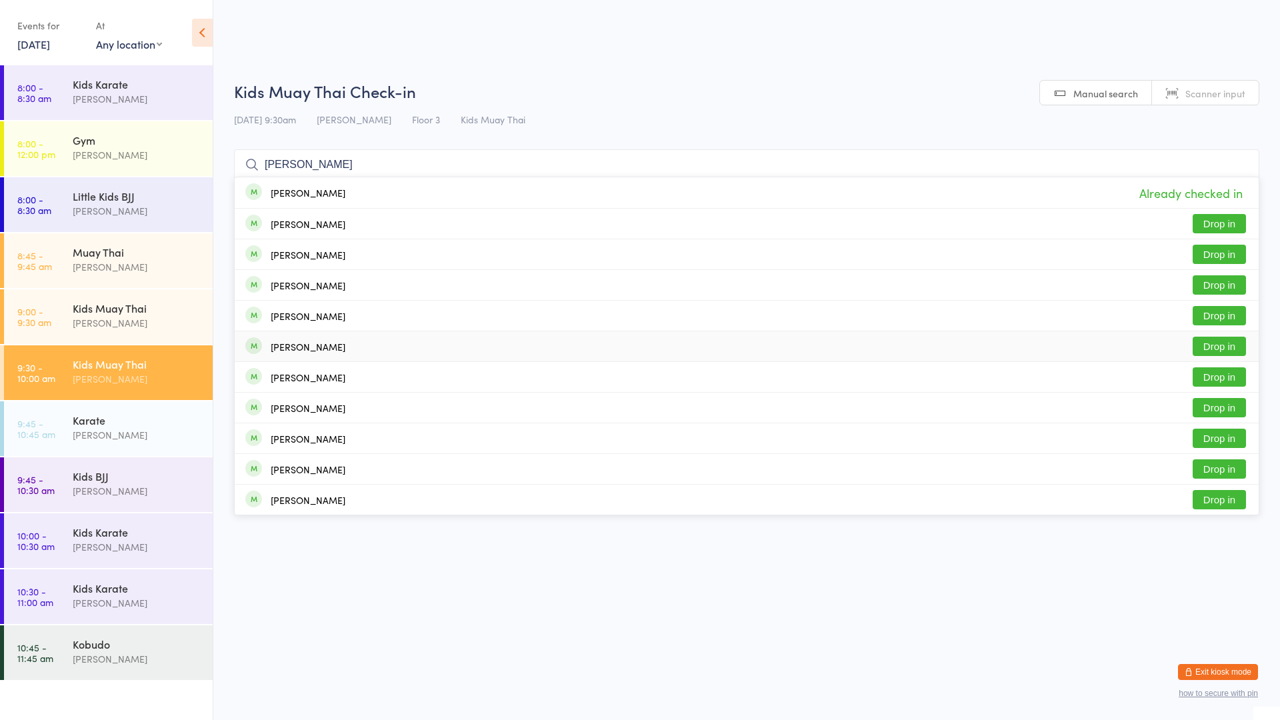
type input "[PERSON_NAME]"
click at [1221, 345] on button "Drop in" at bounding box center [1219, 346] width 53 height 19
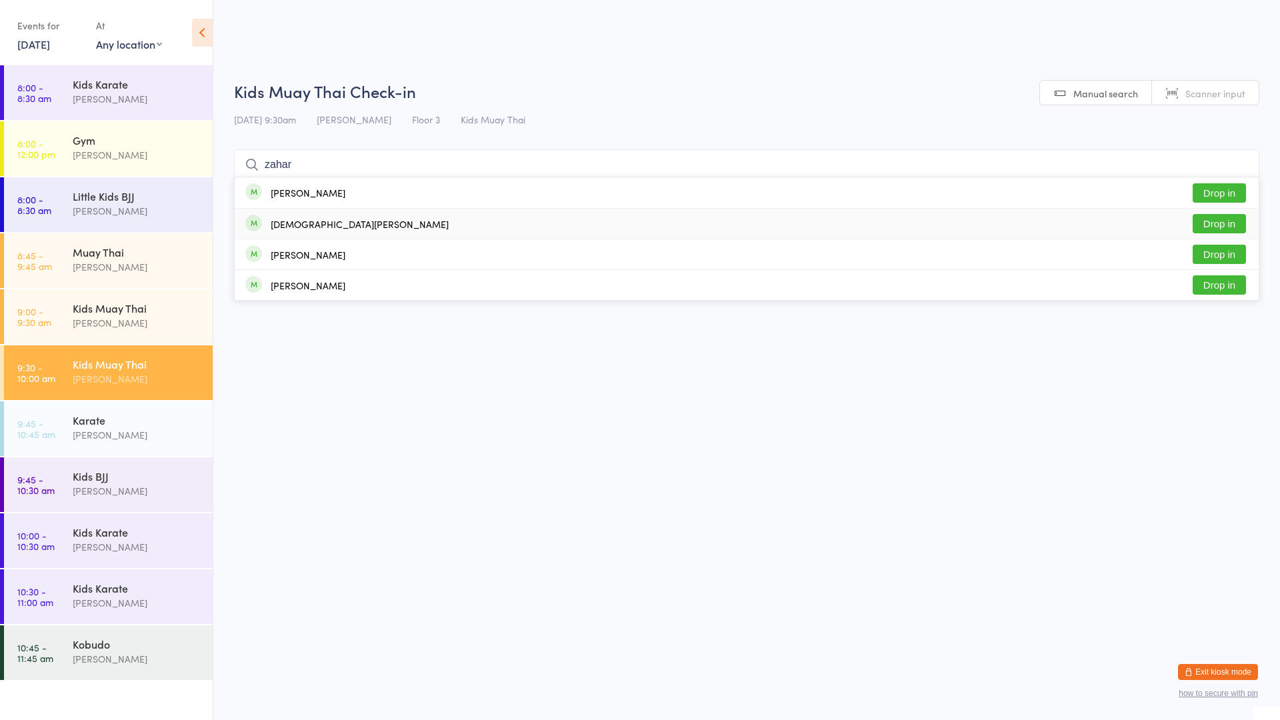
type input "zahar"
click at [1203, 196] on button "Drop in" at bounding box center [1219, 192] width 53 height 19
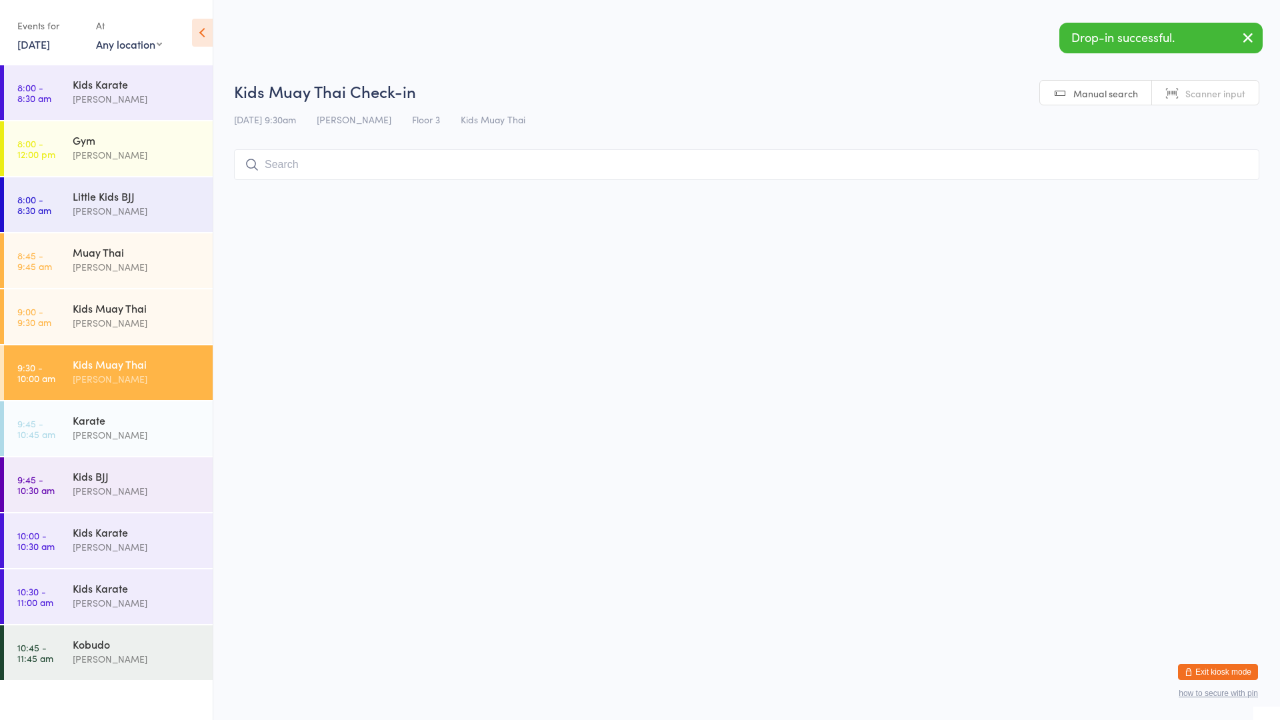
click at [672, 173] on input "search" at bounding box center [746, 164] width 1025 height 31
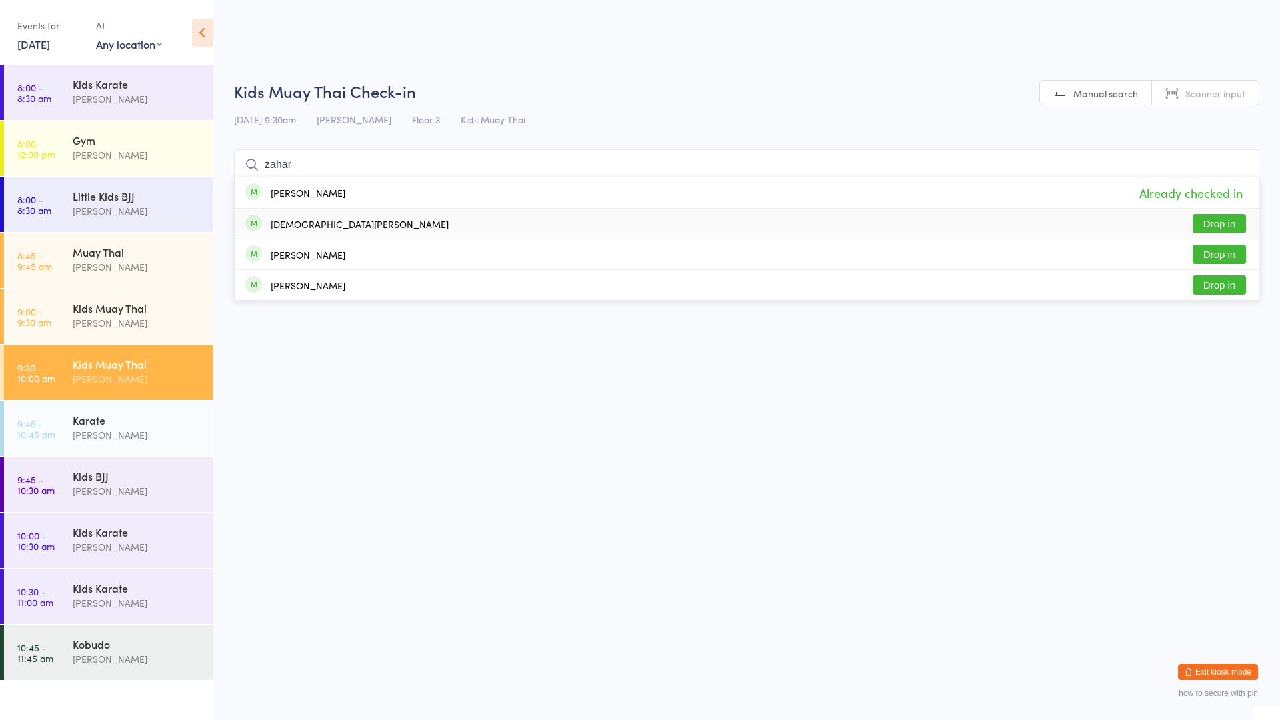
type input "zahar"
click at [1195, 223] on button "Drop in" at bounding box center [1219, 223] width 53 height 19
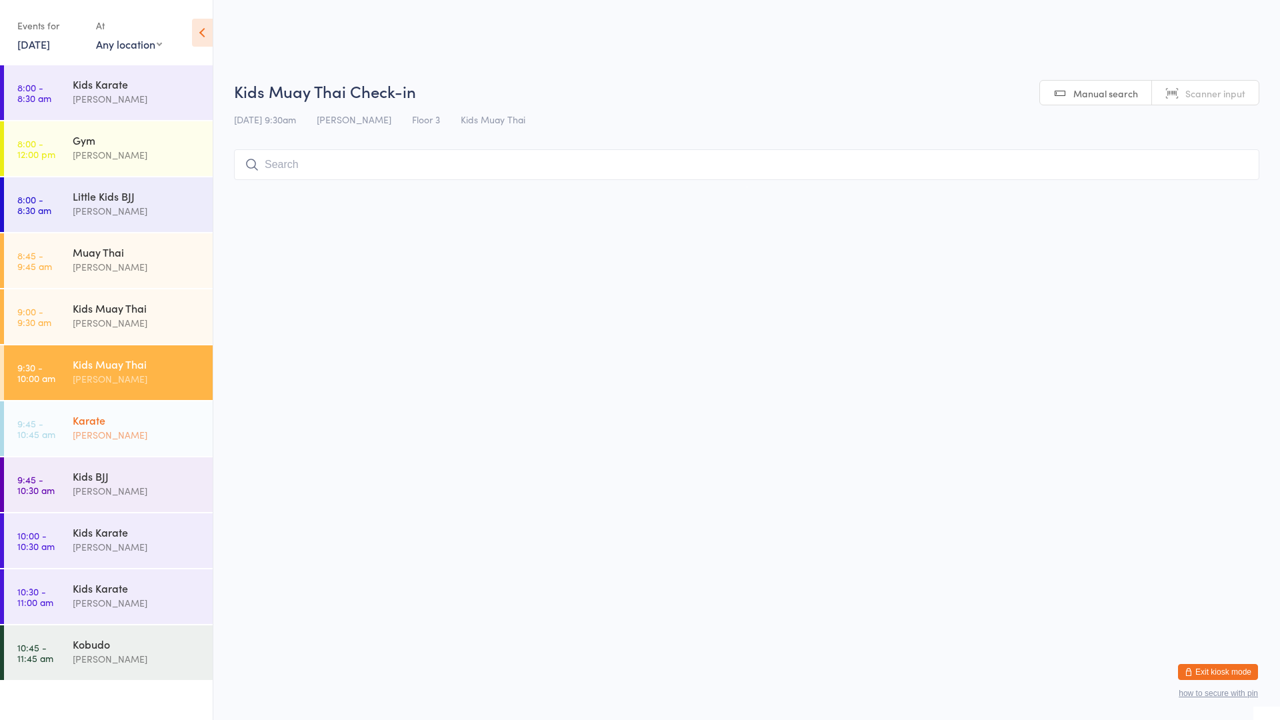
click at [155, 431] on div "[PERSON_NAME]" at bounding box center [137, 434] width 129 height 15
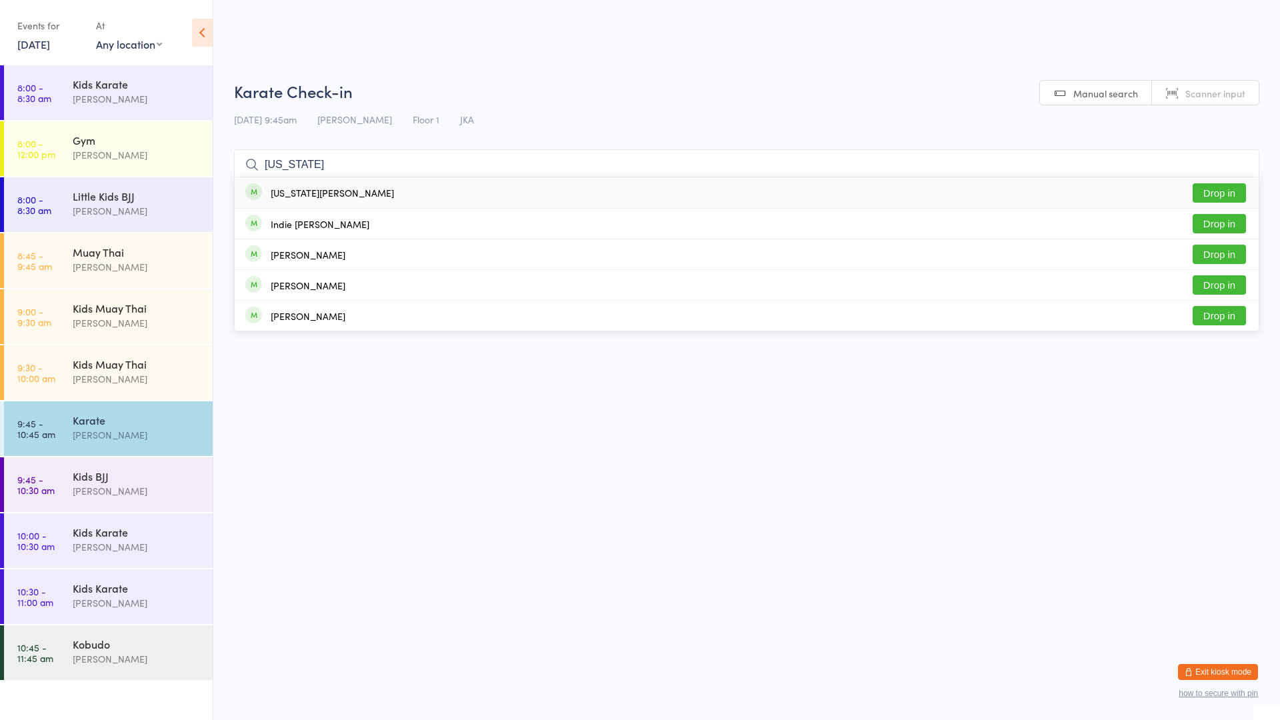
type input "[US_STATE]"
click at [1206, 189] on button "Drop in" at bounding box center [1219, 192] width 53 height 19
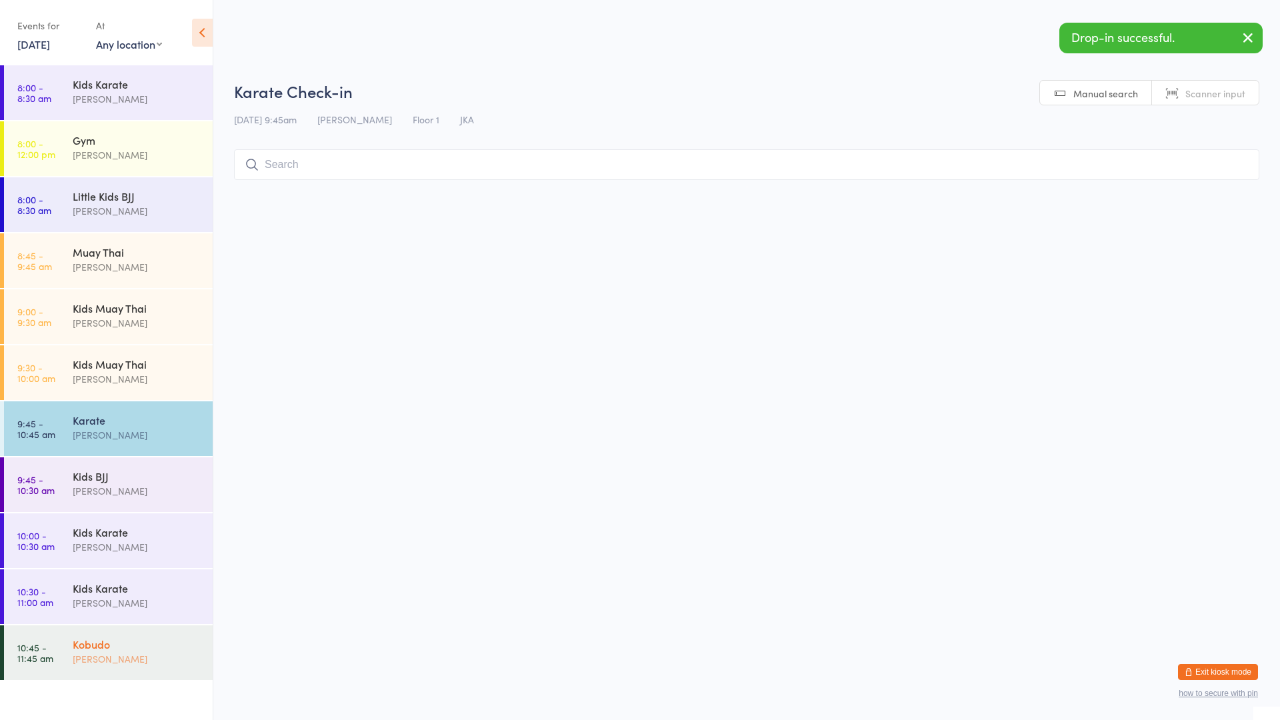
click at [57, 659] on link "10:45 - 11:45 am Kobudo [PERSON_NAME]" at bounding box center [108, 652] width 209 height 55
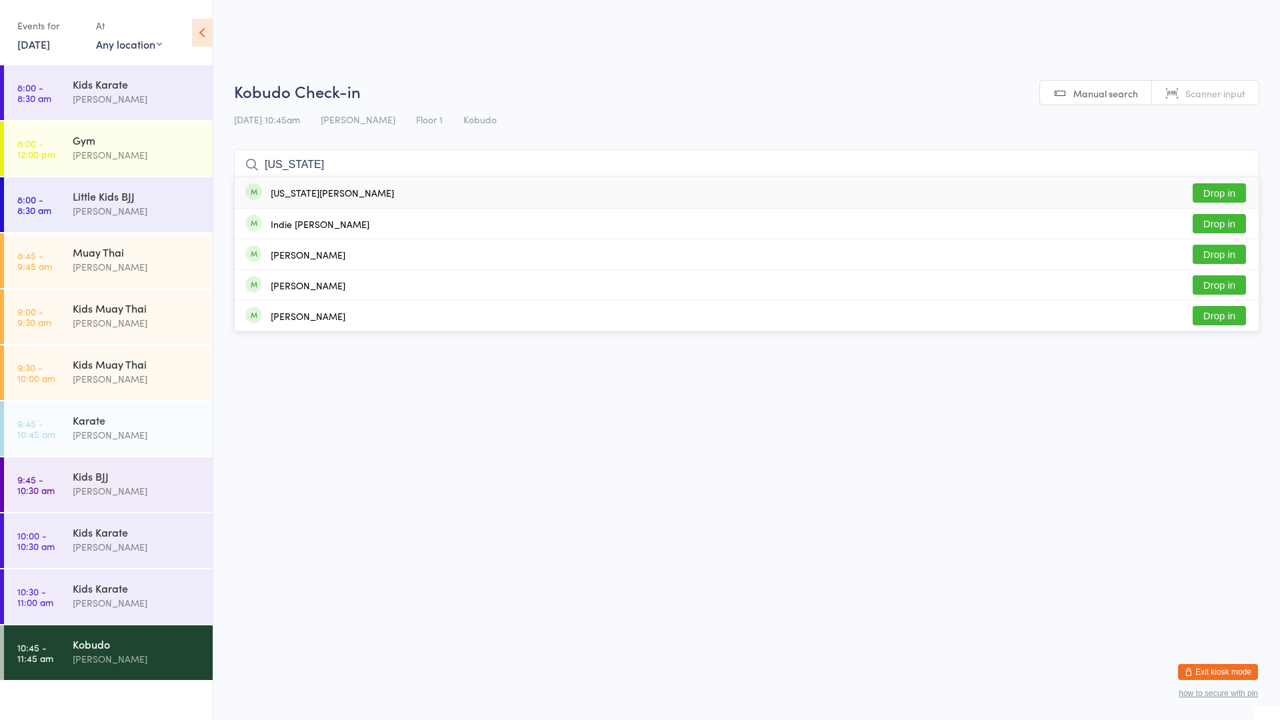
type input "[US_STATE]"
click at [1214, 191] on button "Drop in" at bounding box center [1219, 192] width 53 height 19
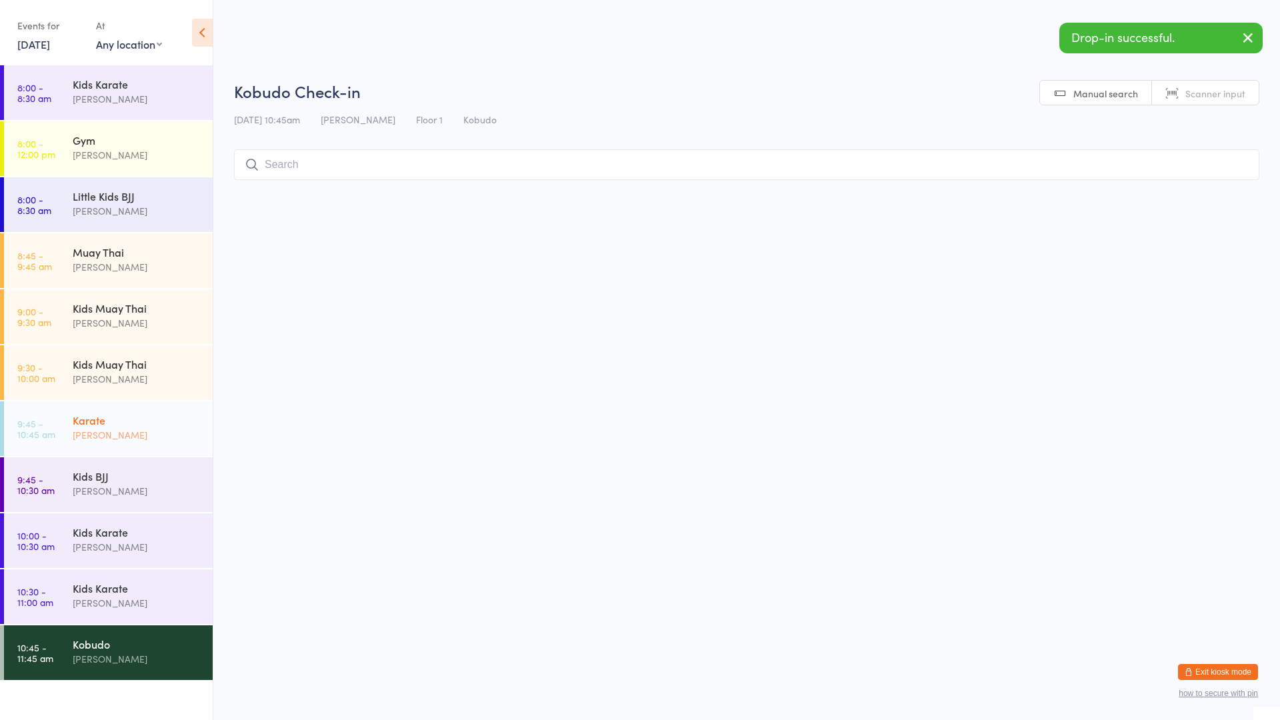
click at [101, 411] on div "Karate [PERSON_NAME]" at bounding box center [143, 427] width 140 height 53
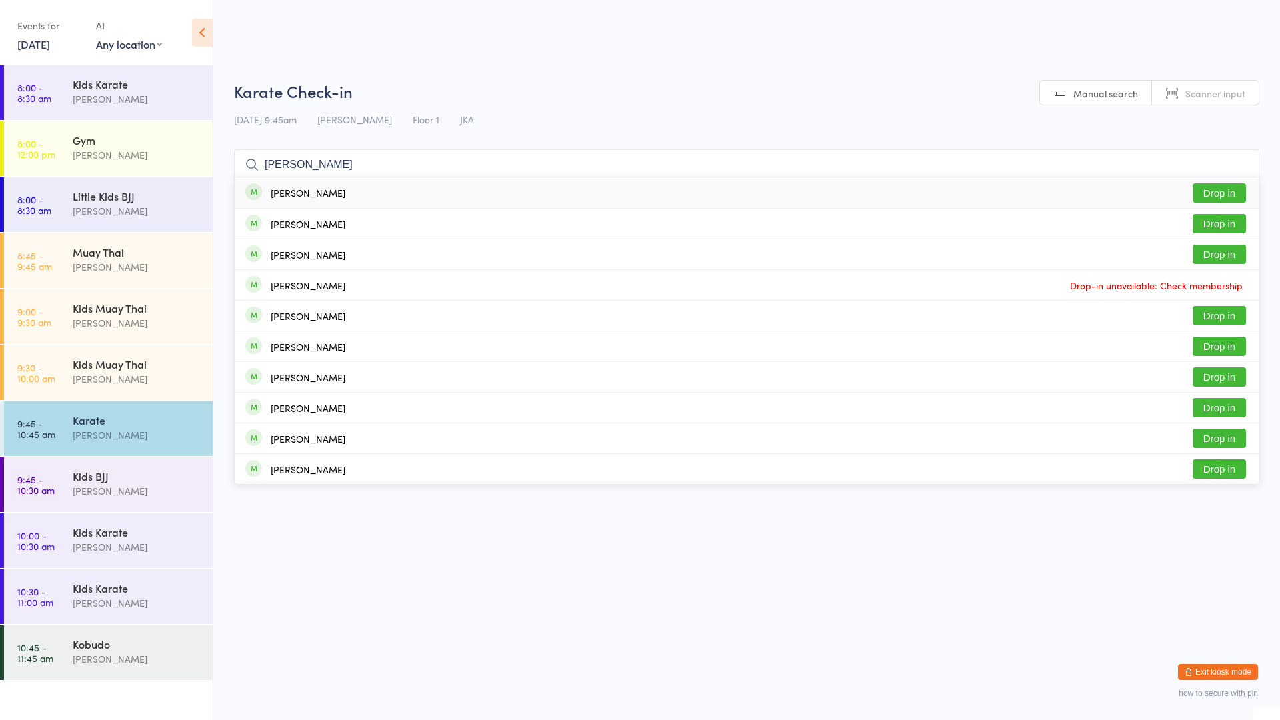
type input "[PERSON_NAME]"
click at [1231, 195] on button "Drop in" at bounding box center [1219, 192] width 53 height 19
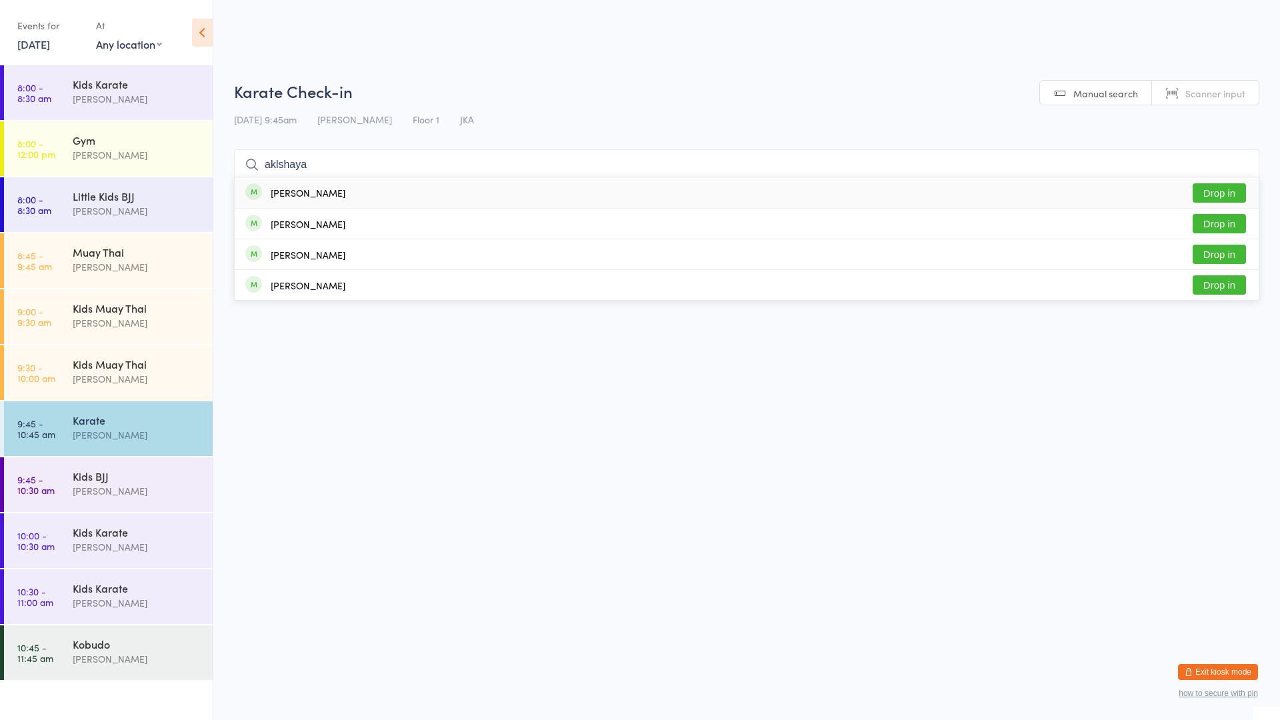
type input "aklshaya"
click at [1223, 183] on button "Drop in" at bounding box center [1219, 192] width 53 height 19
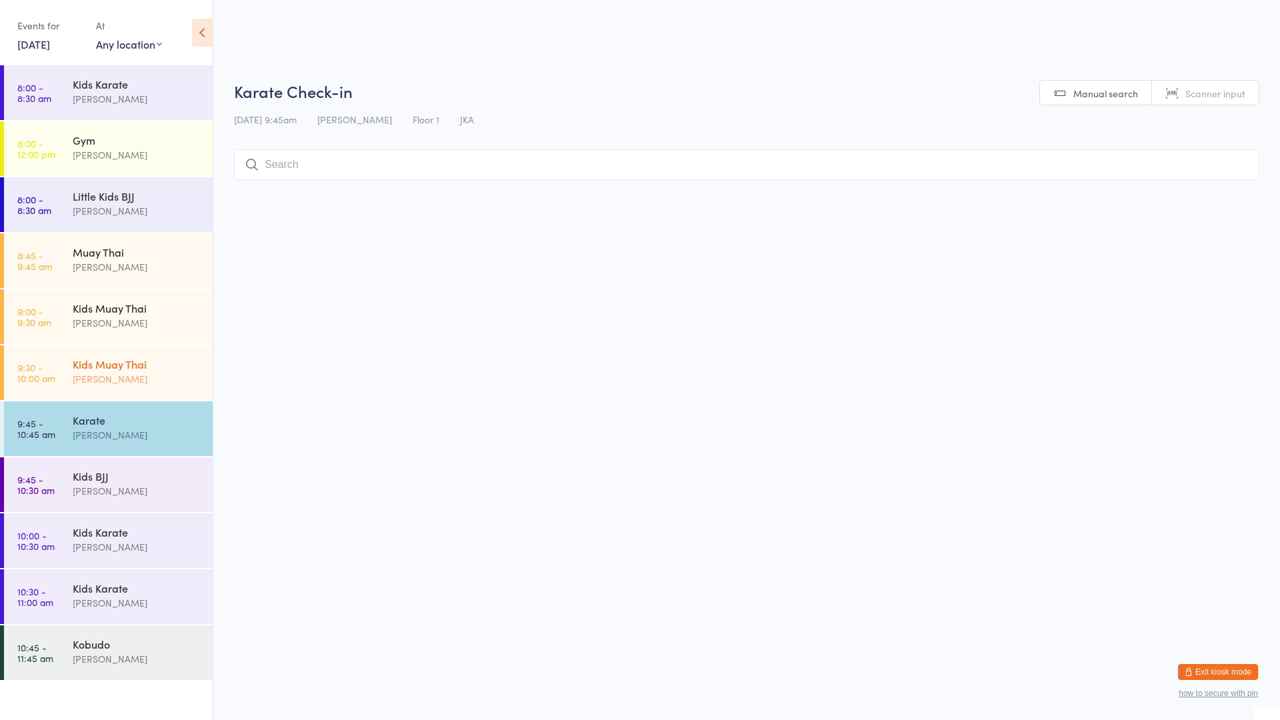
click at [133, 385] on div "[PERSON_NAME]" at bounding box center [137, 378] width 129 height 15
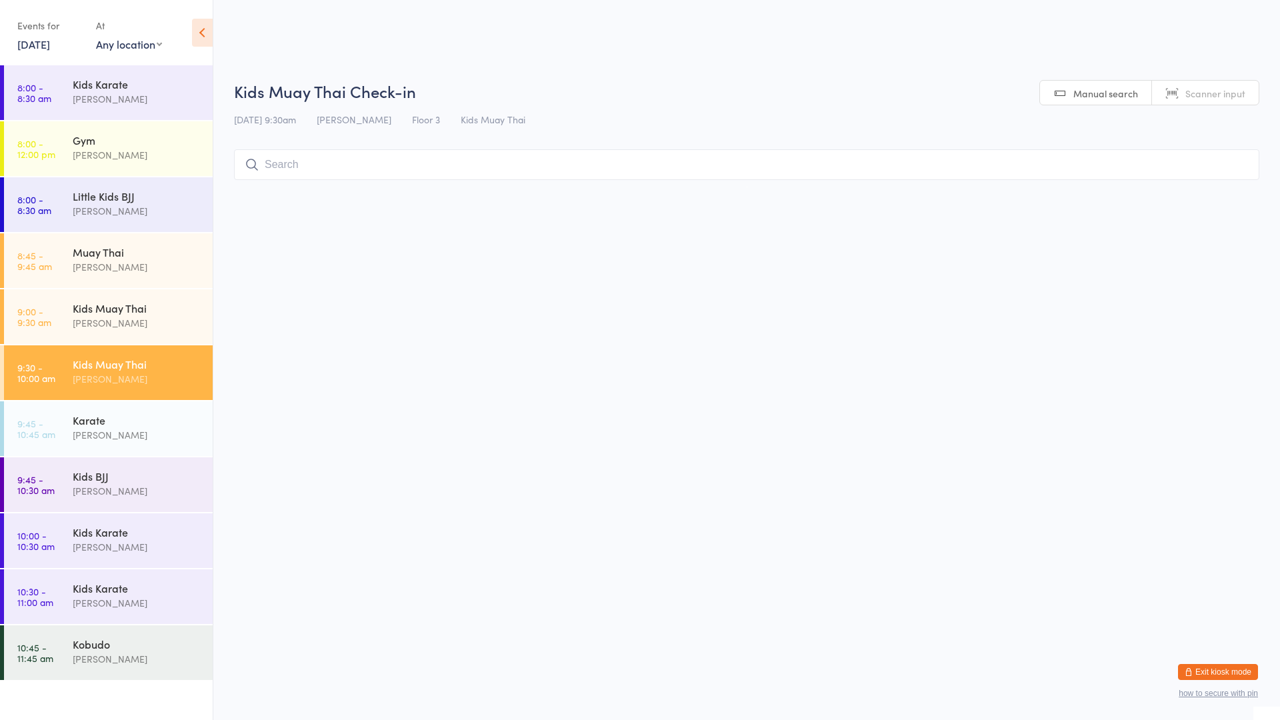
click at [347, 167] on input "search" at bounding box center [746, 164] width 1025 height 31
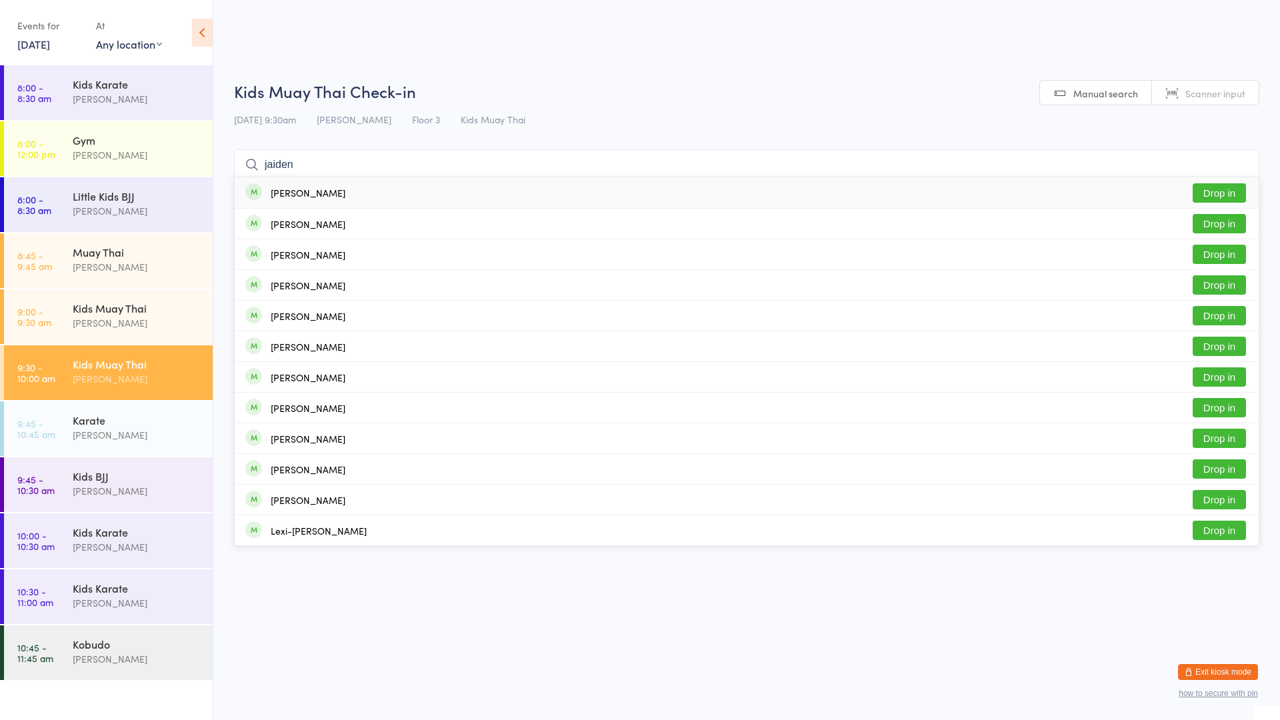
type input "jaiden"
click at [1235, 179] on div "[PERSON_NAME] Drop in" at bounding box center [747, 192] width 1024 height 31
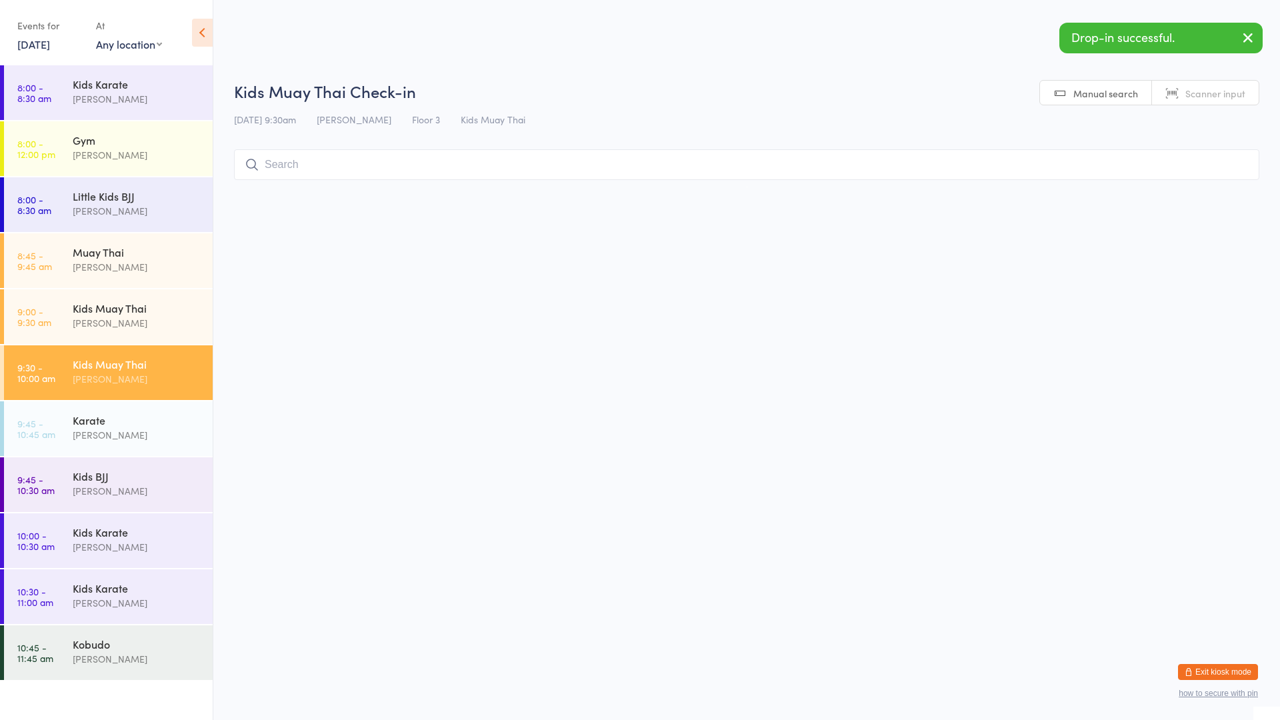
click at [1075, 151] on input "search" at bounding box center [746, 164] width 1025 height 31
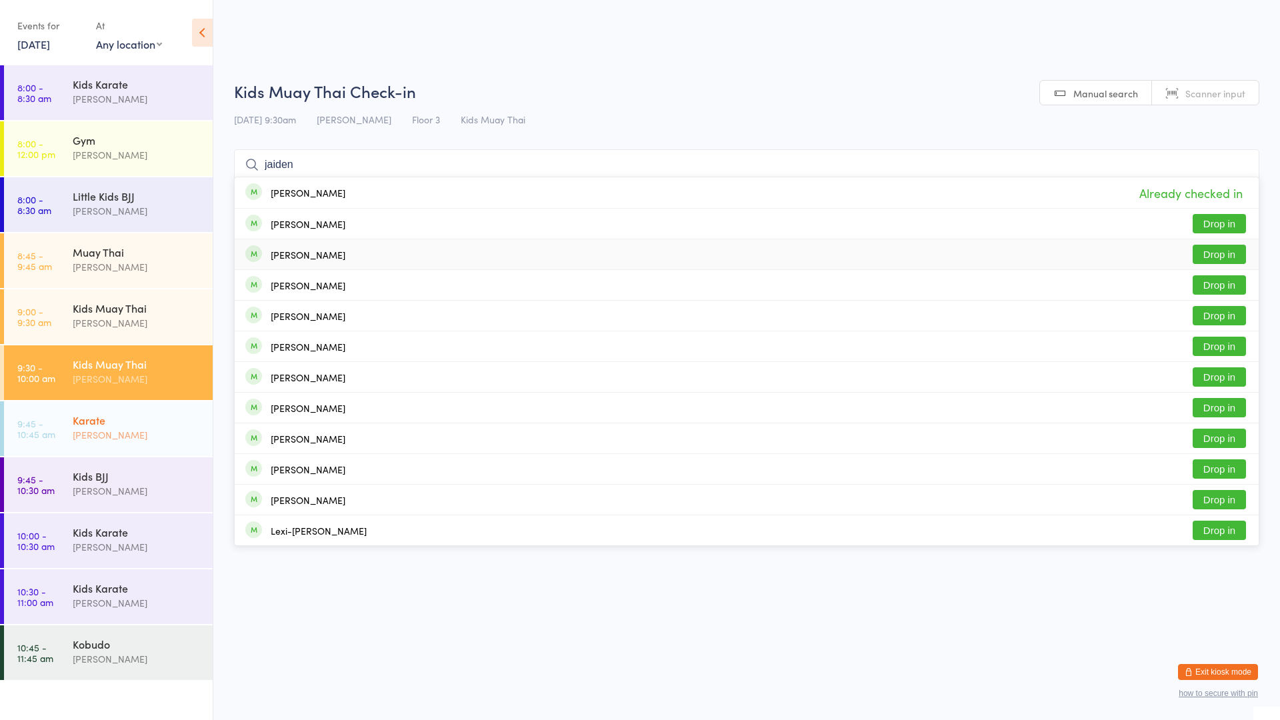
type input "jaiden"
click at [96, 439] on div "[PERSON_NAME]" at bounding box center [137, 434] width 129 height 15
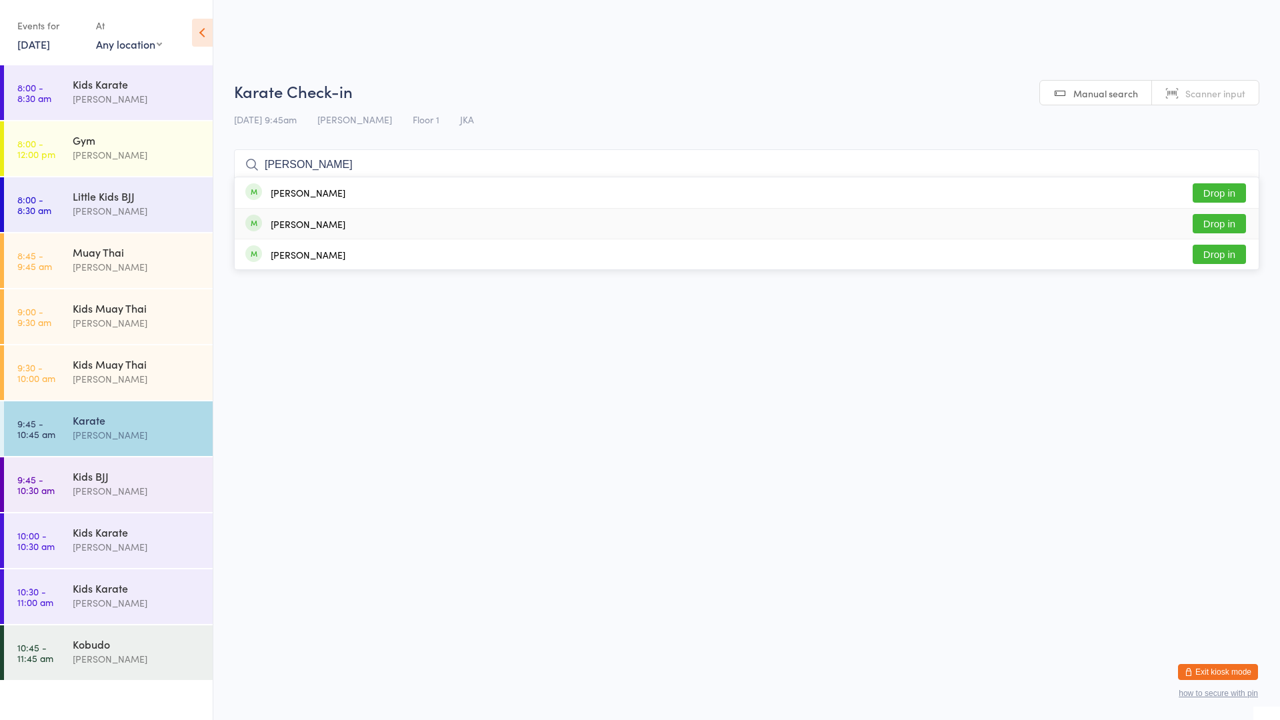
type input "[PERSON_NAME]"
click at [1231, 215] on button "Drop in" at bounding box center [1219, 223] width 53 height 19
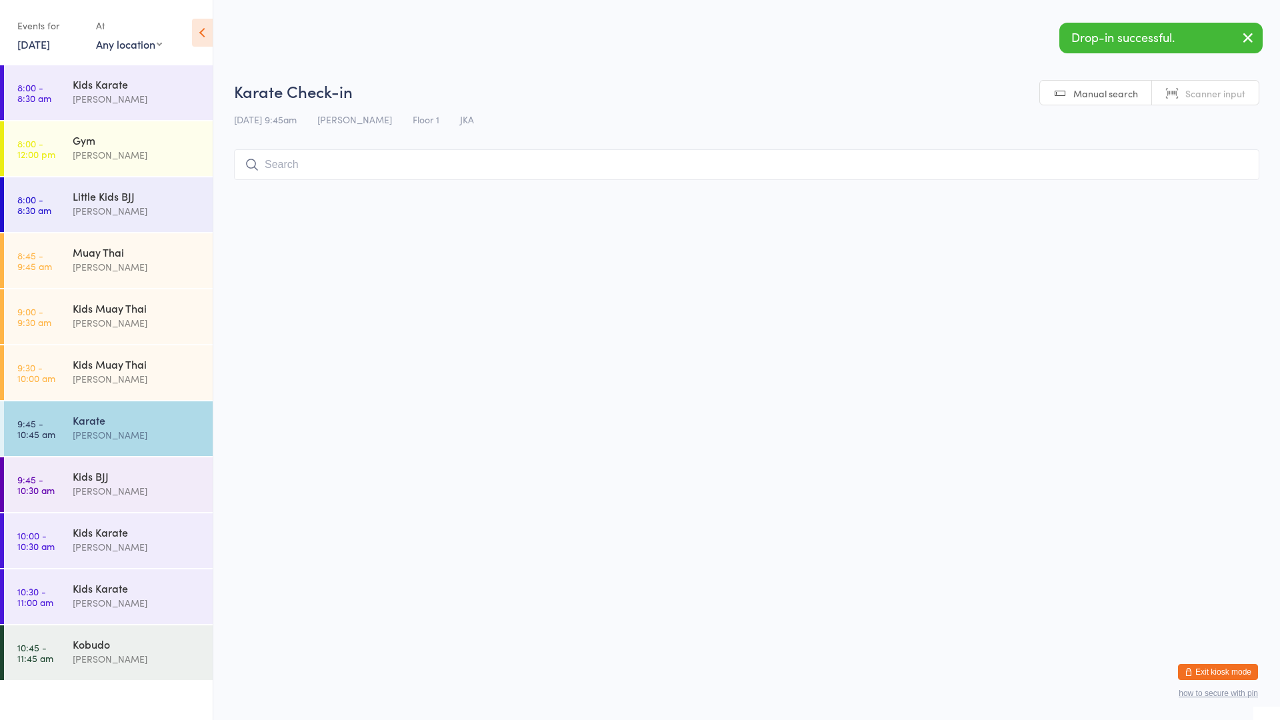
click at [447, 159] on input "search" at bounding box center [746, 164] width 1025 height 31
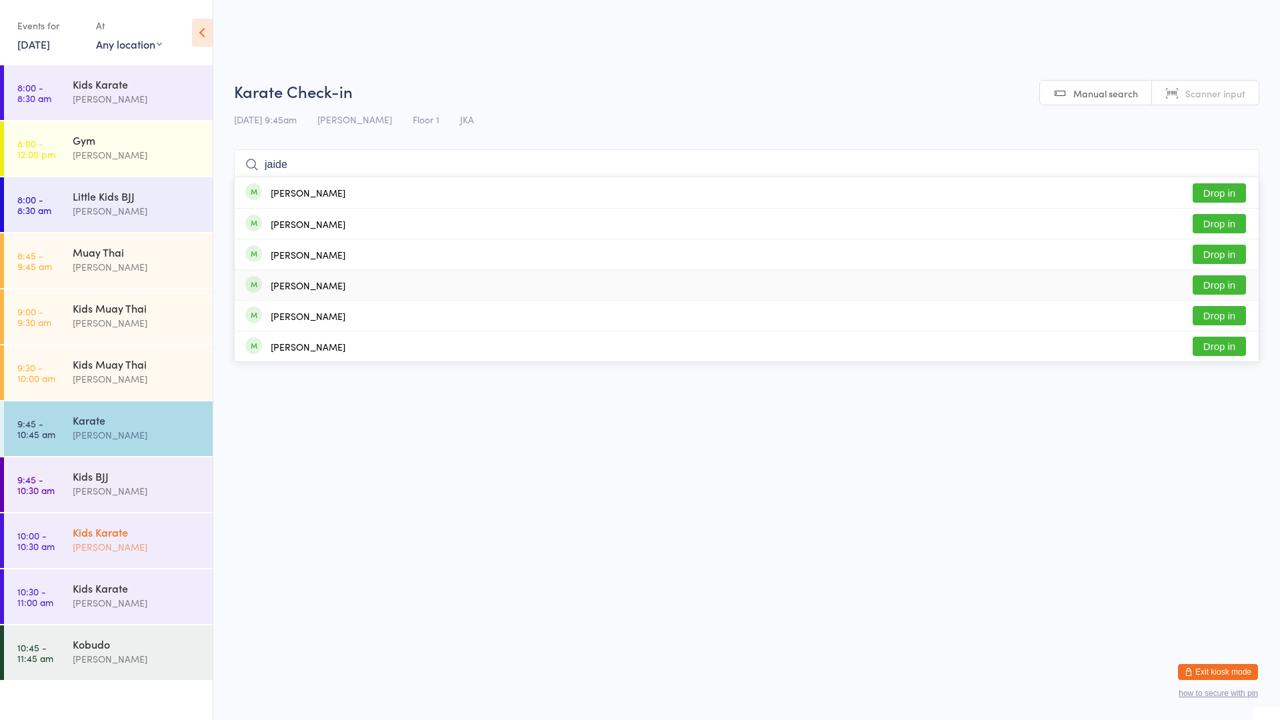
type input "jaide"
click at [83, 532] on div "Kids Karate" at bounding box center [137, 532] width 129 height 15
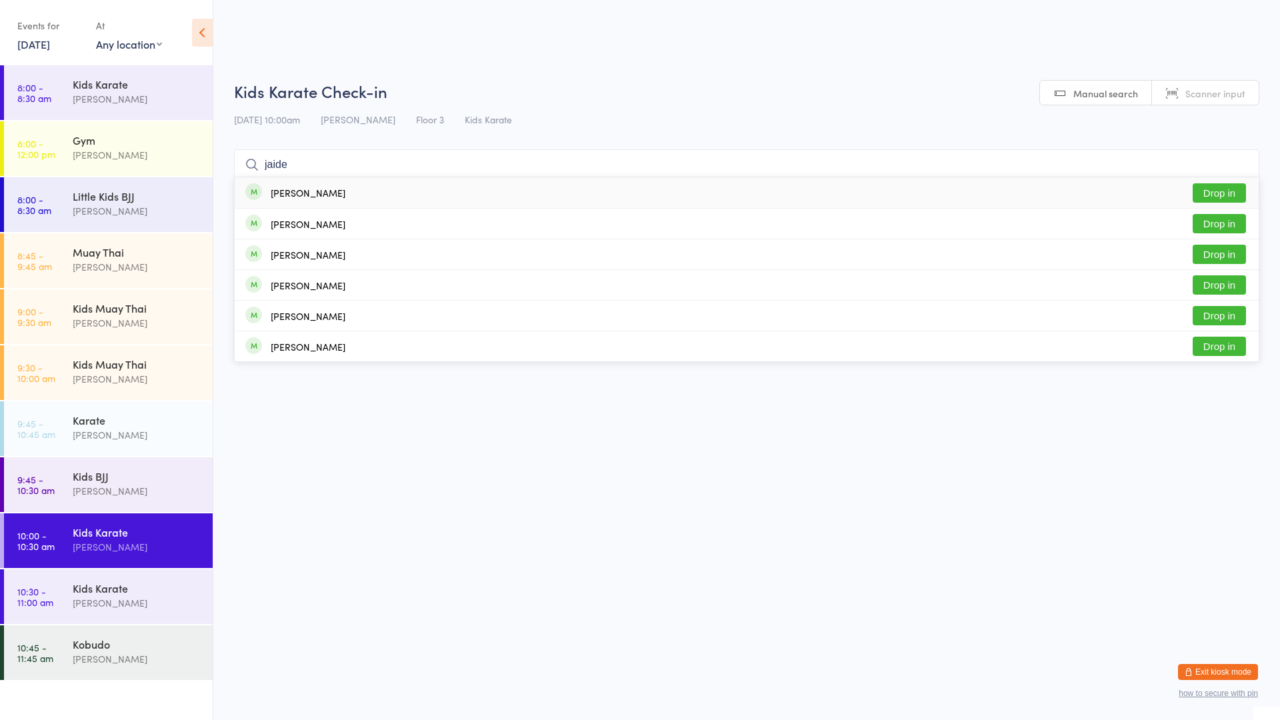
type input "jaide"
click at [1225, 189] on button "Drop in" at bounding box center [1219, 192] width 53 height 19
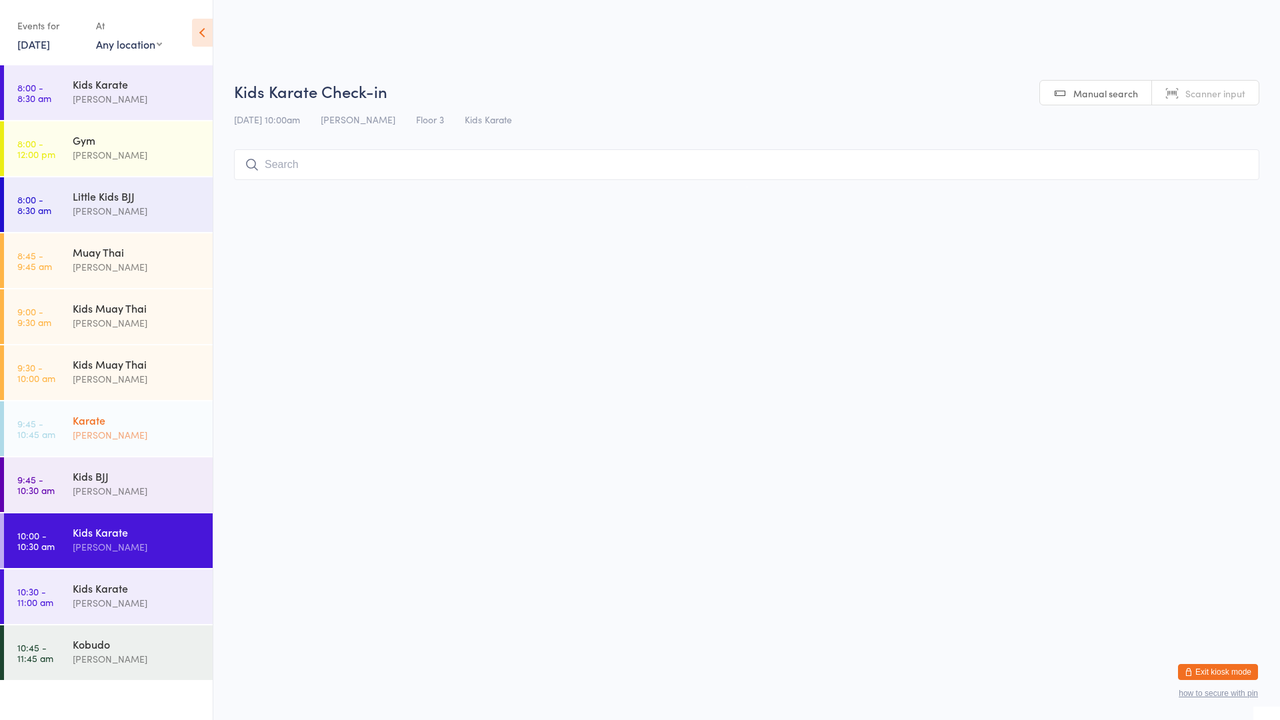
click at [93, 423] on div "Karate" at bounding box center [137, 420] width 129 height 15
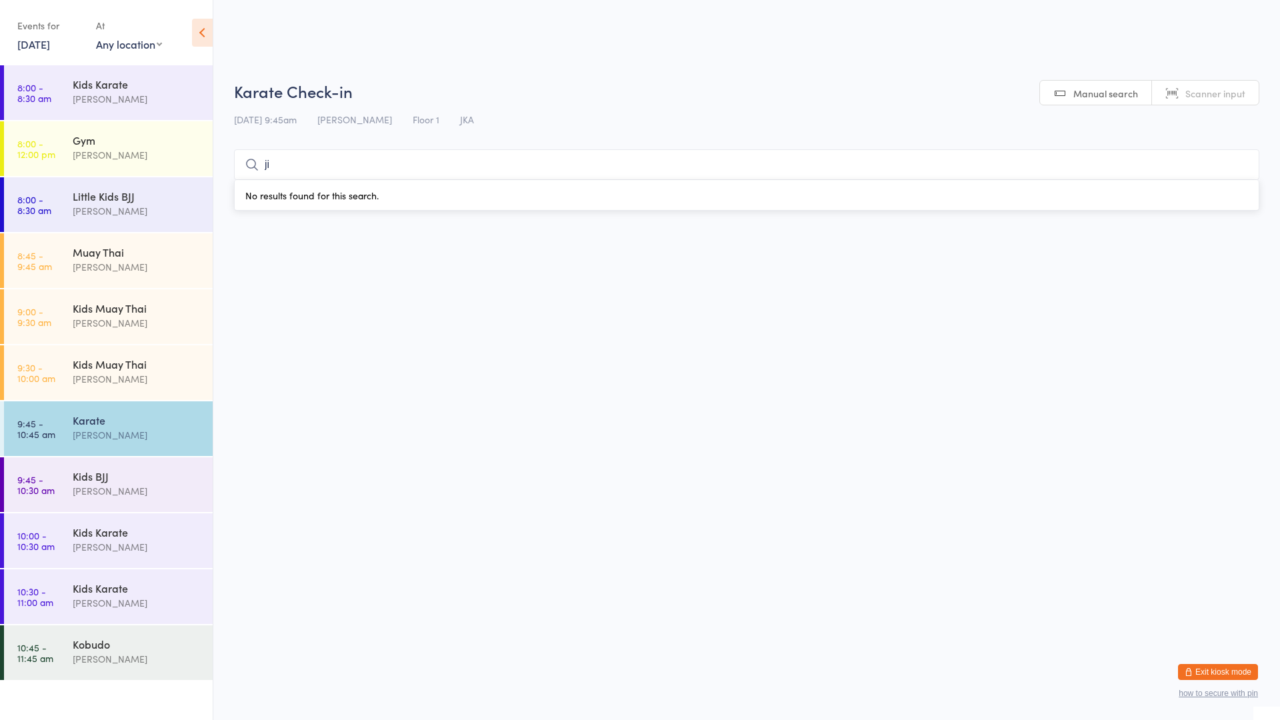
type input "j"
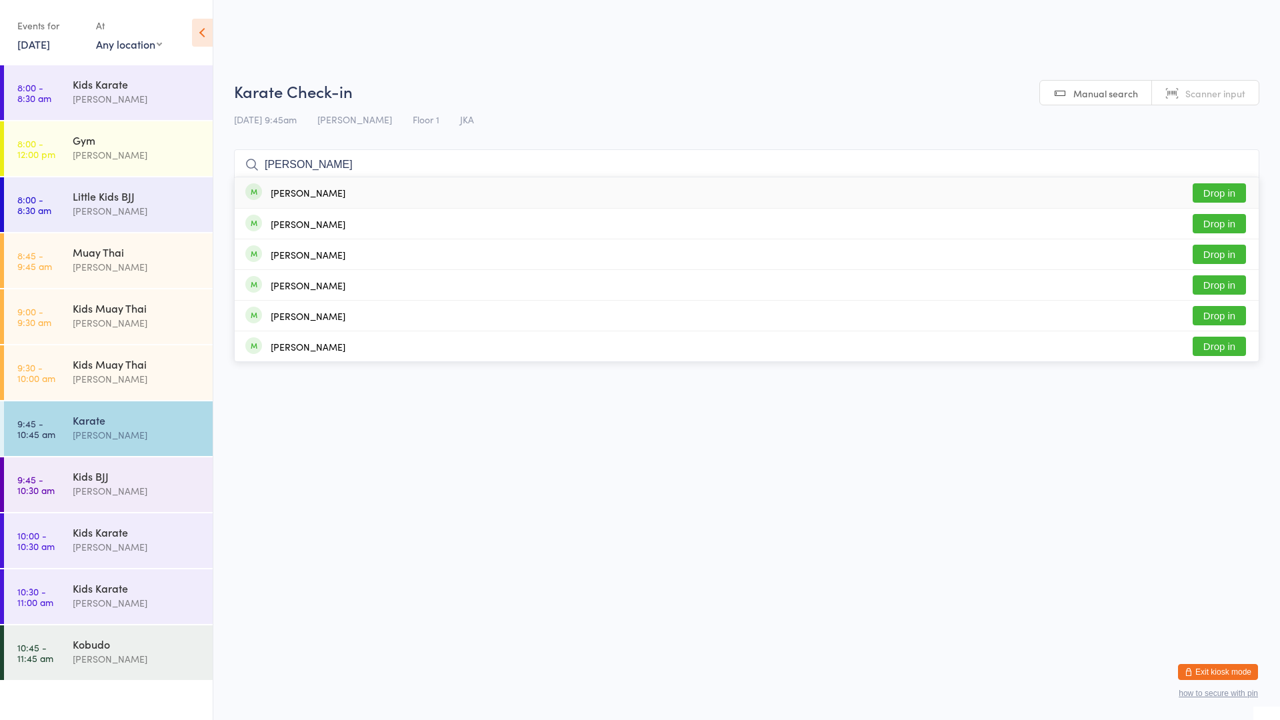
type input "[PERSON_NAME]"
click at [1219, 193] on button "Drop in" at bounding box center [1219, 192] width 53 height 19
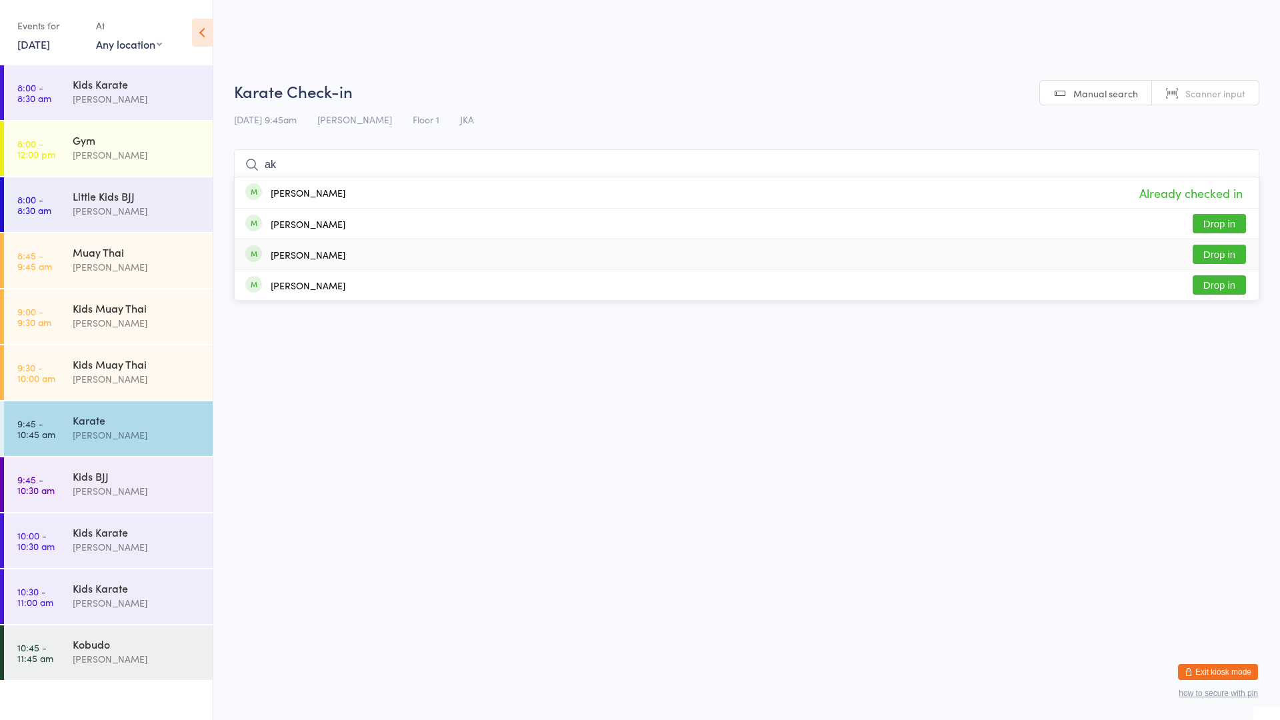
type input "a"
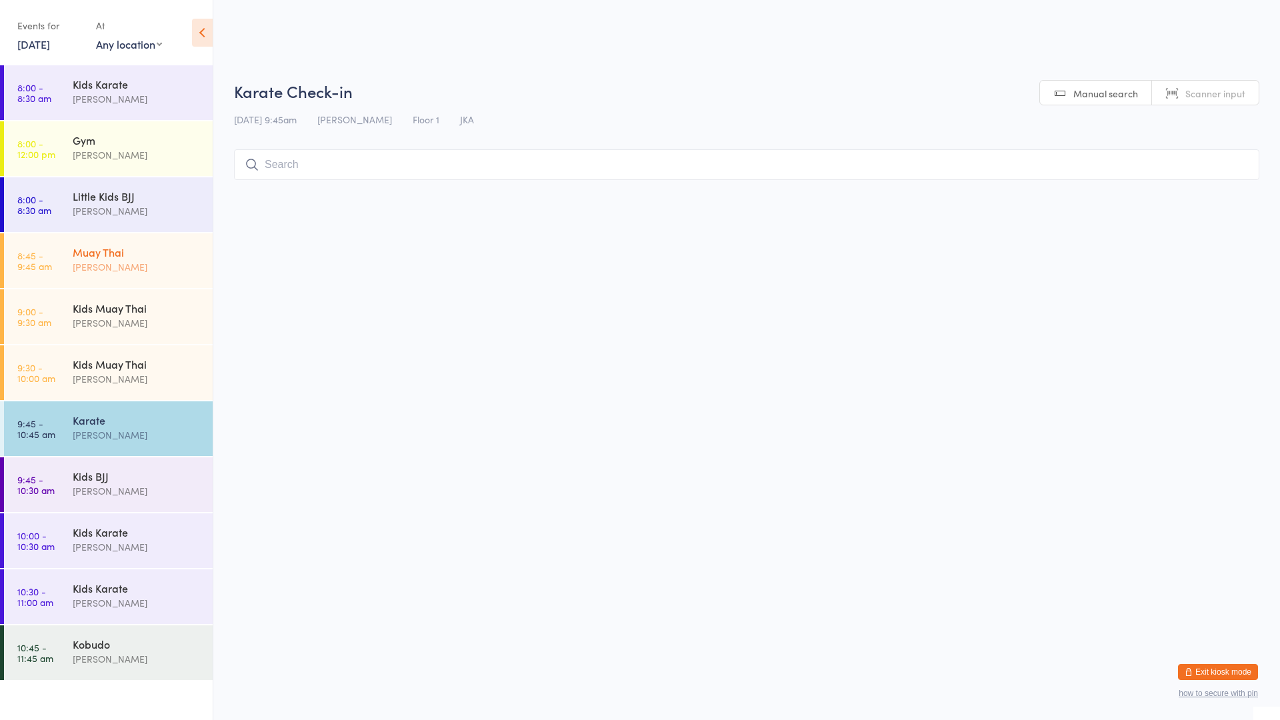
click at [77, 272] on div "[PERSON_NAME]" at bounding box center [137, 266] width 129 height 15
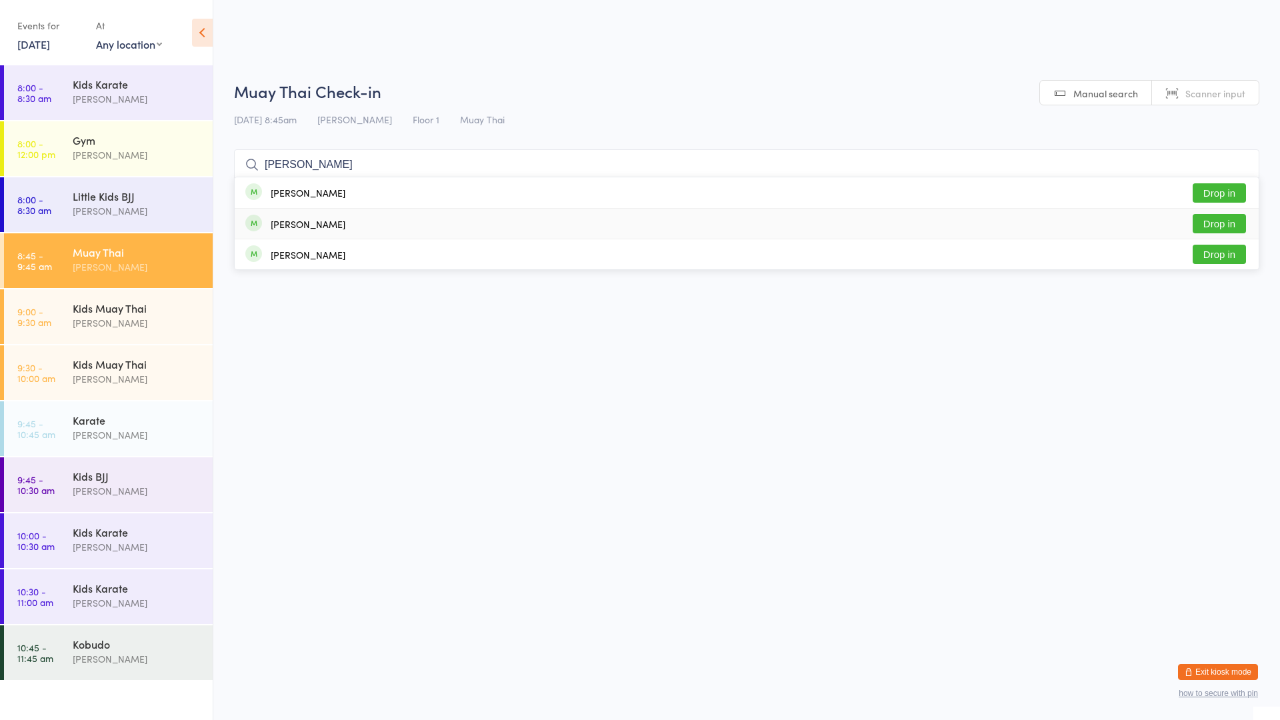
type input "[PERSON_NAME]"
click at [303, 227] on div "[PERSON_NAME]" at bounding box center [308, 224] width 75 height 11
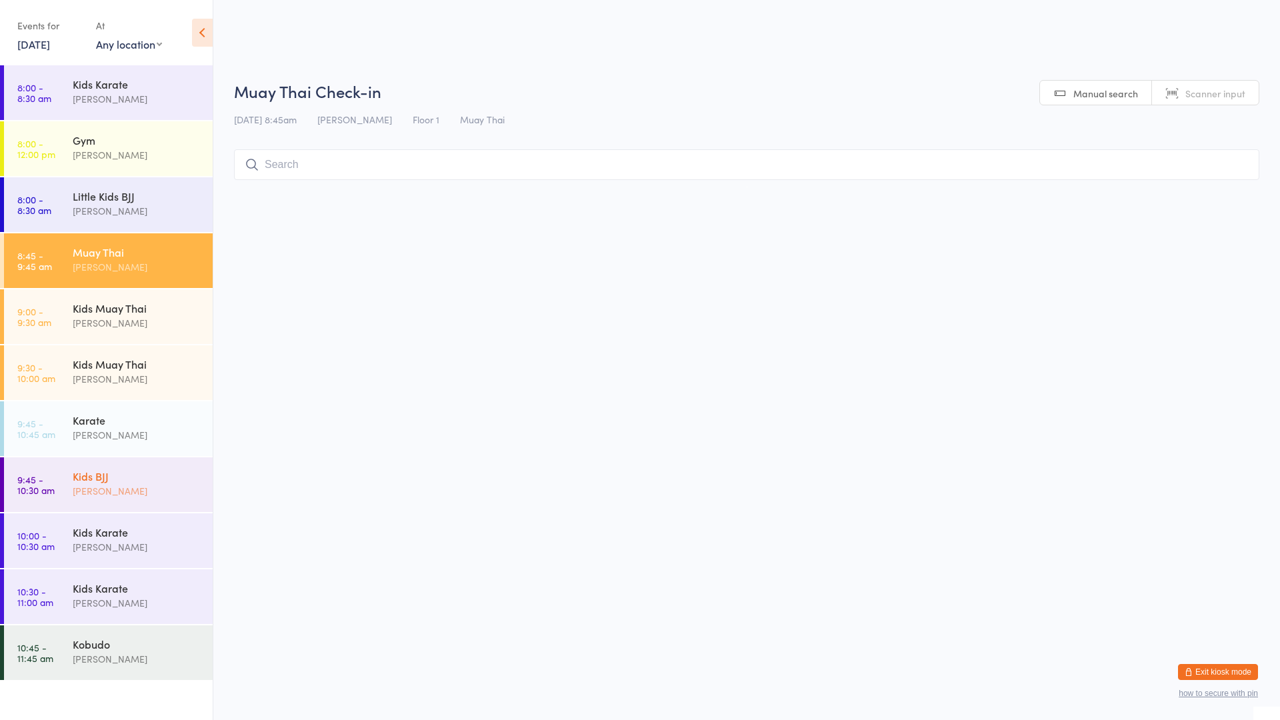
click at [165, 481] on div "Kids BJJ" at bounding box center [137, 476] width 129 height 15
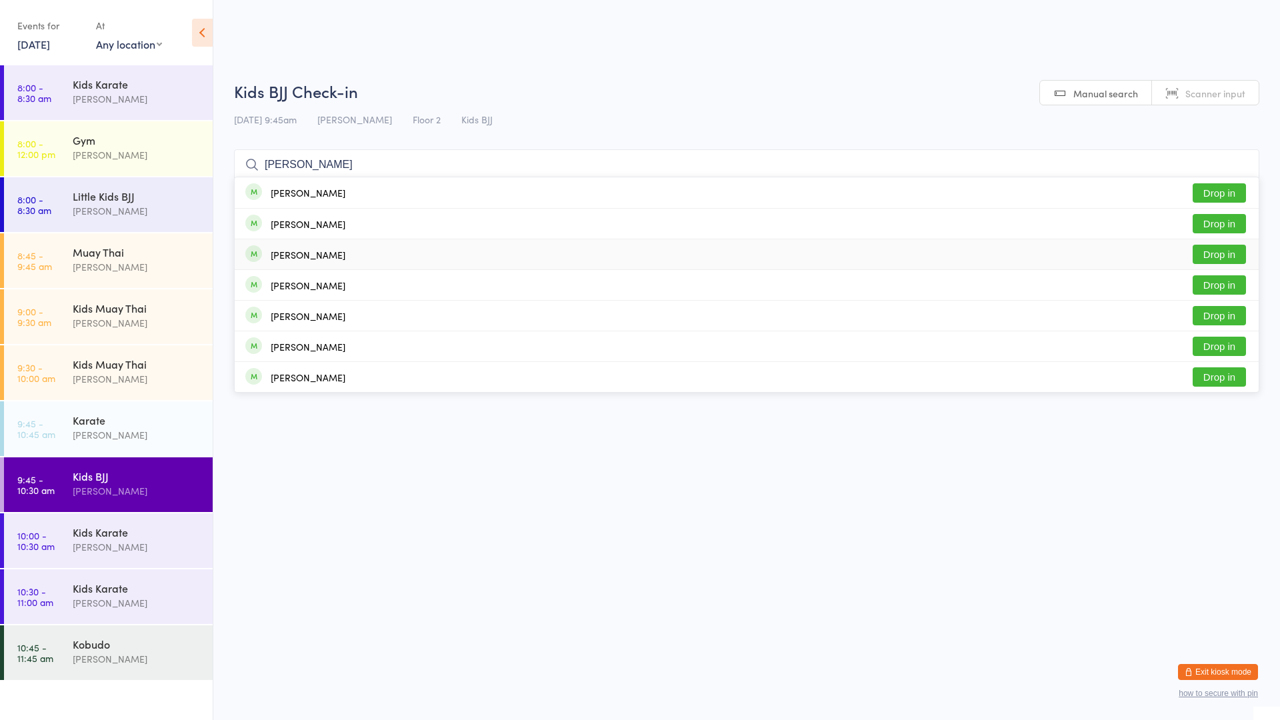
type input "[PERSON_NAME]"
click at [319, 247] on div "[PERSON_NAME]" at bounding box center [295, 254] width 100 height 15
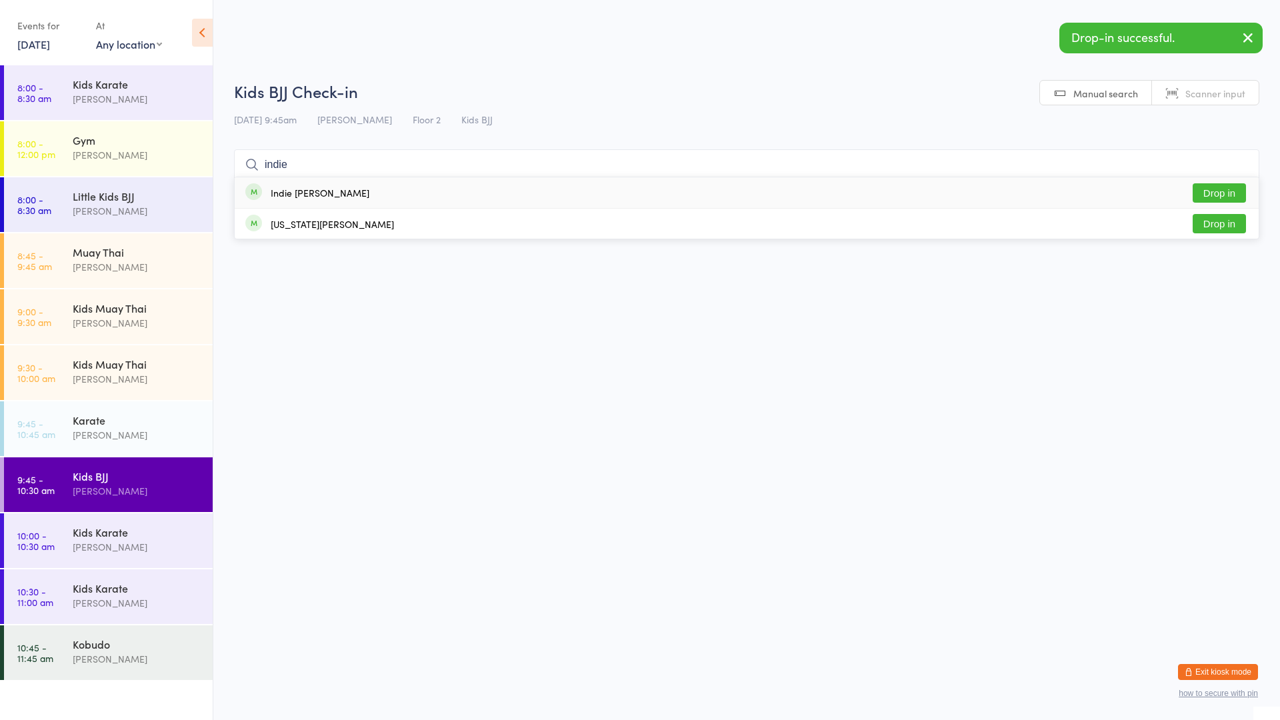
type input "indie"
click at [326, 191] on div "Indie [PERSON_NAME] Drop in" at bounding box center [747, 192] width 1024 height 31
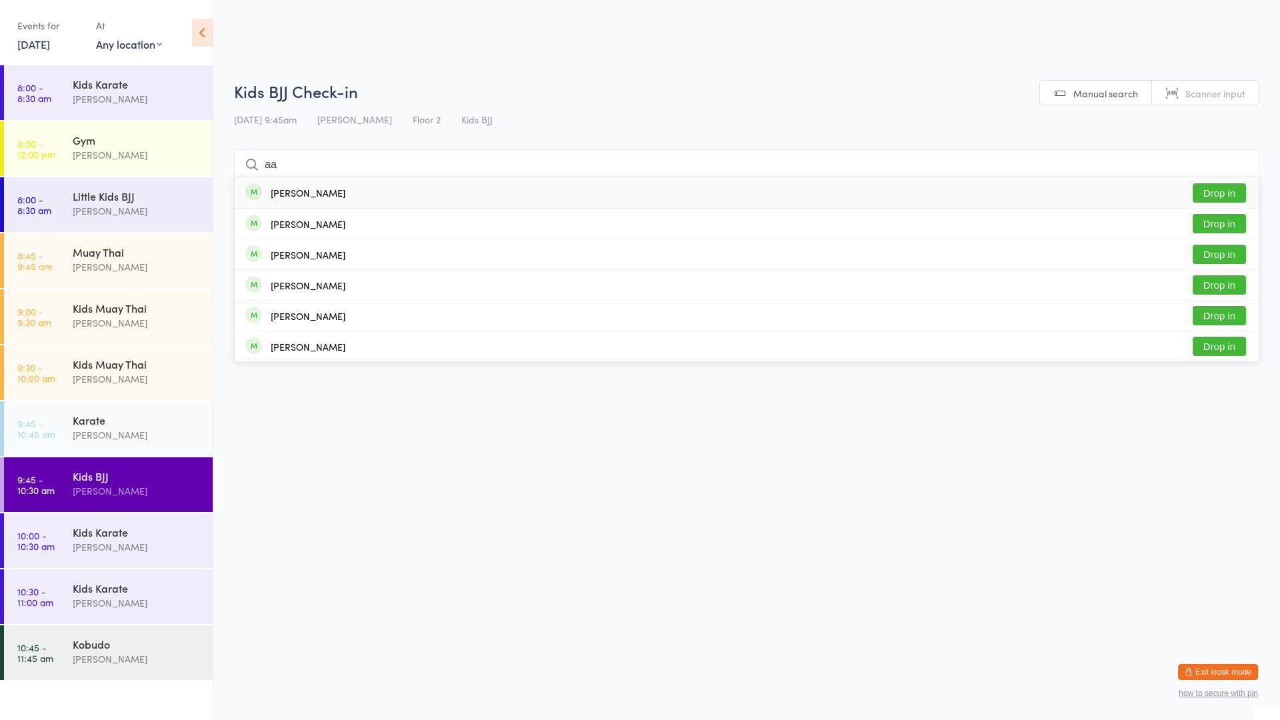
type input "a"
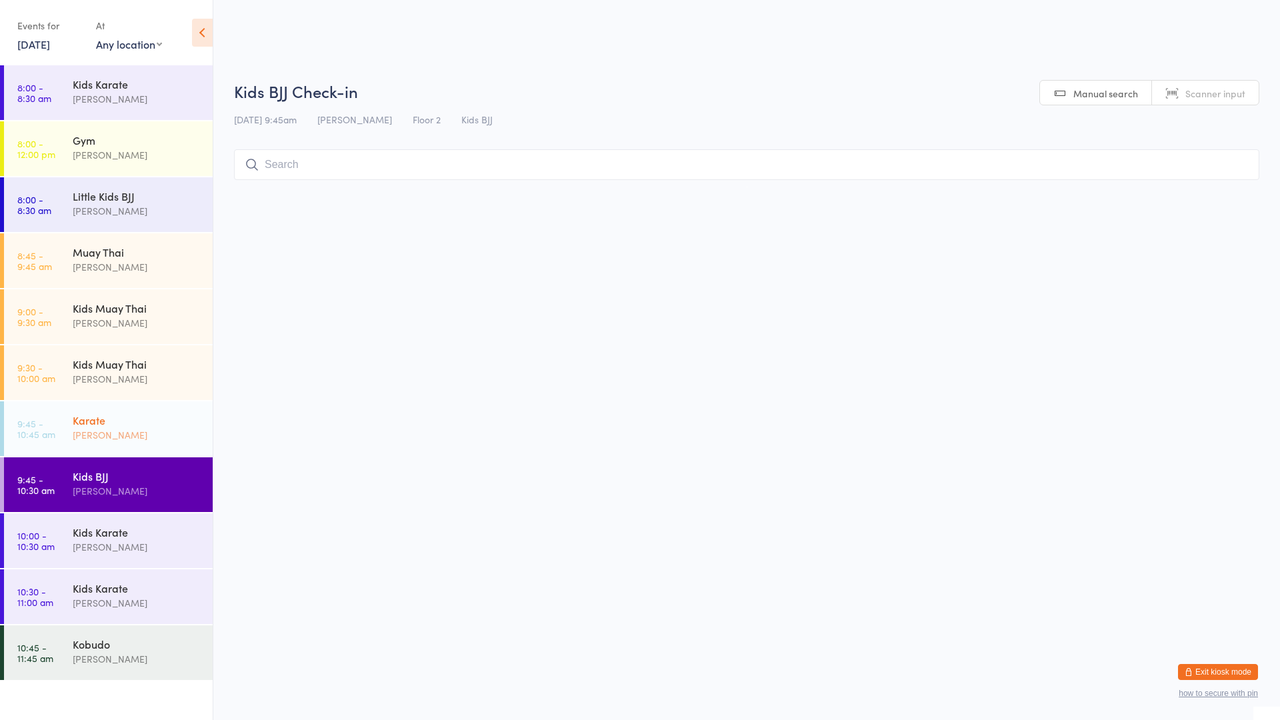
click at [146, 436] on div "[PERSON_NAME]" at bounding box center [137, 434] width 129 height 15
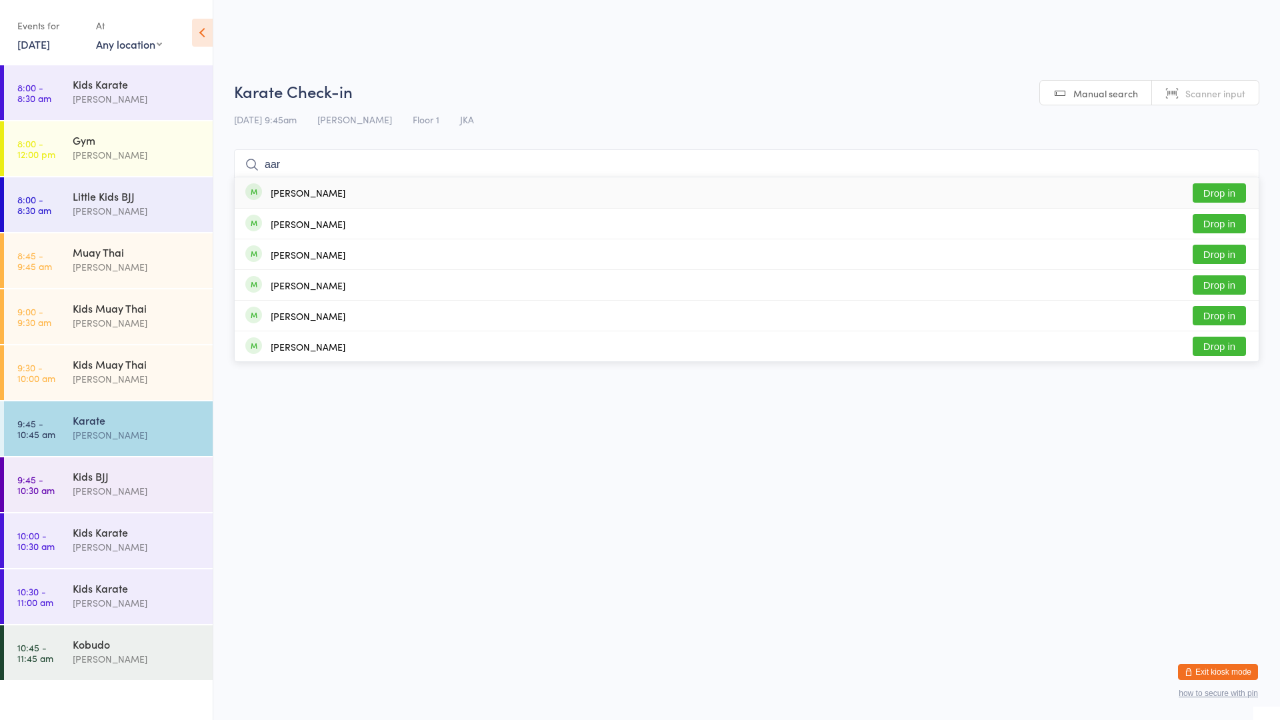
type input "aar"
click at [1170, 195] on div "Aaryav Kala Drop in" at bounding box center [747, 192] width 1024 height 31
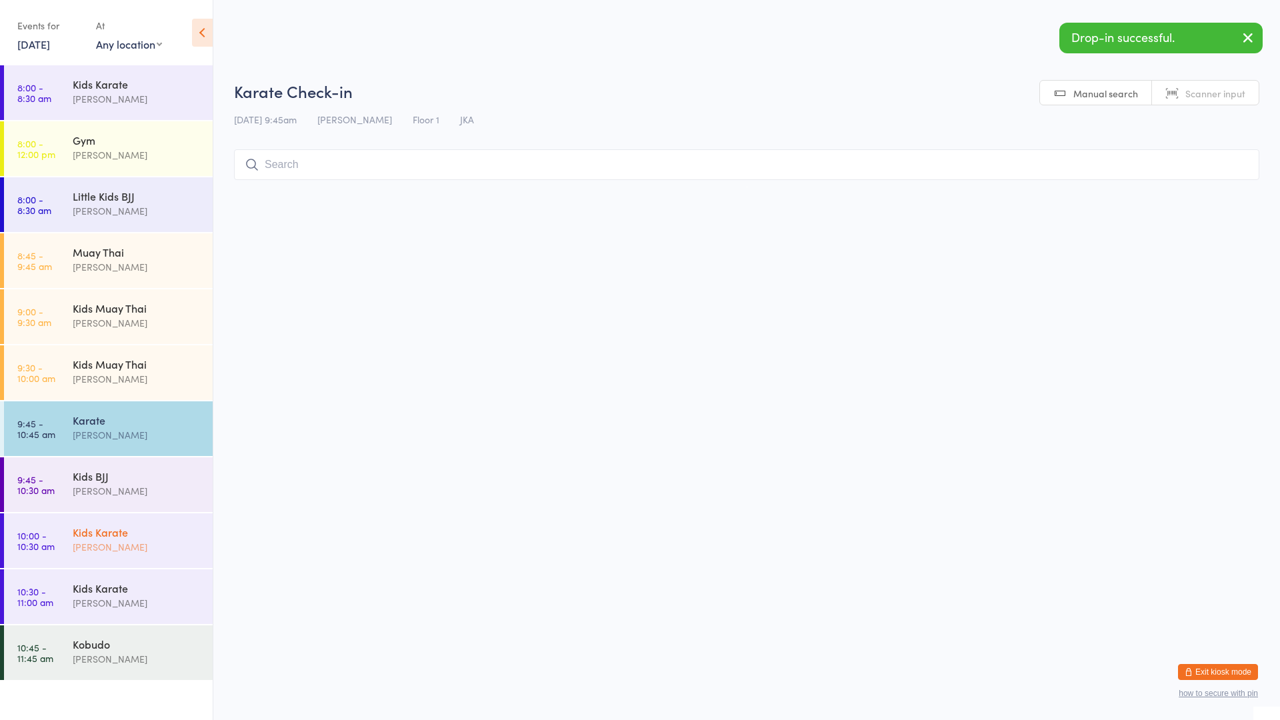
click at [170, 545] on div "[PERSON_NAME]" at bounding box center [137, 546] width 129 height 15
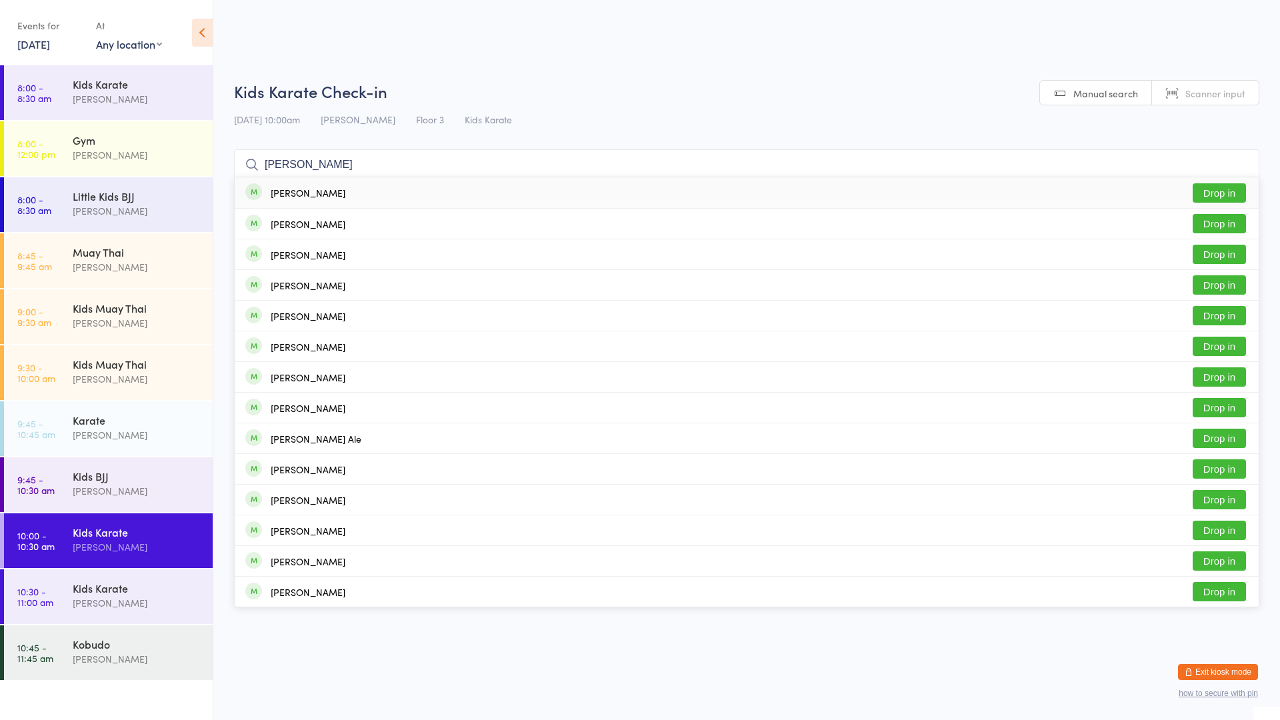
type input "[PERSON_NAME]"
click at [973, 191] on div "[PERSON_NAME] Drop in" at bounding box center [747, 192] width 1024 height 31
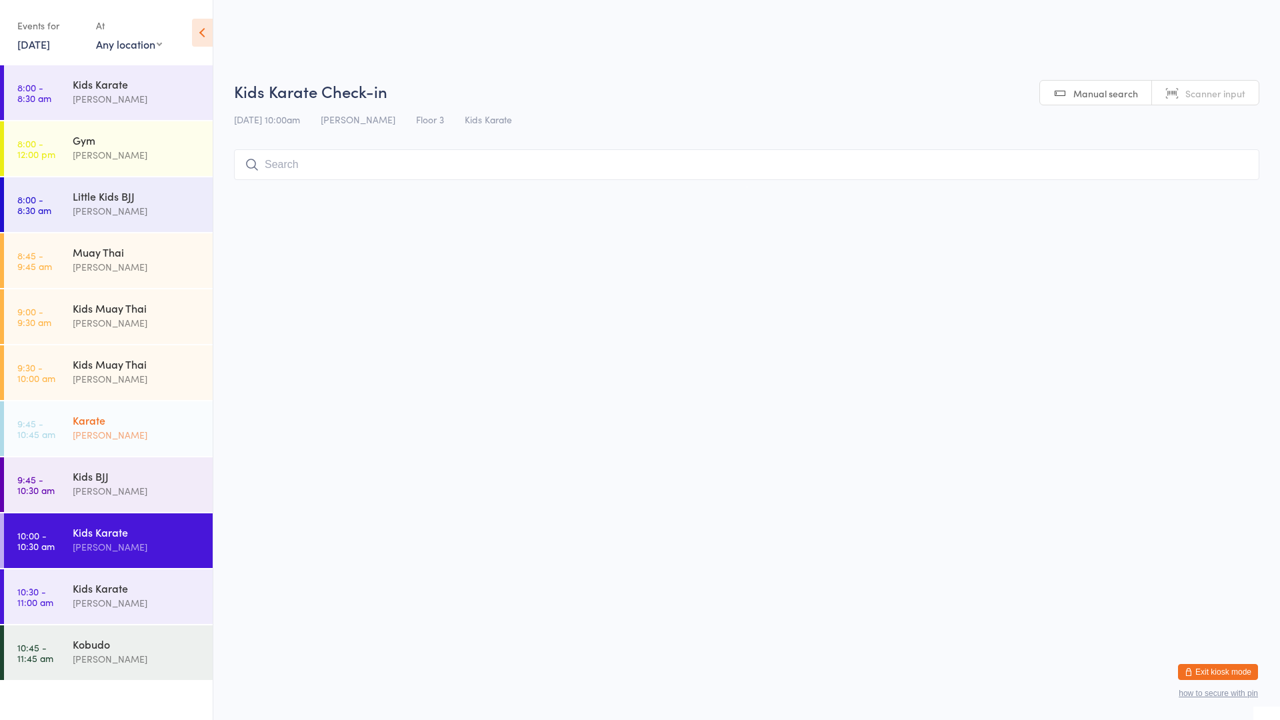
click at [154, 427] on div "[PERSON_NAME]" at bounding box center [137, 434] width 129 height 15
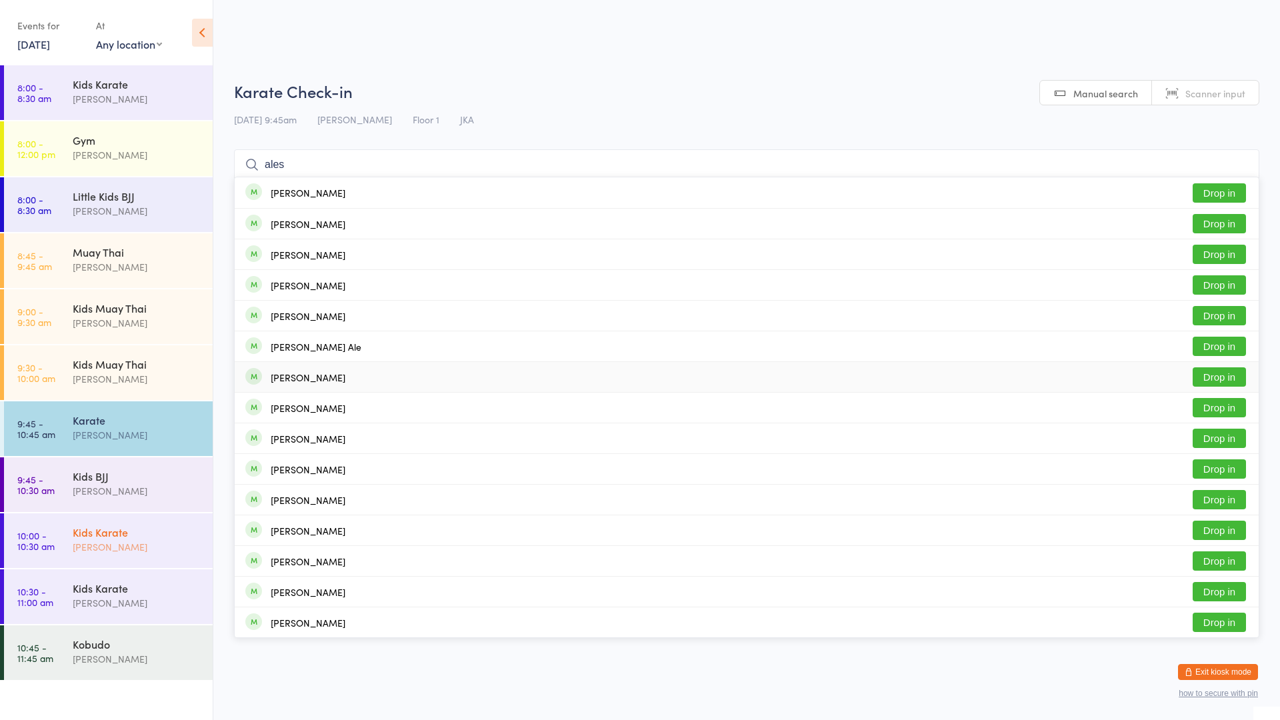
type input "ales"
click at [141, 536] on div "Kids Karate" at bounding box center [137, 532] width 129 height 15
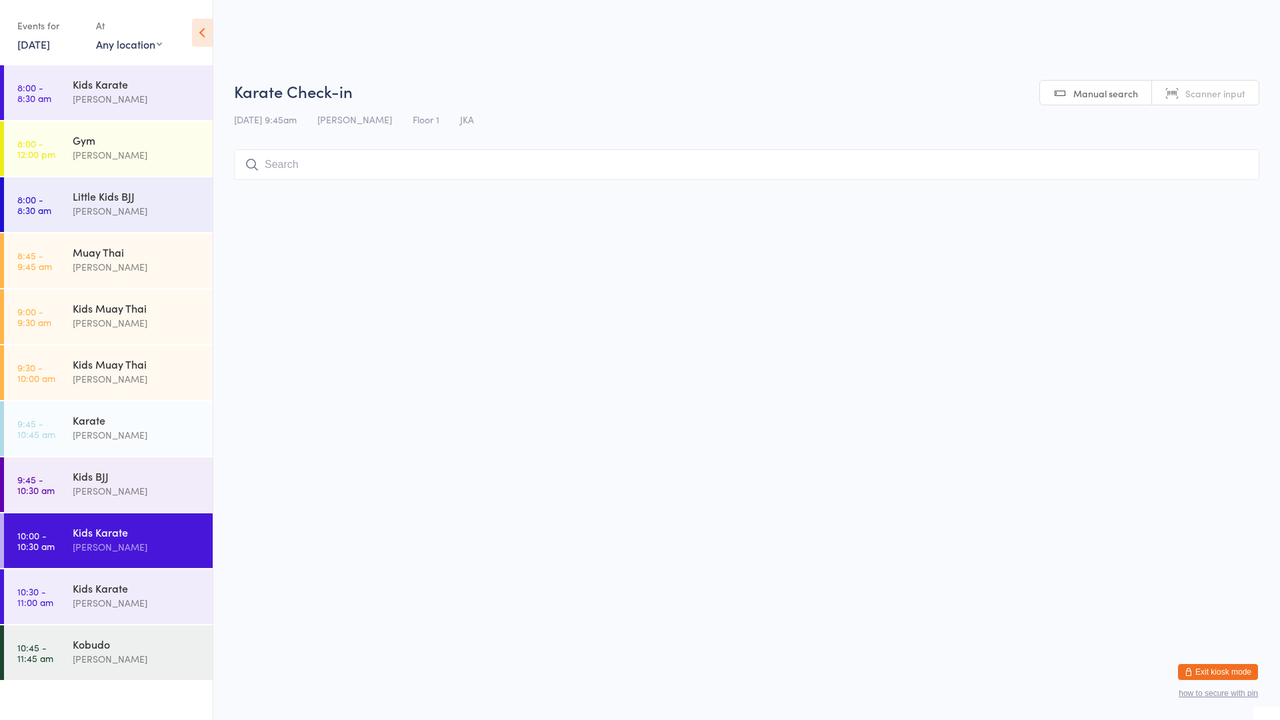
click at [146, 533] on div "Kids Karate" at bounding box center [137, 532] width 129 height 15
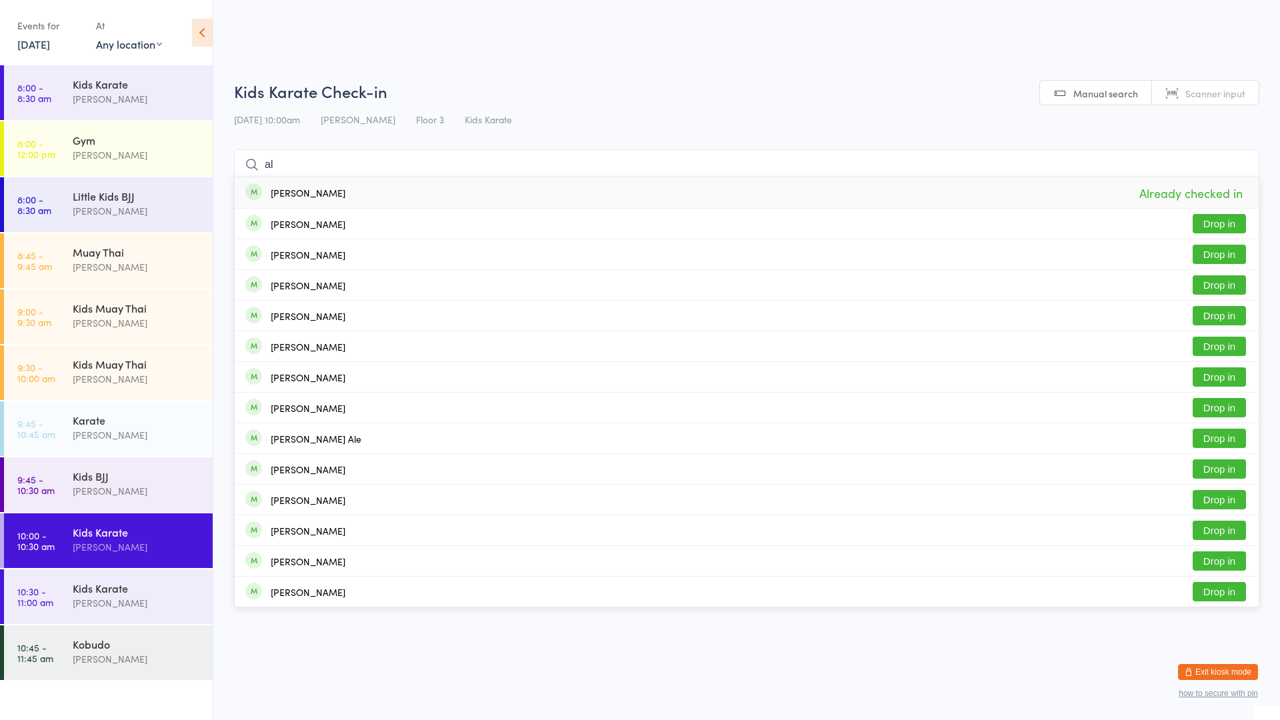
type input "a"
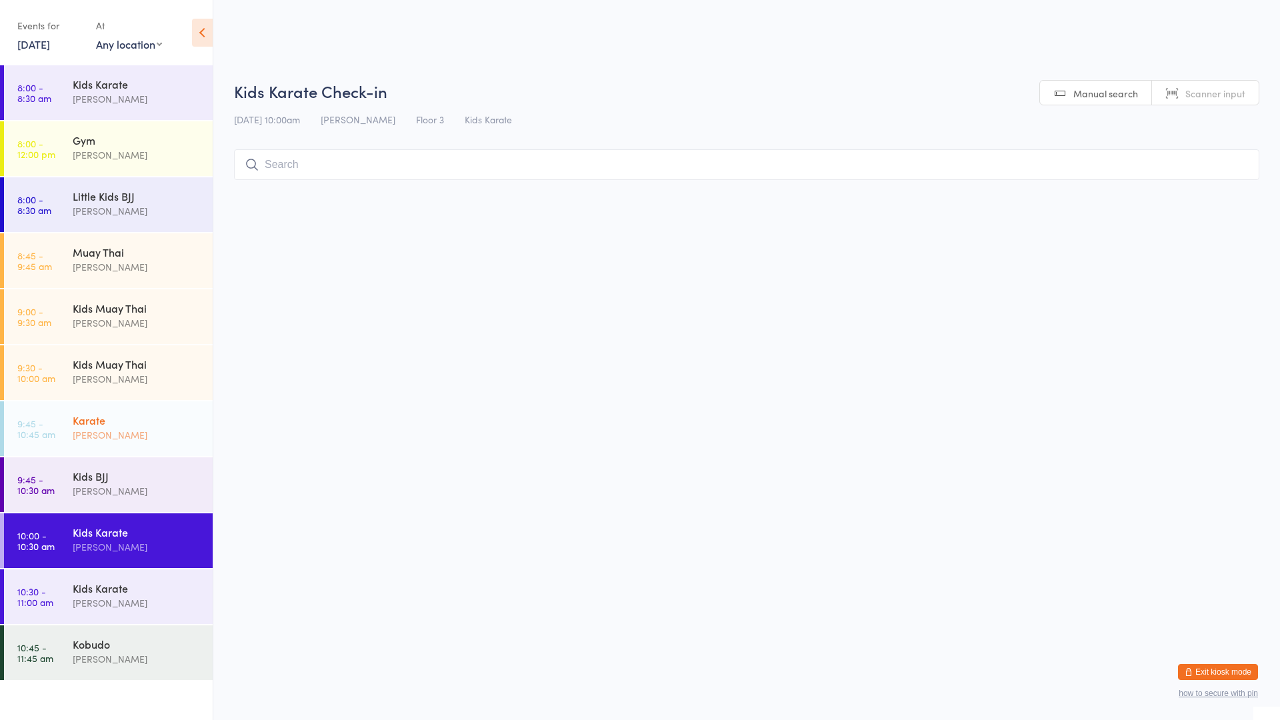
click at [123, 420] on div "Karate" at bounding box center [137, 420] width 129 height 15
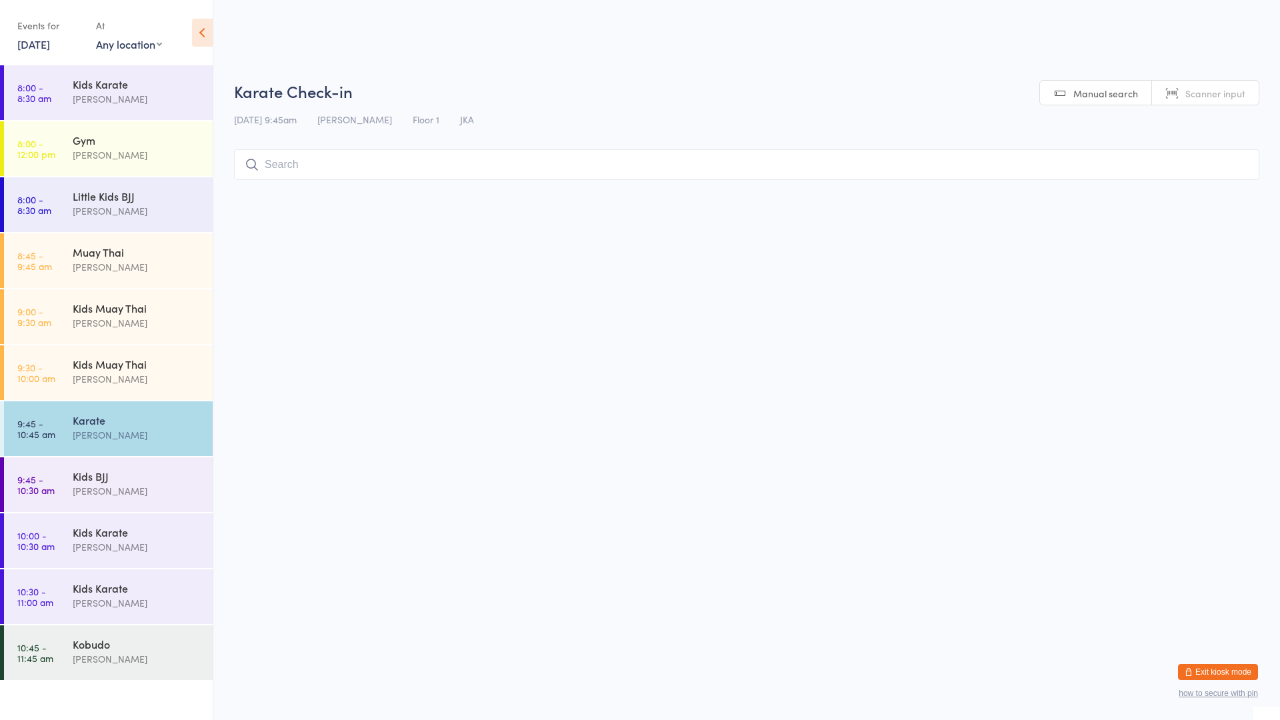
click at [321, 165] on input "search" at bounding box center [746, 164] width 1025 height 31
type input "[PERSON_NAME]"
click at [1218, 195] on button "Drop in" at bounding box center [1219, 192] width 53 height 19
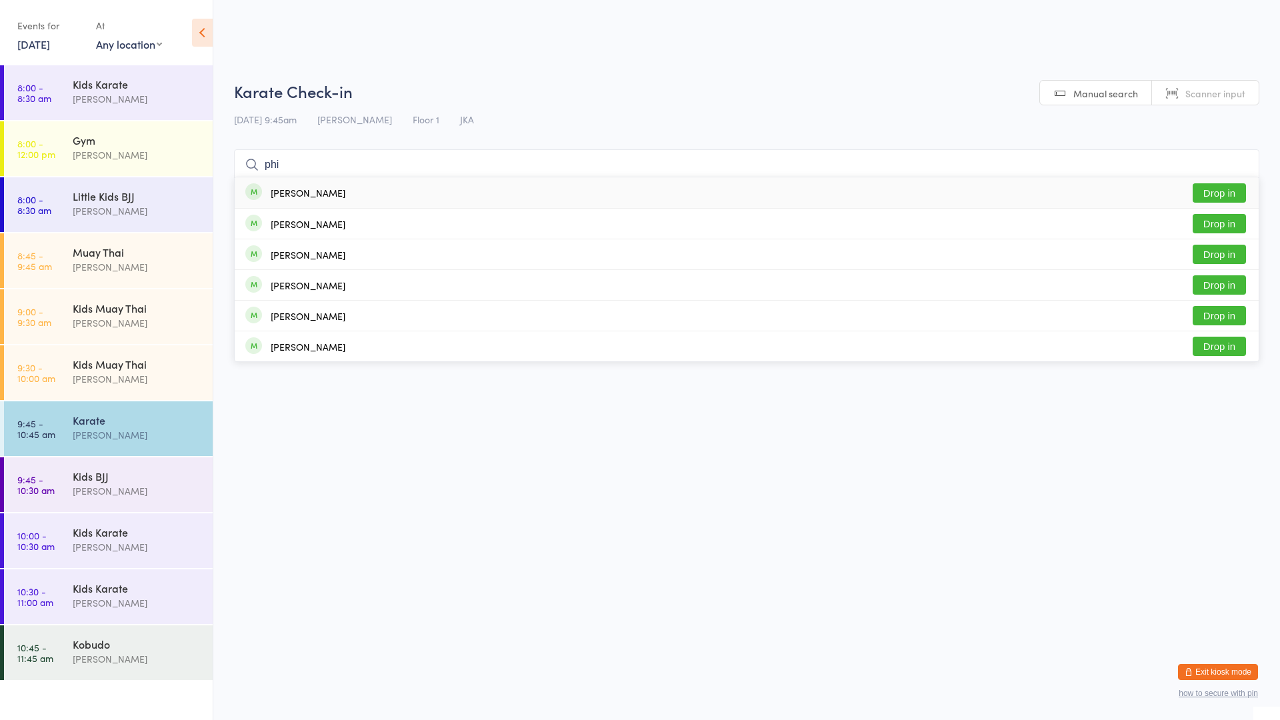
type input "phi"
click at [512, 199] on div "[PERSON_NAME] Drop in" at bounding box center [747, 192] width 1024 height 31
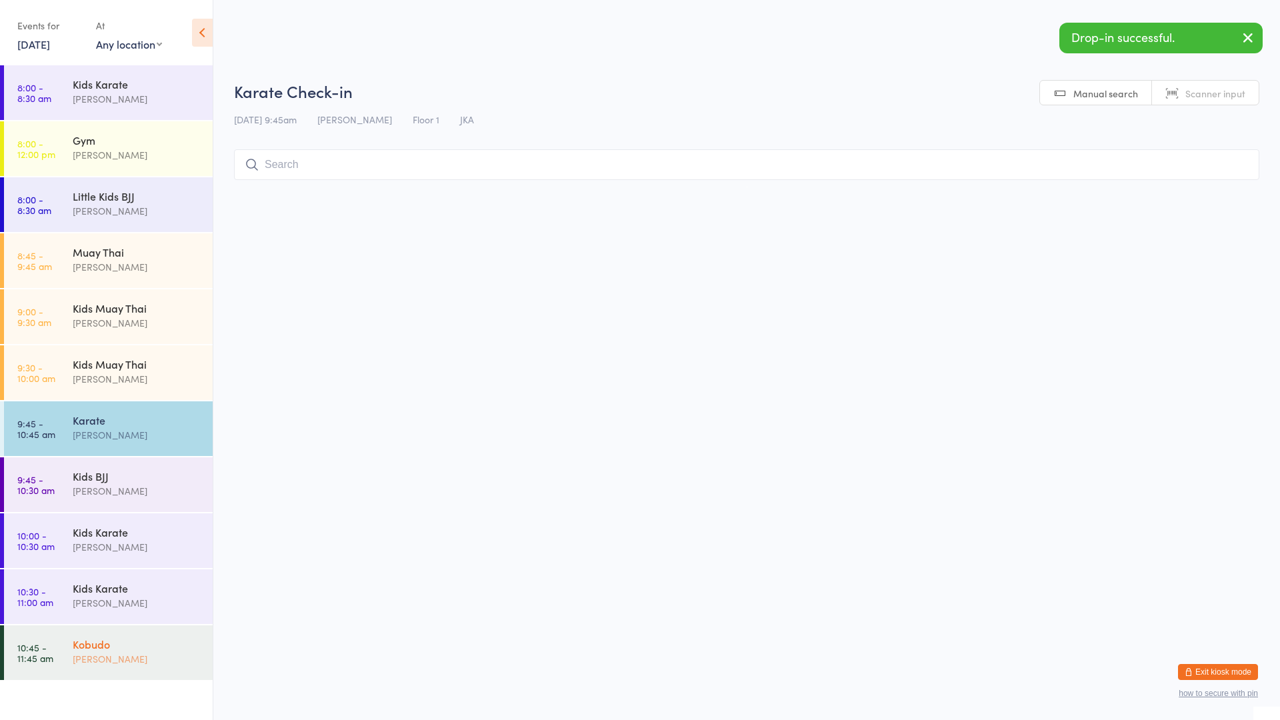
click at [131, 654] on div "[PERSON_NAME]" at bounding box center [137, 658] width 129 height 15
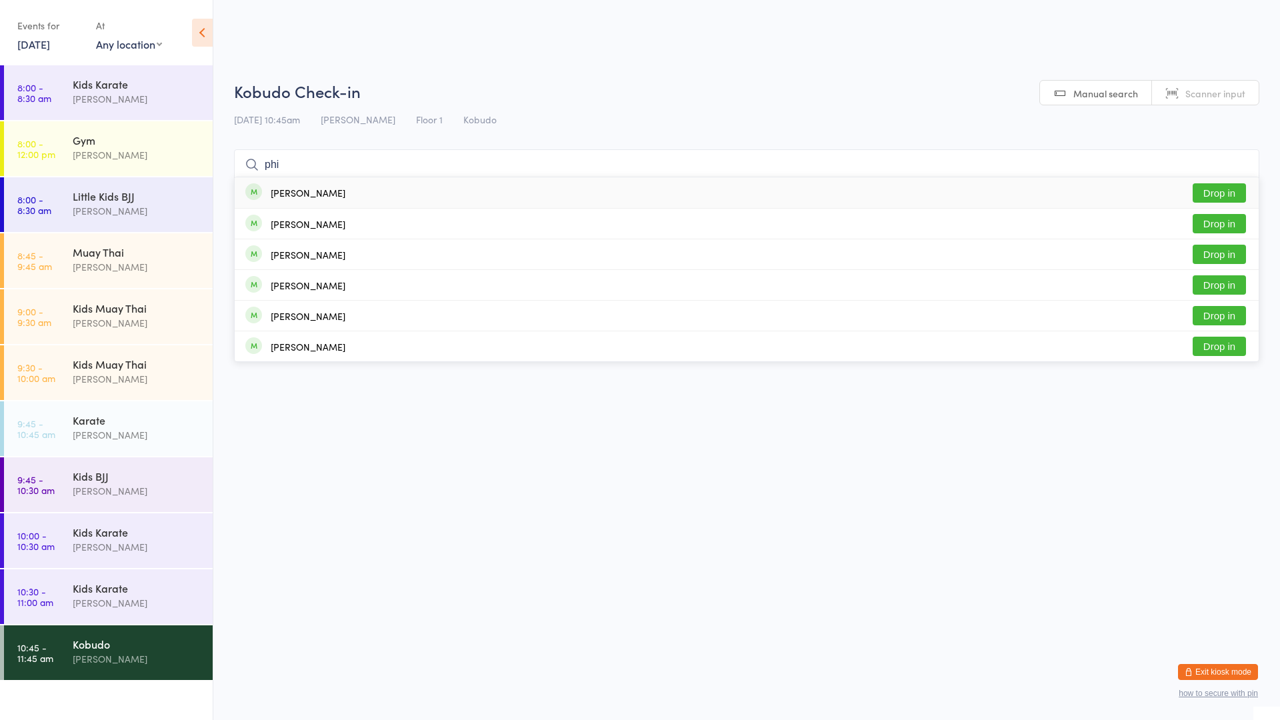
type input "phi"
click at [262, 192] on div "[PERSON_NAME]" at bounding box center [295, 192] width 100 height 15
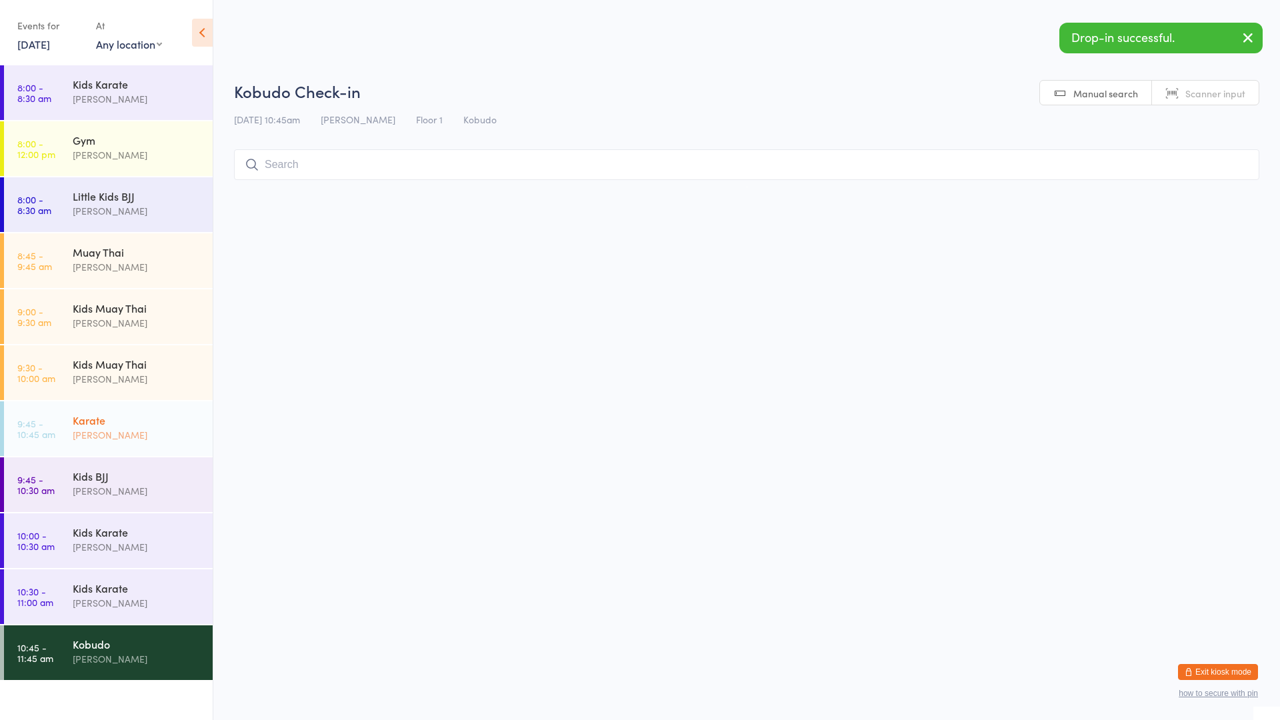
click at [120, 439] on div "[PERSON_NAME]" at bounding box center [137, 434] width 129 height 15
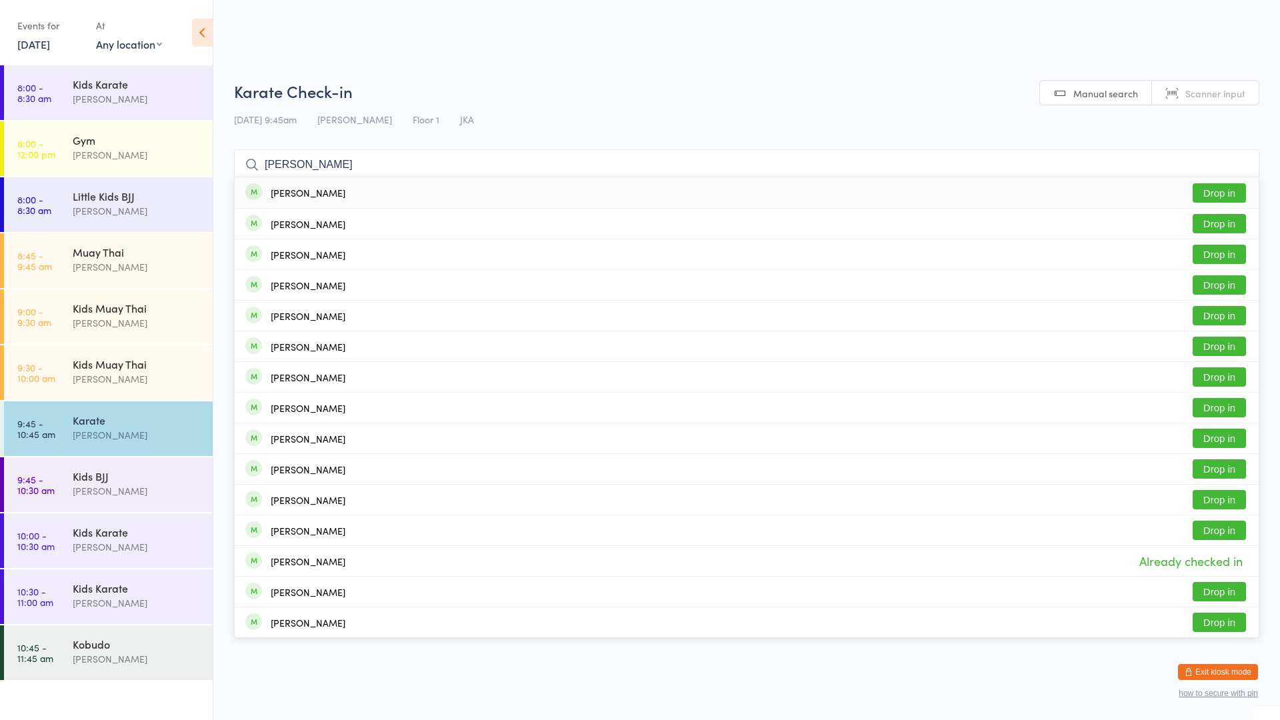
type input "[PERSON_NAME]"
click at [1220, 188] on button "Drop in" at bounding box center [1219, 192] width 53 height 19
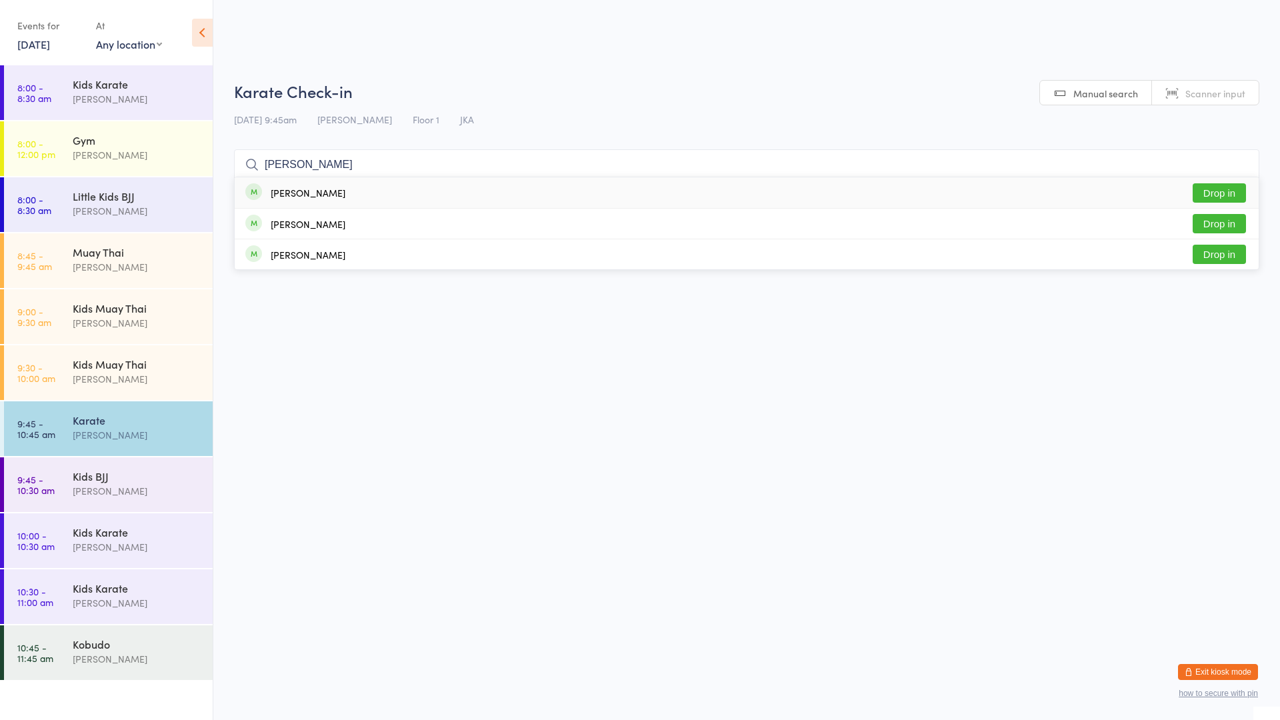
type input "[PERSON_NAME]"
click at [1217, 189] on button "Drop in" at bounding box center [1219, 192] width 53 height 19
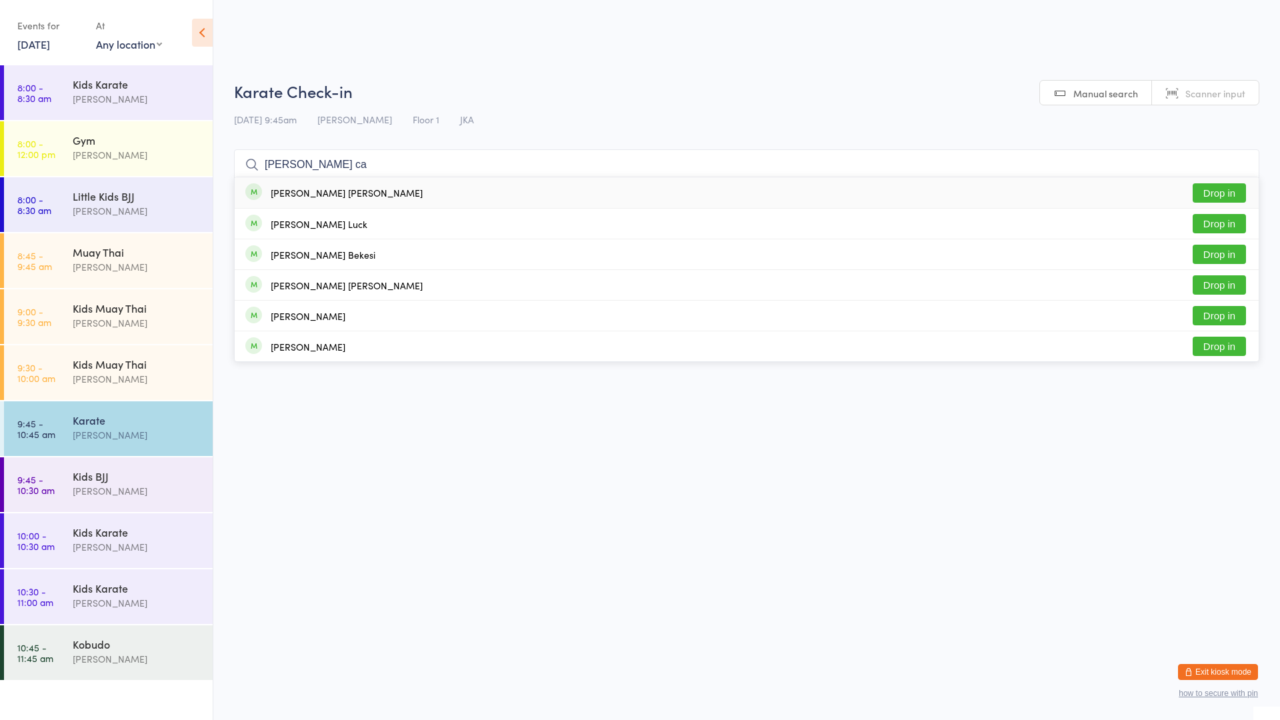
type input "[PERSON_NAME] ca"
click at [1217, 191] on button "Drop in" at bounding box center [1219, 192] width 53 height 19
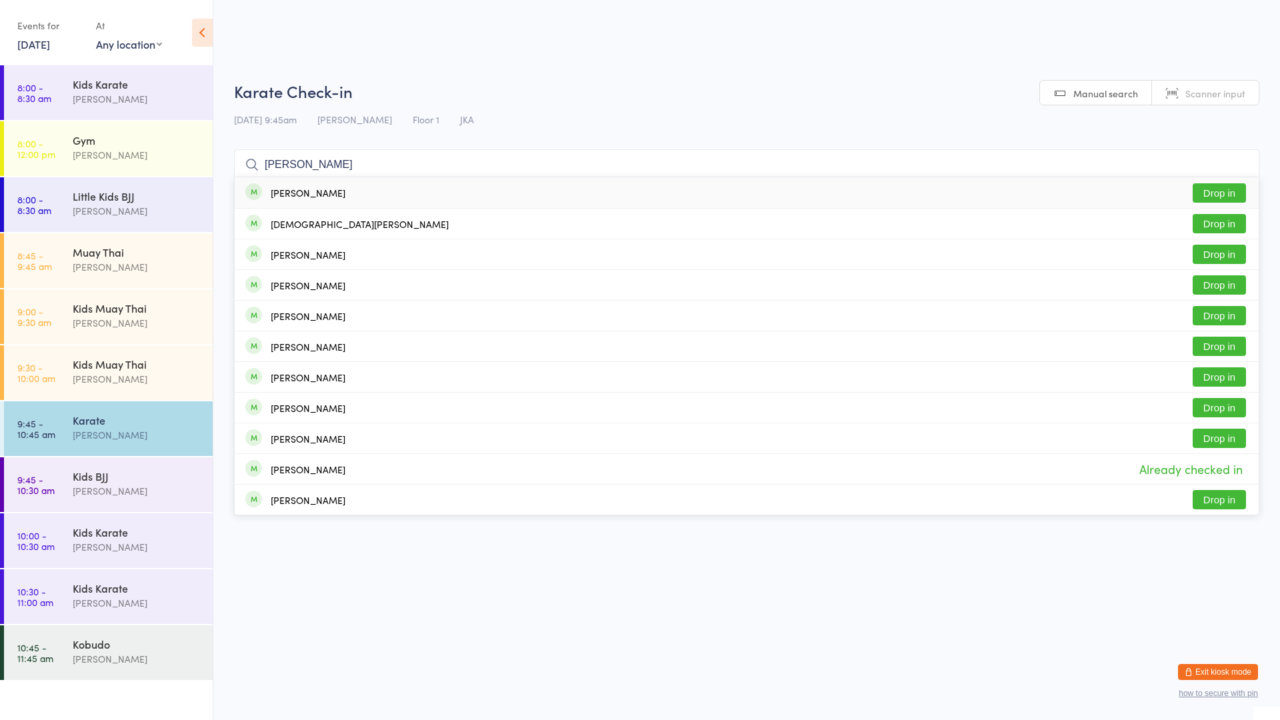
type input "[PERSON_NAME]"
click at [1207, 191] on button "Drop in" at bounding box center [1219, 192] width 53 height 19
type input "[PERSON_NAME]"
click at [1213, 285] on button "Drop in" at bounding box center [1219, 284] width 53 height 19
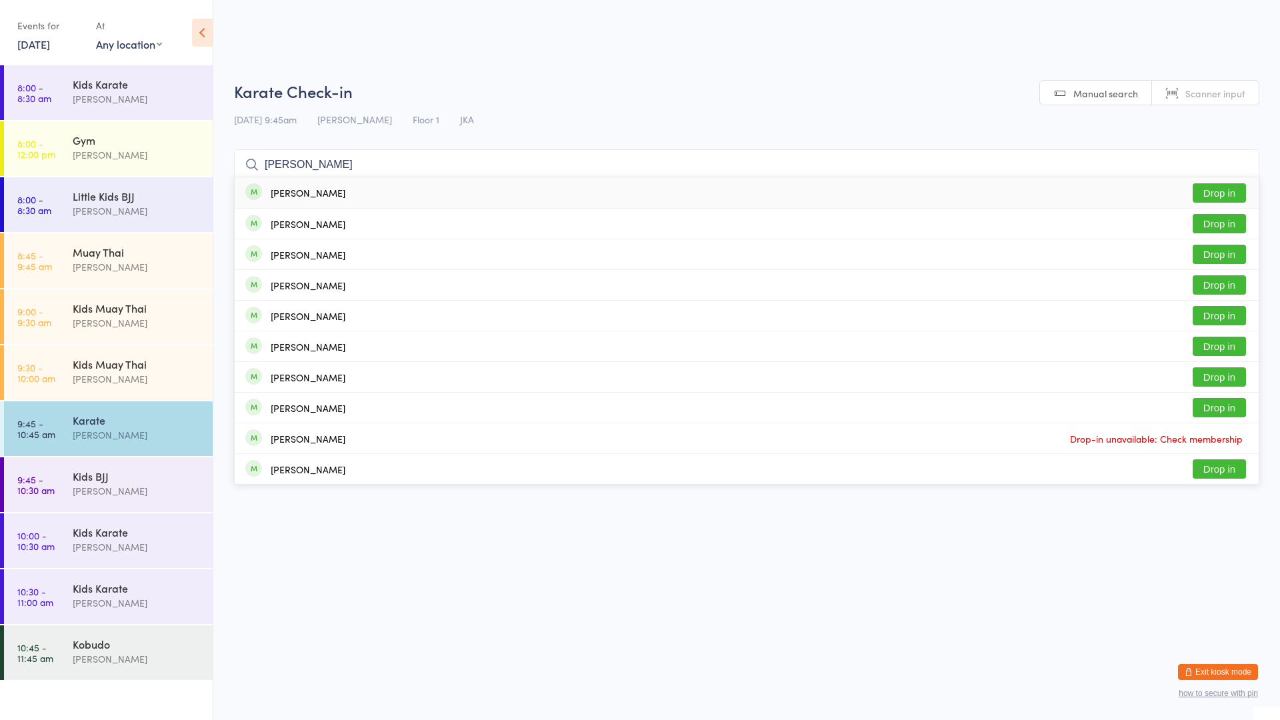
type input "[PERSON_NAME]"
click at [873, 201] on div "[PERSON_NAME] Drop in" at bounding box center [747, 192] width 1024 height 31
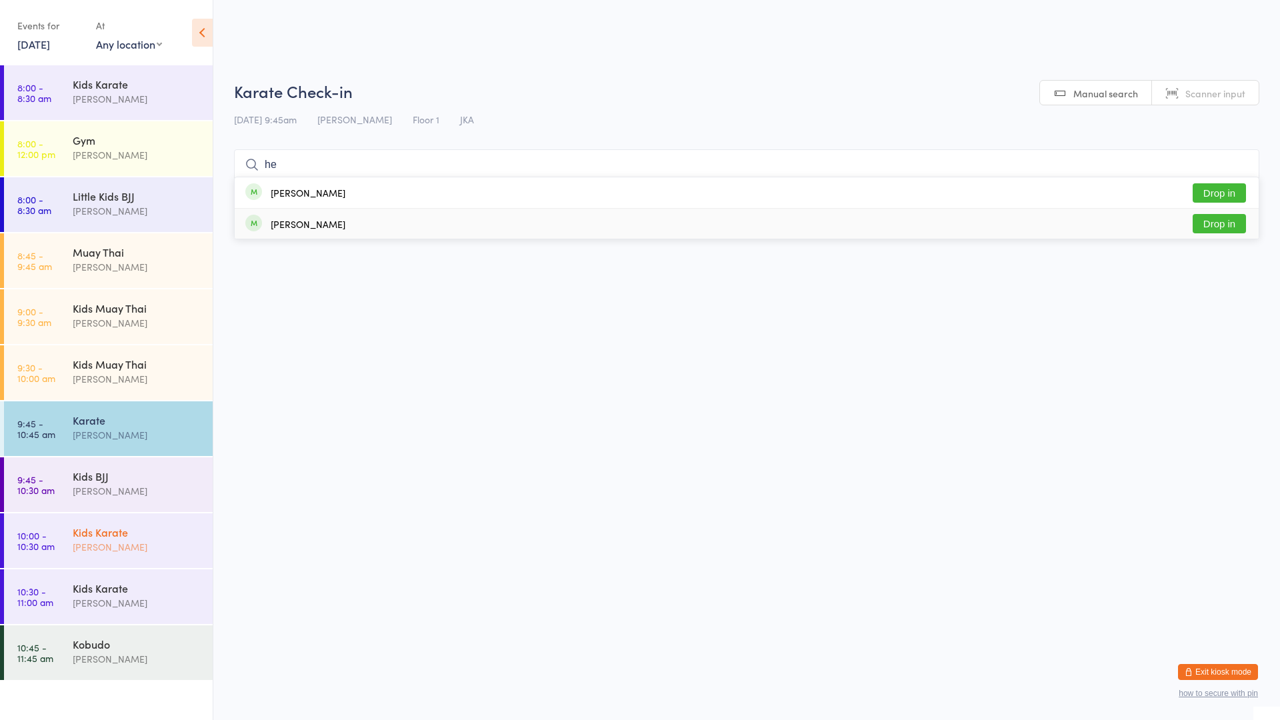
type input "he"
click at [109, 544] on div "[PERSON_NAME]" at bounding box center [137, 546] width 129 height 15
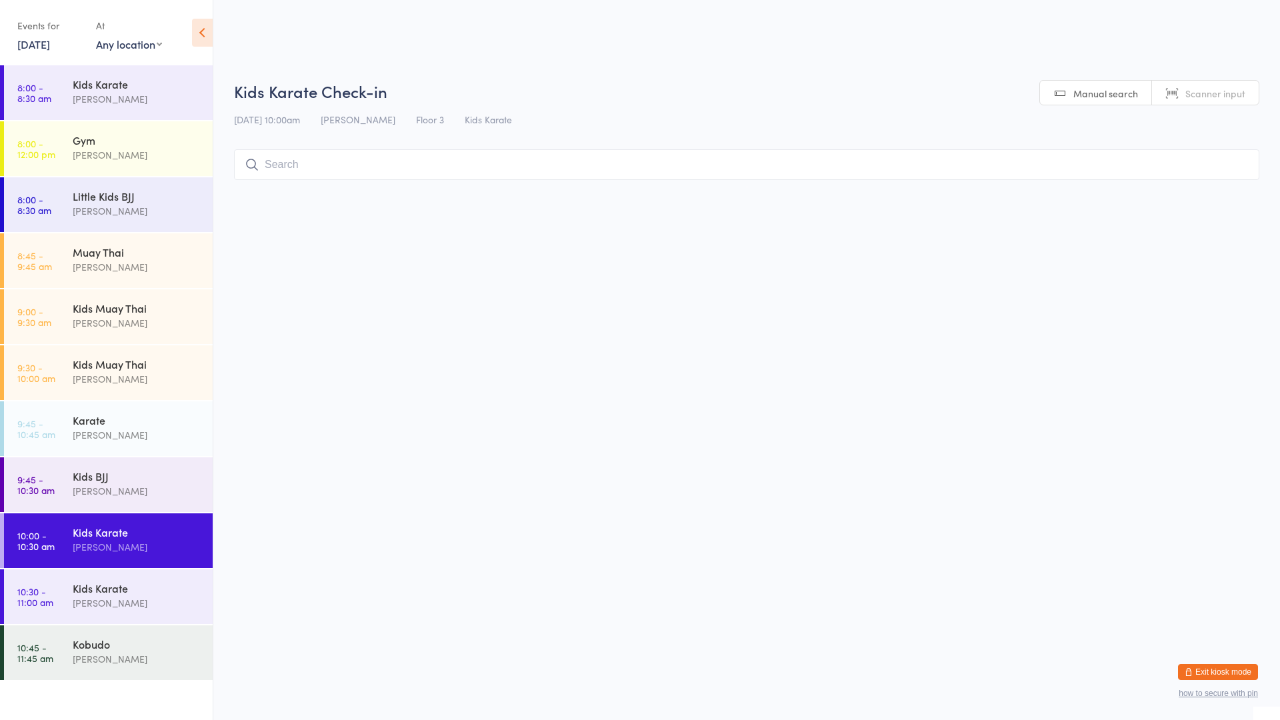
click at [383, 167] on input "search" at bounding box center [746, 164] width 1025 height 31
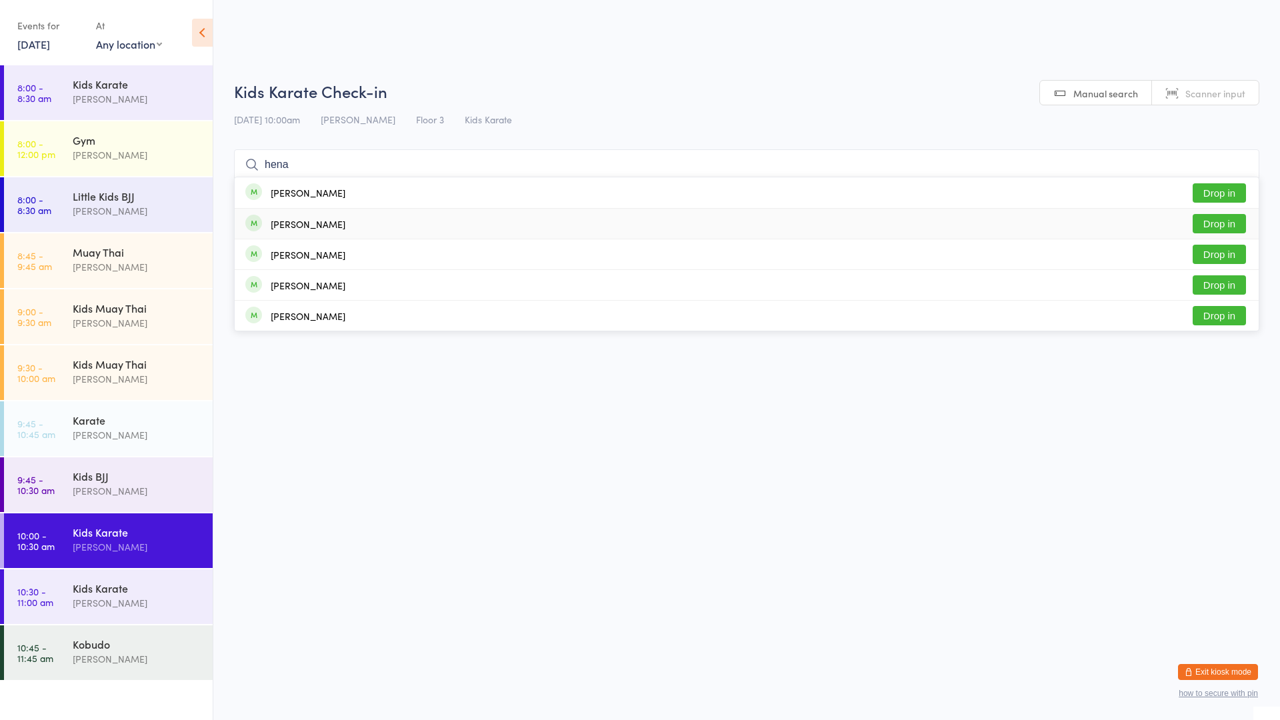
type input "hena"
click at [1231, 219] on button "Drop in" at bounding box center [1219, 223] width 53 height 19
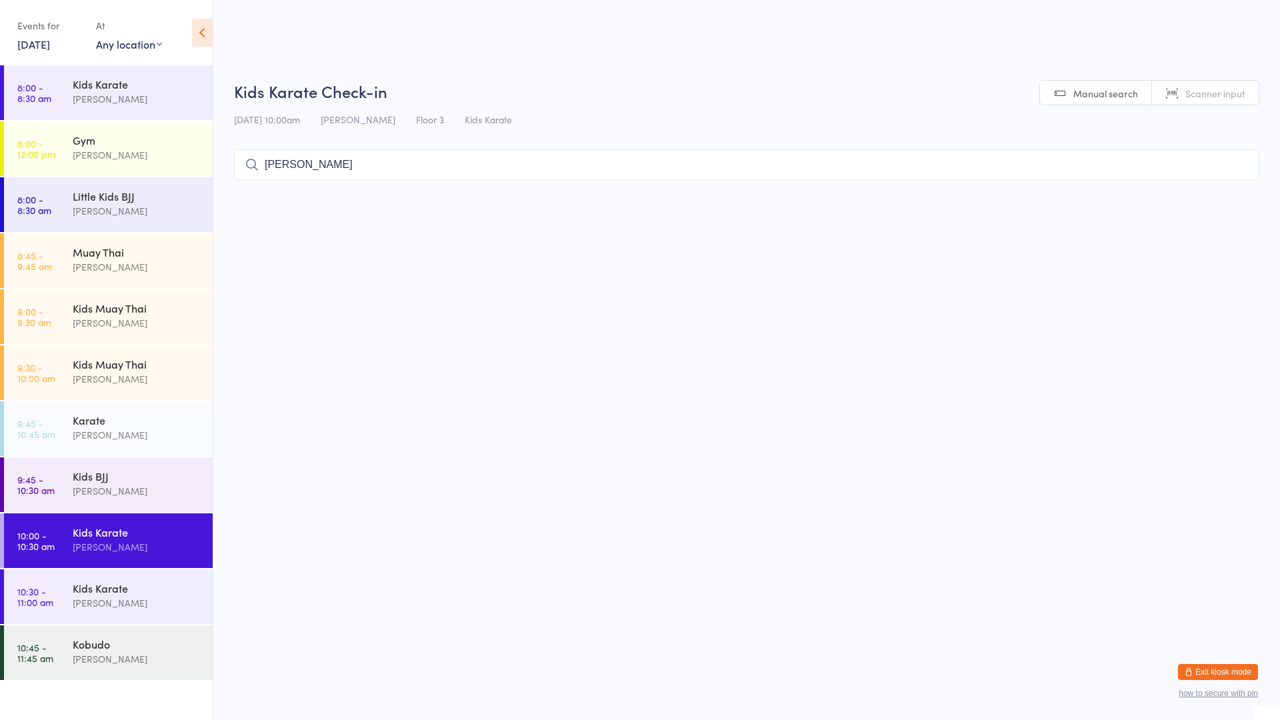
type input "[PERSON_NAME]"
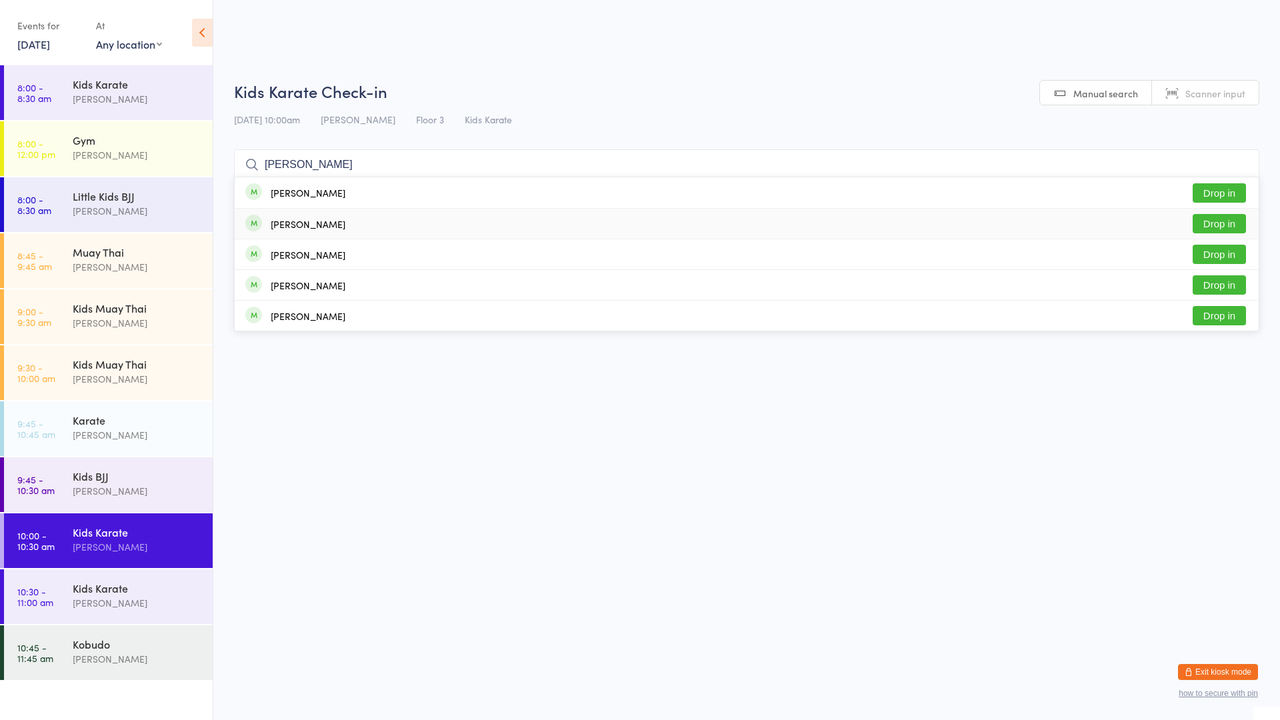
drag, startPoint x: 1219, startPoint y: 217, endPoint x: 1226, endPoint y: 215, distance: 7.2
click at [1223, 217] on button "Drop in" at bounding box center [1219, 223] width 53 height 19
type input "ysabell"
click at [1204, 191] on button "Drop in" at bounding box center [1219, 192] width 53 height 19
type input "[PERSON_NAME]"
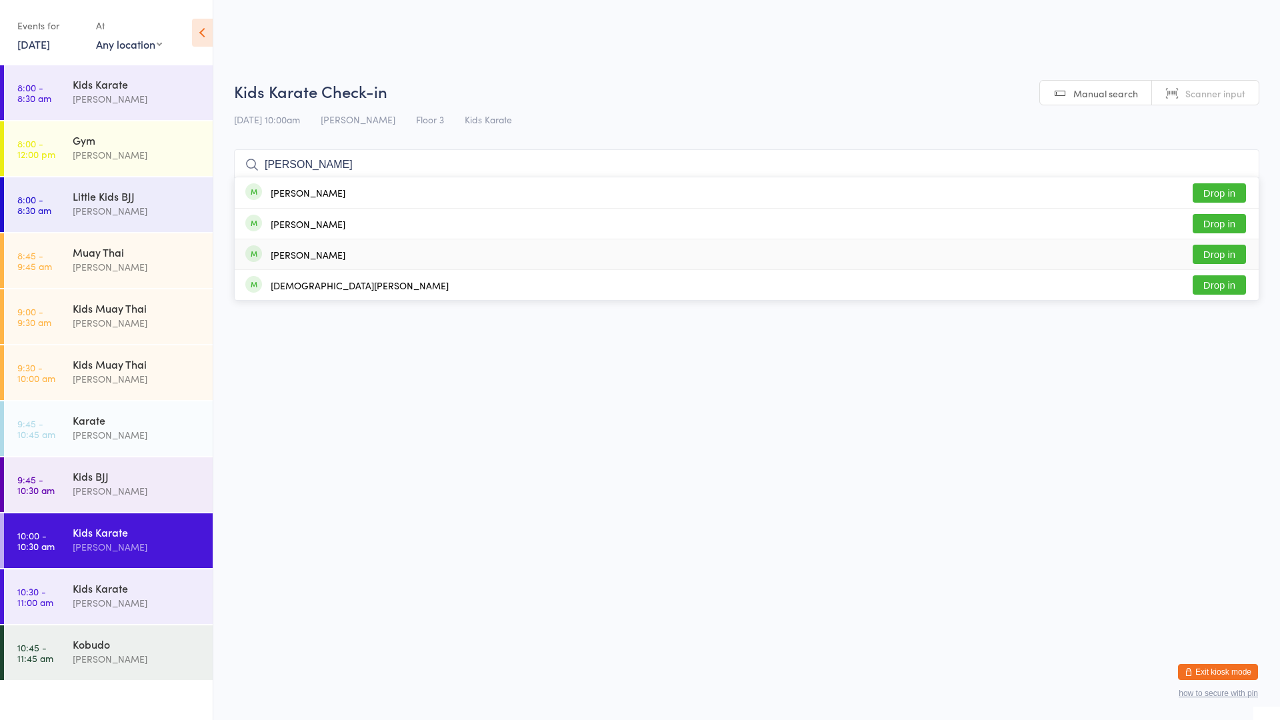
click at [1197, 253] on button "Drop in" at bounding box center [1219, 254] width 53 height 19
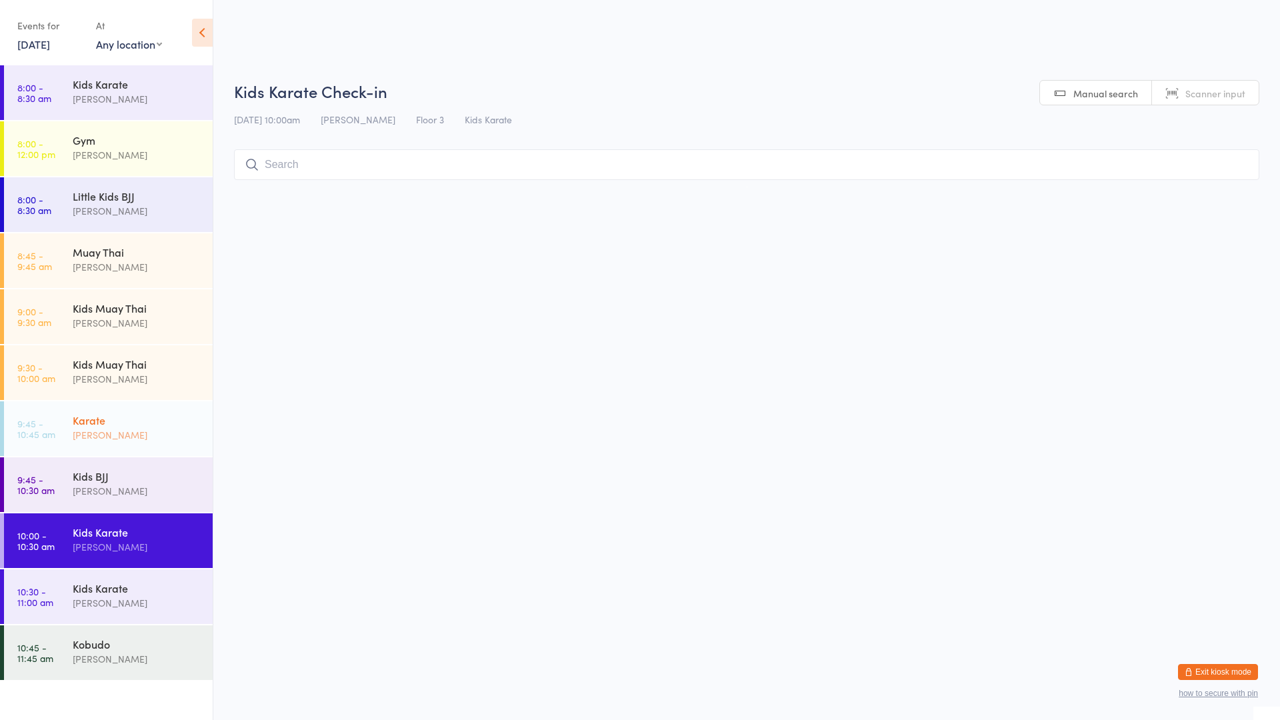
click at [119, 425] on div "Karate" at bounding box center [137, 420] width 129 height 15
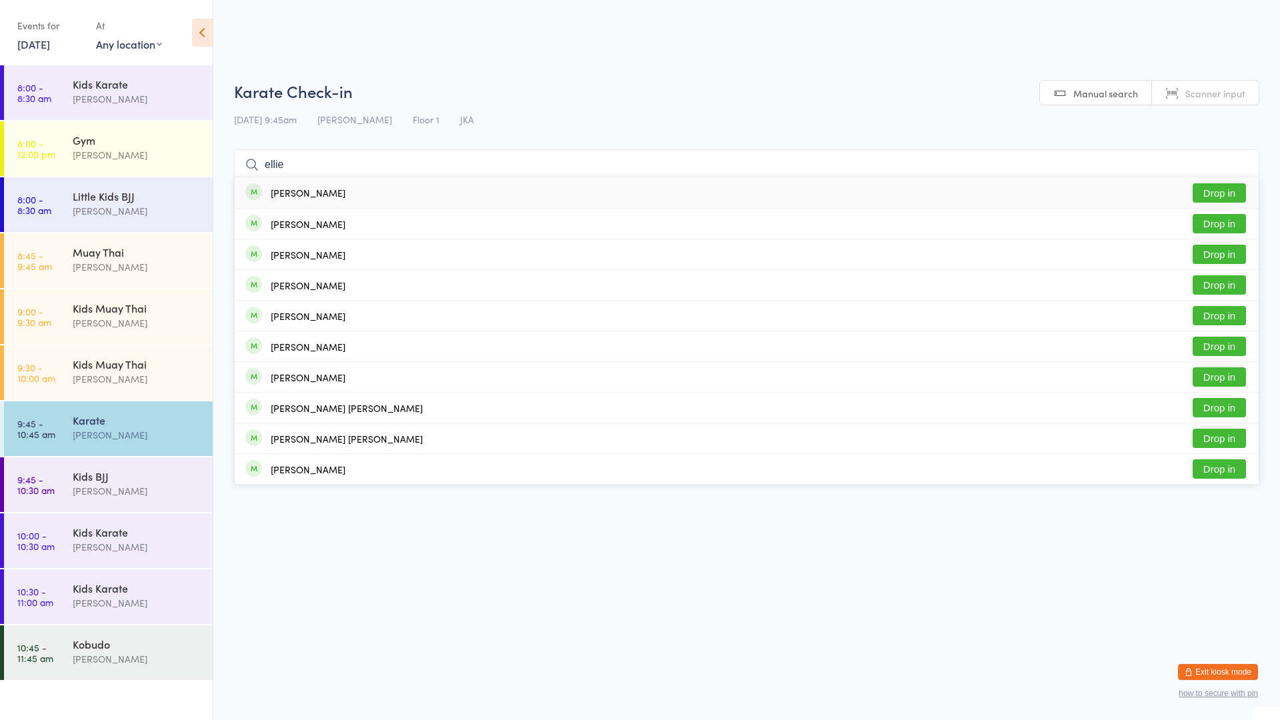
type input "ellie"
click at [305, 193] on div "[PERSON_NAME]" at bounding box center [308, 192] width 75 height 11
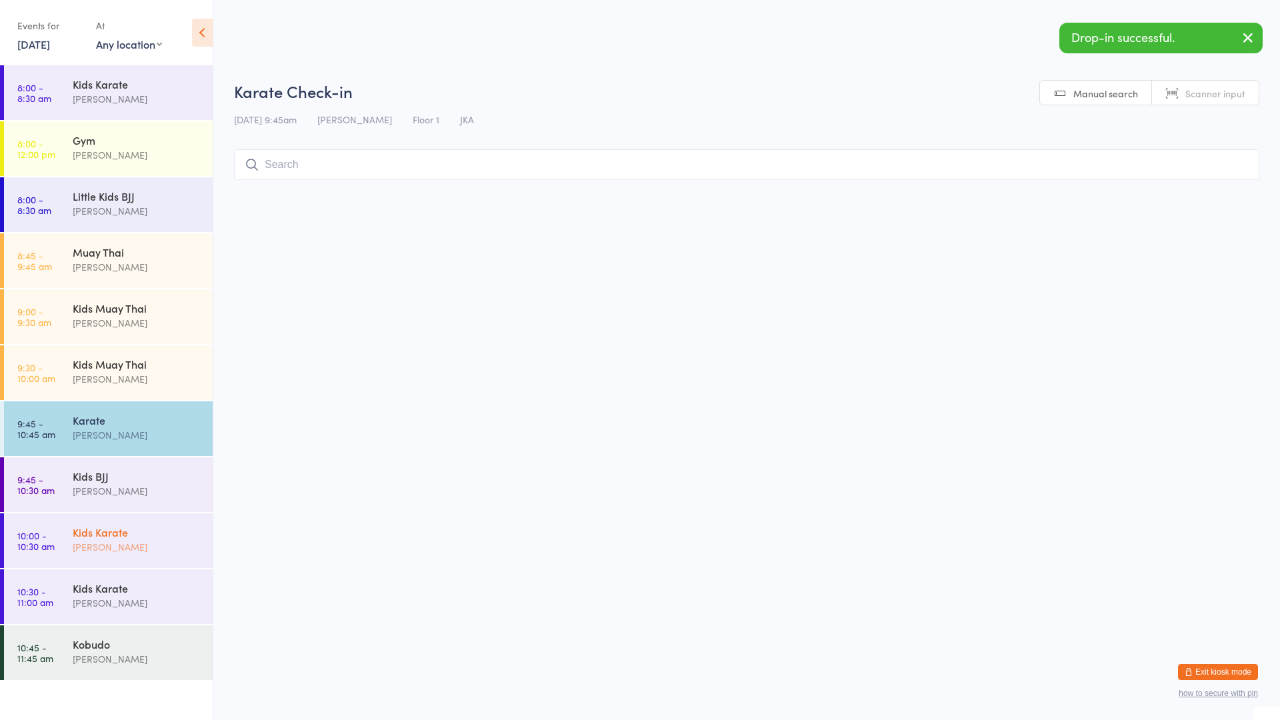
click at [123, 537] on div "Kids Karate" at bounding box center [137, 532] width 129 height 15
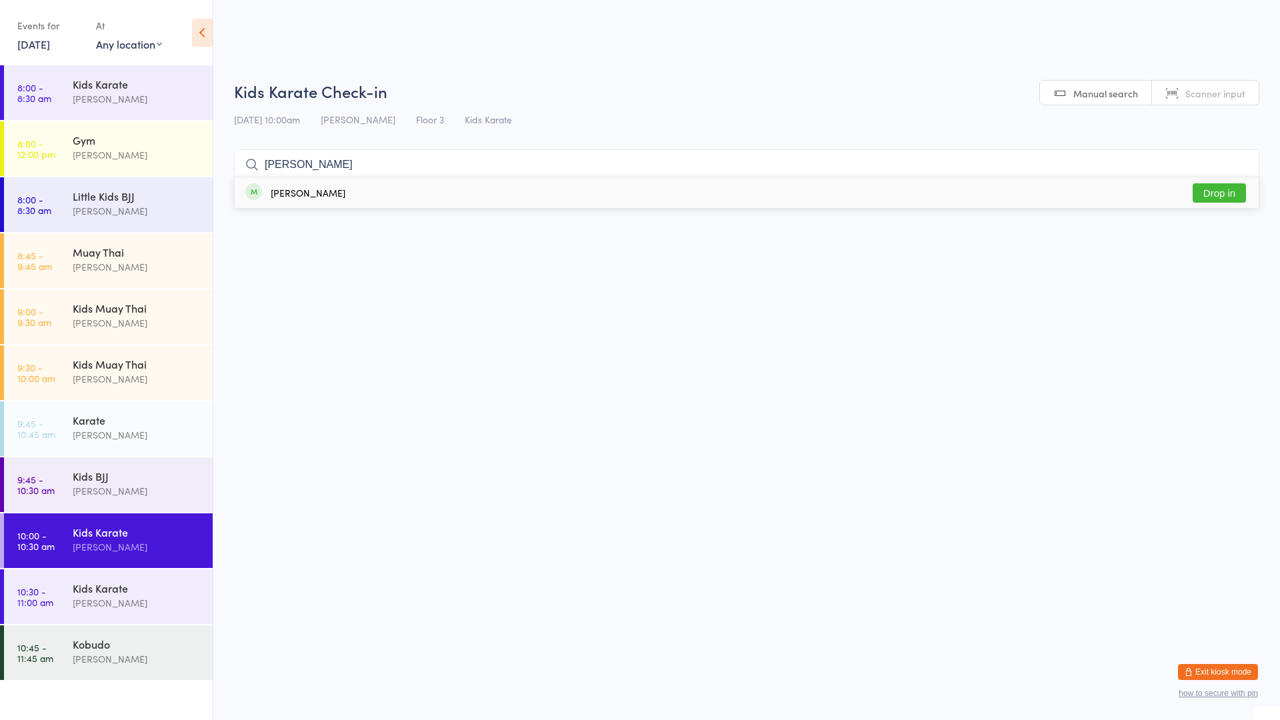
type input "[PERSON_NAME]"
click at [309, 192] on div "[PERSON_NAME]" at bounding box center [308, 192] width 75 height 11
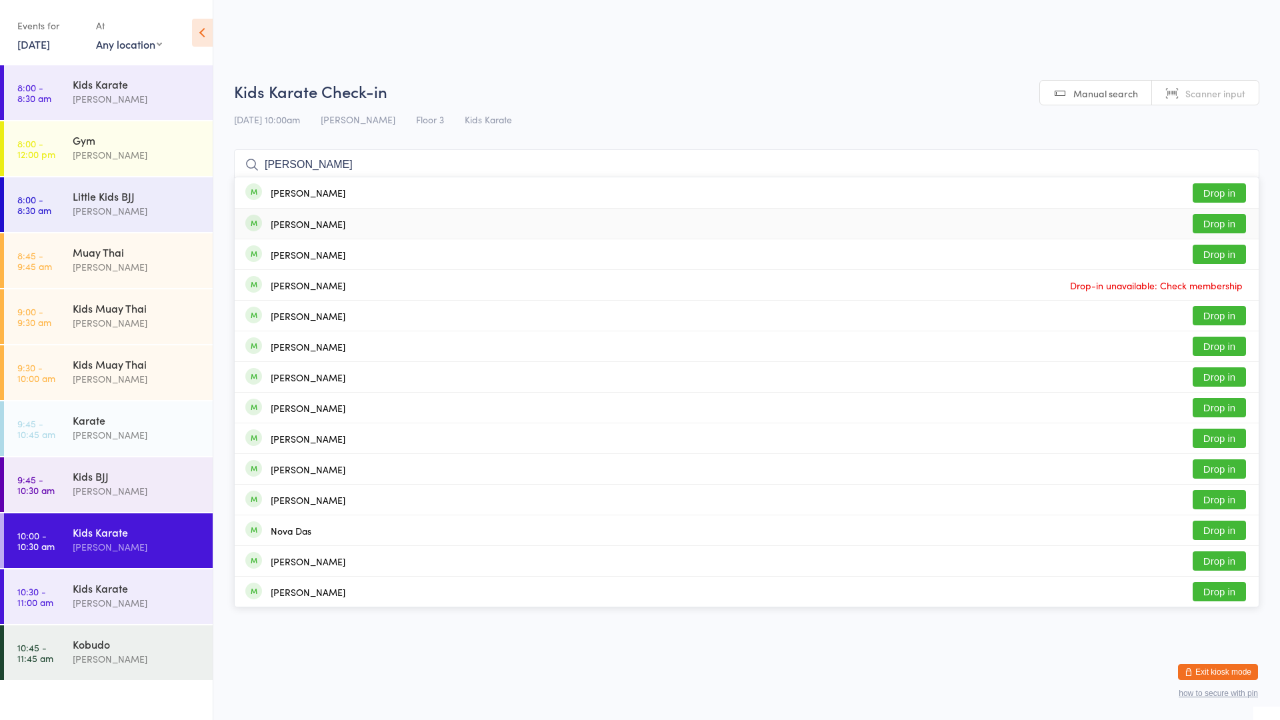
type input "[PERSON_NAME]"
click at [1209, 219] on button "Drop in" at bounding box center [1219, 223] width 53 height 19
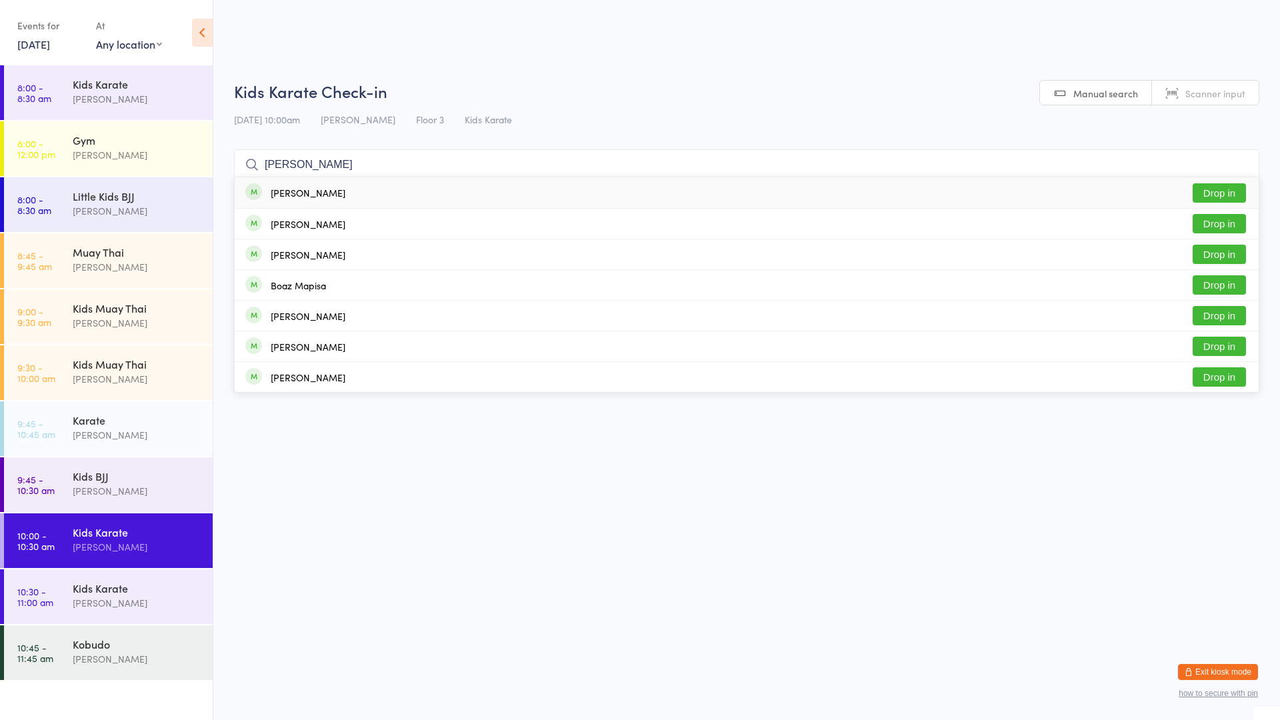
click at [684, 191] on div "[PERSON_NAME] Drop in" at bounding box center [747, 192] width 1024 height 31
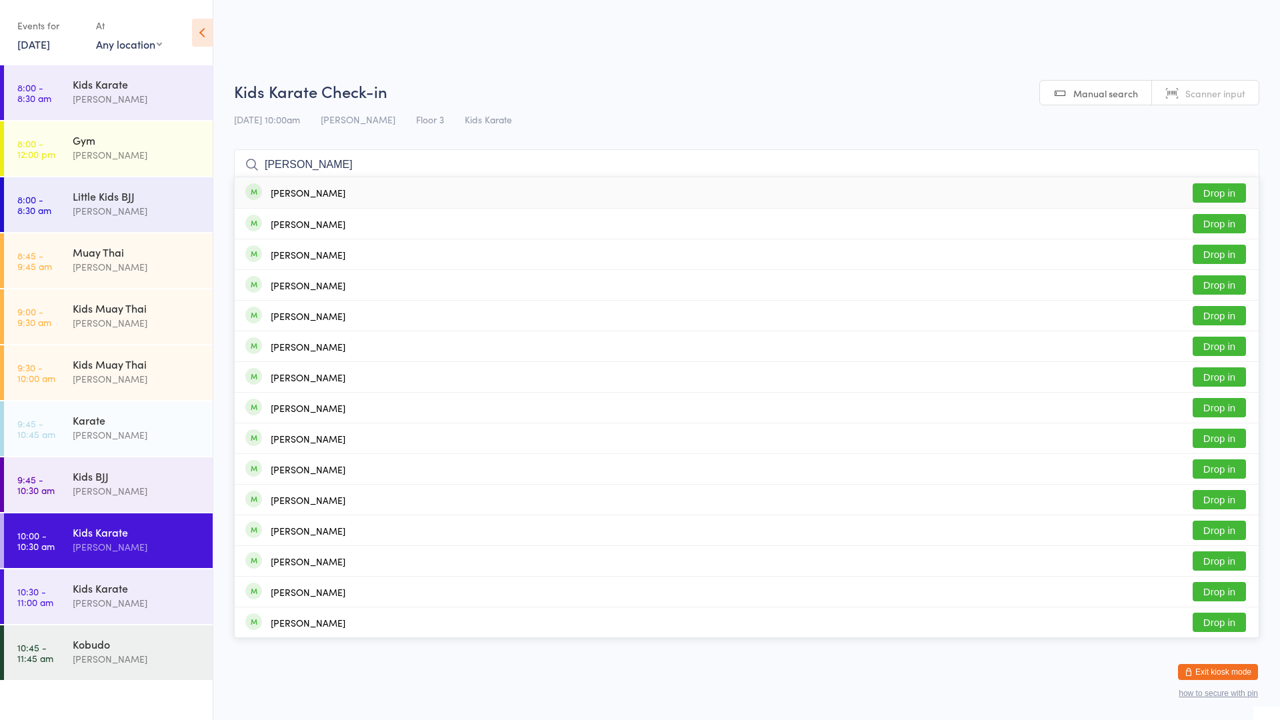
click at [1199, 196] on button "Drop in" at bounding box center [1219, 192] width 53 height 19
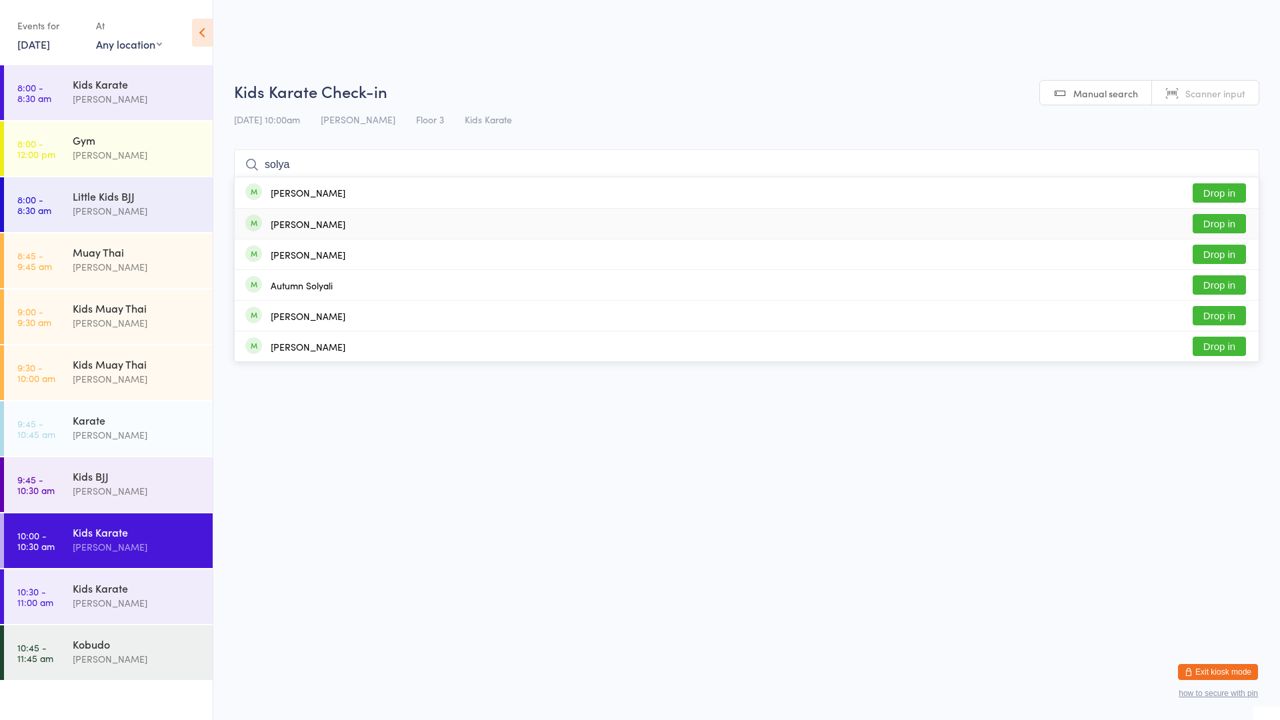
click at [1206, 219] on button "Drop in" at bounding box center [1219, 223] width 53 height 19
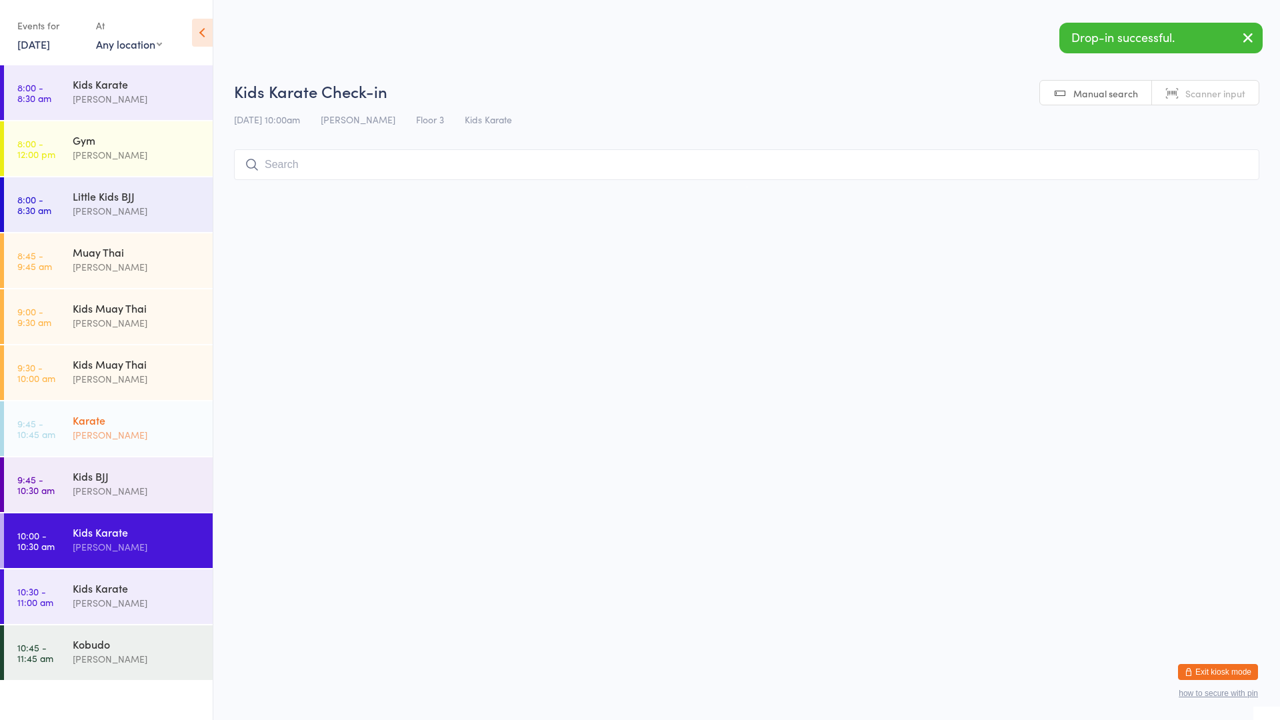
click at [151, 413] on div "Karate" at bounding box center [137, 420] width 129 height 15
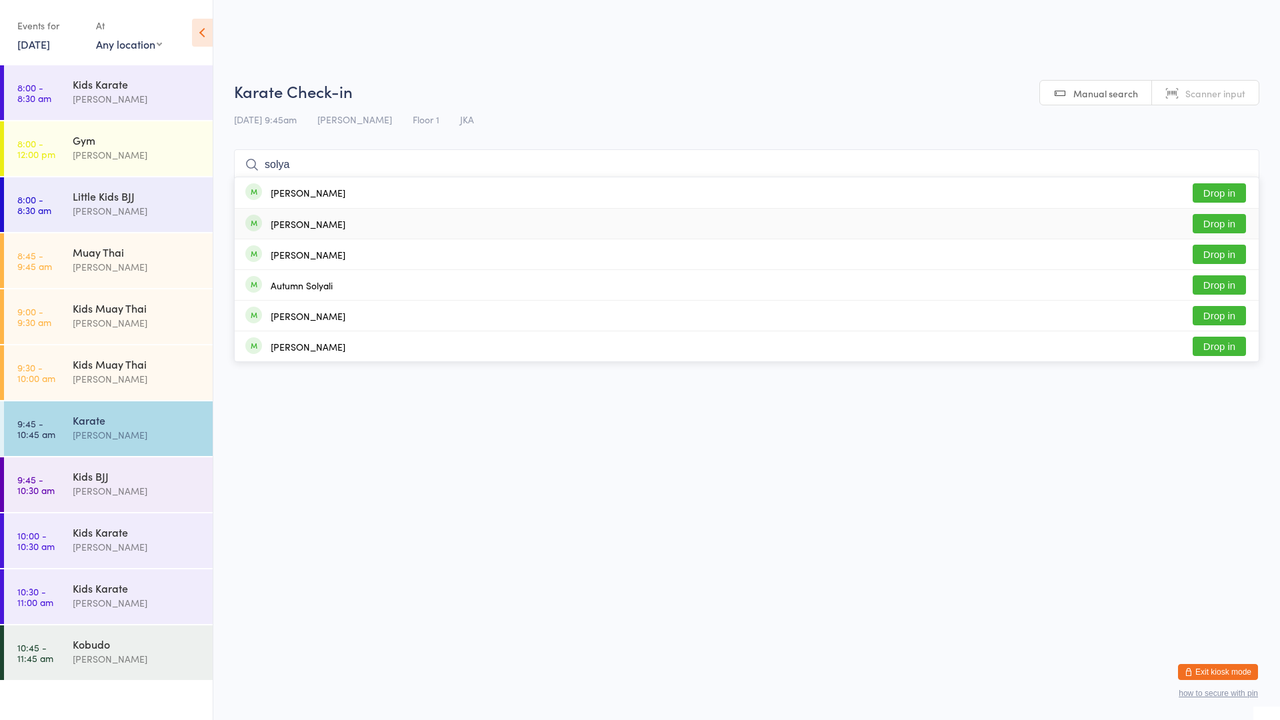
click at [1223, 230] on button "Drop in" at bounding box center [1219, 223] width 53 height 19
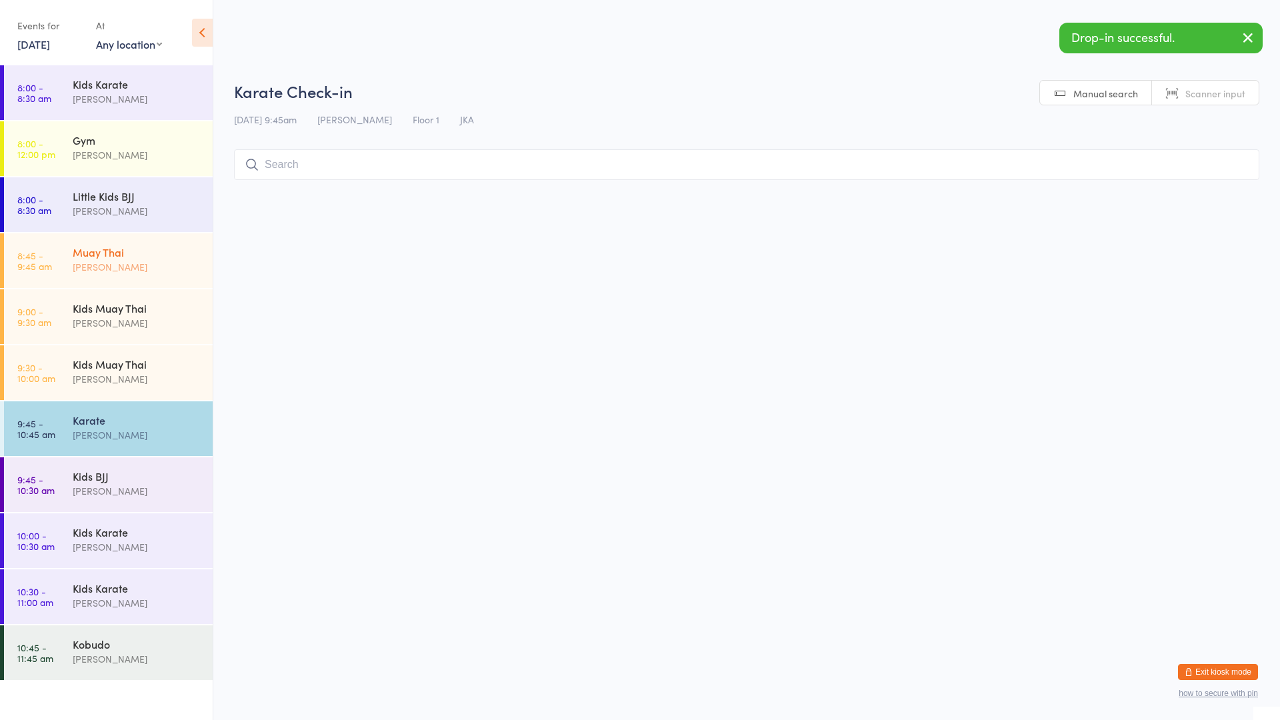
click at [135, 258] on div "Muay Thai" at bounding box center [137, 252] width 129 height 15
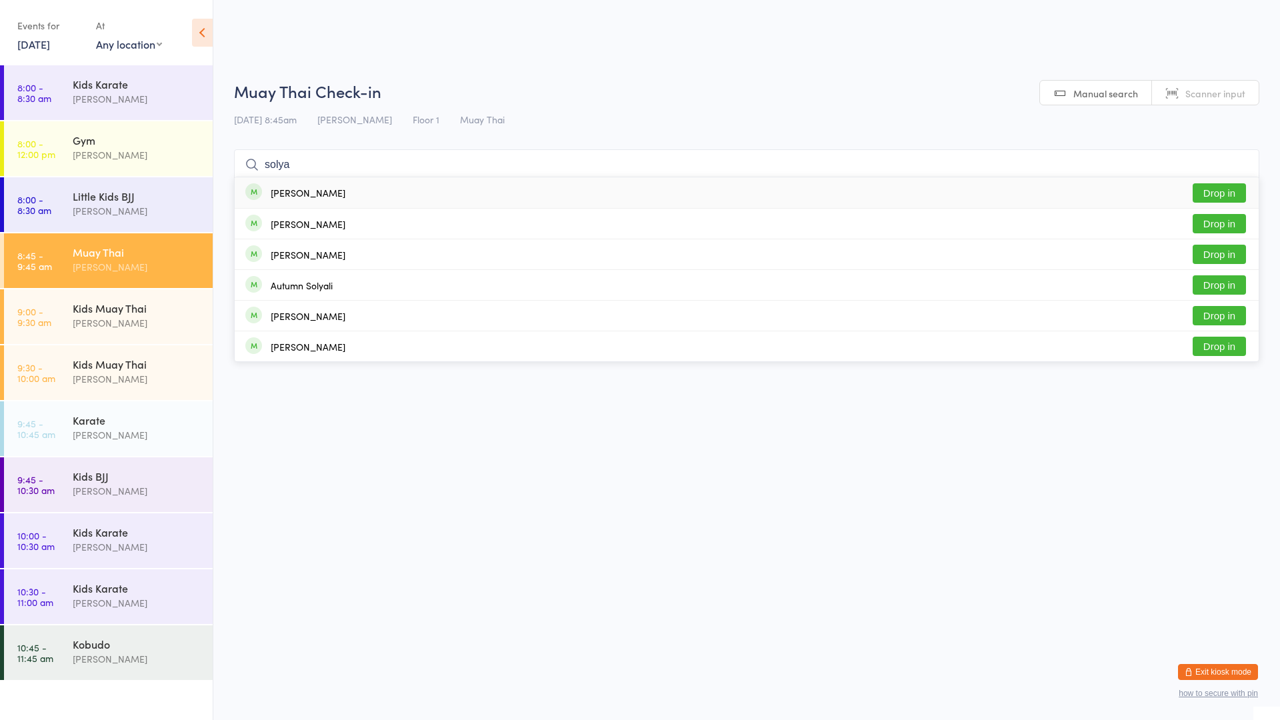
click at [1207, 193] on button "Drop in" at bounding box center [1219, 192] width 53 height 19
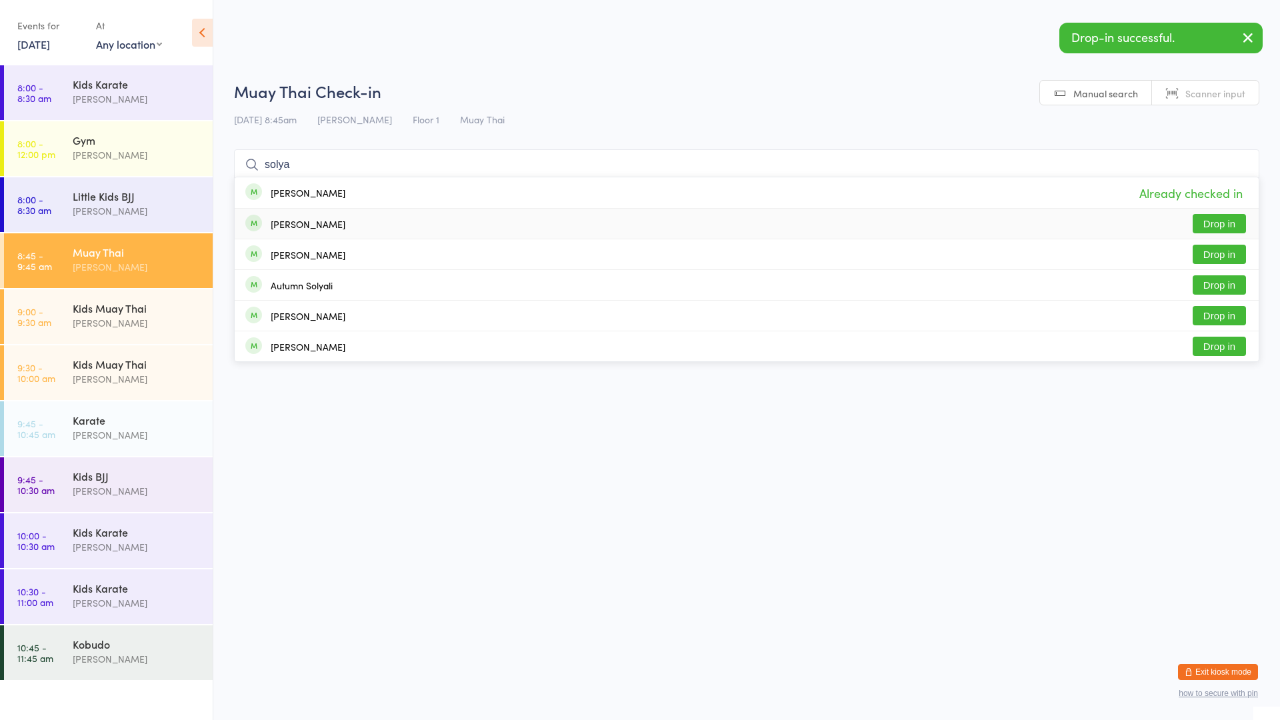
drag, startPoint x: 1201, startPoint y: 226, endPoint x: 1147, endPoint y: 221, distance: 54.9
click at [1202, 226] on button "Drop in" at bounding box center [1219, 223] width 53 height 19
click at [1197, 255] on button "Drop in" at bounding box center [1219, 254] width 53 height 19
click at [1212, 286] on button "Drop in" at bounding box center [1219, 284] width 53 height 19
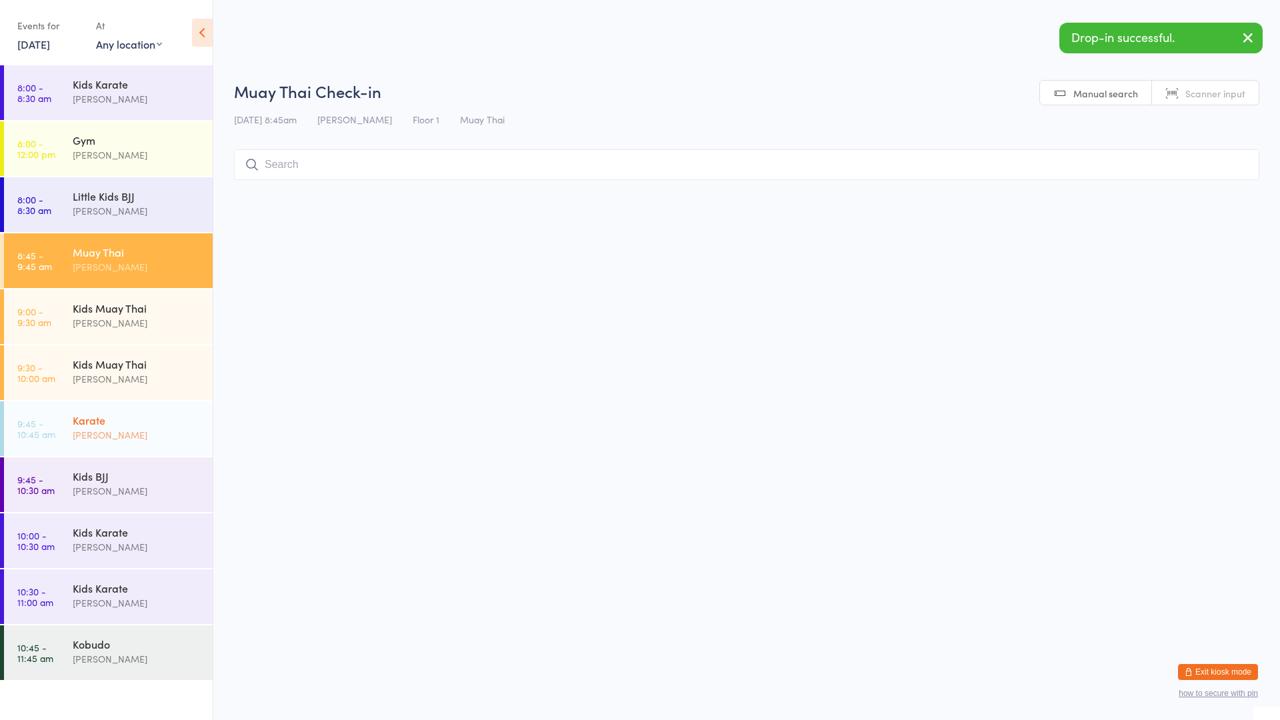
click at [143, 439] on div "[PERSON_NAME]" at bounding box center [137, 434] width 129 height 15
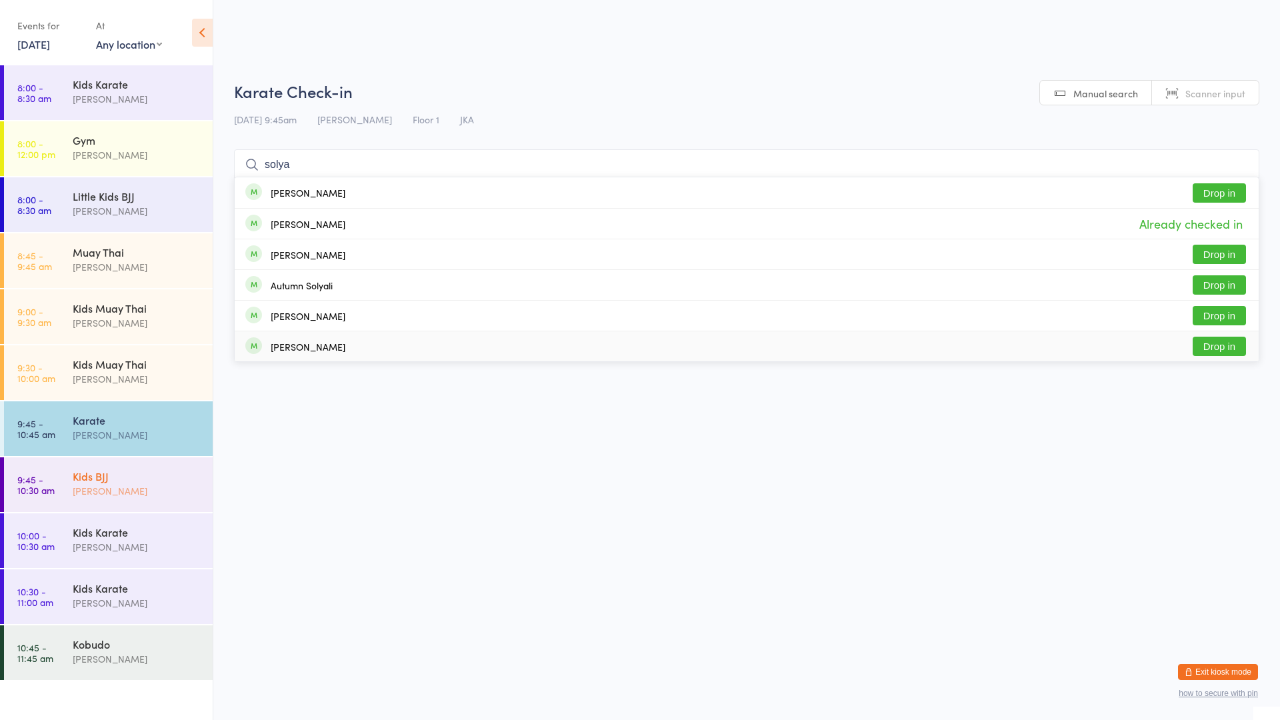
click at [124, 487] on div "[PERSON_NAME]" at bounding box center [137, 490] width 129 height 15
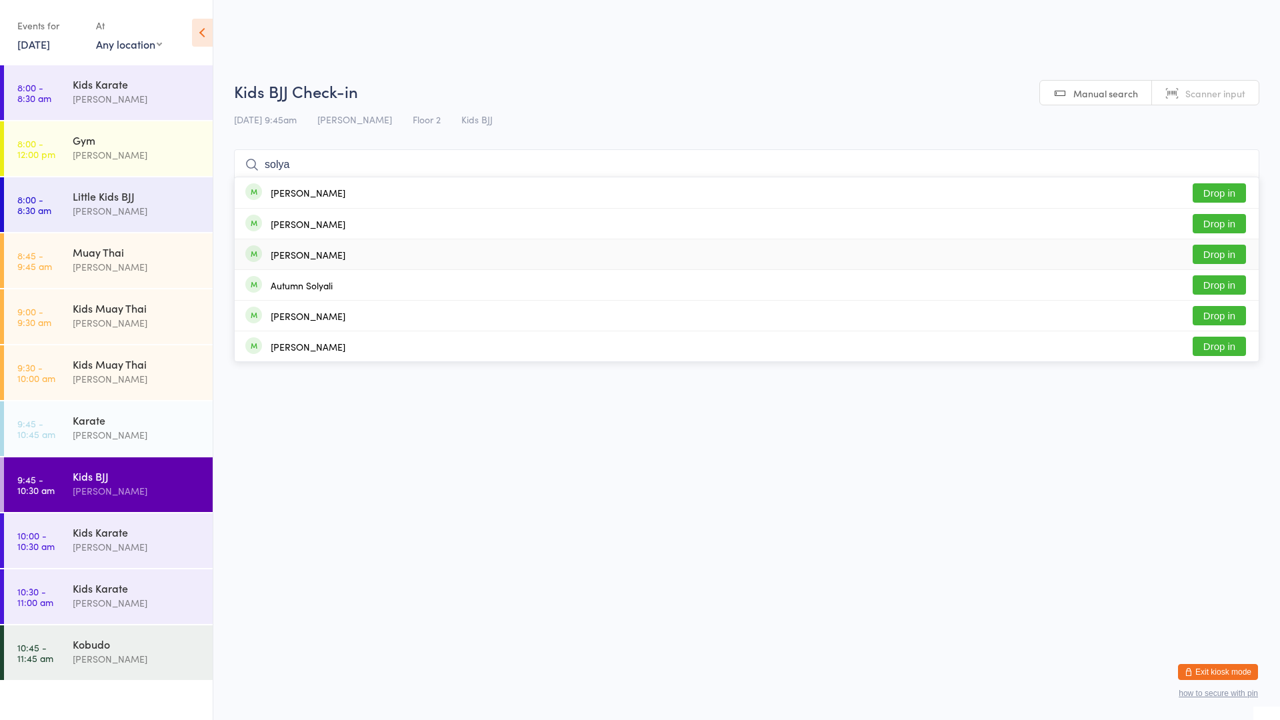
click at [1215, 255] on button "Drop in" at bounding box center [1219, 254] width 53 height 19
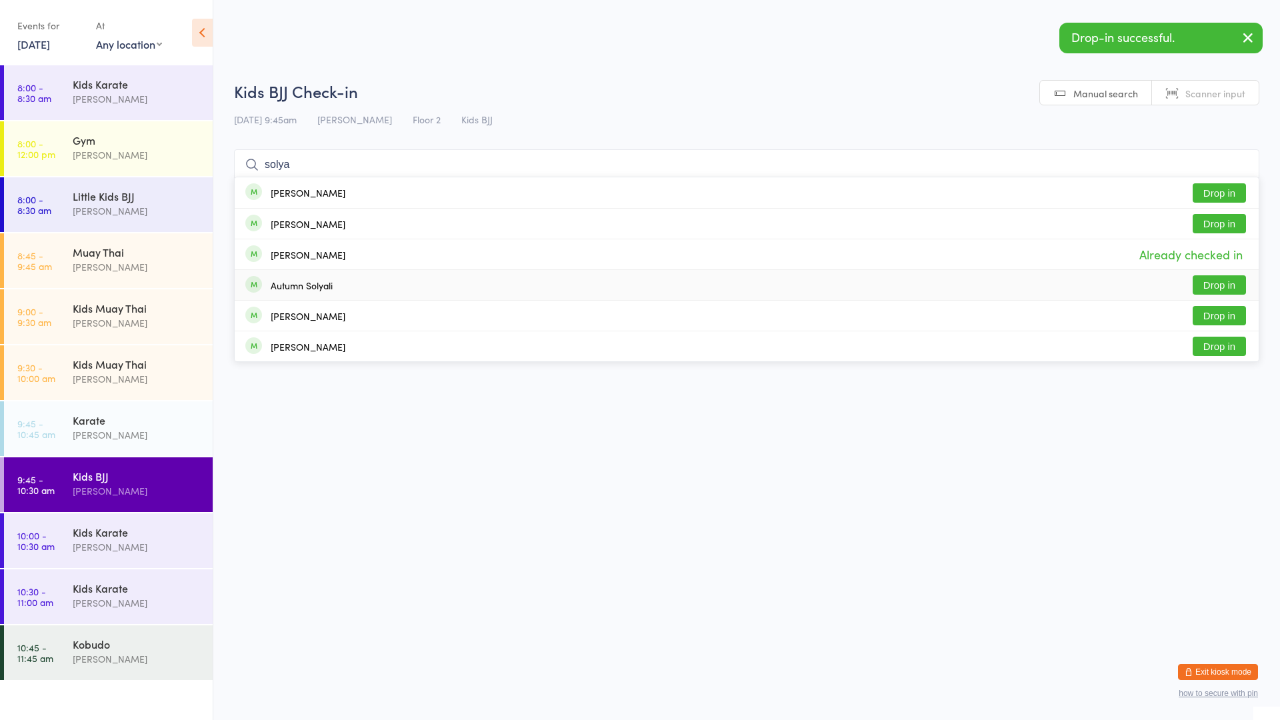
click at [1208, 287] on button "Drop in" at bounding box center [1219, 284] width 53 height 19
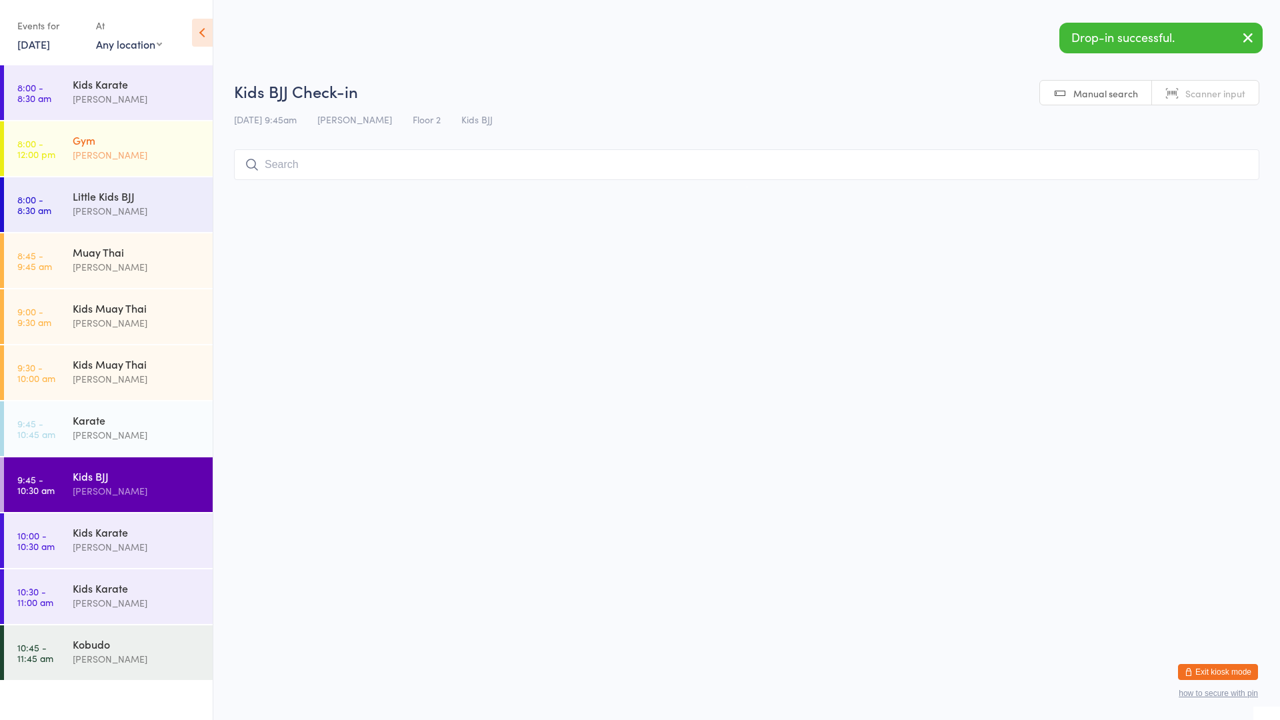
click at [169, 137] on div "Gym" at bounding box center [137, 140] width 129 height 15
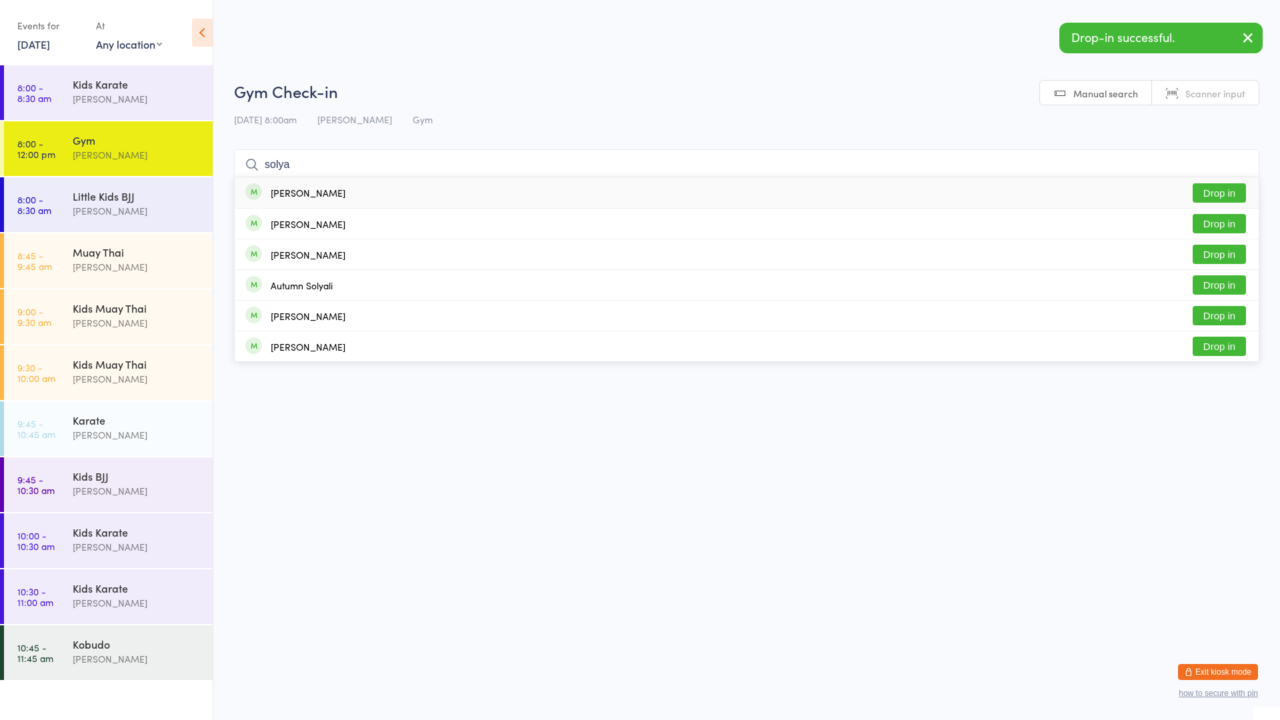
click at [1207, 195] on button "Drop in" at bounding box center [1219, 192] width 53 height 19
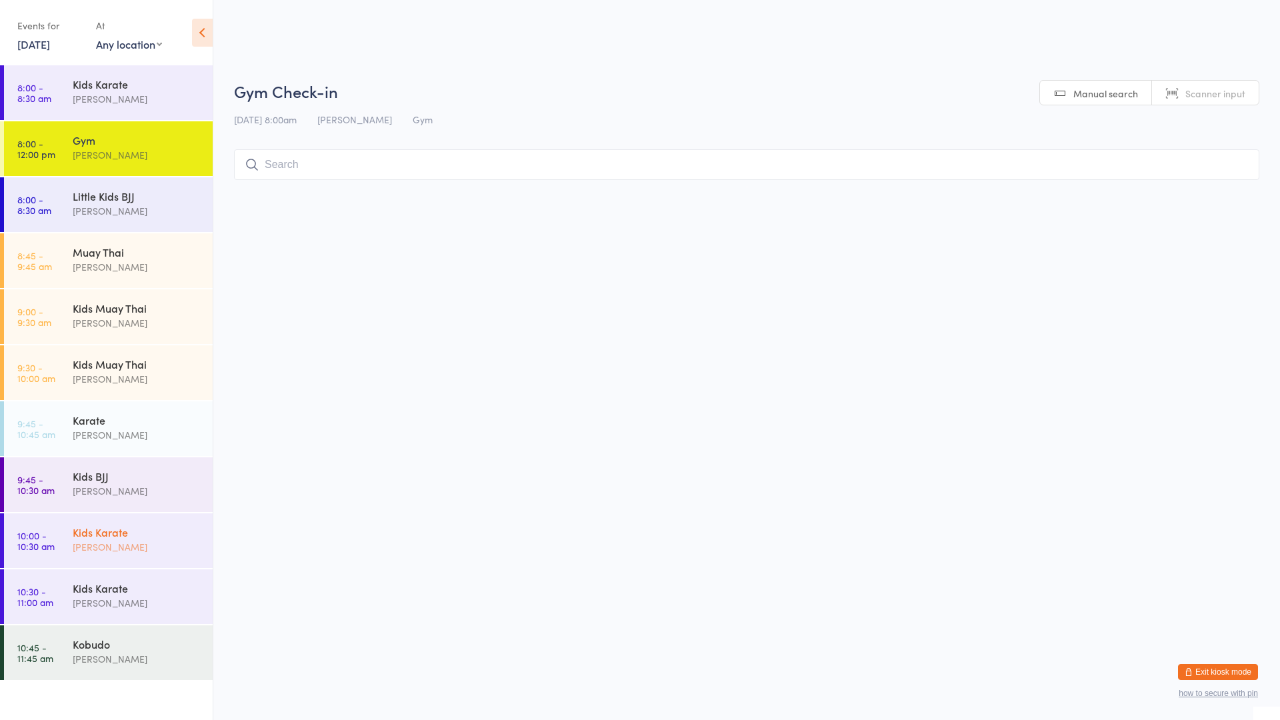
click at [151, 529] on div "Kids Karate" at bounding box center [137, 532] width 129 height 15
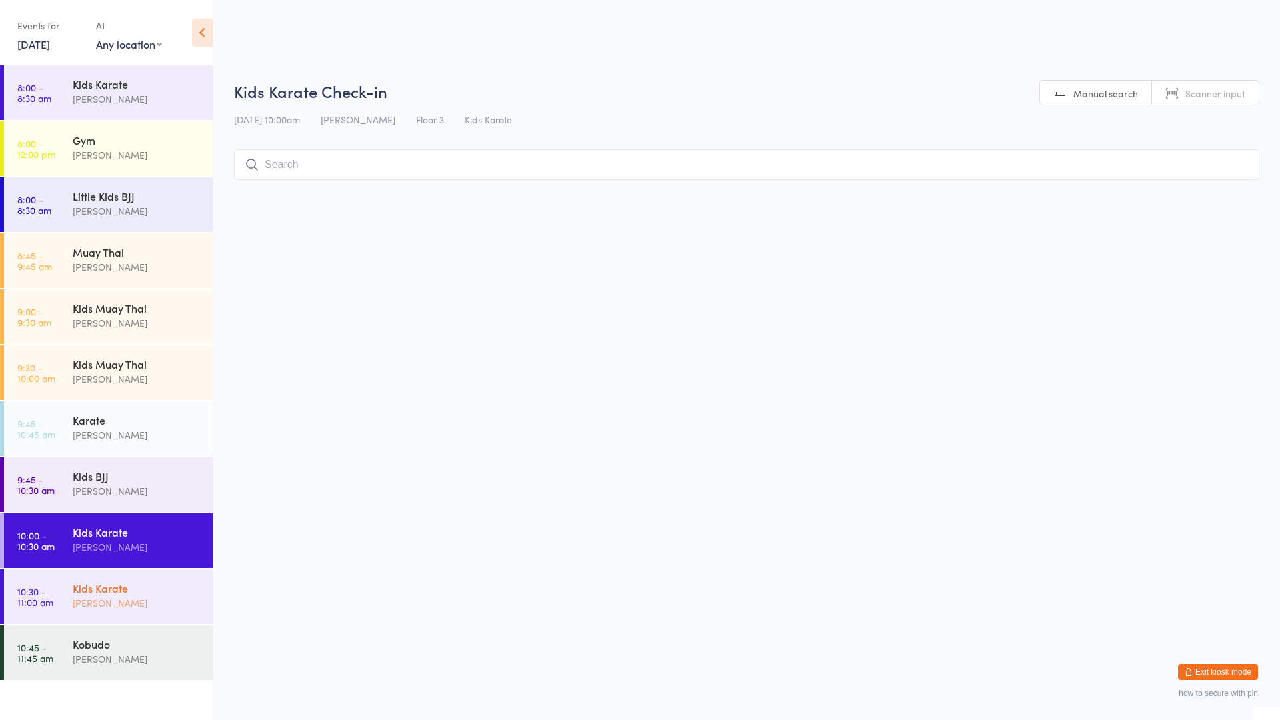
click at [159, 586] on div "Kids Karate" at bounding box center [137, 588] width 129 height 15
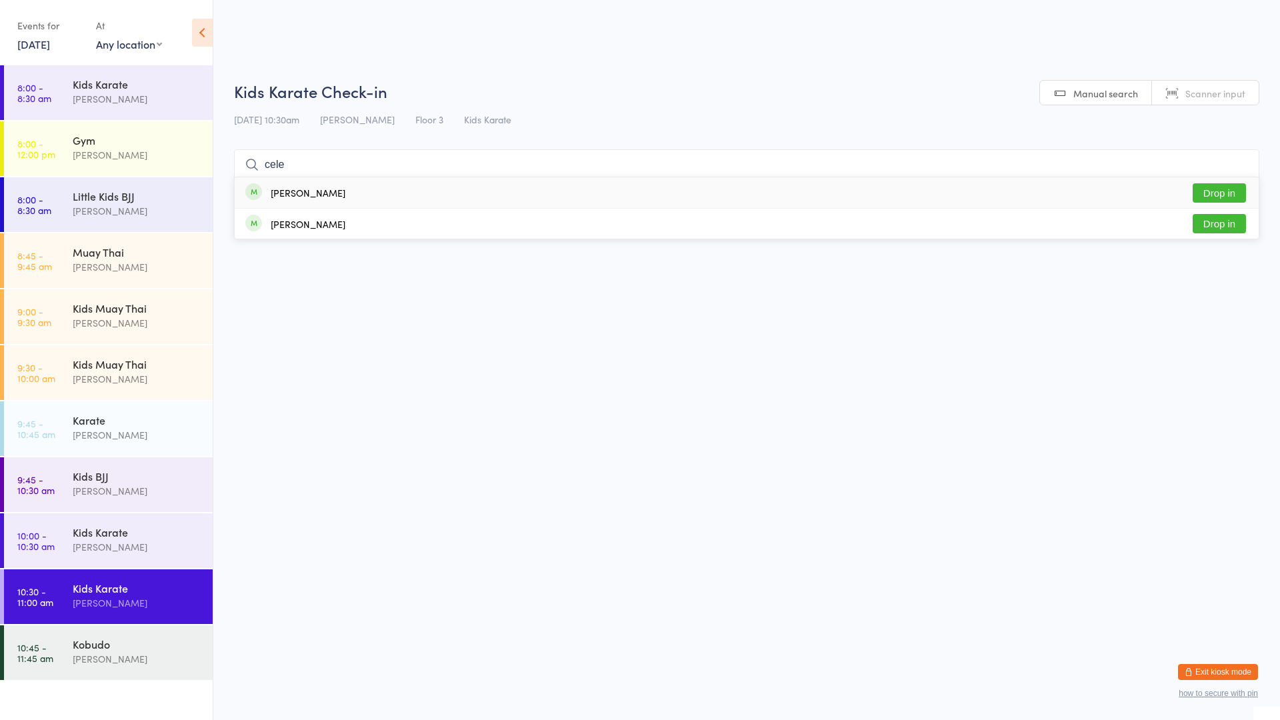
click at [1201, 195] on button "Drop in" at bounding box center [1219, 192] width 53 height 19
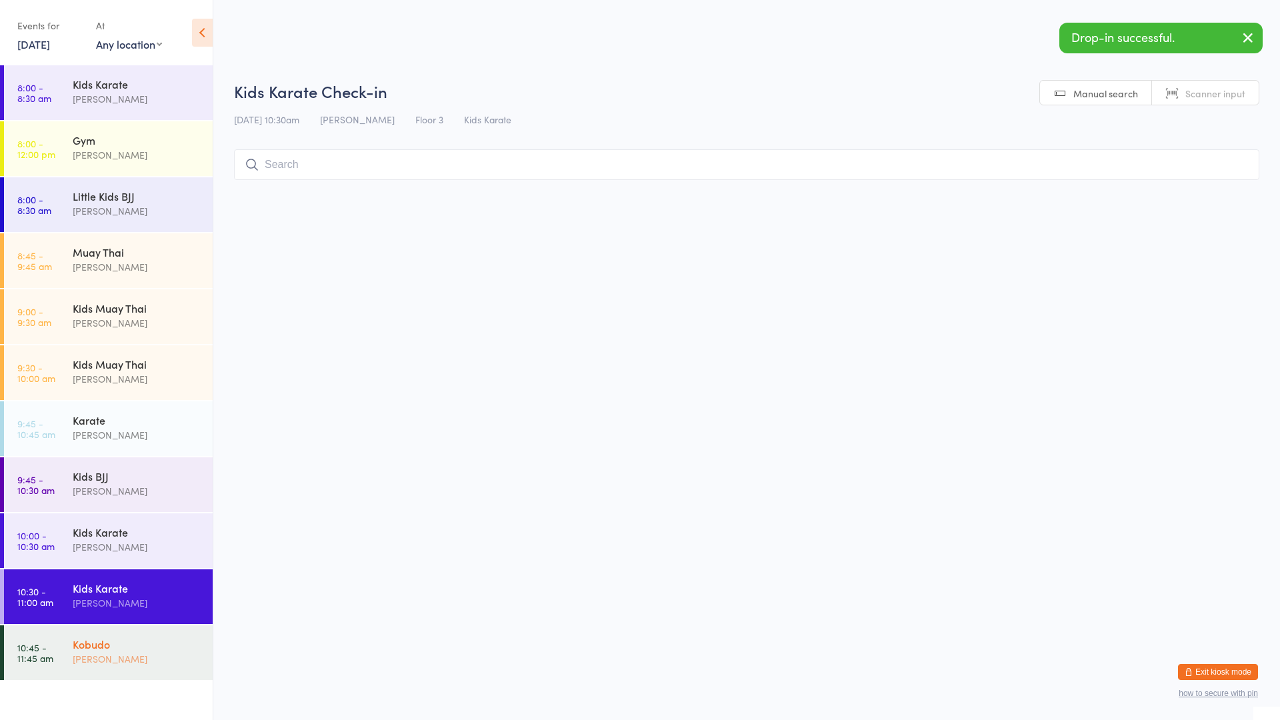
click at [177, 641] on div "Kobudo" at bounding box center [137, 644] width 129 height 15
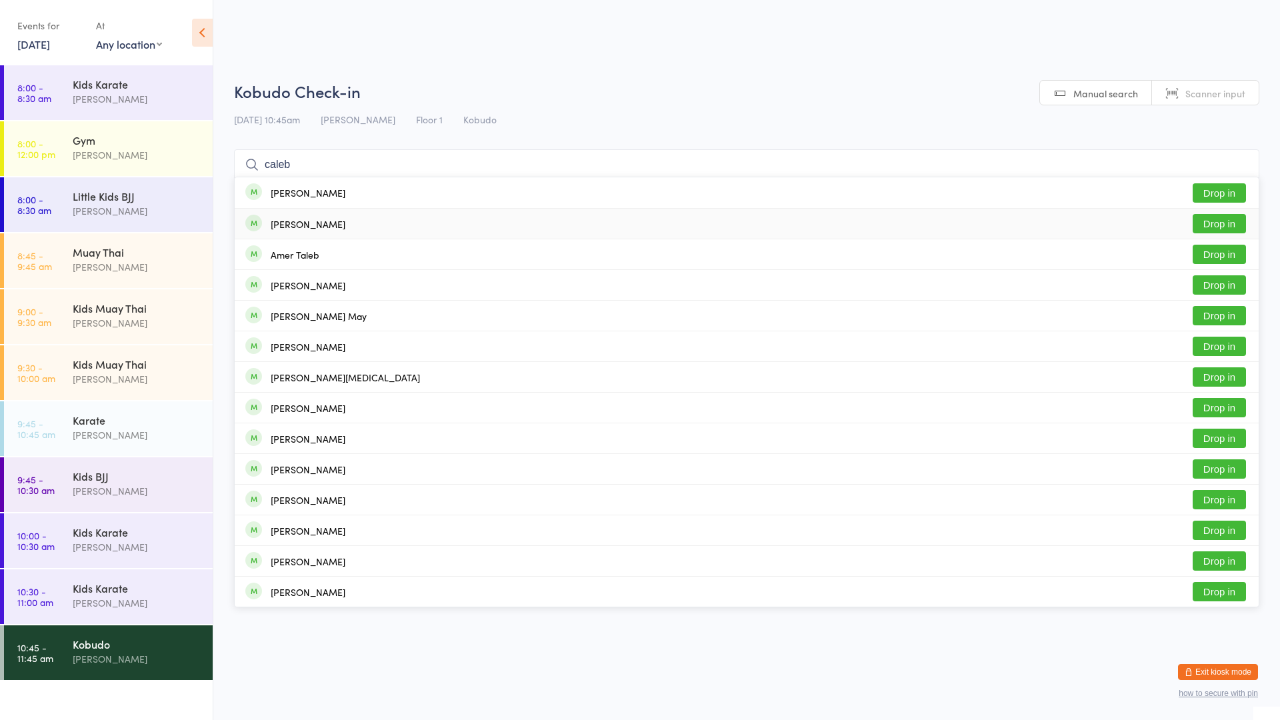
click at [1225, 221] on button "Drop in" at bounding box center [1219, 223] width 53 height 19
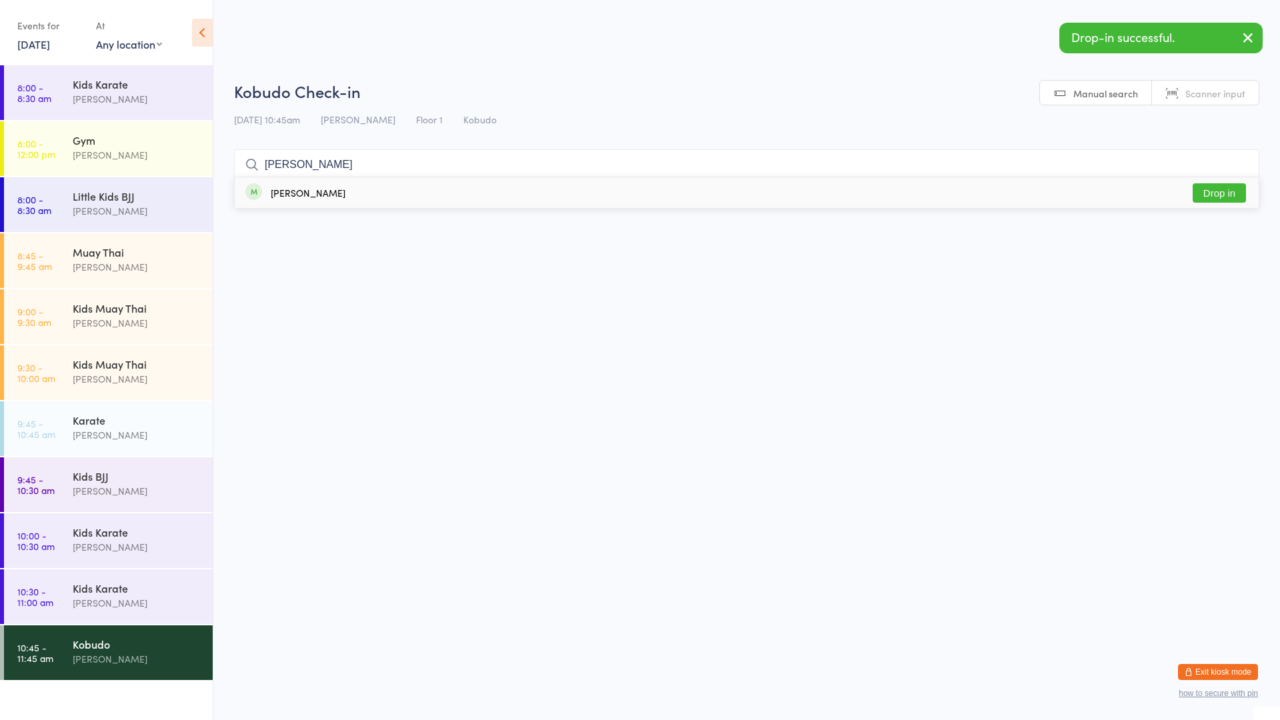
click at [1233, 194] on button "Drop in" at bounding box center [1219, 192] width 53 height 19
click at [166, 438] on div "[PERSON_NAME]" at bounding box center [137, 434] width 129 height 15
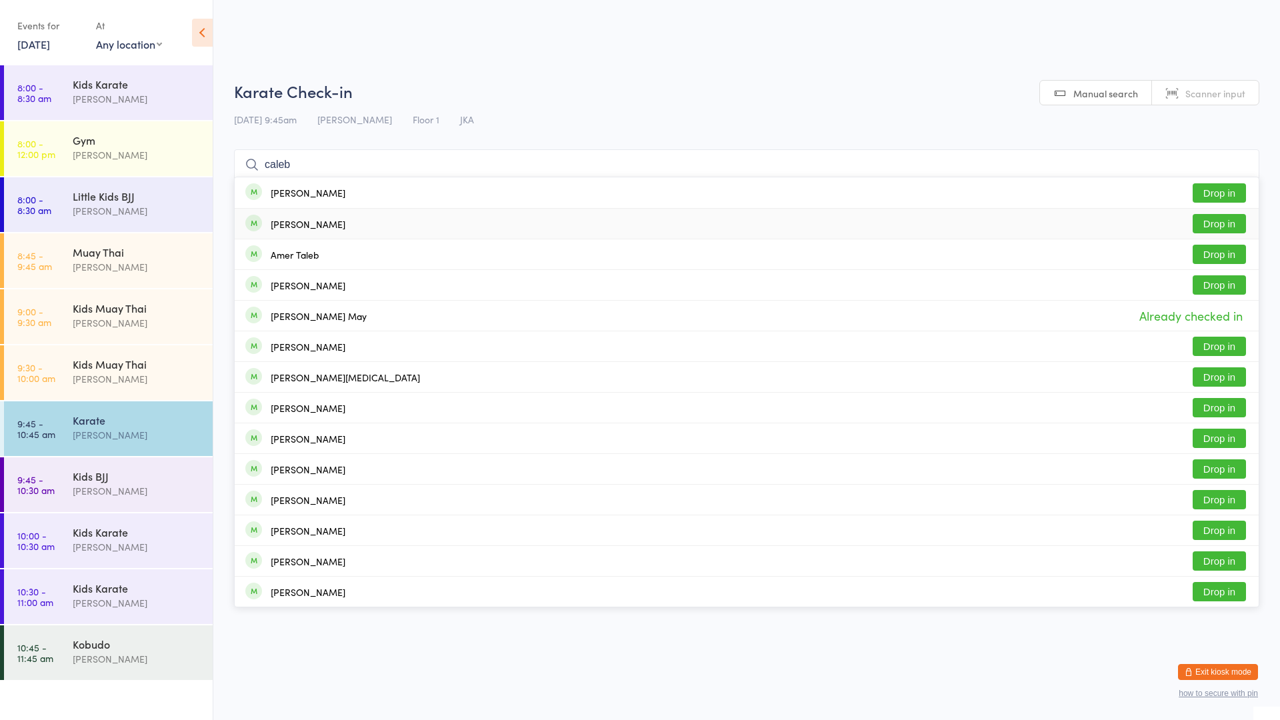
click at [1215, 223] on button "Drop in" at bounding box center [1219, 223] width 53 height 19
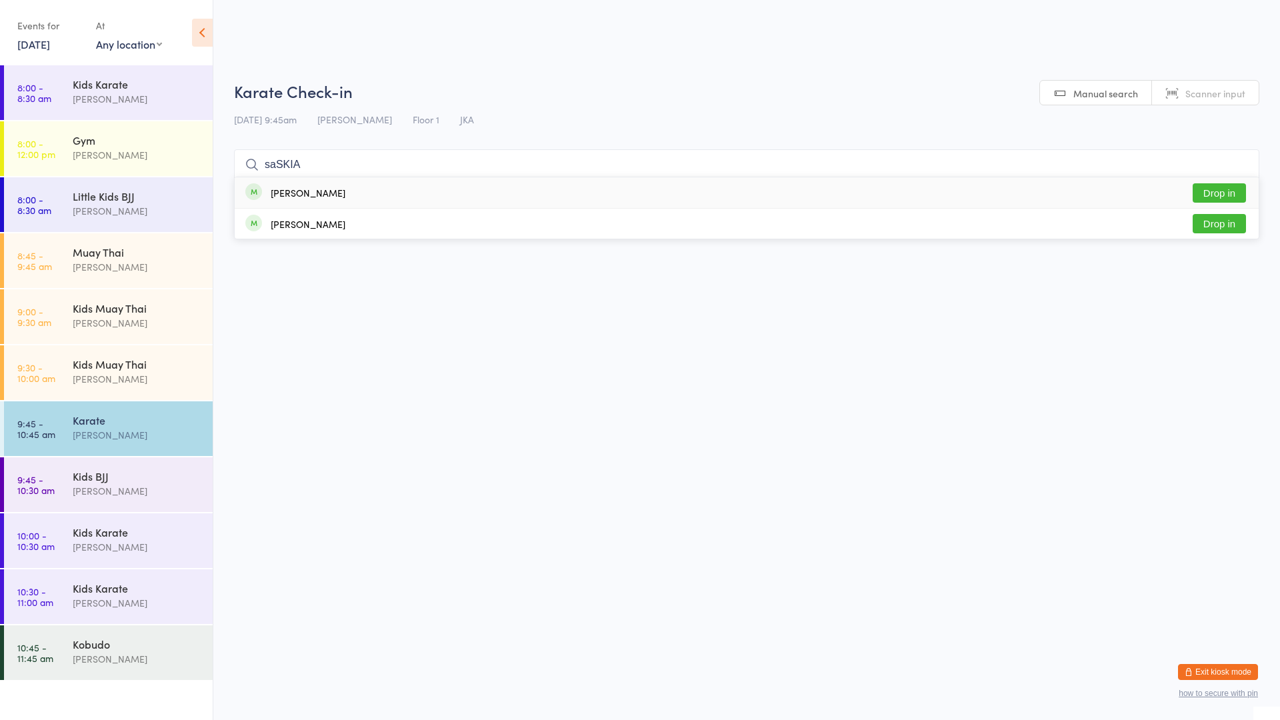
click at [1224, 187] on button "Drop in" at bounding box center [1219, 192] width 53 height 19
click at [115, 604] on div "[PERSON_NAME]" at bounding box center [137, 602] width 129 height 15
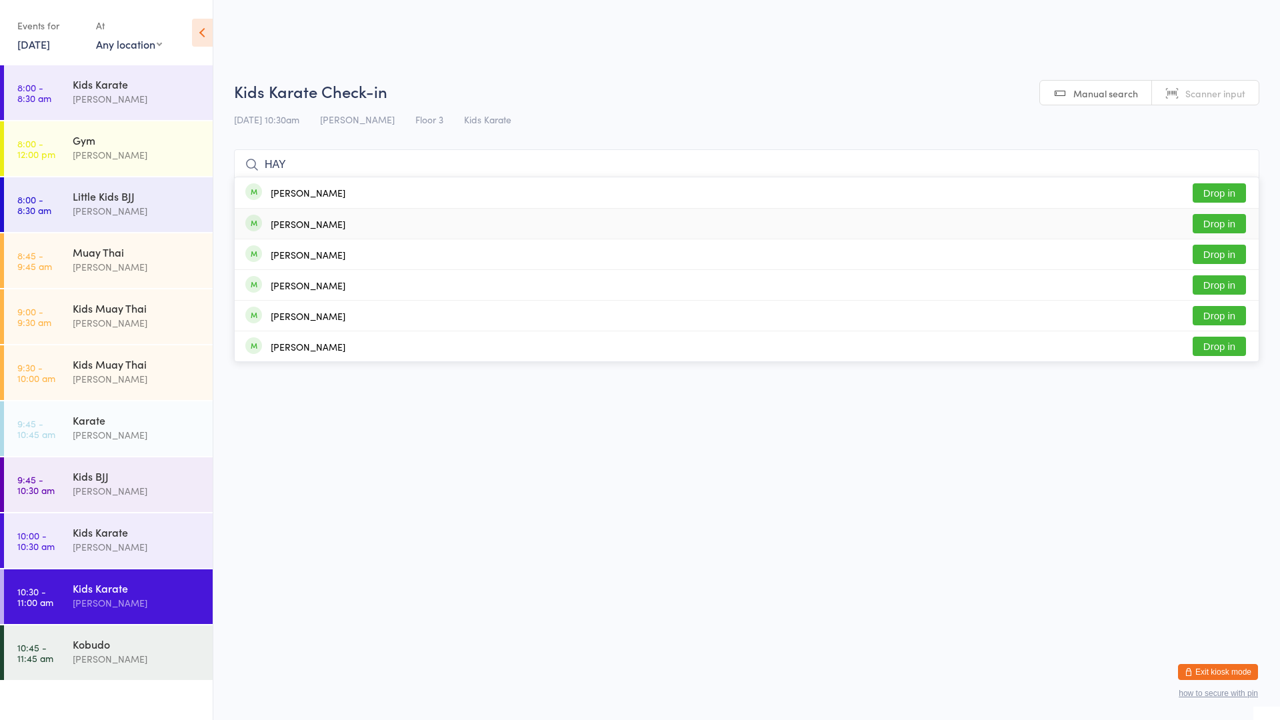
click at [1223, 225] on button "Drop in" at bounding box center [1219, 223] width 53 height 19
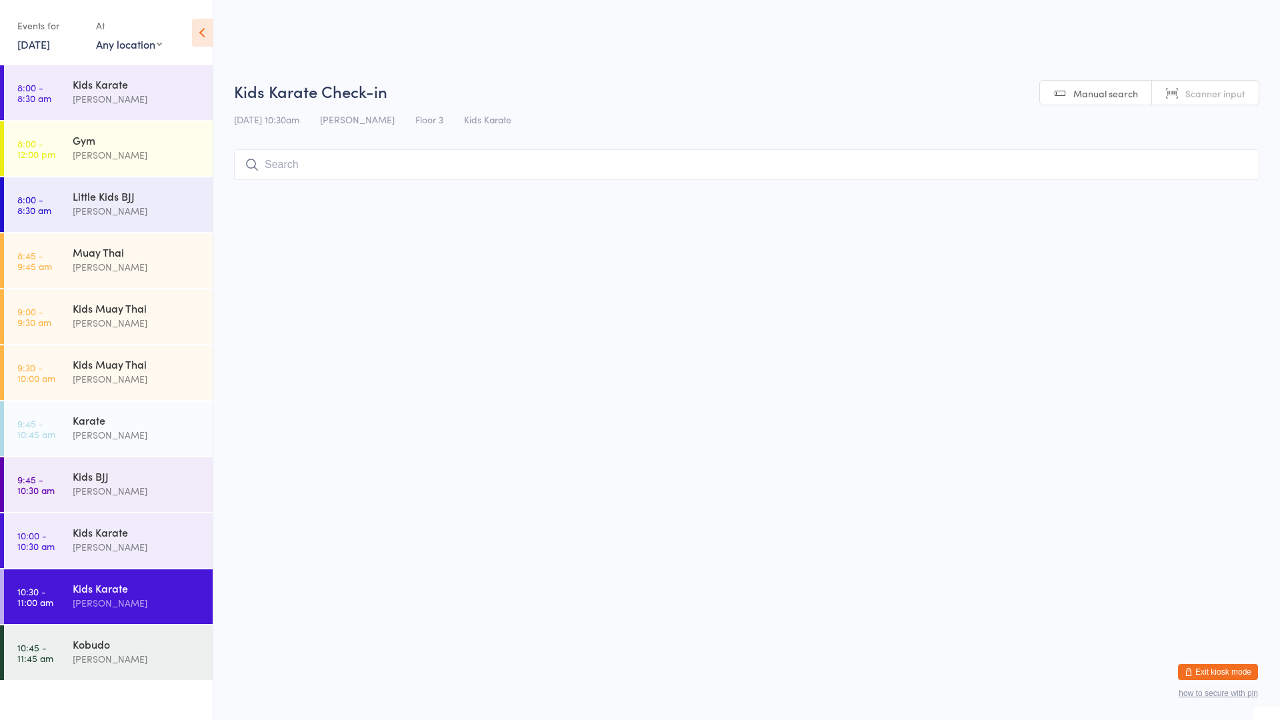
click at [100, 591] on div "Kids Karate" at bounding box center [137, 588] width 129 height 15
click at [284, 164] on input "search" at bounding box center [746, 164] width 1025 height 31
click at [153, 586] on div "Kids Karate" at bounding box center [137, 588] width 129 height 15
click at [285, 164] on input "search" at bounding box center [746, 164] width 1025 height 31
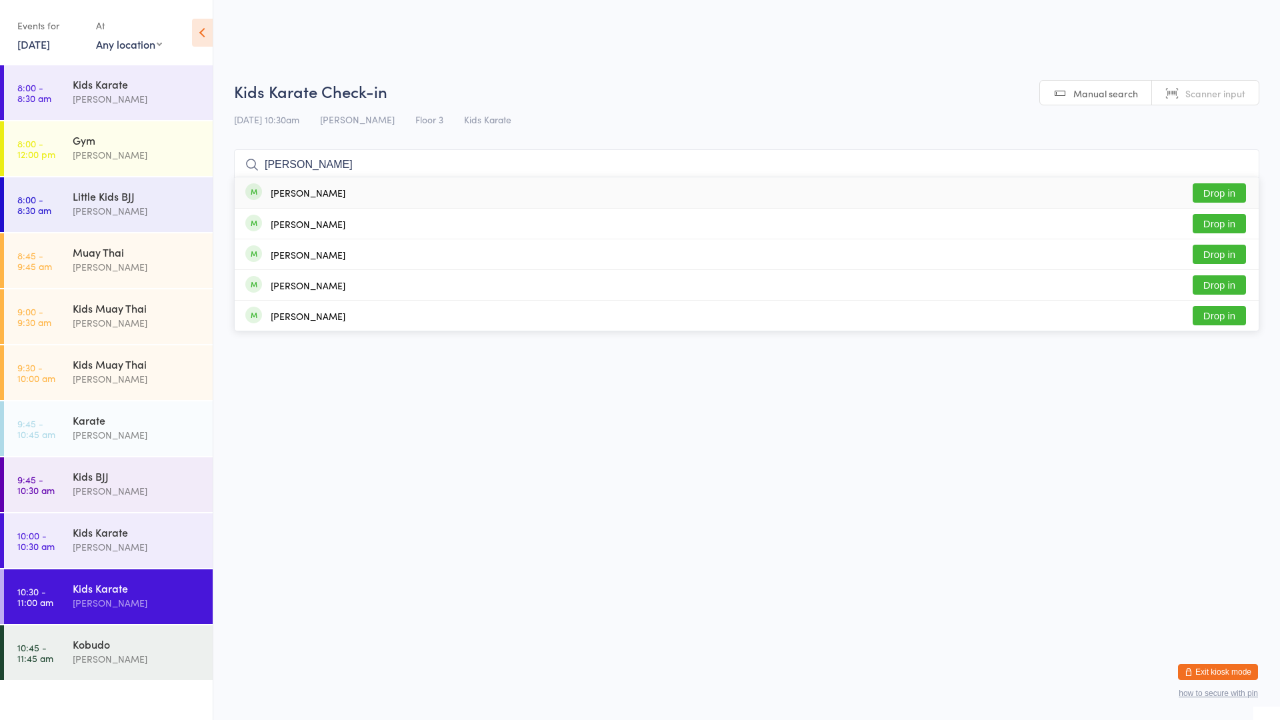
click at [1208, 196] on button "Drop in" at bounding box center [1219, 192] width 53 height 19
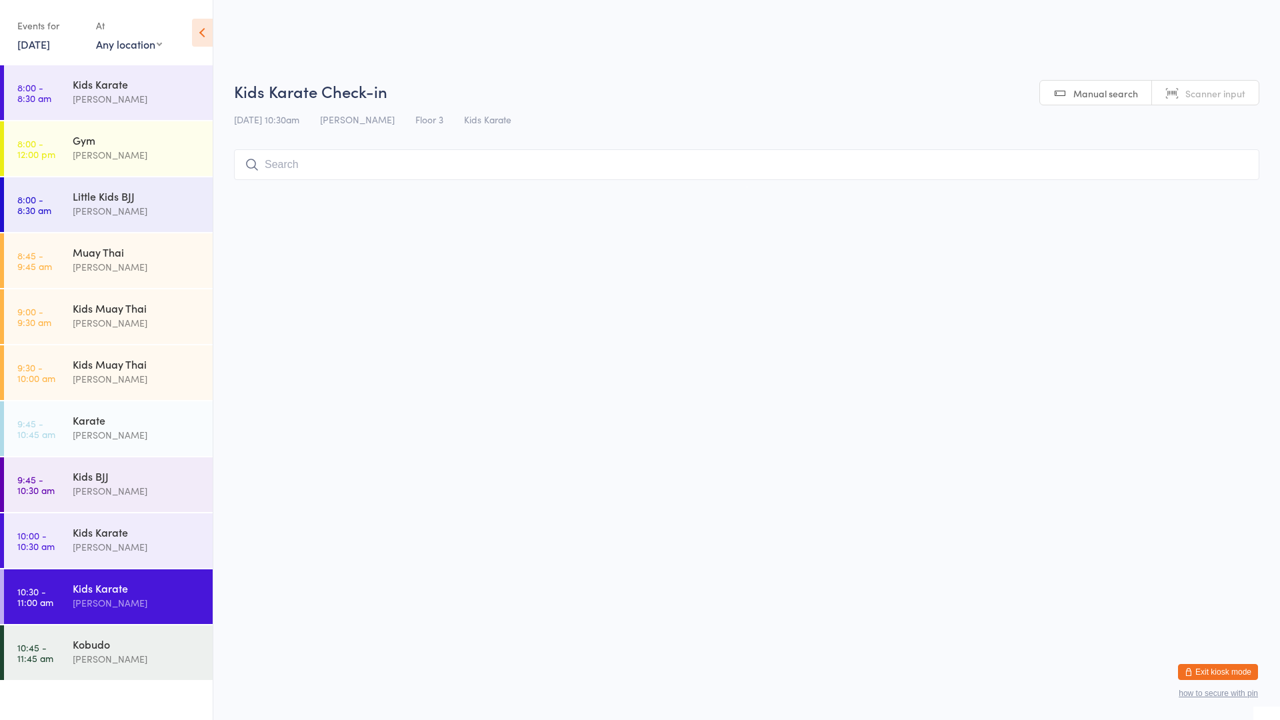
click at [710, 165] on input "search" at bounding box center [746, 164] width 1025 height 31
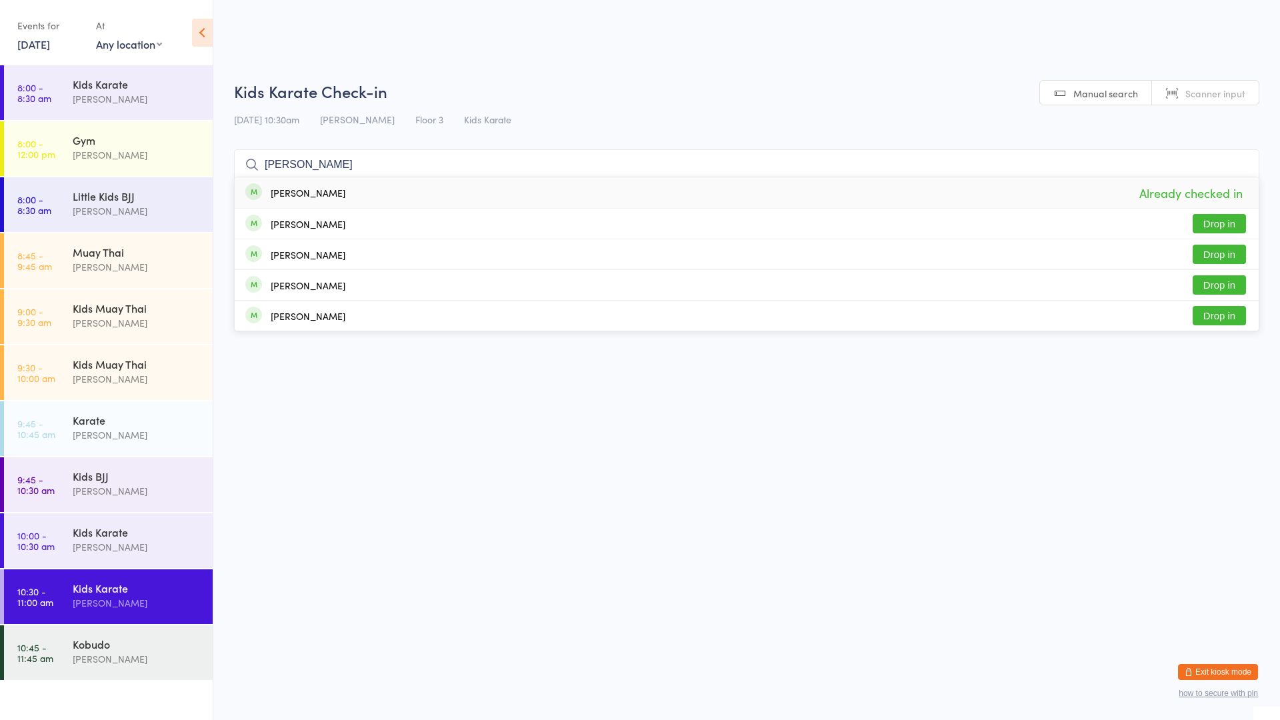
click at [473, 157] on input "[PERSON_NAME]" at bounding box center [746, 164] width 1025 height 31
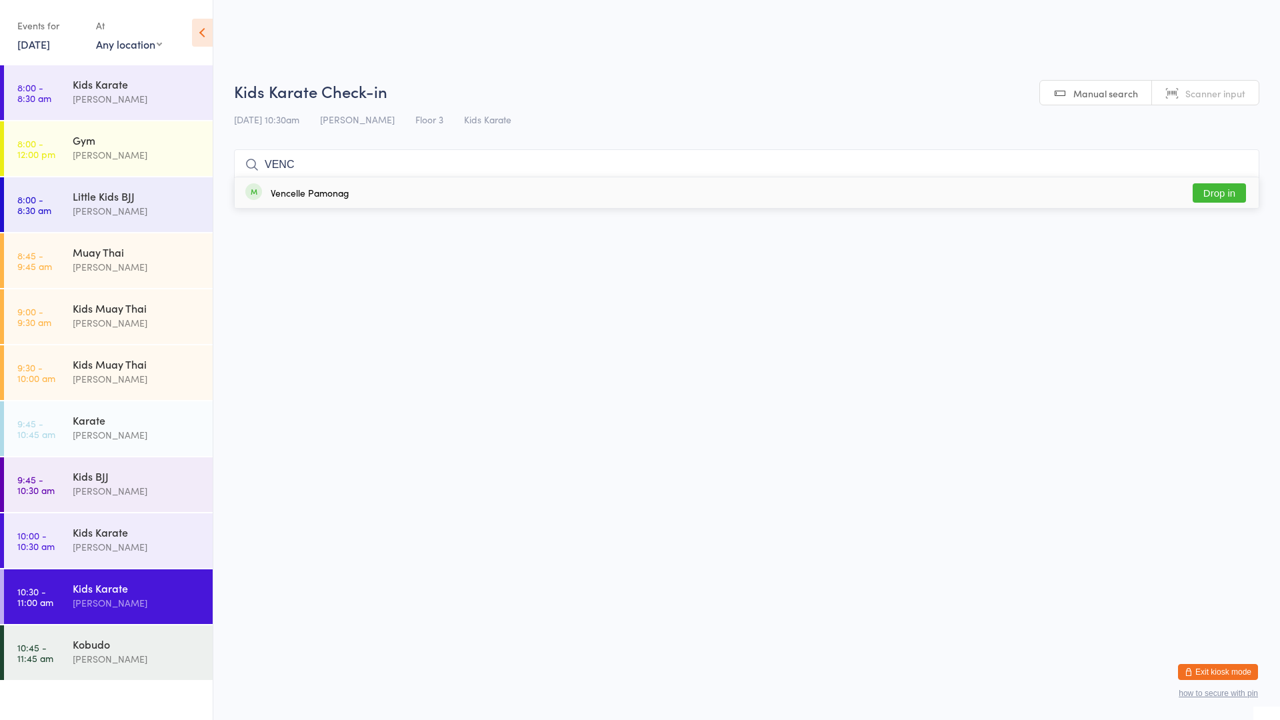
click at [1217, 193] on button "Drop in" at bounding box center [1219, 192] width 53 height 19
click at [125, 379] on div "[PERSON_NAME]" at bounding box center [137, 378] width 129 height 15
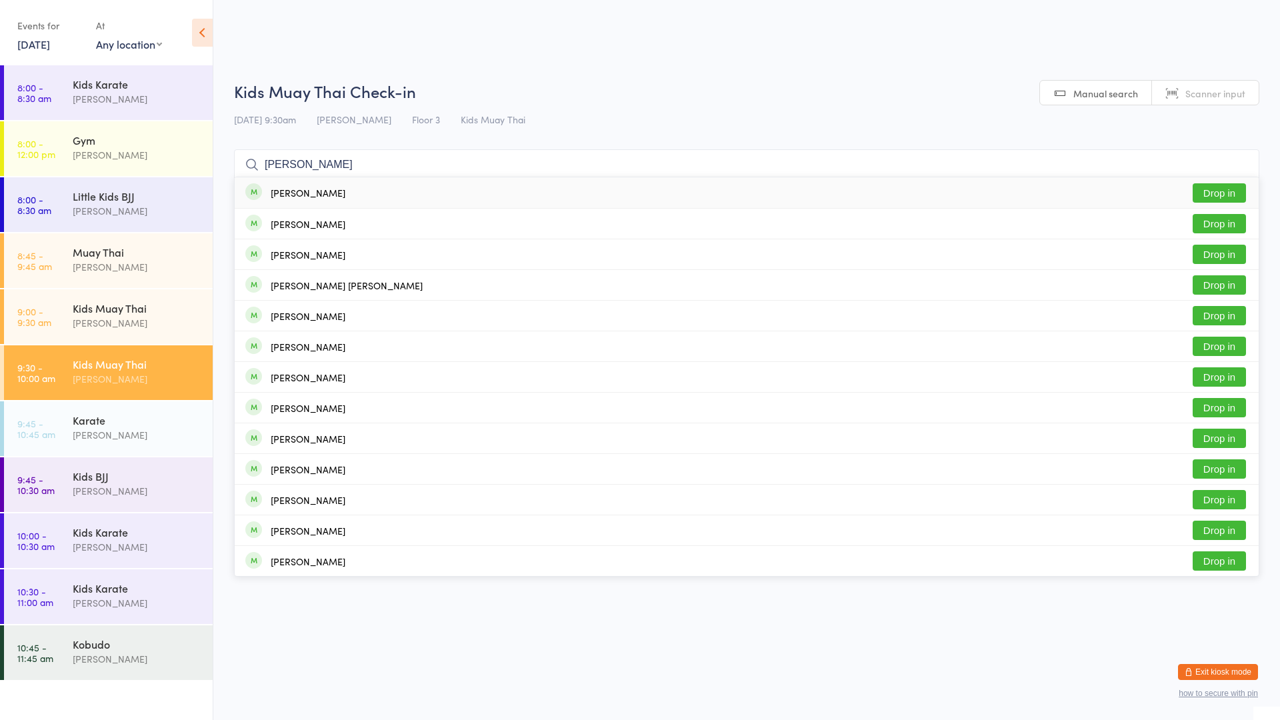
click at [295, 195] on div "[PERSON_NAME]" at bounding box center [308, 192] width 75 height 11
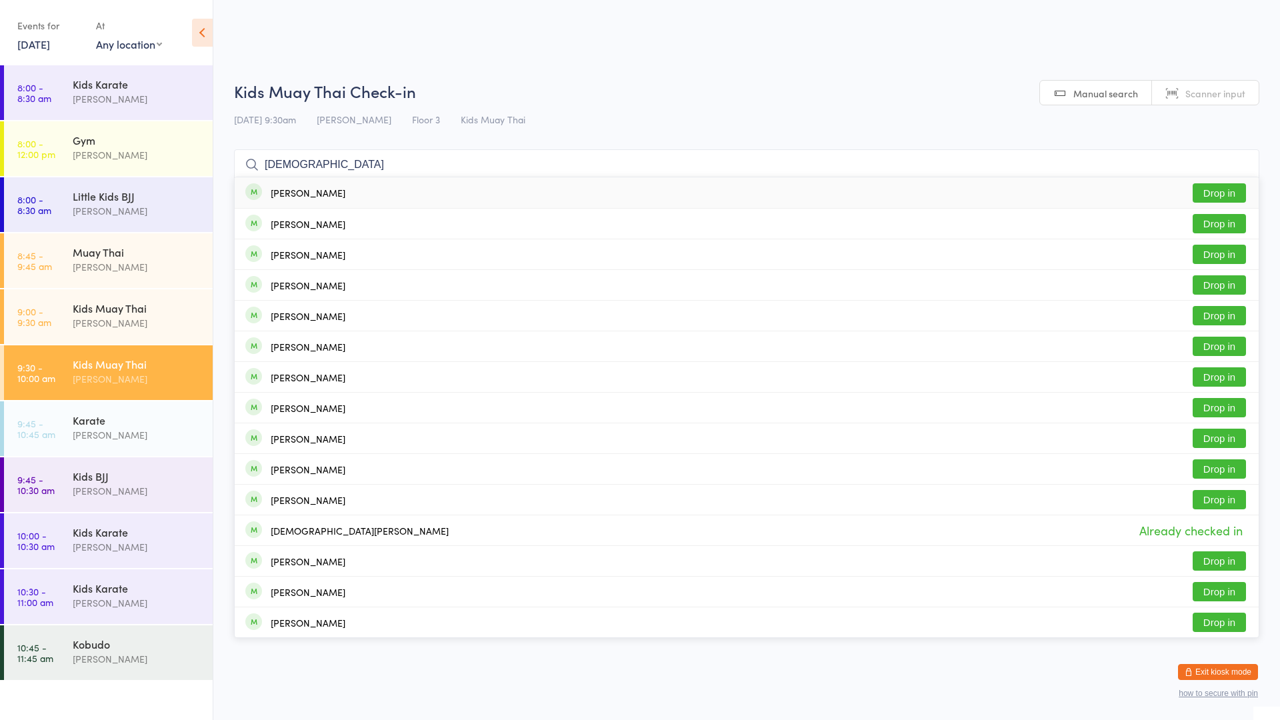
click at [1203, 193] on button "Drop in" at bounding box center [1219, 192] width 53 height 19
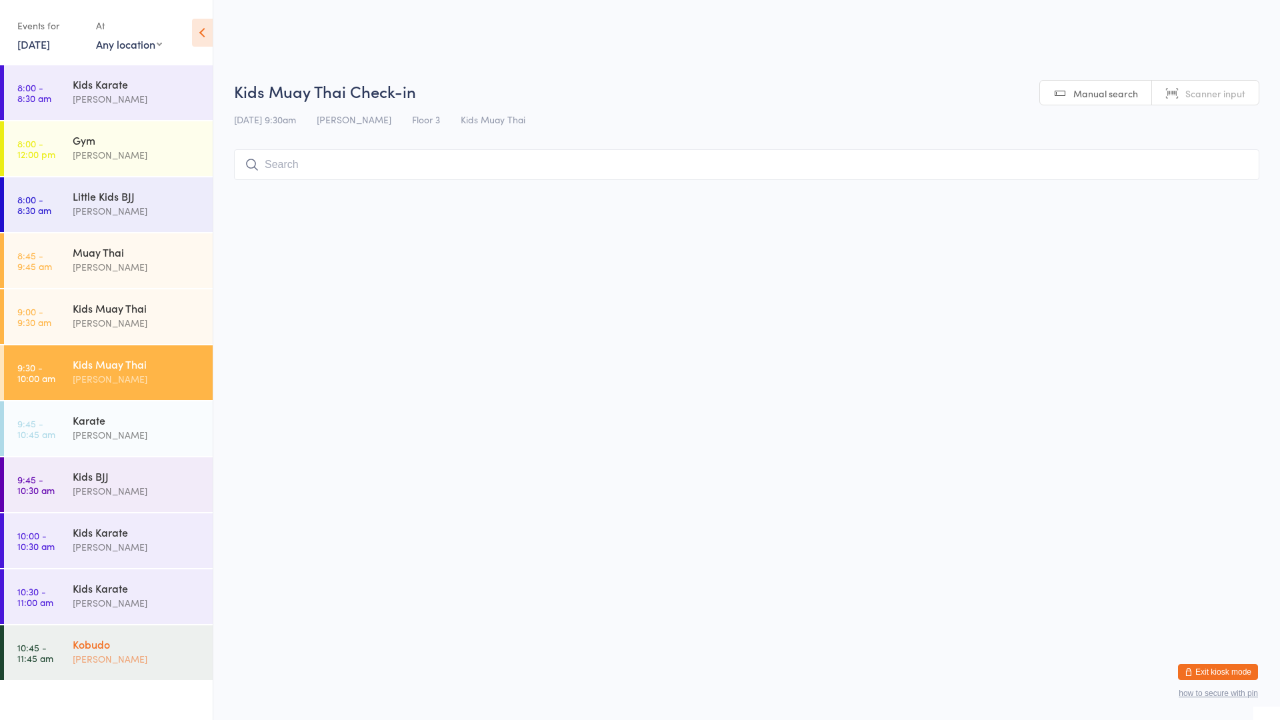
drag, startPoint x: 121, startPoint y: 639, endPoint x: 127, endPoint y: 635, distance: 7.2
click at [121, 639] on div "Kobudo" at bounding box center [137, 644] width 129 height 15
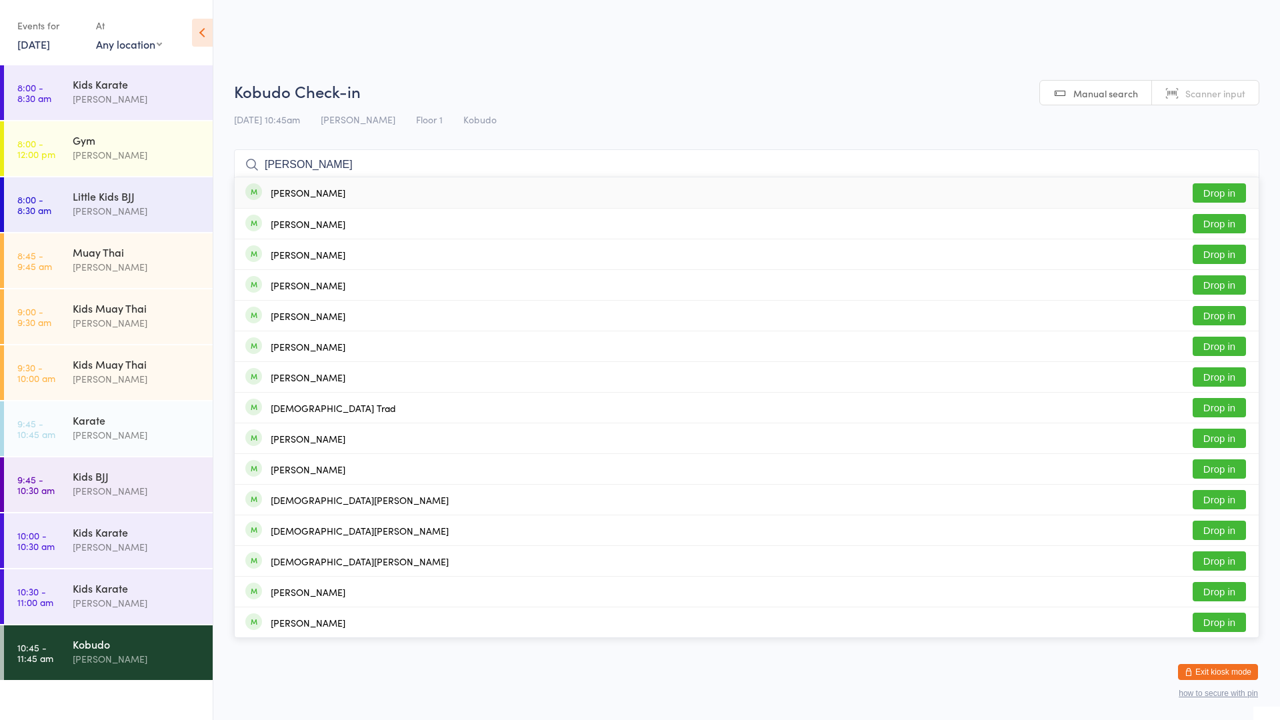
click at [1197, 185] on button "Drop in" at bounding box center [1219, 192] width 53 height 19
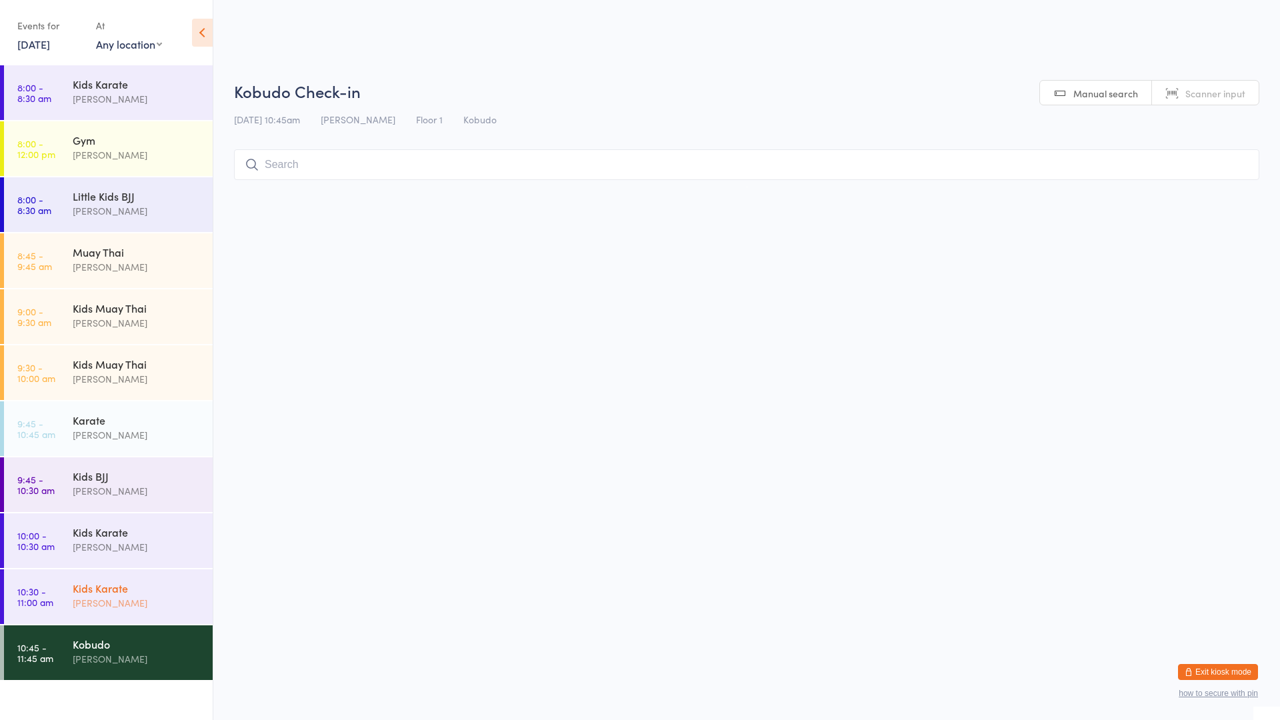
click at [124, 586] on div "Kids Karate" at bounding box center [137, 588] width 129 height 15
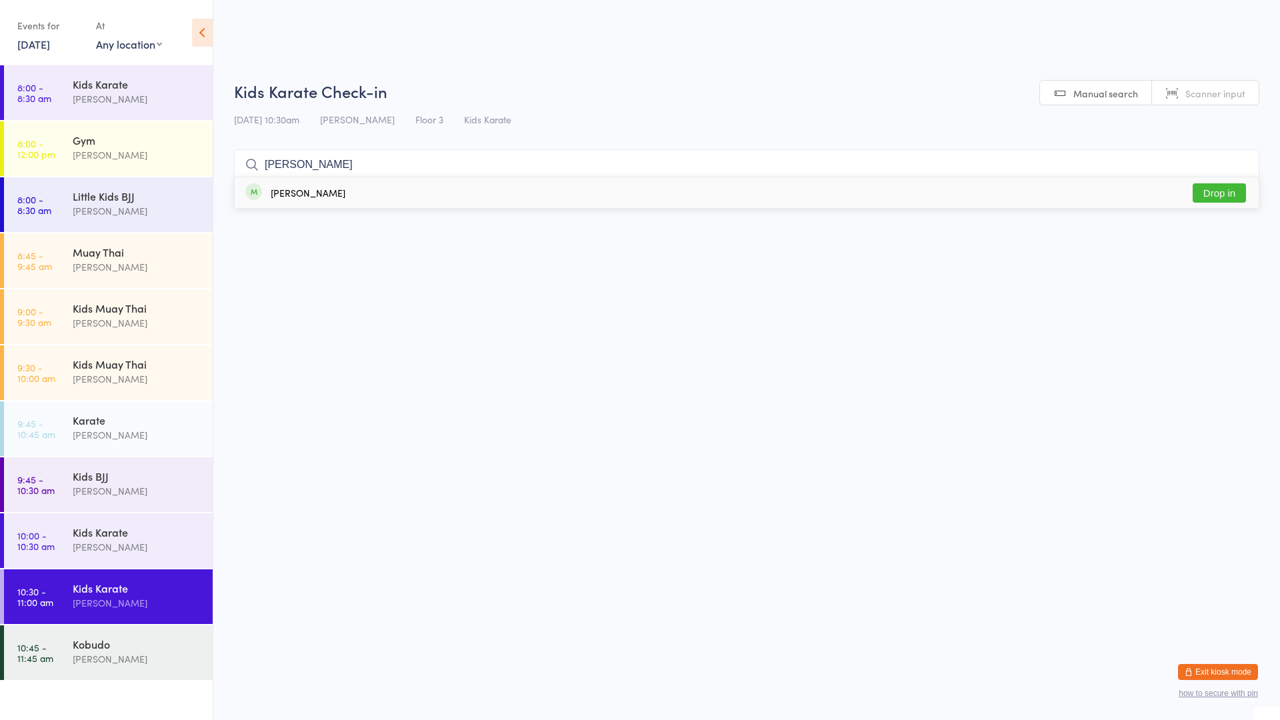
click at [301, 190] on div "[PERSON_NAME]" at bounding box center [308, 192] width 75 height 11
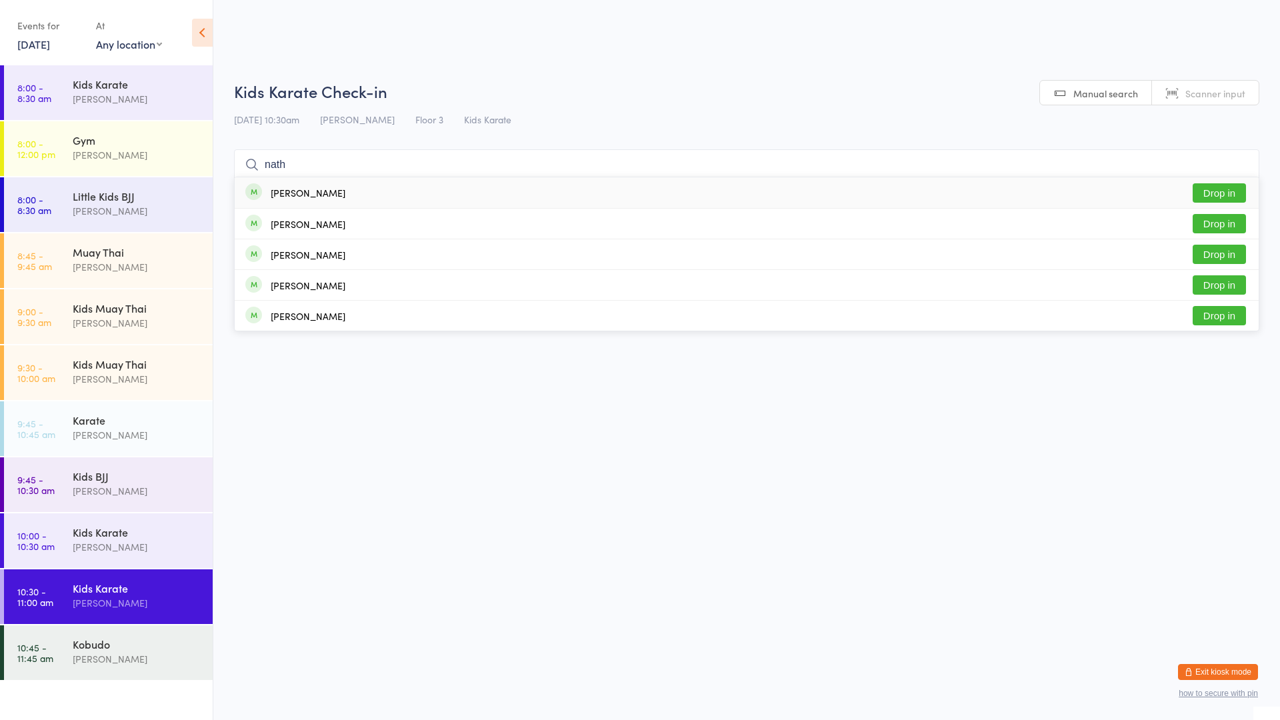
click at [1209, 191] on button "Drop in" at bounding box center [1219, 192] width 53 height 19
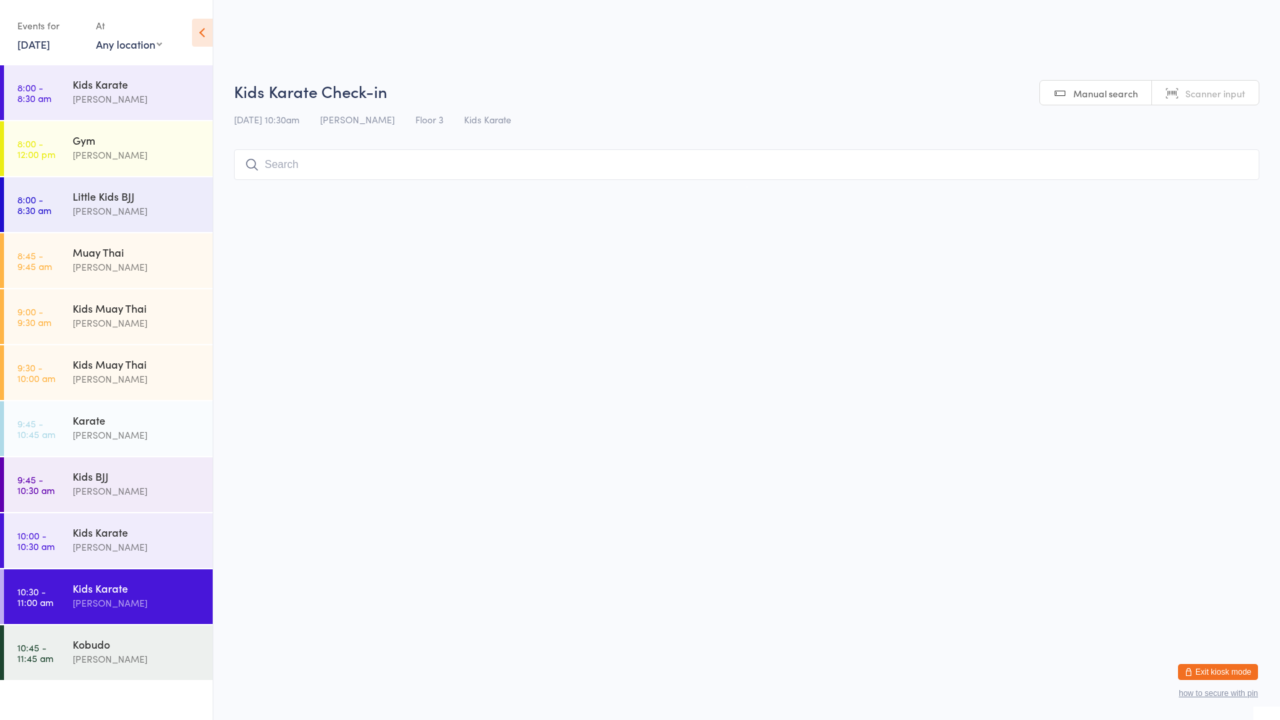
click at [124, 594] on div "Kids Karate" at bounding box center [137, 588] width 129 height 15
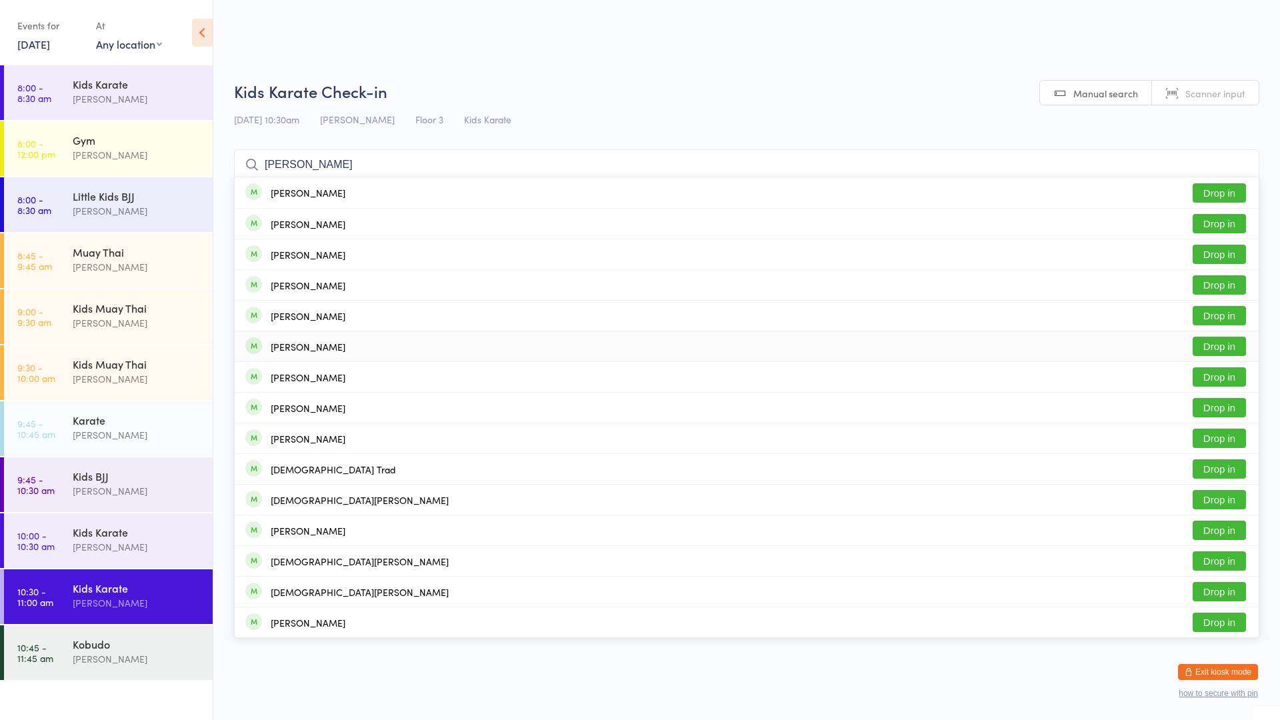
click at [1217, 344] on button "Drop in" at bounding box center [1219, 346] width 53 height 19
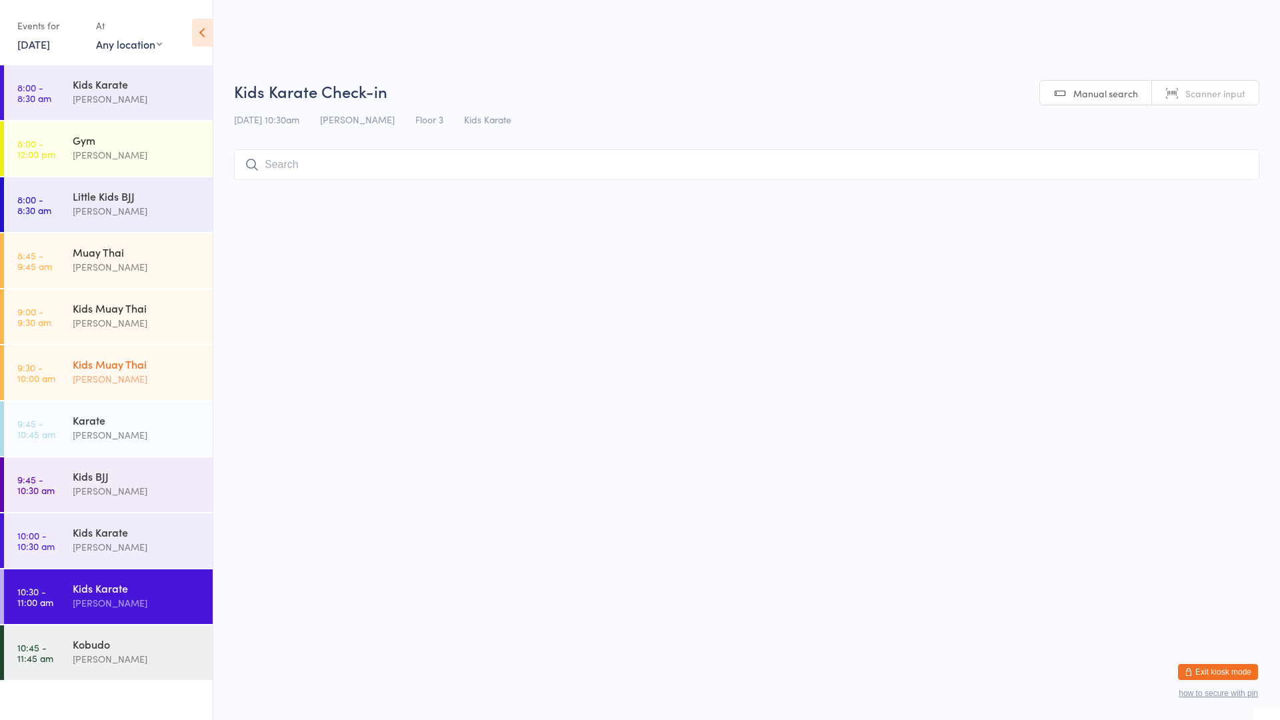
click at [118, 369] on div "Kids Muay Thai" at bounding box center [137, 364] width 129 height 15
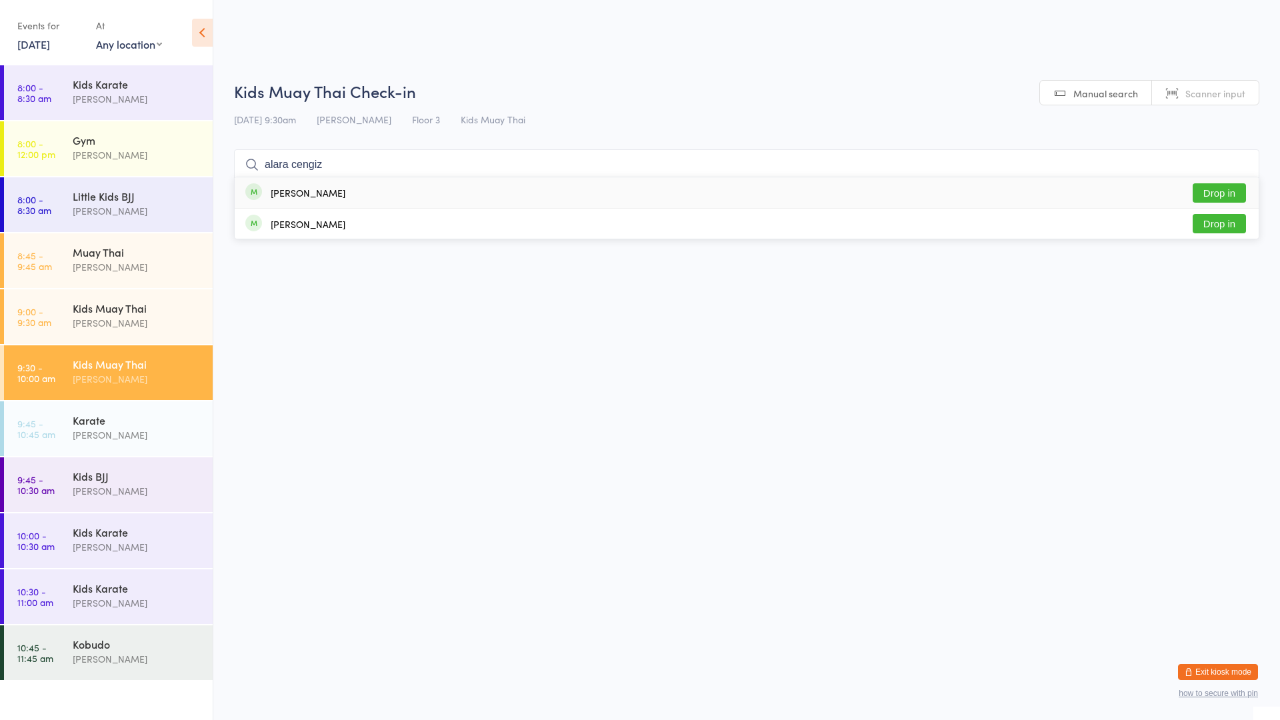
click at [287, 195] on div "[PERSON_NAME]" at bounding box center [308, 192] width 75 height 11
click at [106, 596] on div "[PERSON_NAME]" at bounding box center [137, 602] width 129 height 15
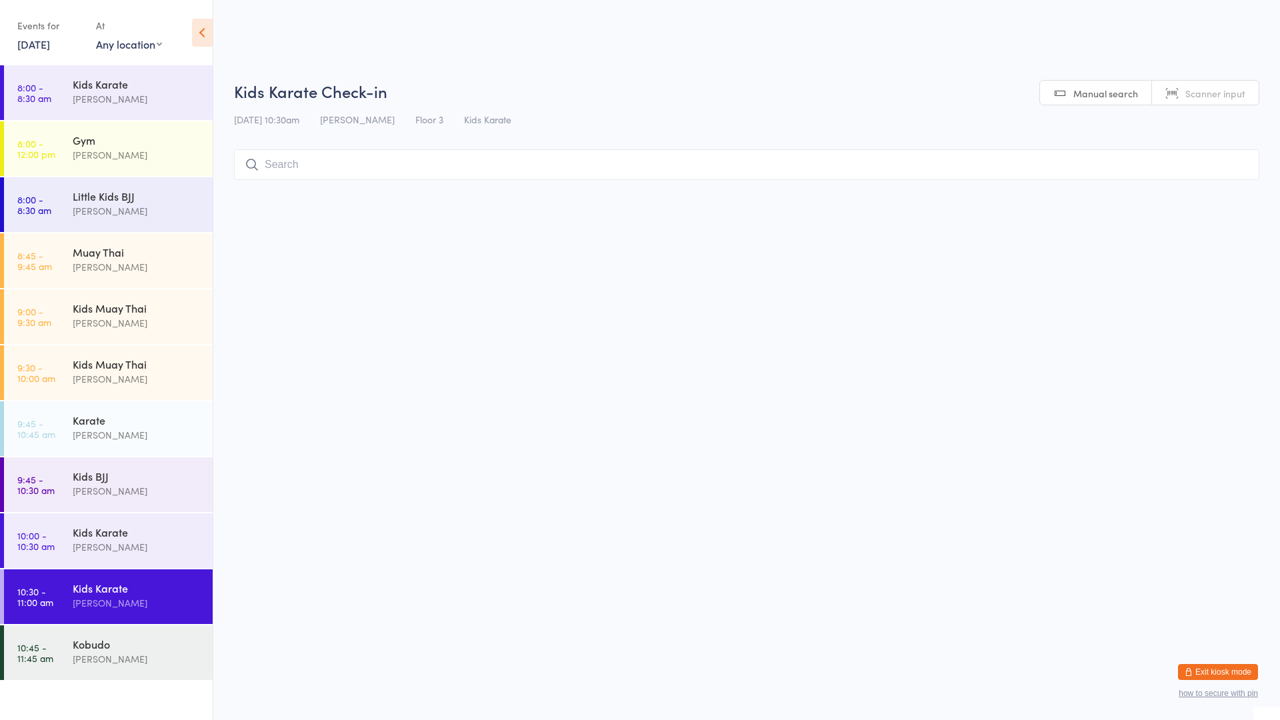
click at [298, 161] on input "search" at bounding box center [746, 164] width 1025 height 31
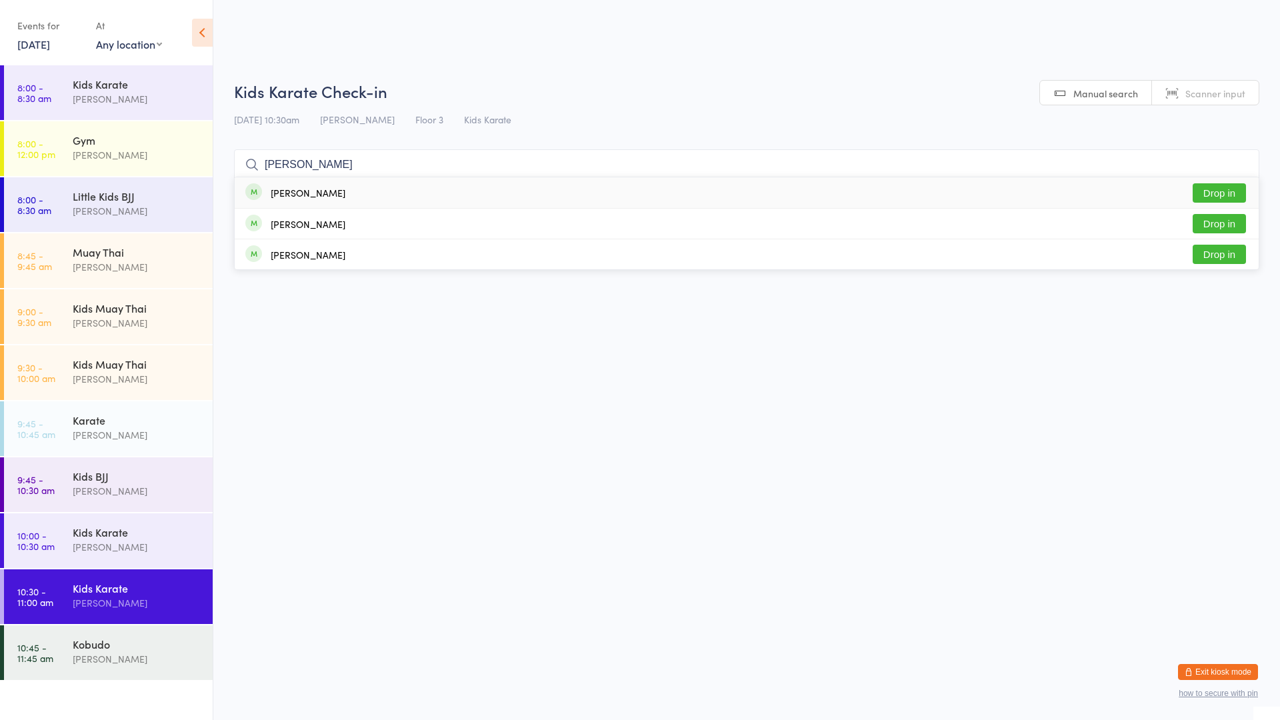
click at [1213, 195] on button "Drop in" at bounding box center [1219, 192] width 53 height 19
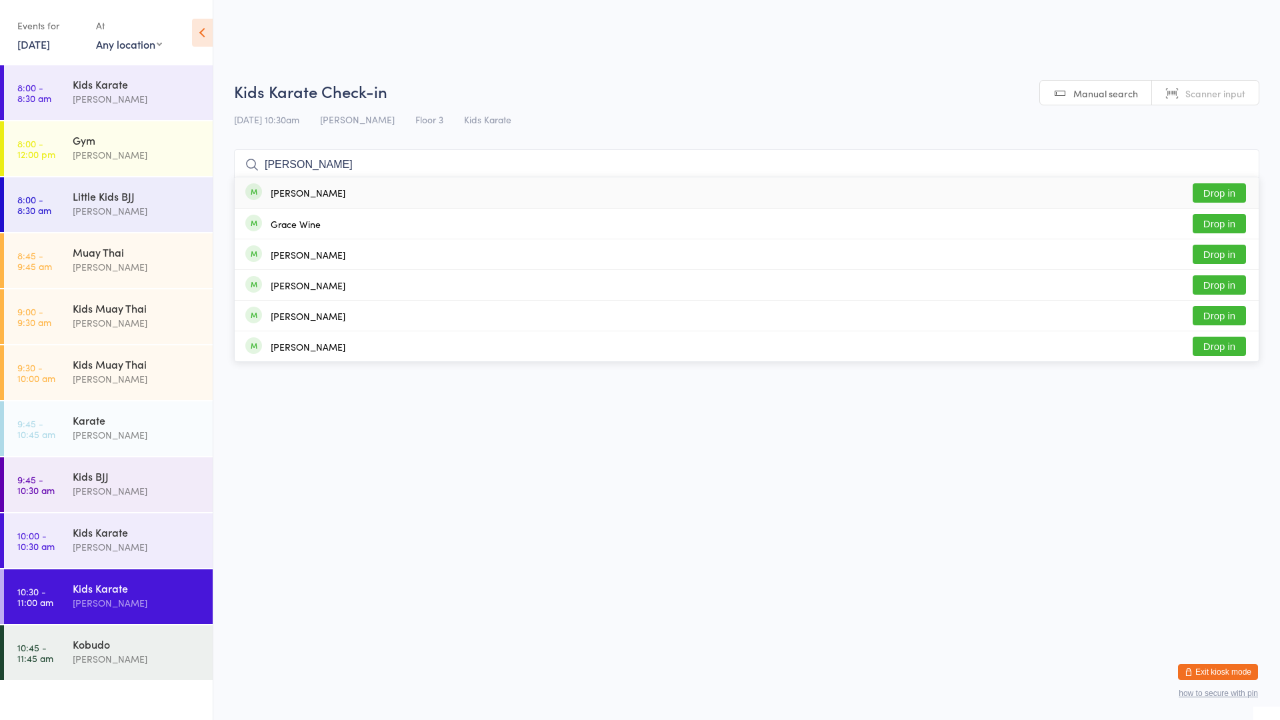
click at [1213, 191] on button "Drop in" at bounding box center [1219, 192] width 53 height 19
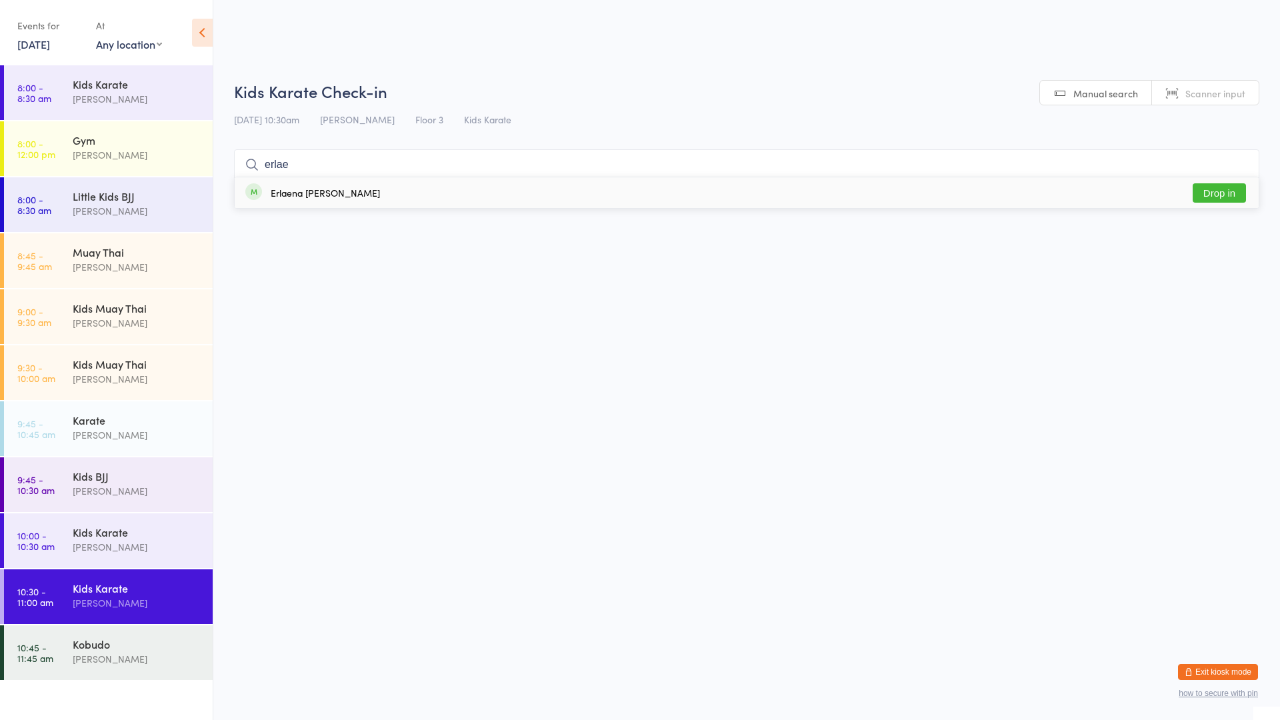
click at [1215, 191] on button "Drop in" at bounding box center [1219, 192] width 53 height 19
click at [139, 638] on div "Kobudo" at bounding box center [137, 644] width 129 height 15
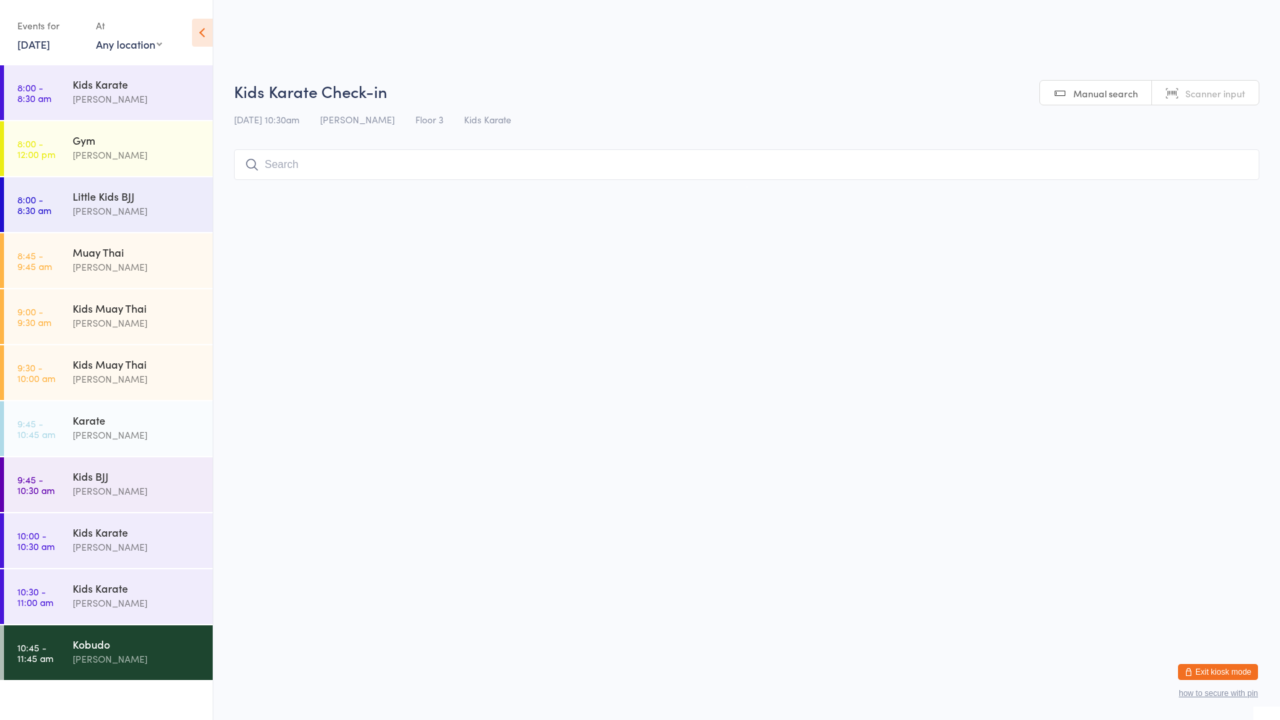
click at [140, 633] on div "Kobudo [PERSON_NAME]" at bounding box center [143, 651] width 140 height 53
click at [1201, 187] on button "Drop in" at bounding box center [1219, 192] width 53 height 19
click at [471, 199] on div "[PERSON_NAME] Drop in" at bounding box center [747, 192] width 1024 height 31
click at [95, 365] on div "Kids Muay Thai" at bounding box center [137, 364] width 129 height 15
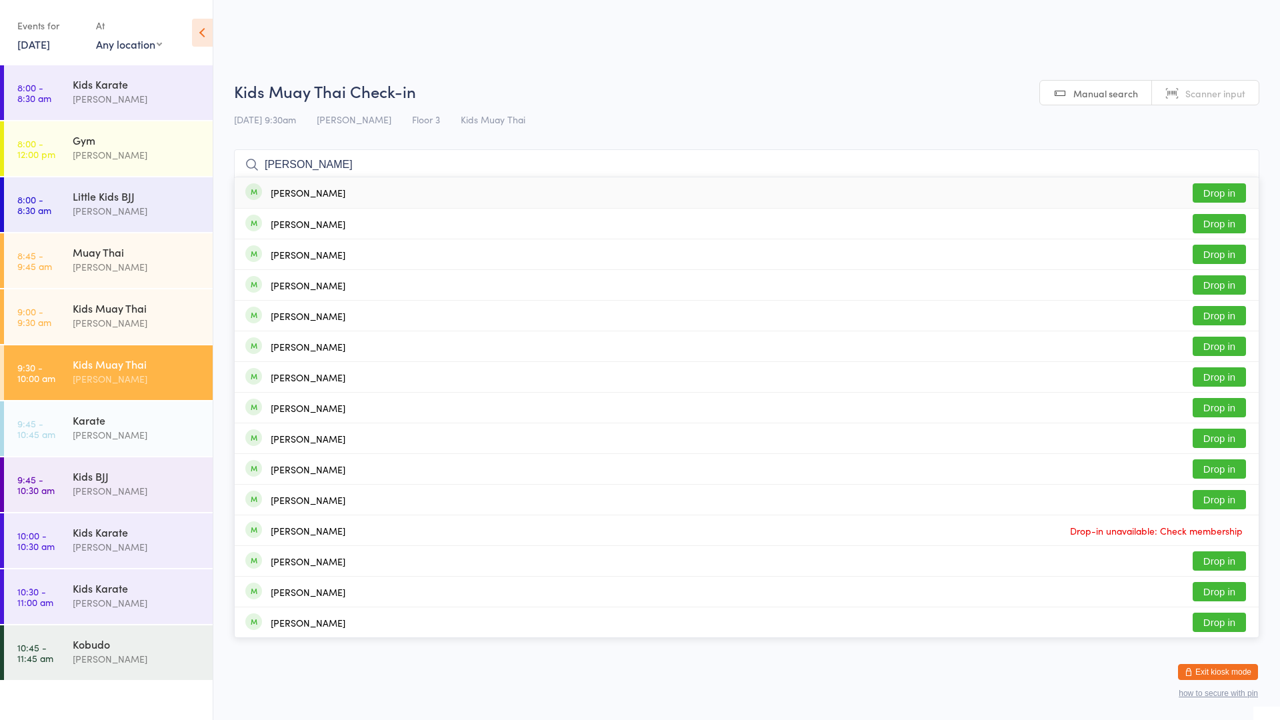
click at [300, 196] on div "[PERSON_NAME]" at bounding box center [308, 192] width 75 height 11
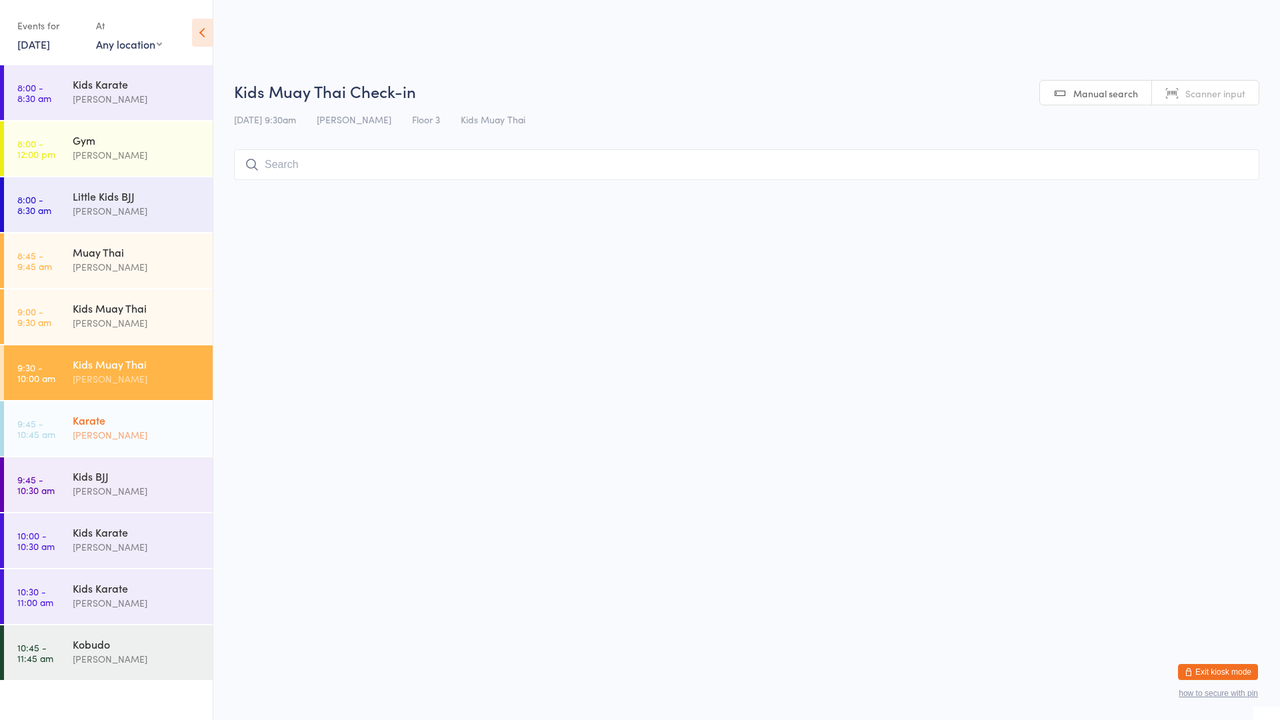
click at [109, 425] on div "Karate" at bounding box center [137, 420] width 129 height 15
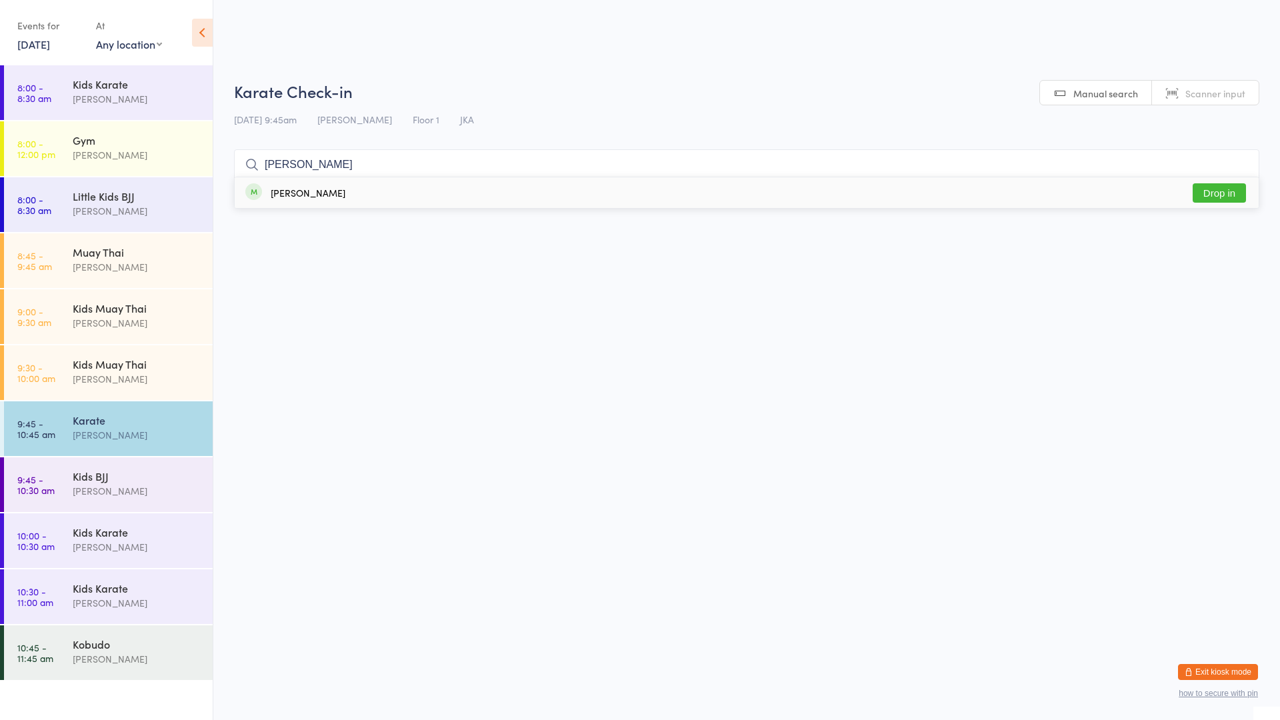
click at [397, 193] on div "[PERSON_NAME] Drop in" at bounding box center [747, 192] width 1024 height 31
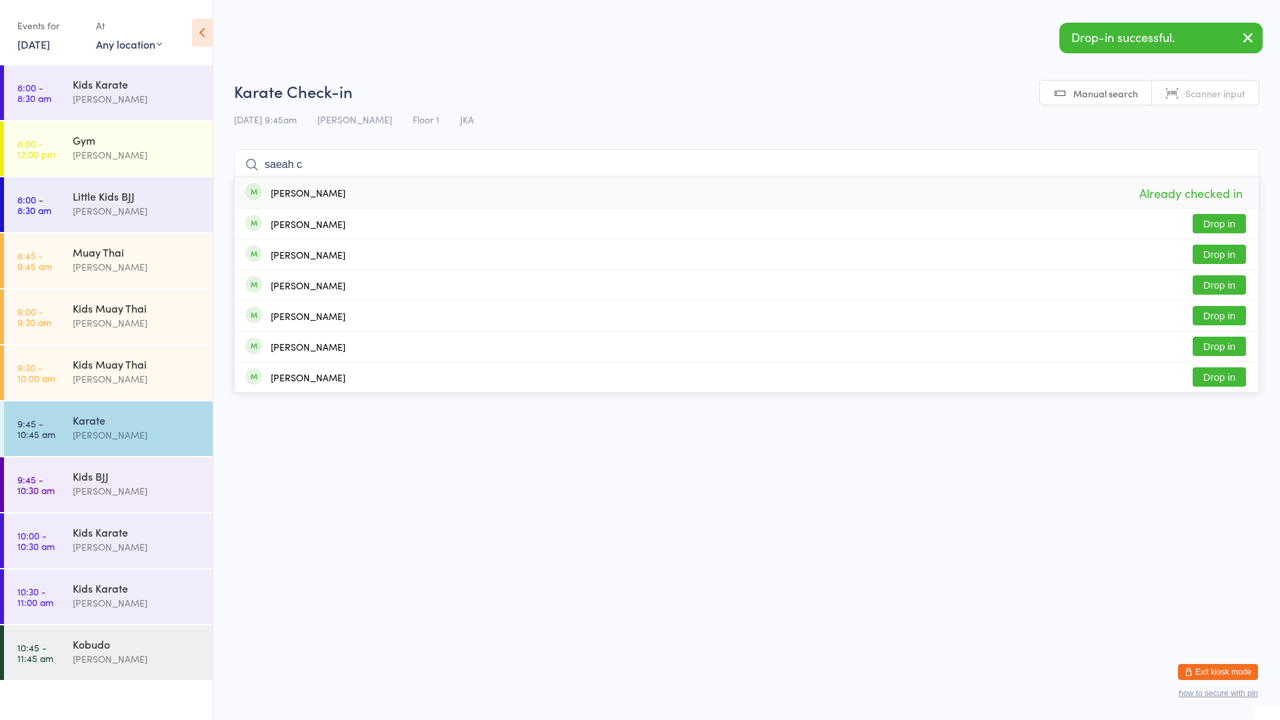
click at [351, 166] on input "saeah c" at bounding box center [746, 164] width 1025 height 31
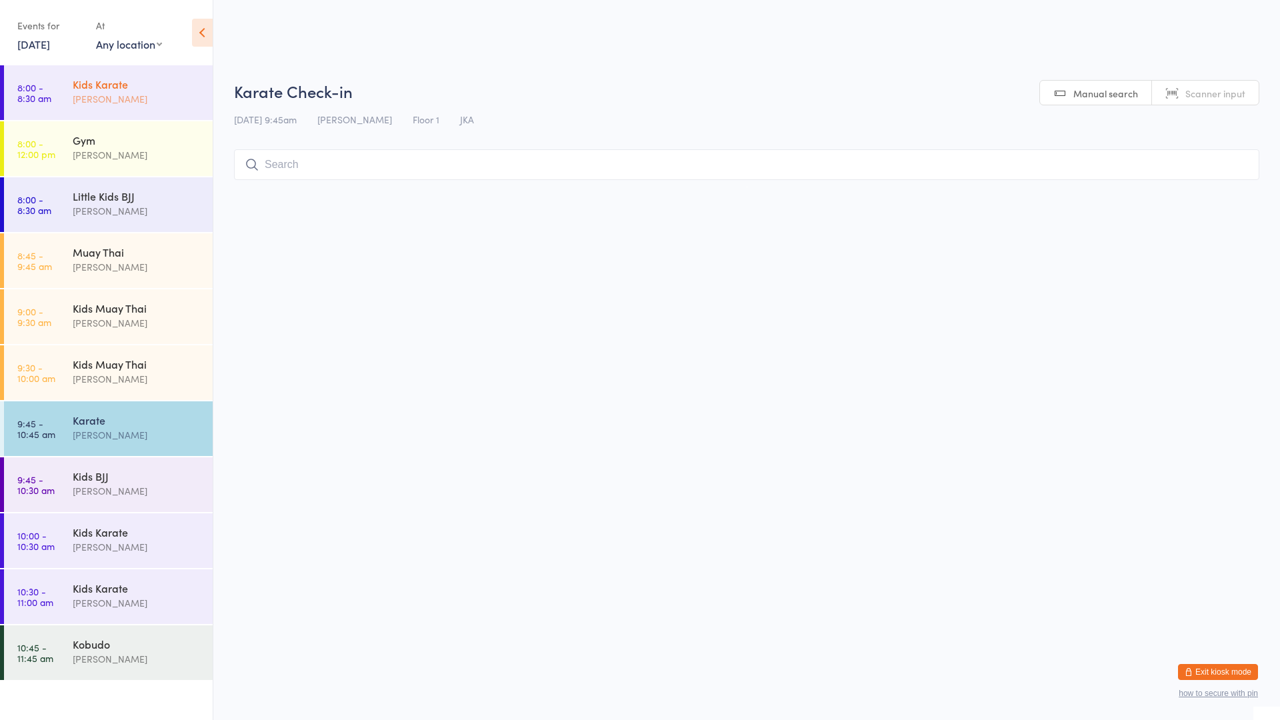
click at [57, 86] on link "8:00 - 8:30 am Kids Karate [PERSON_NAME]" at bounding box center [108, 92] width 209 height 55
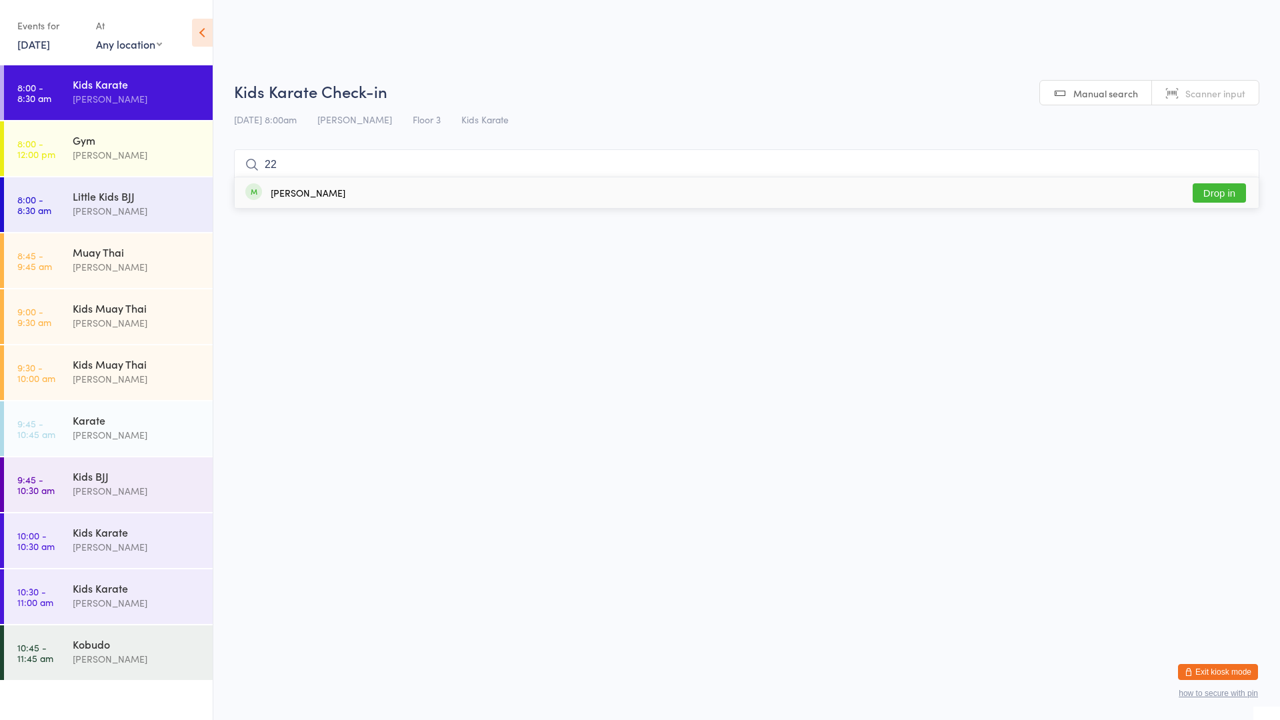
drag, startPoint x: 276, startPoint y: 189, endPoint x: 234, endPoint y: 204, distance: 44.5
click at [276, 190] on div "[PERSON_NAME]" at bounding box center [308, 192] width 75 height 11
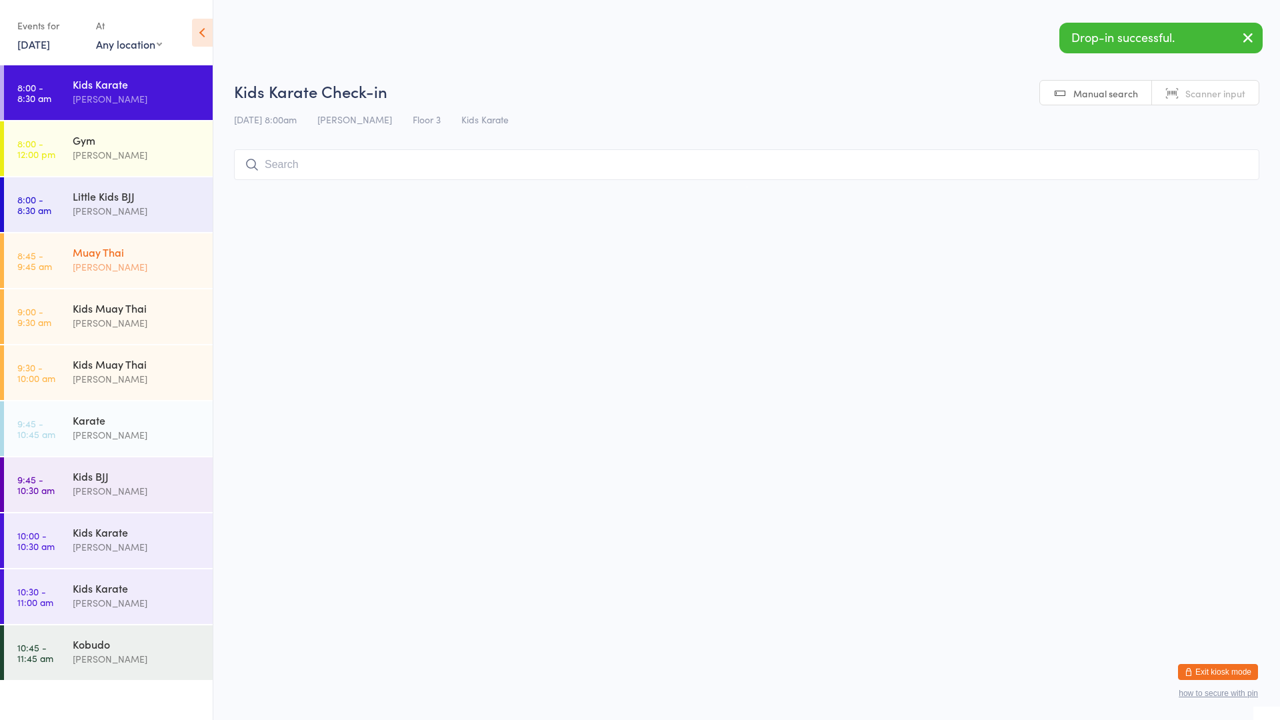
click at [159, 259] on div "[PERSON_NAME]" at bounding box center [137, 266] width 129 height 15
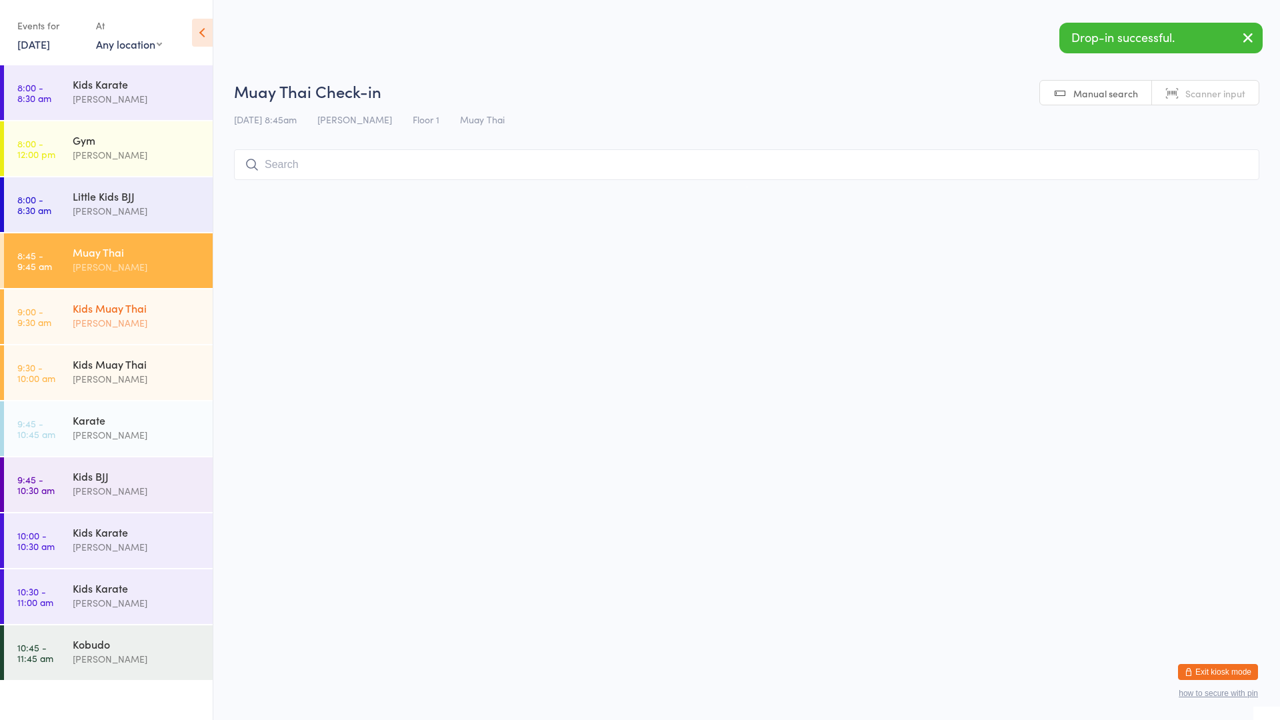
click at [153, 308] on div "Kids Muay Thai" at bounding box center [137, 308] width 129 height 15
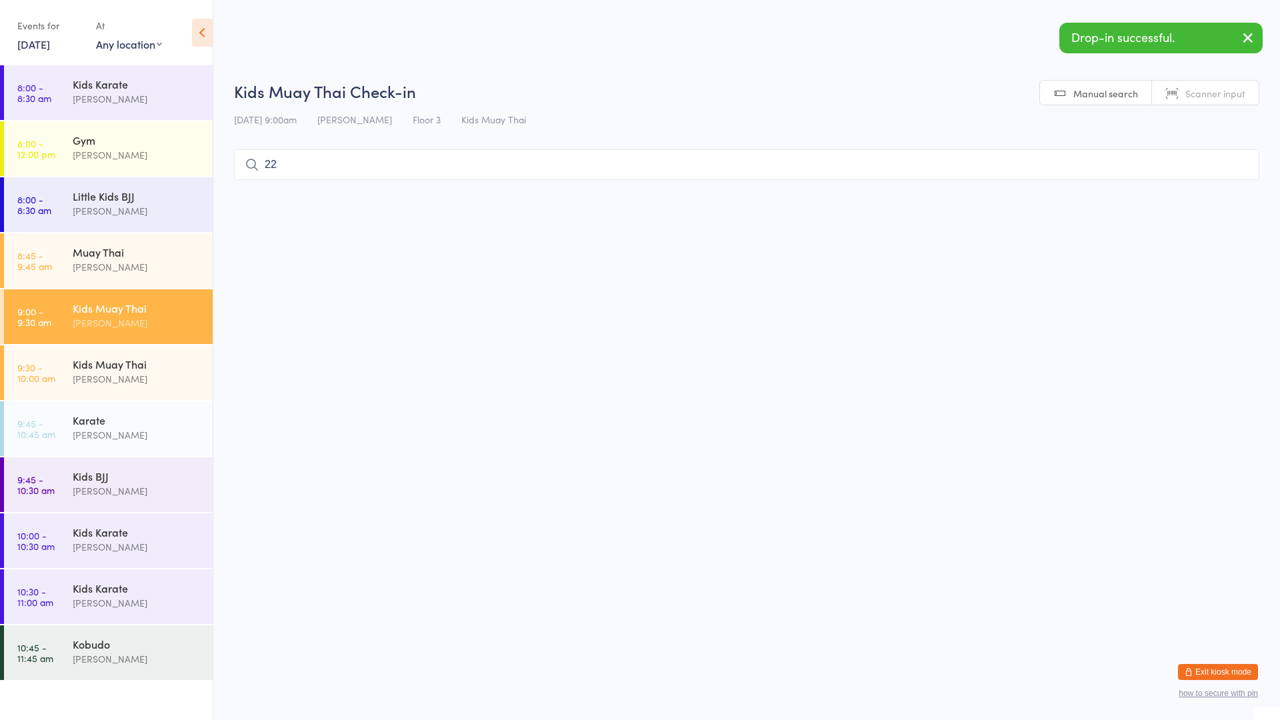
click at [324, 190] on html "You have now entered Kiosk Mode. Members will be able to check themselves in us…" at bounding box center [640, 360] width 1280 height 720
click at [317, 169] on input "22" at bounding box center [746, 164] width 1025 height 31
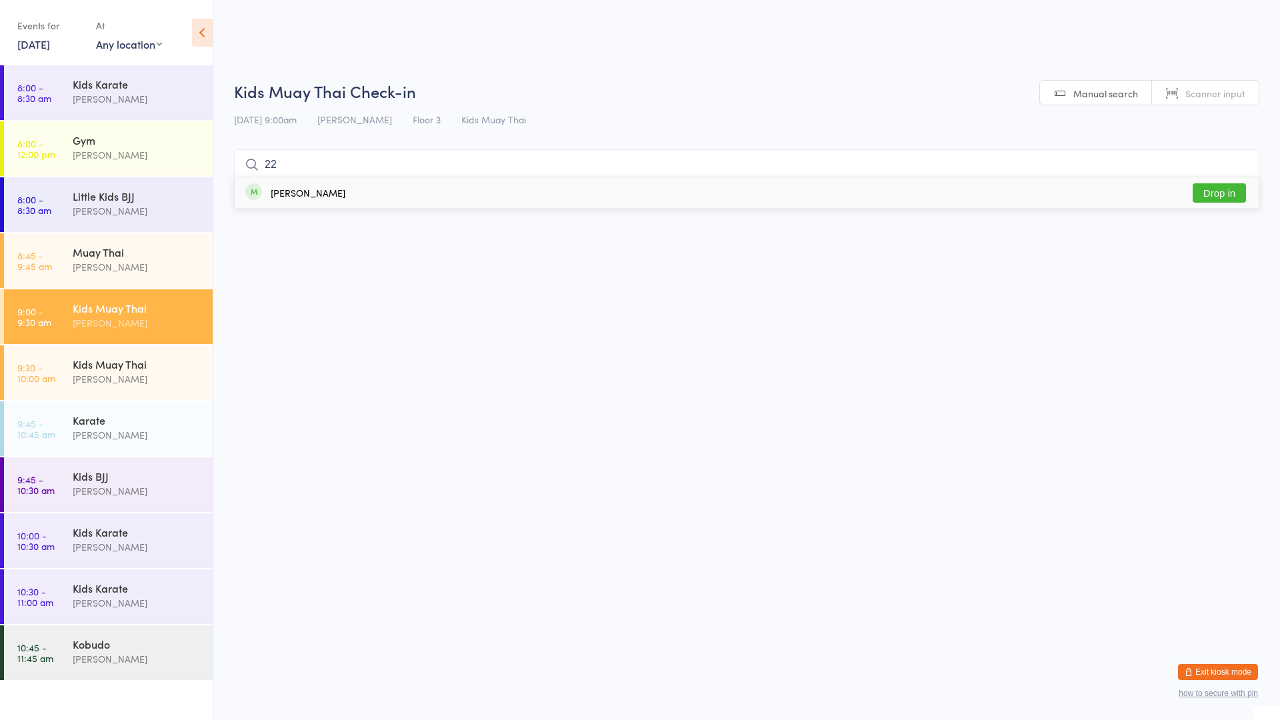
click at [307, 197] on div "[PERSON_NAME]" at bounding box center [308, 192] width 75 height 11
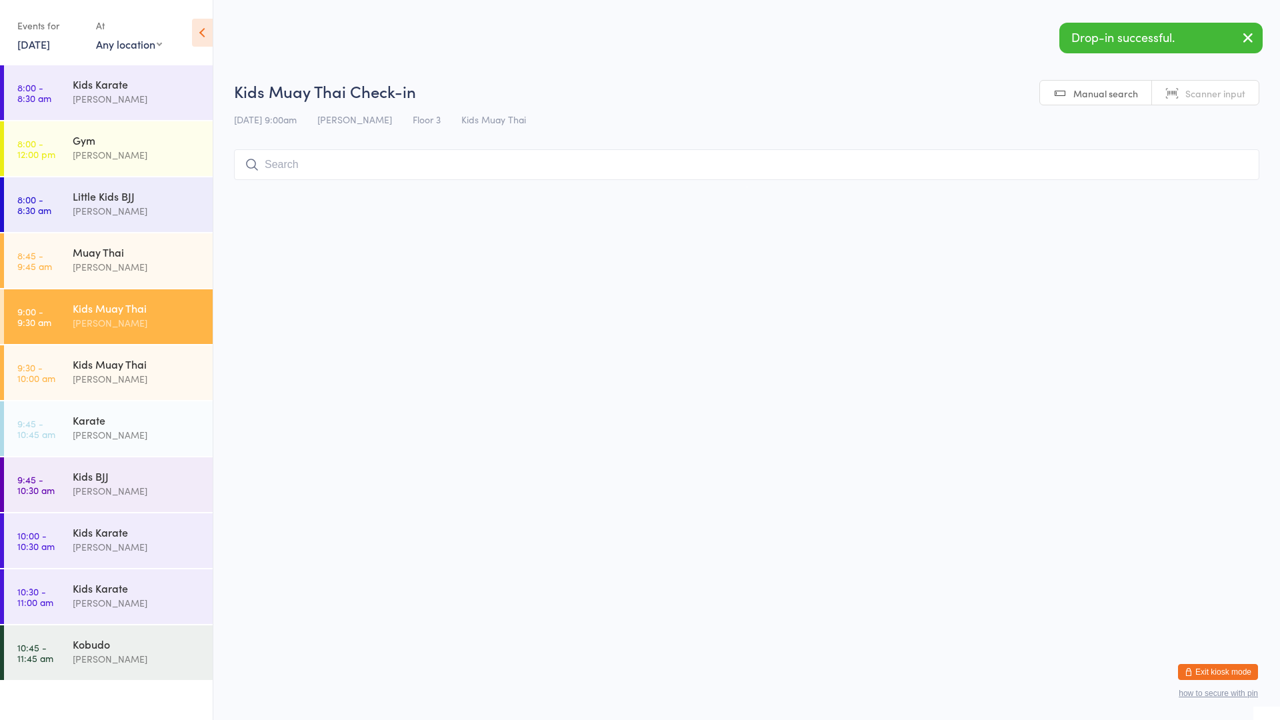
click at [315, 183] on div "Kids Muay Thai Check-in [DATE] 9:00am [PERSON_NAME] Floor 3 Kids Muay Thai Manu…" at bounding box center [746, 133] width 1025 height 107
click at [343, 165] on input "search" at bounding box center [746, 164] width 1025 height 31
click at [331, 195] on div "[PERSON_NAME] Already checked in" at bounding box center [747, 192] width 1024 height 31
click at [141, 387] on div "Kids Muay [DEMOGRAPHIC_DATA] [PERSON_NAME]" at bounding box center [143, 371] width 140 height 53
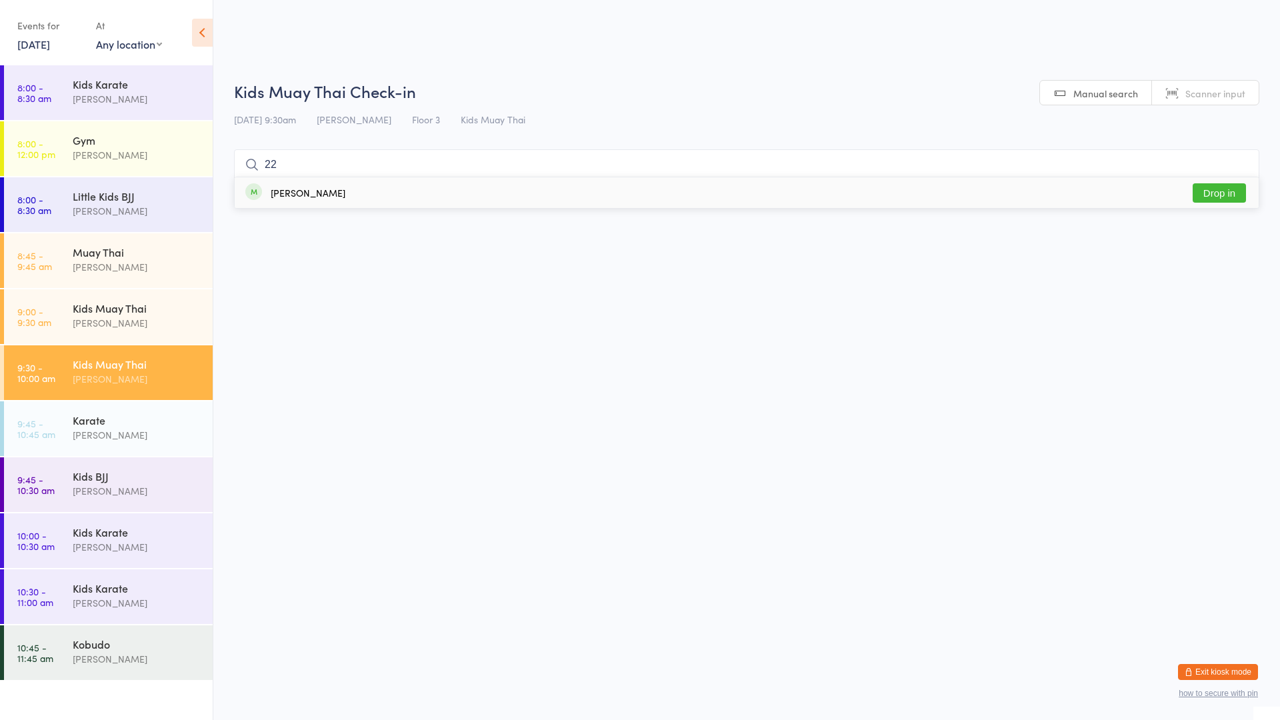
click at [291, 191] on div "[PERSON_NAME]" at bounding box center [308, 192] width 75 height 11
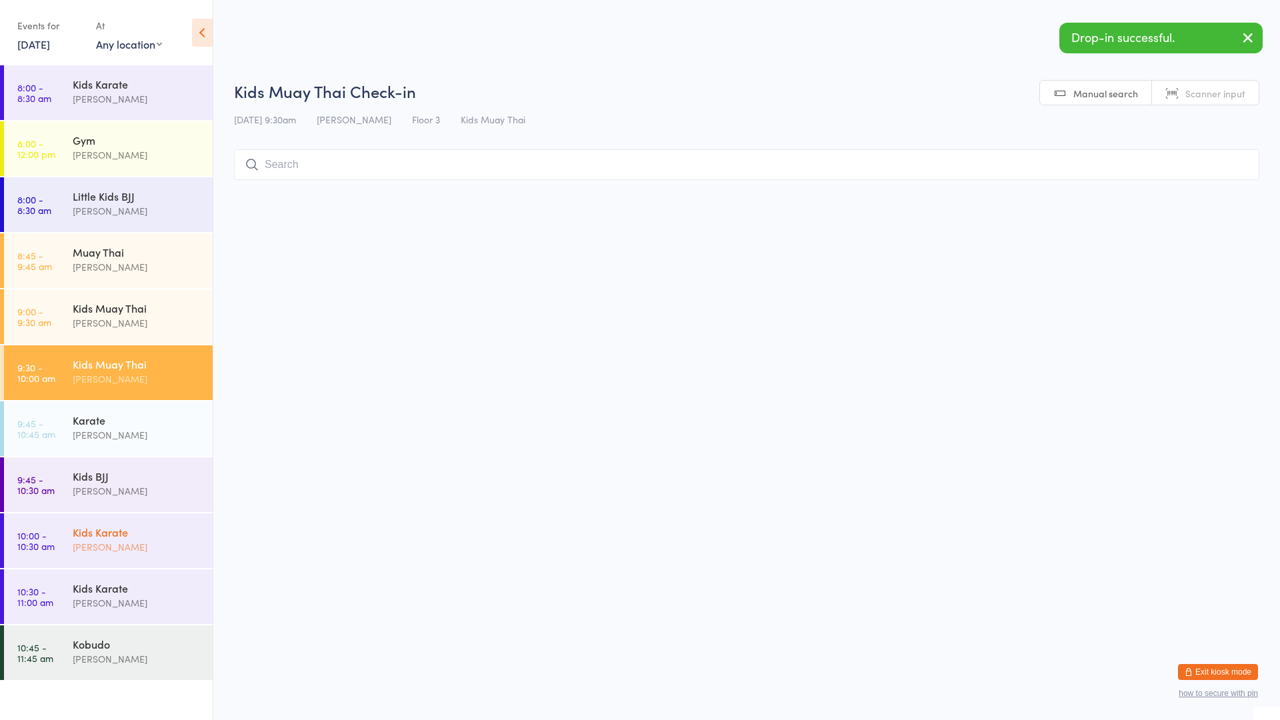
click at [136, 549] on div "[PERSON_NAME]" at bounding box center [137, 546] width 129 height 15
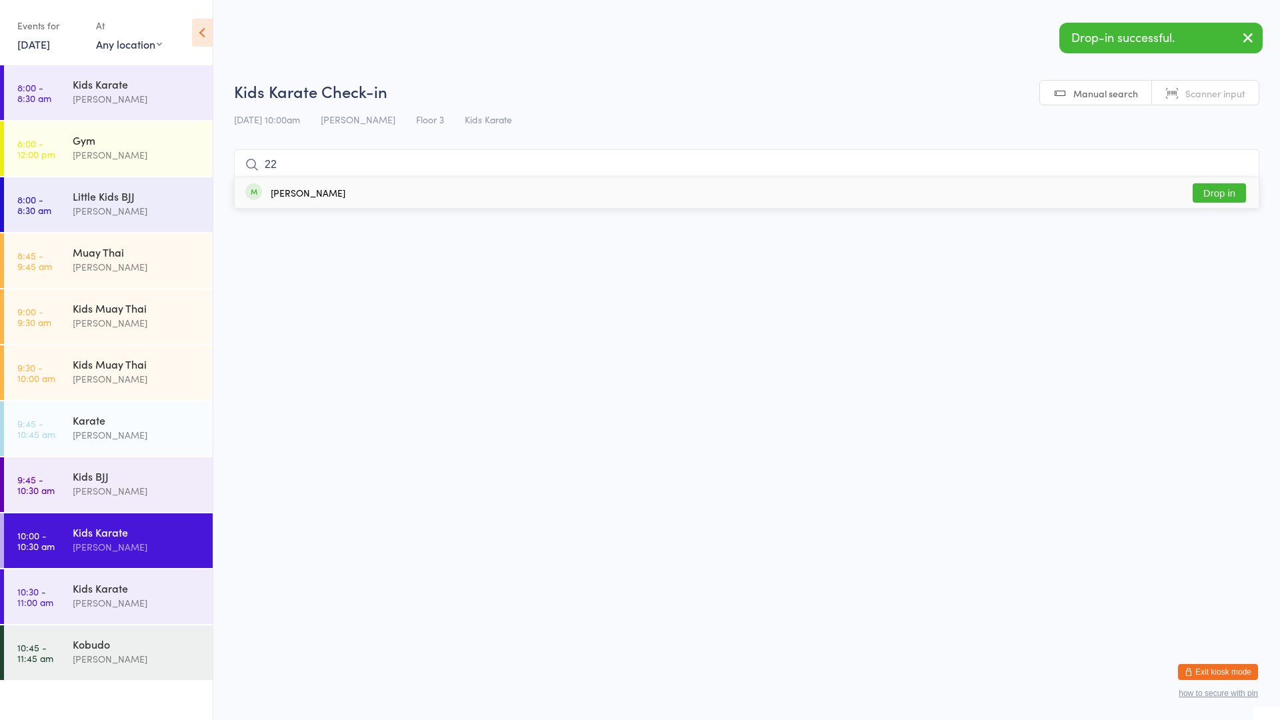
click at [322, 192] on div "[PERSON_NAME] Drop in" at bounding box center [747, 192] width 1024 height 31
click at [156, 586] on div "Kids Karate" at bounding box center [137, 588] width 129 height 15
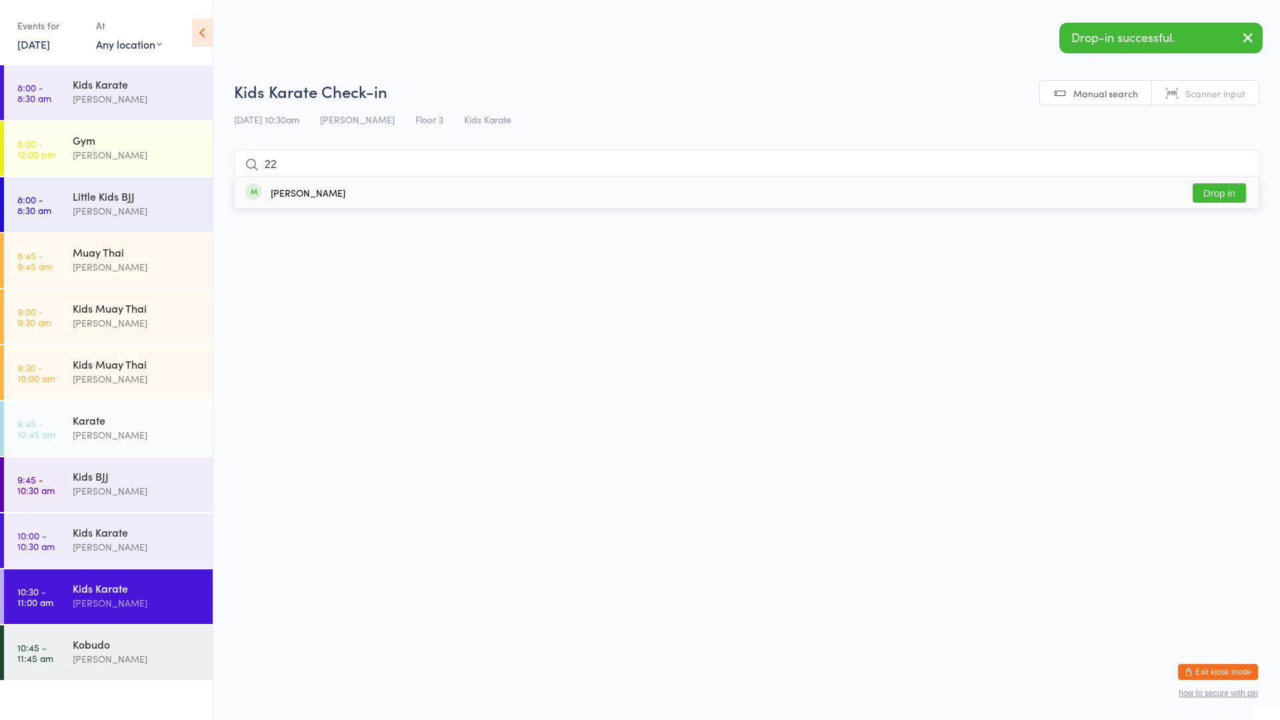
click at [297, 189] on div "[PERSON_NAME]" at bounding box center [308, 192] width 75 height 11
click at [156, 640] on div "Kobudo" at bounding box center [137, 644] width 129 height 15
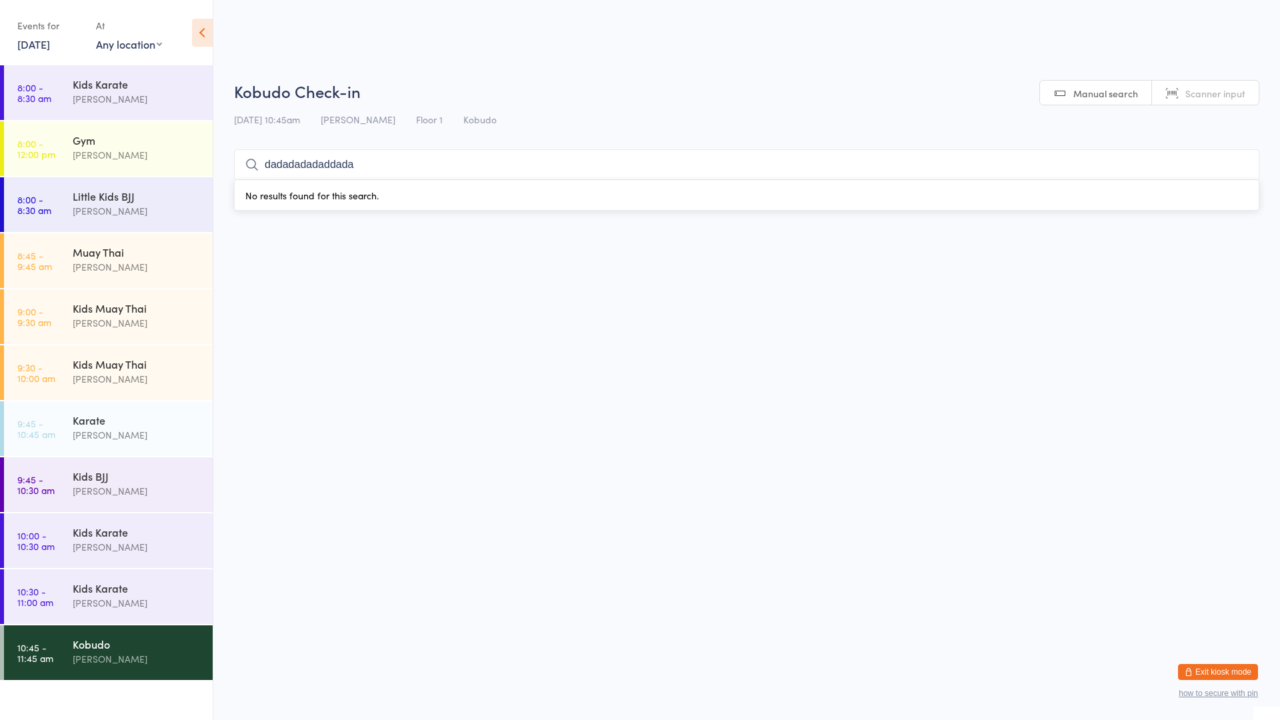
click at [1240, 167] on input "dadadadadaddada" at bounding box center [746, 164] width 1025 height 31
